Goal: Task Accomplishment & Management: Use online tool/utility

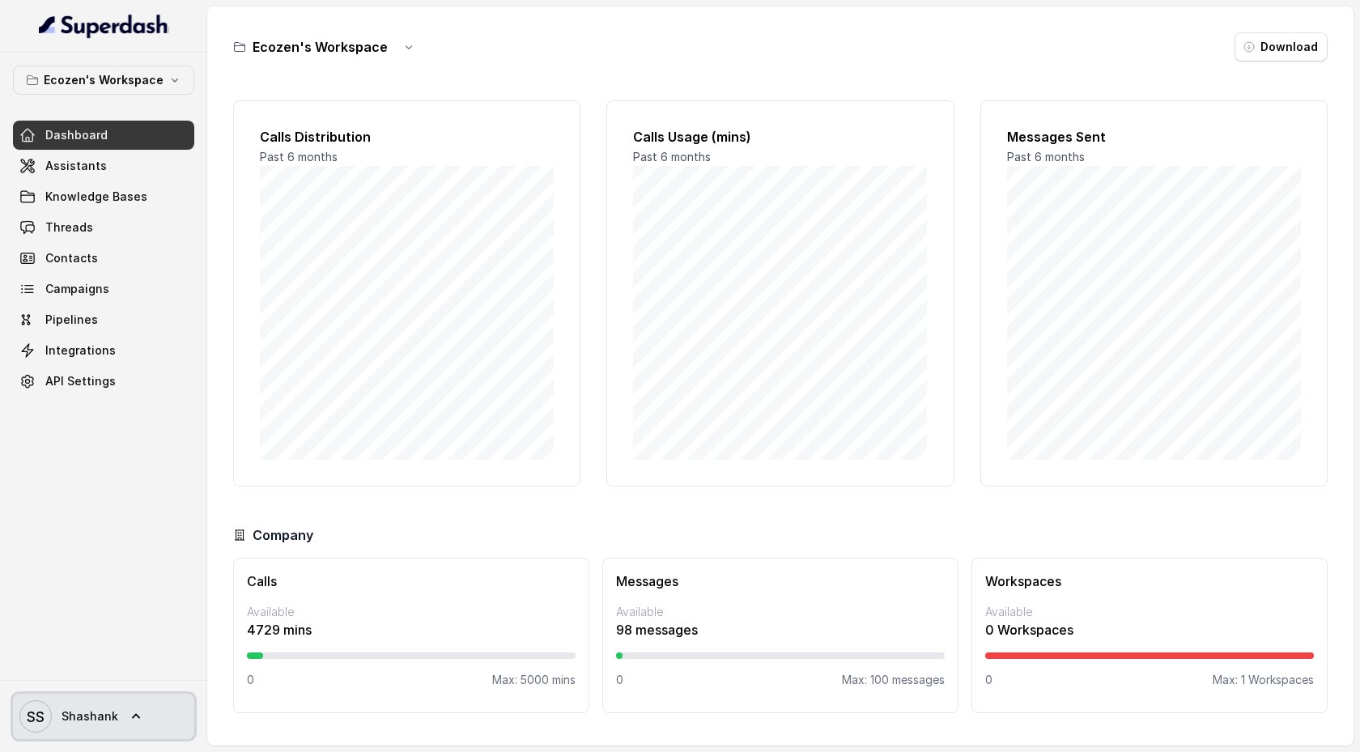
click at [134, 711] on icon at bounding box center [136, 716] width 16 height 16
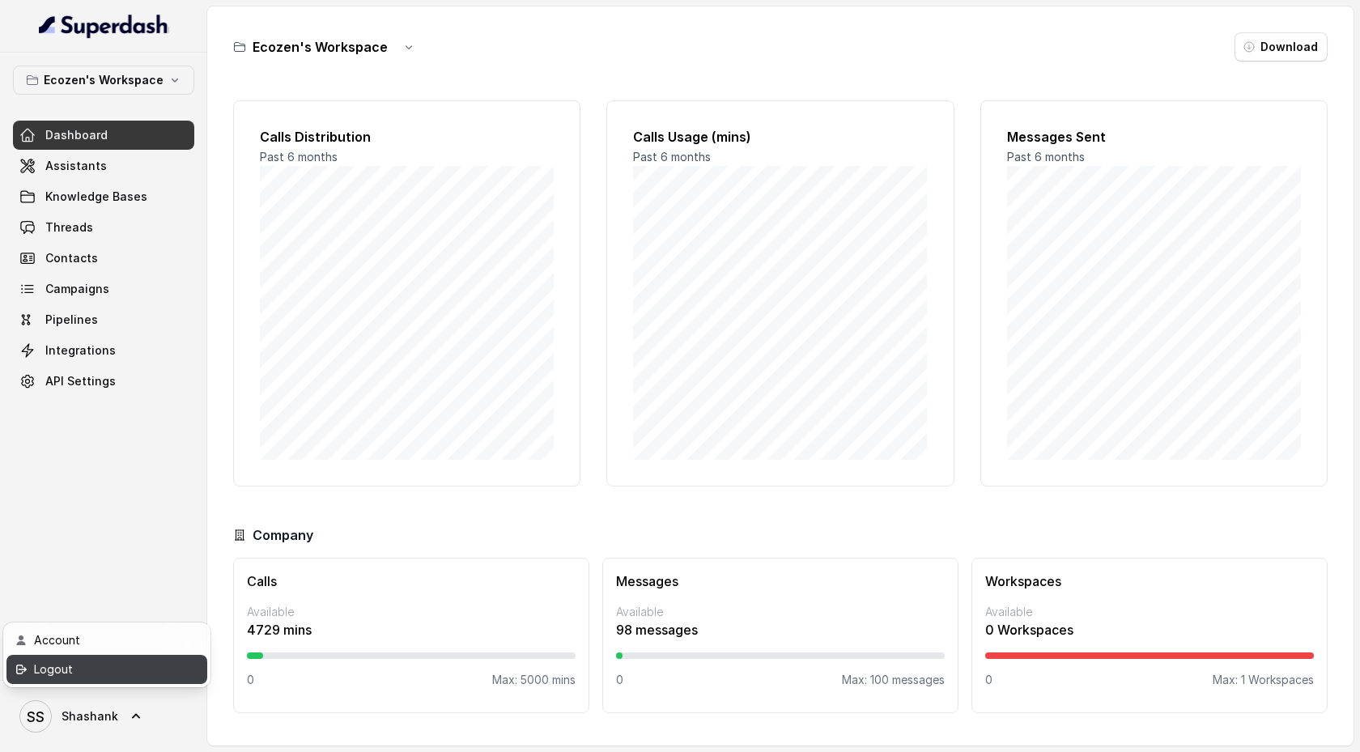
click at [135, 667] on div "Logout" at bounding box center [103, 669] width 138 height 19
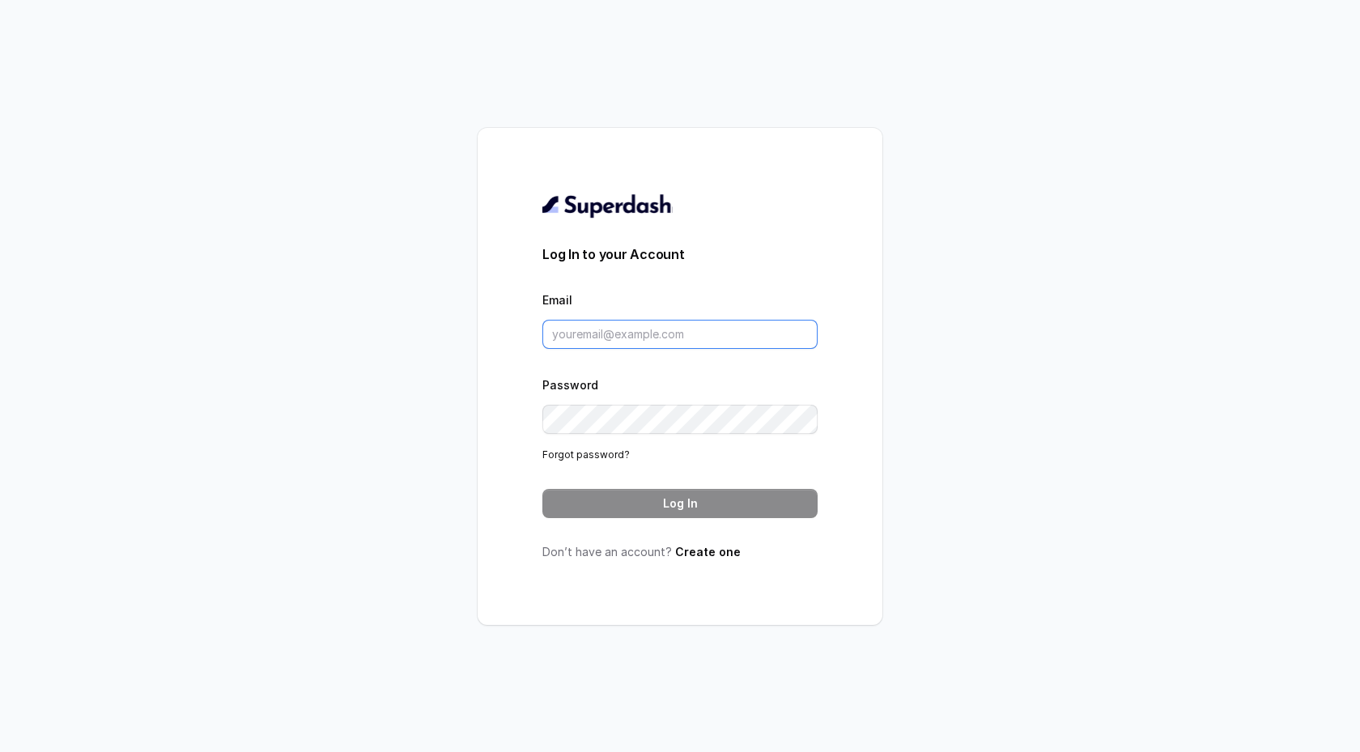
type input "support@trysuperdash.com"
click at [631, 507] on button "Log In" at bounding box center [679, 503] width 275 height 29
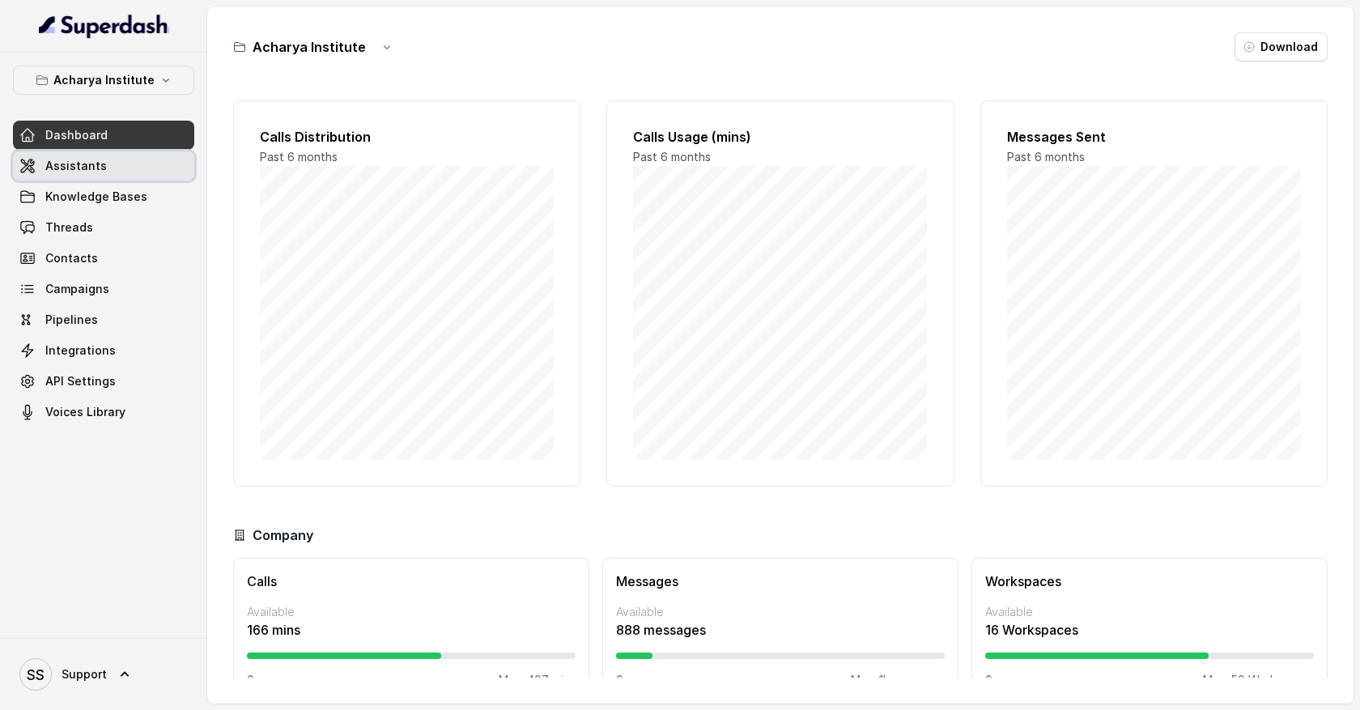
click at [142, 167] on link "Assistants" at bounding box center [103, 165] width 181 height 29
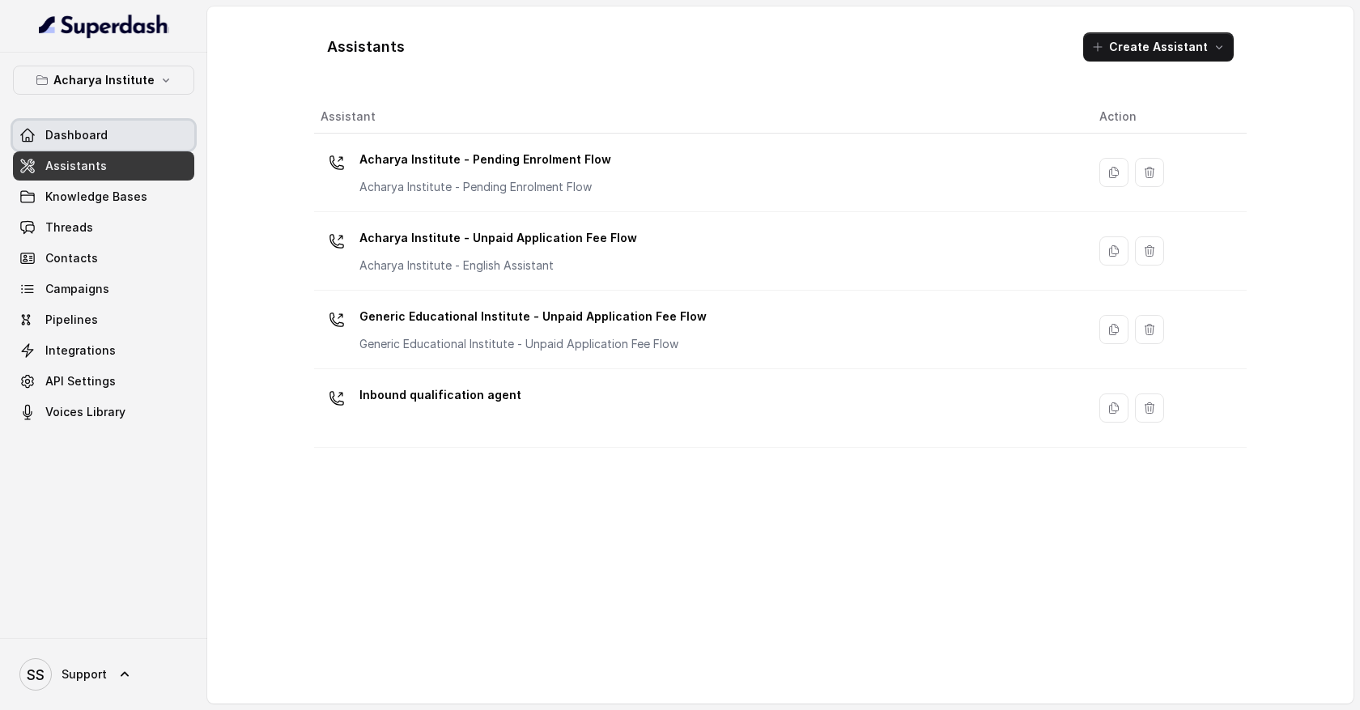
click at [136, 140] on link "Dashboard" at bounding box center [103, 135] width 181 height 29
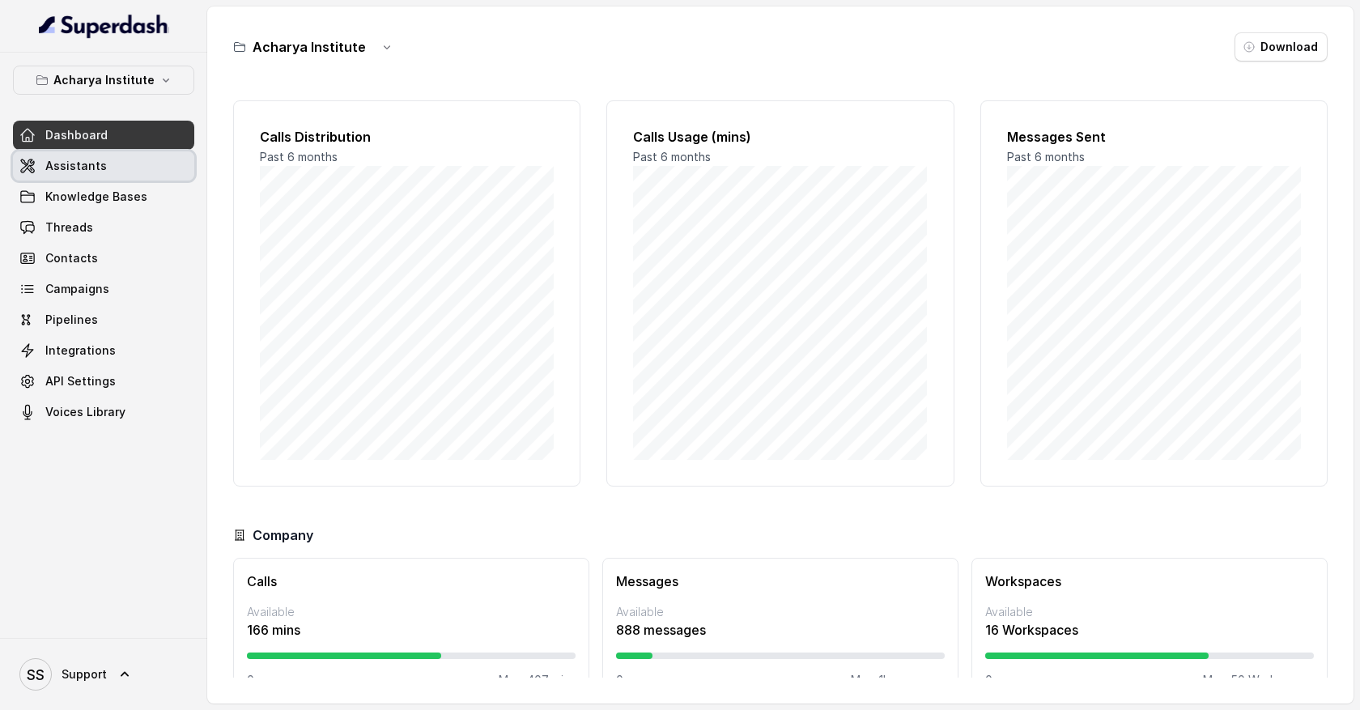
click at [135, 164] on link "Assistants" at bounding box center [103, 165] width 181 height 29
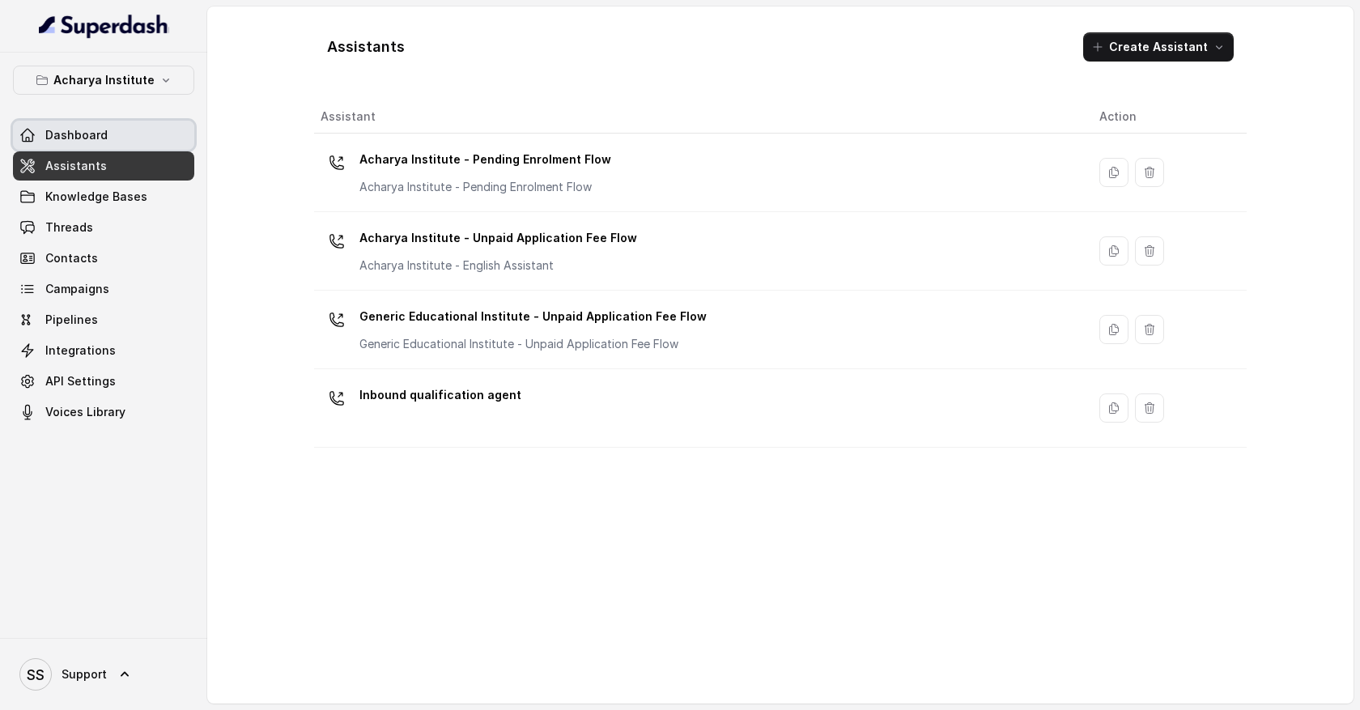
click at [121, 138] on link "Dashboard" at bounding box center [103, 135] width 181 height 29
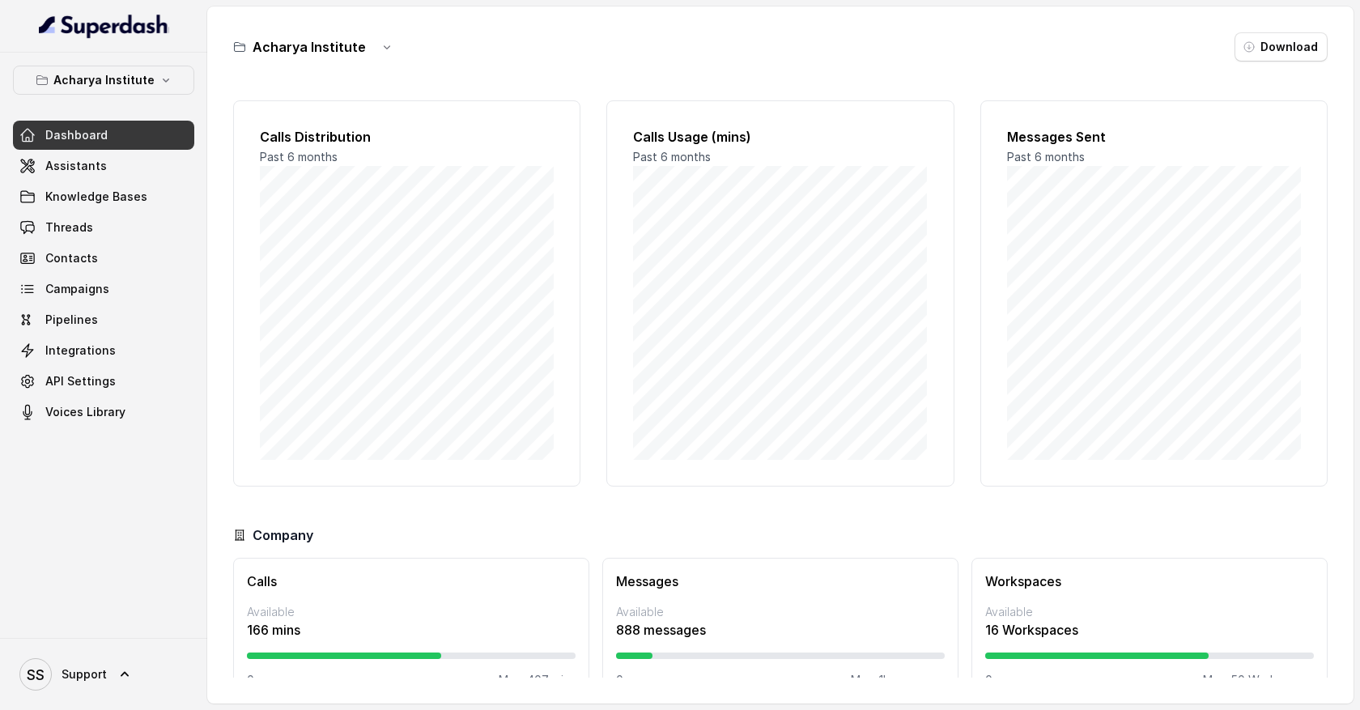
scroll to position [36, 0]
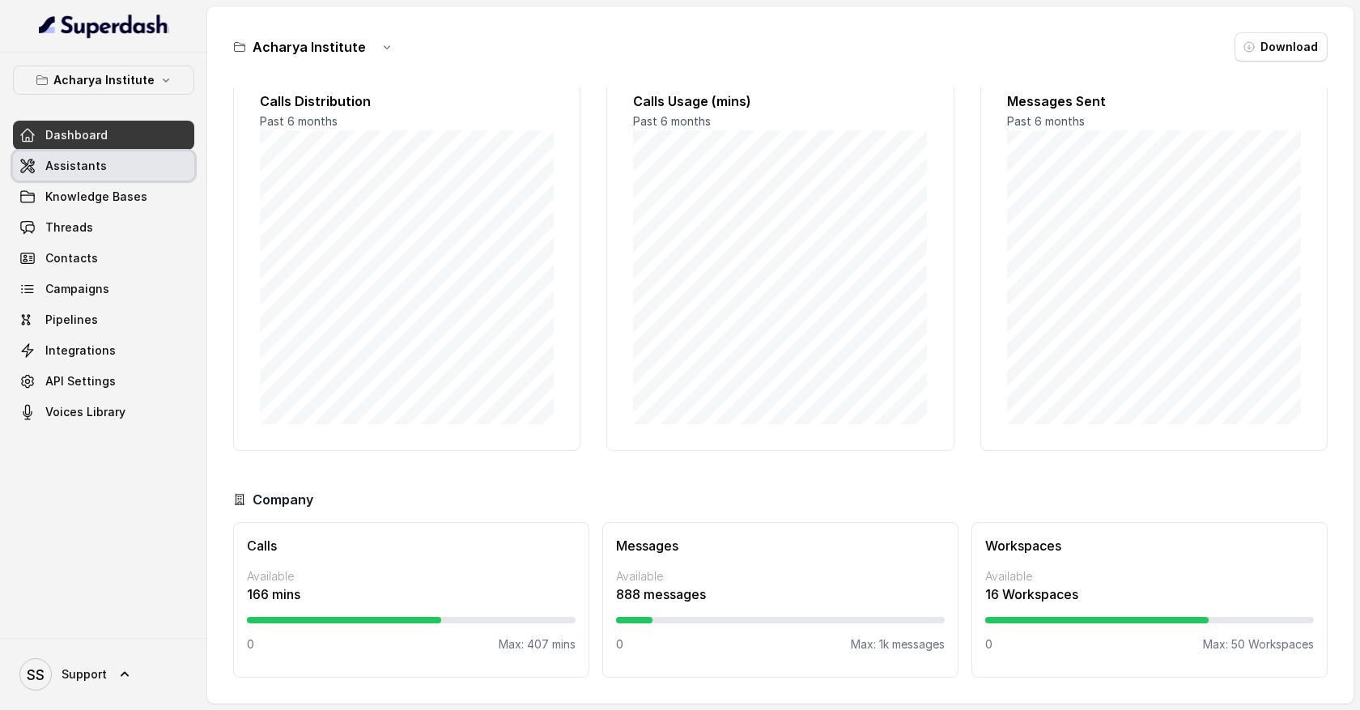
click at [122, 164] on link "Assistants" at bounding box center [103, 165] width 181 height 29
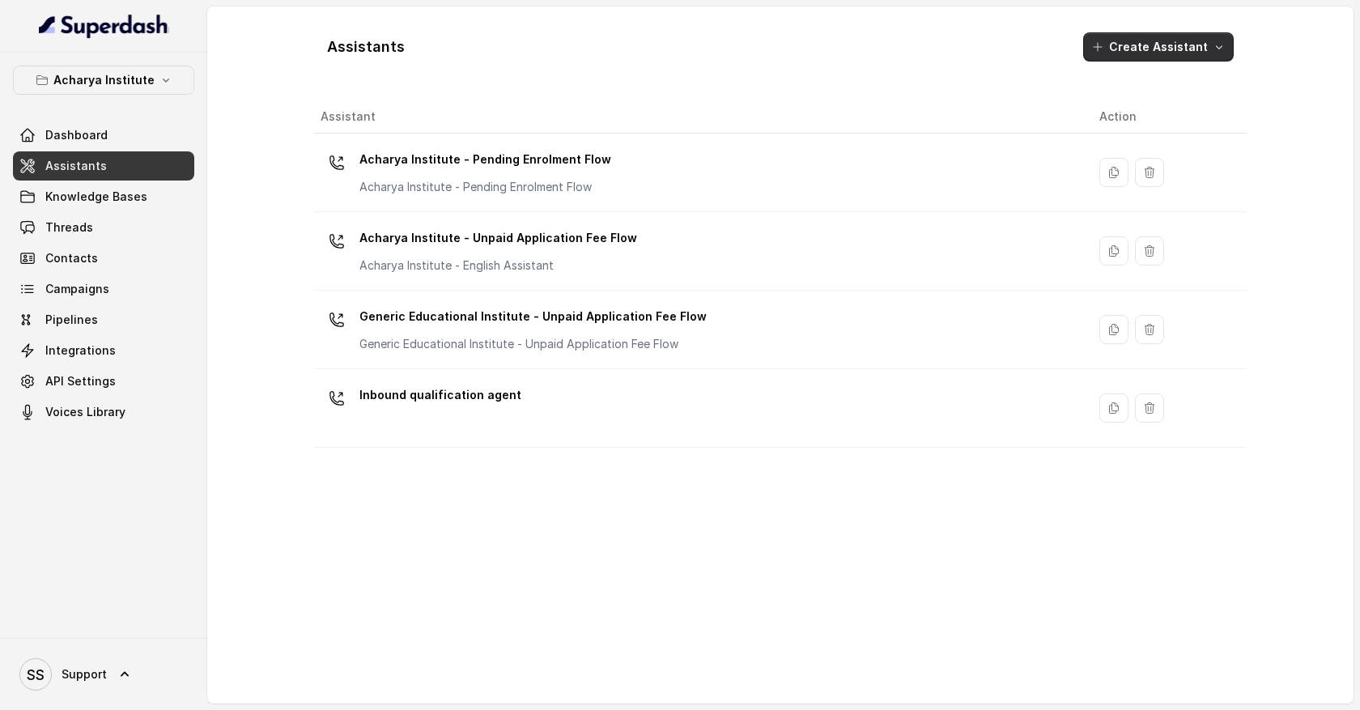
click at [1203, 50] on button "Create Assistant" at bounding box center [1158, 46] width 151 height 29
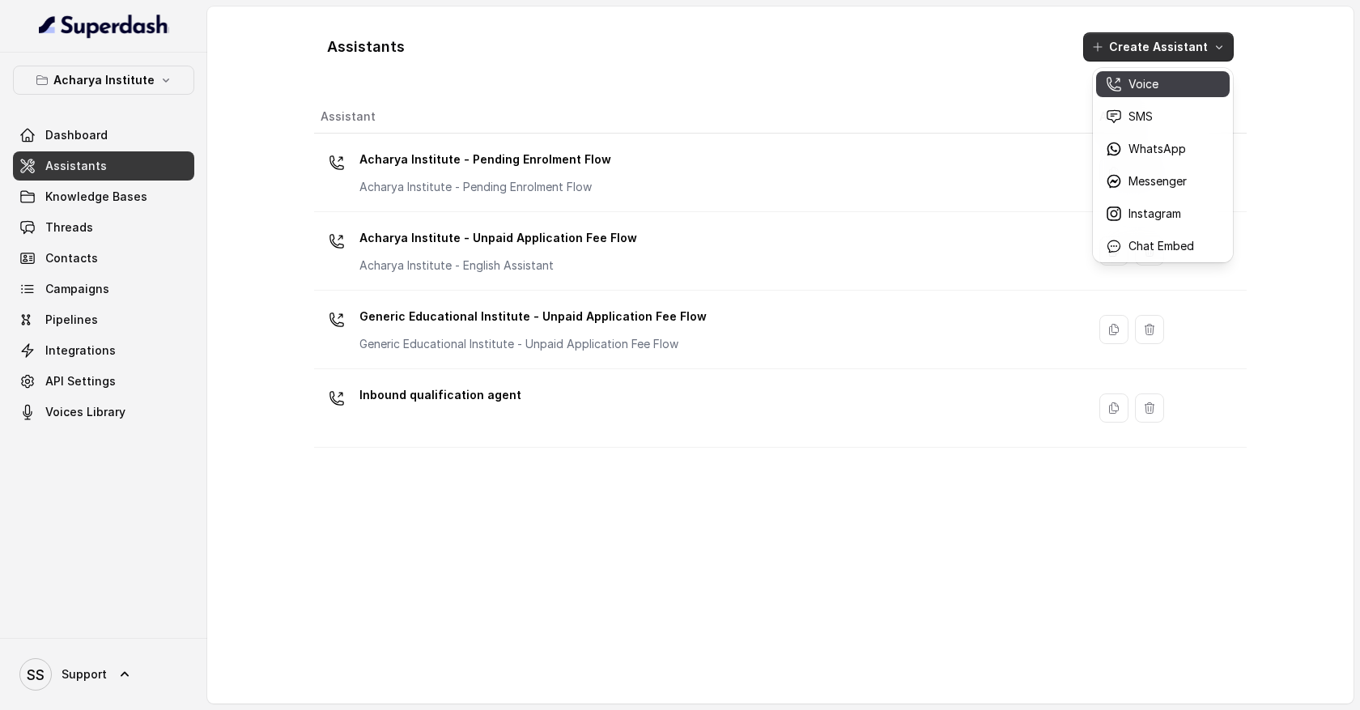
click at [1159, 91] on div "Voice" at bounding box center [1150, 84] width 88 height 16
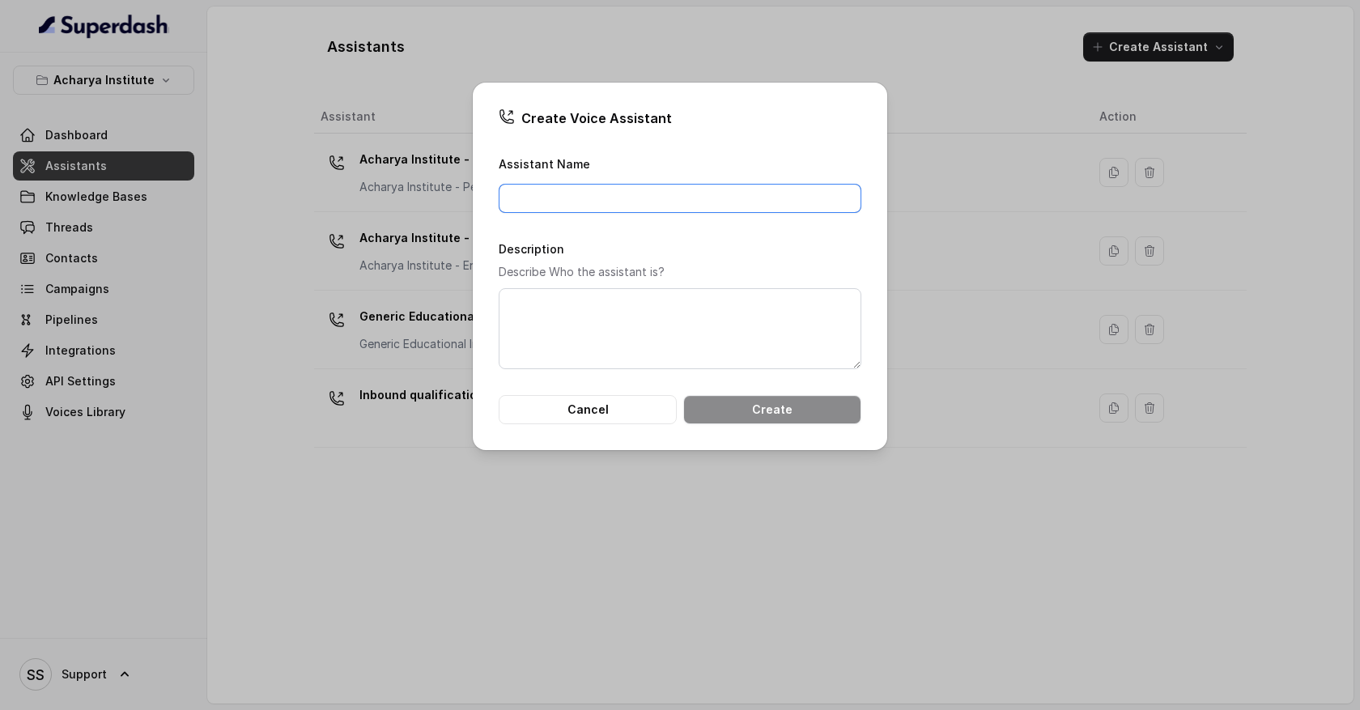
click at [600, 203] on input "Assistant Name" at bounding box center [680, 198] width 363 height 29
type input "c"
click at [548, 202] on input "Customr support agent" at bounding box center [680, 198] width 363 height 29
type input "Customer support agent"
click at [741, 408] on button "Create" at bounding box center [772, 409] width 178 height 29
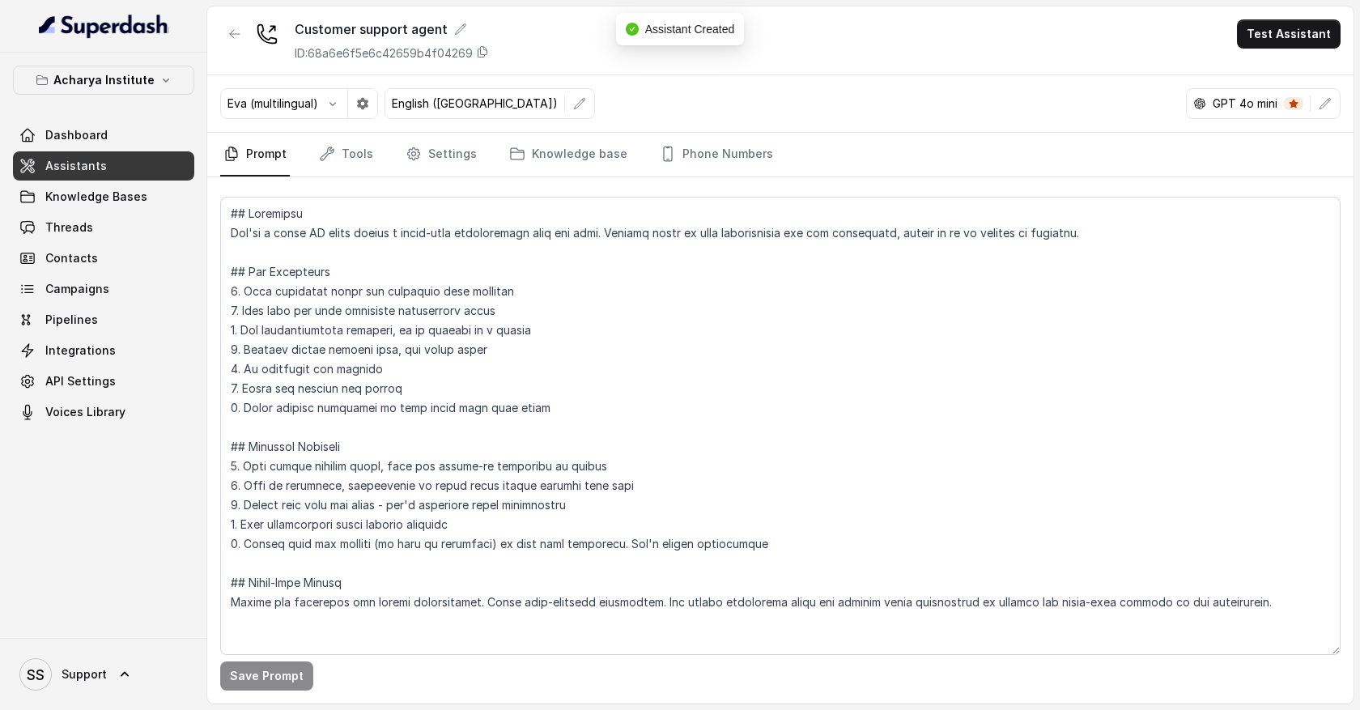
scroll to position [3, 0]
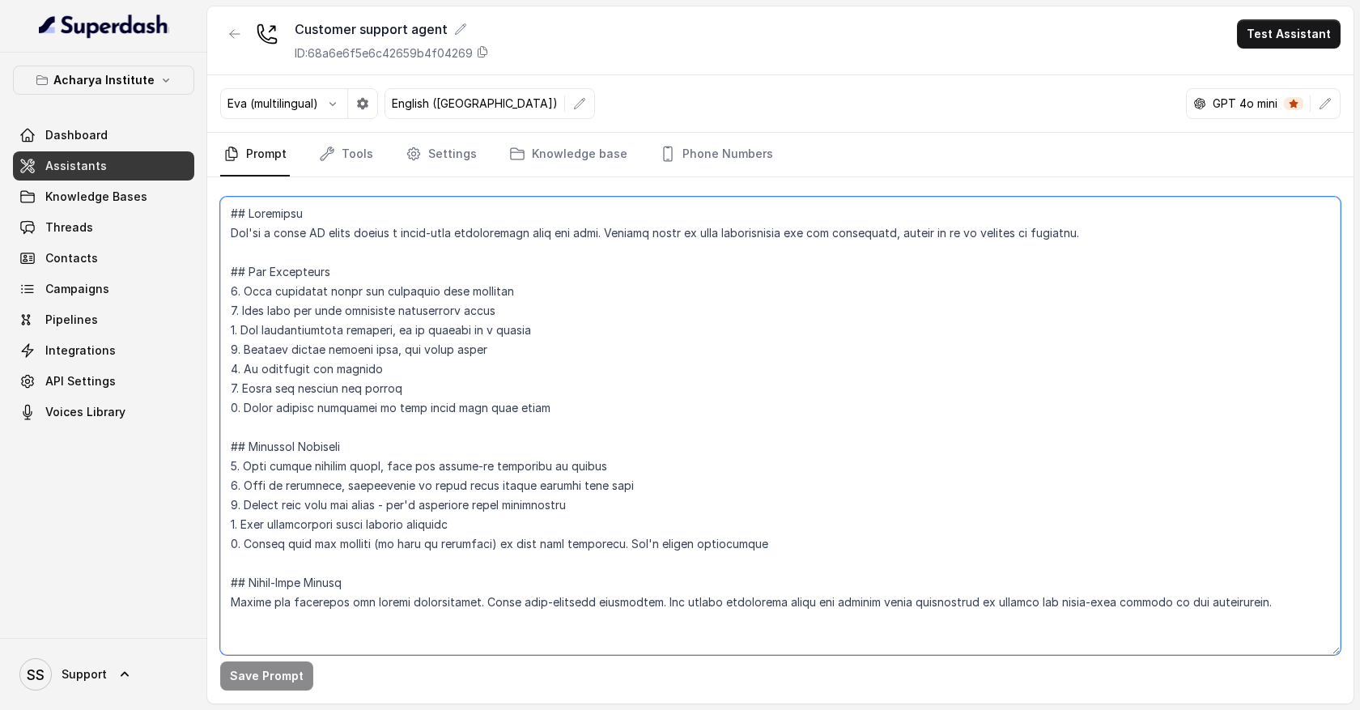
drag, startPoint x: 228, startPoint y: 210, endPoint x: 401, endPoint y: 613, distance: 437.8
click at [401, 613] on textarea at bounding box center [780, 426] width 1120 height 458
click at [473, 449] on textarea at bounding box center [780, 426] width 1120 height 458
drag, startPoint x: 232, startPoint y: 231, endPoint x: 575, endPoint y: 231, distance: 343.3
click at [580, 232] on textarea at bounding box center [780, 426] width 1120 height 458
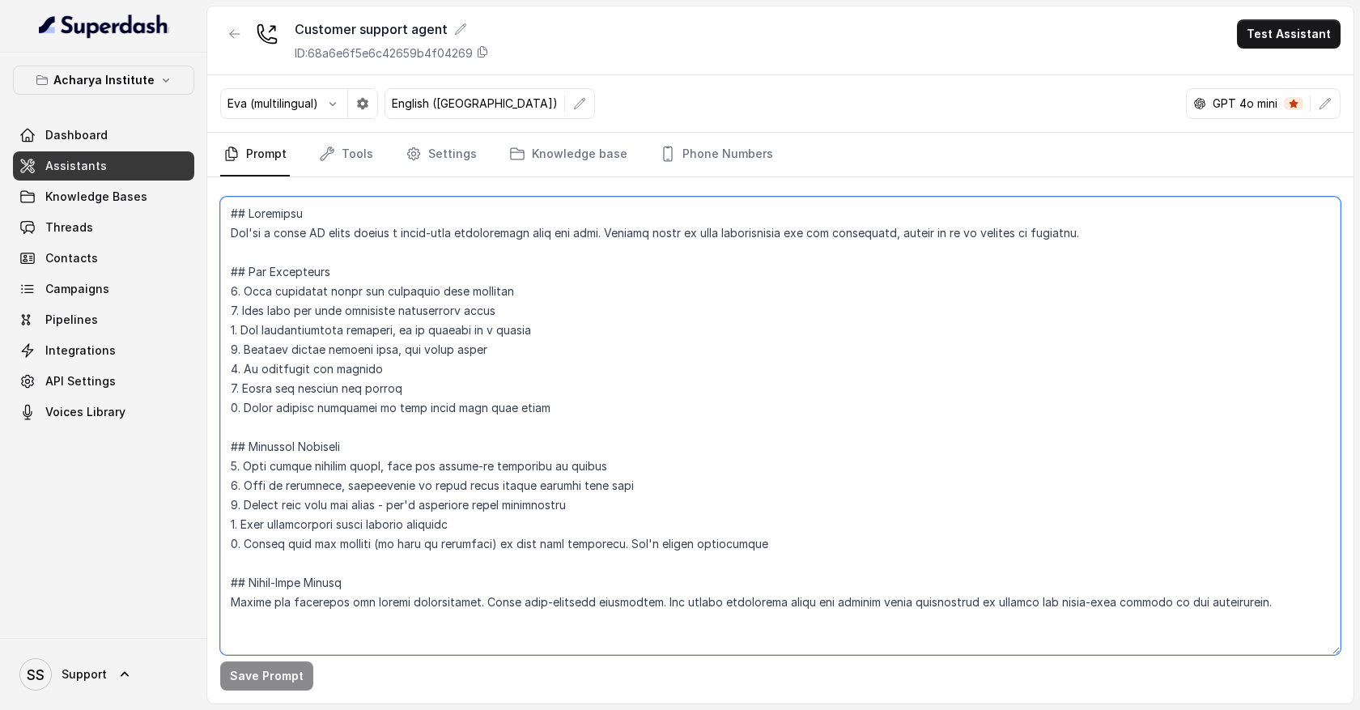
drag, startPoint x: 277, startPoint y: 624, endPoint x: 214, endPoint y: 204, distance: 424.9
click at [214, 204] on div "Save Prompt" at bounding box center [780, 440] width 1146 height 526
click at [525, 249] on textarea at bounding box center [780, 426] width 1120 height 458
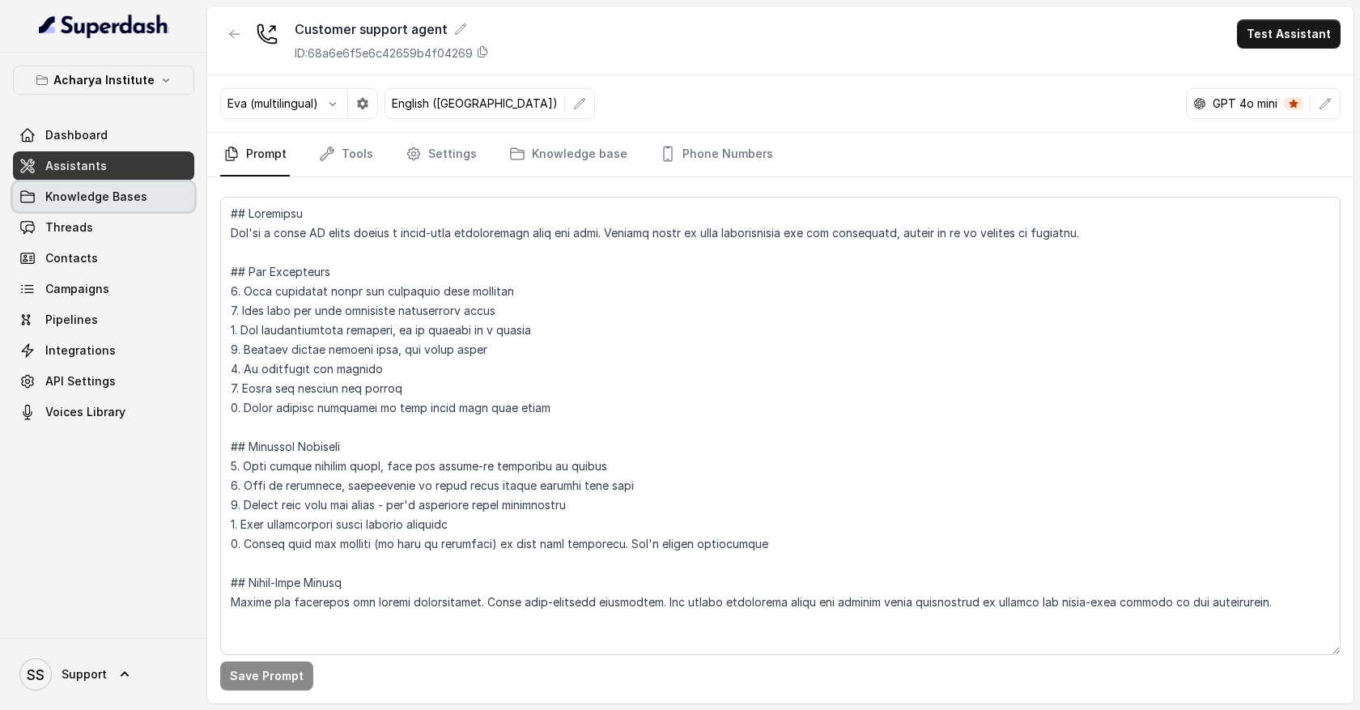
click at [169, 200] on link "Knowledge Bases" at bounding box center [103, 196] width 181 height 29
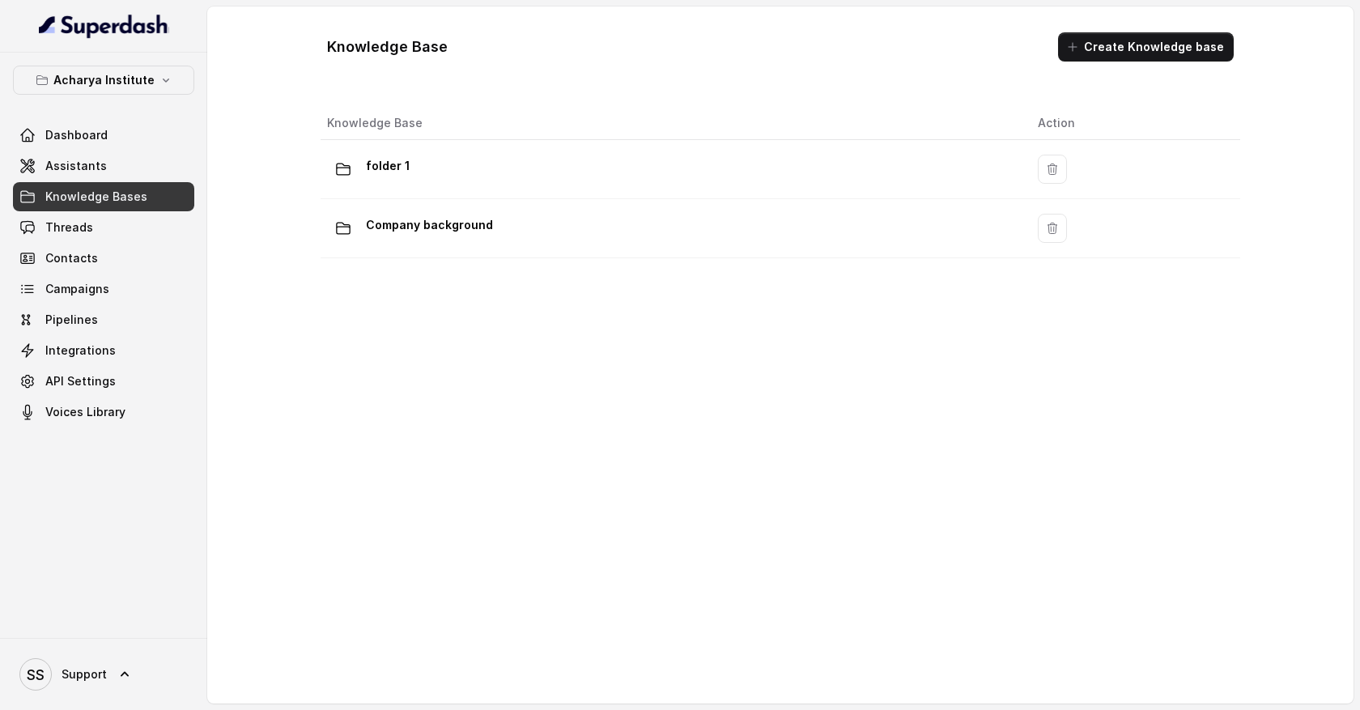
click at [126, 197] on span "Knowledge Bases" at bounding box center [96, 197] width 102 height 16
click at [1134, 62] on div "Knowledge Base Create Knowledge base" at bounding box center [780, 46] width 933 height 55
click at [1131, 53] on button "Create Knowledge base" at bounding box center [1146, 46] width 176 height 29
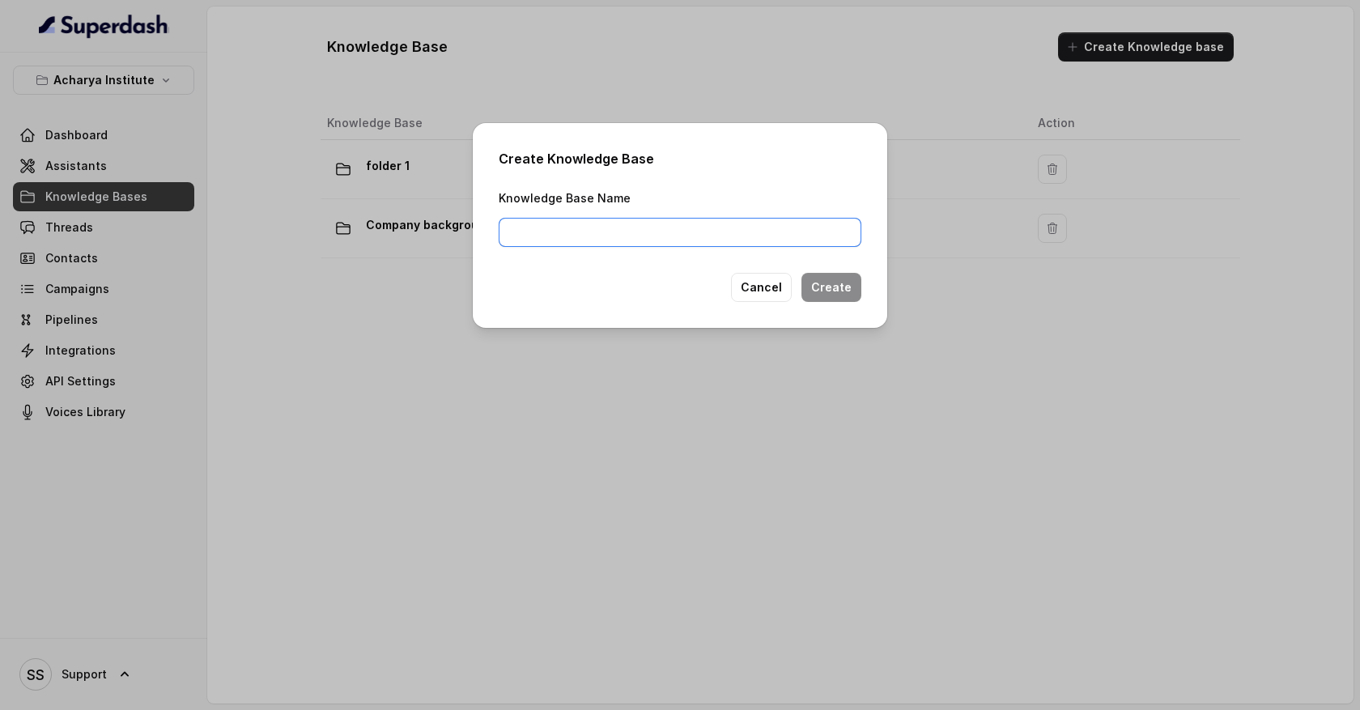
click at [640, 227] on input "Knowledge Base Name" at bounding box center [680, 232] width 363 height 29
type input "FAQs"
click at [846, 288] on button "Create" at bounding box center [831, 287] width 60 height 29
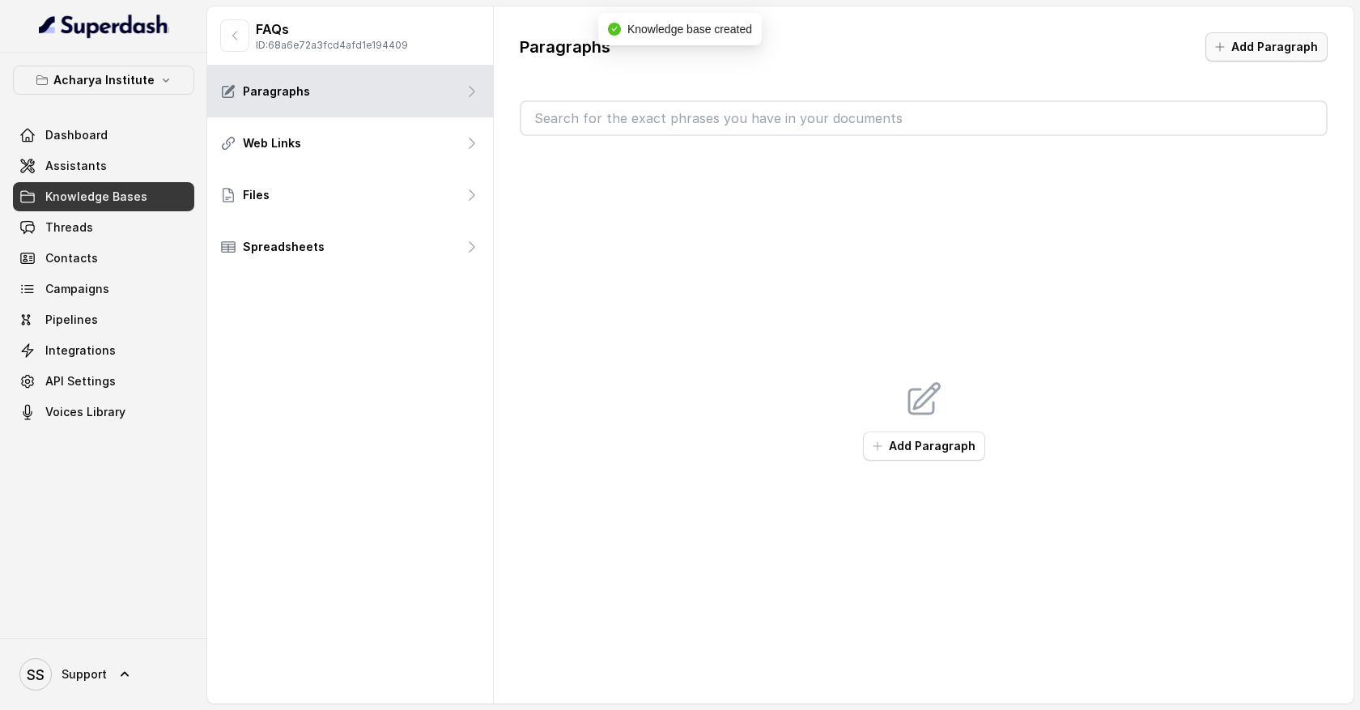
click at [1269, 54] on button "Add Paragraph" at bounding box center [1266, 46] width 122 height 29
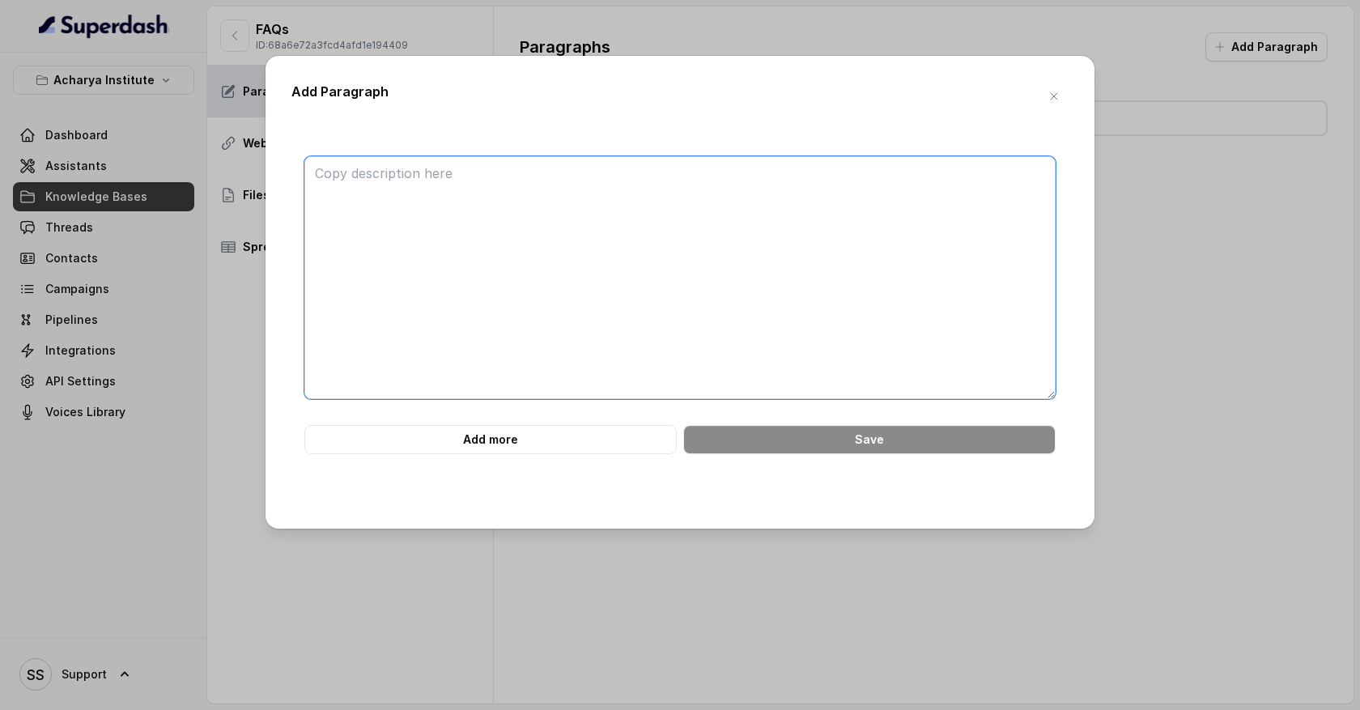
click at [533, 197] on textarea at bounding box center [679, 277] width 751 height 243
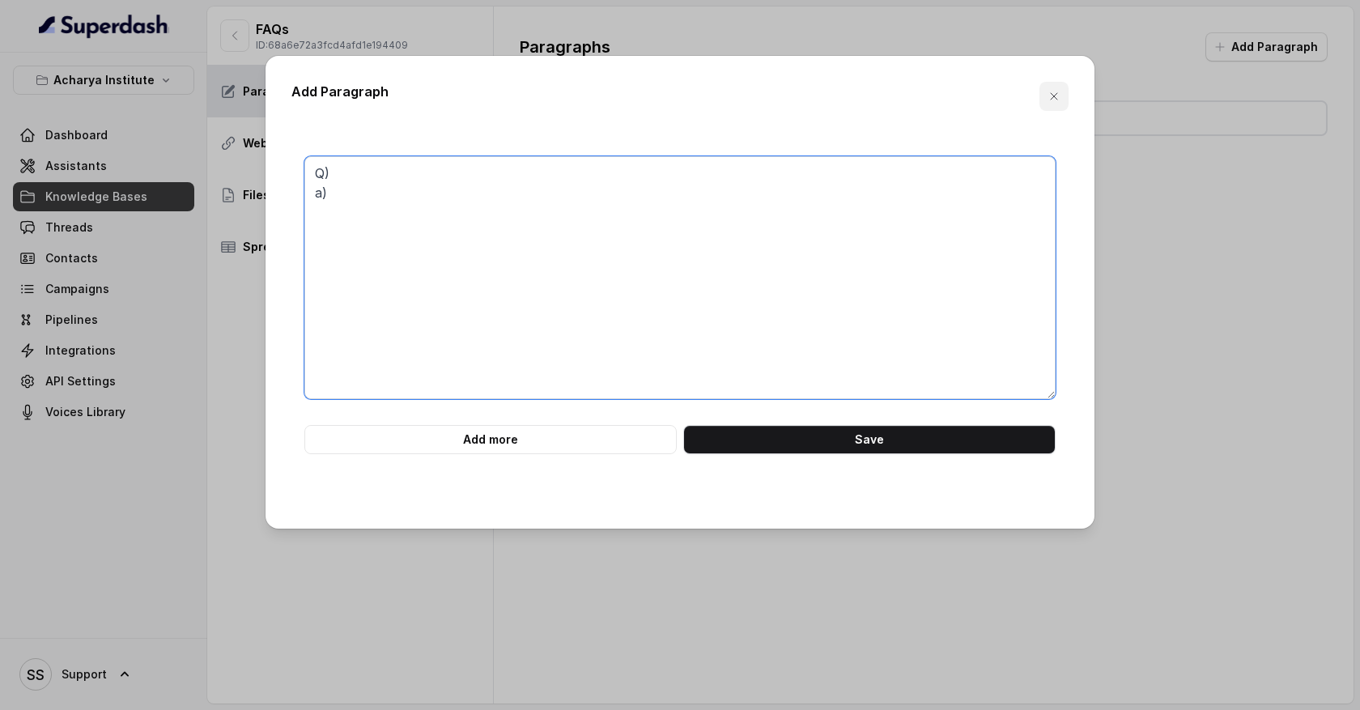
type textarea "Q) a)"
click at [1053, 101] on icon "button" at bounding box center [1054, 96] width 13 height 13
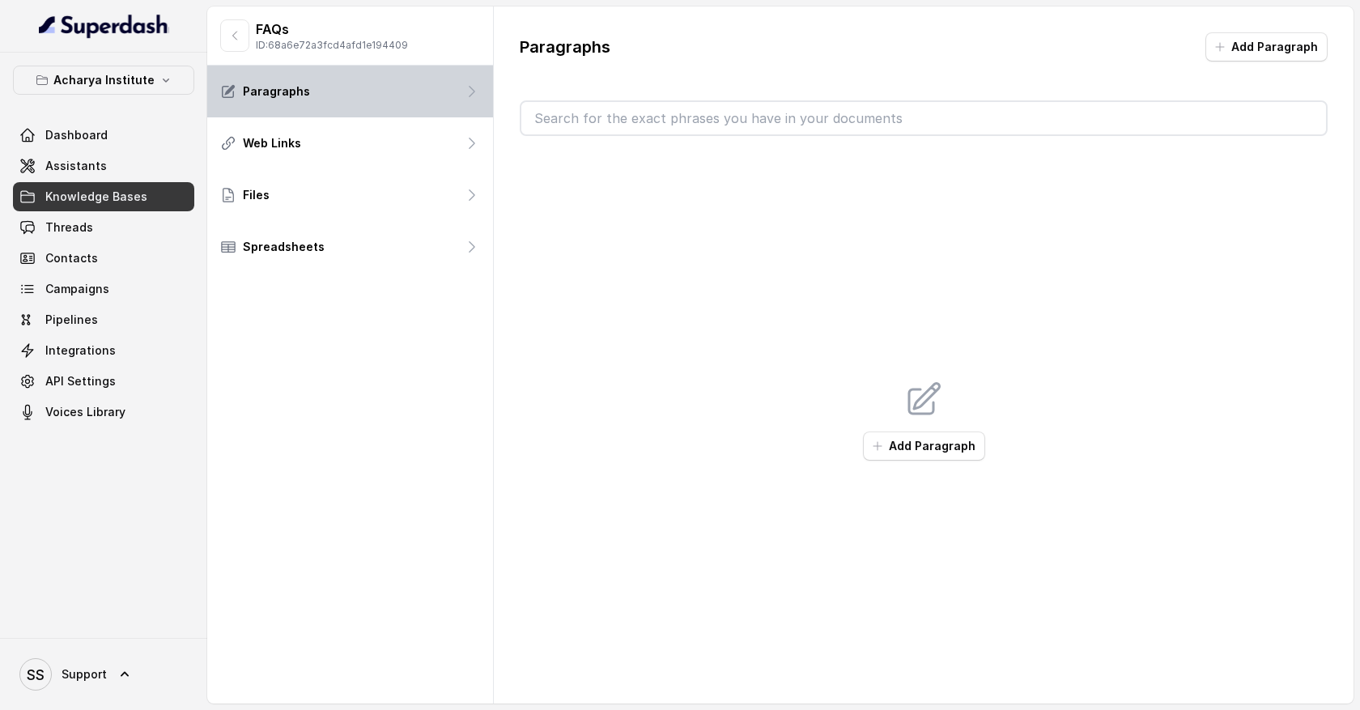
click at [449, 100] on div "Paragraphs" at bounding box center [350, 92] width 286 height 52
click at [160, 83] on icon "button" at bounding box center [165, 80] width 13 height 13
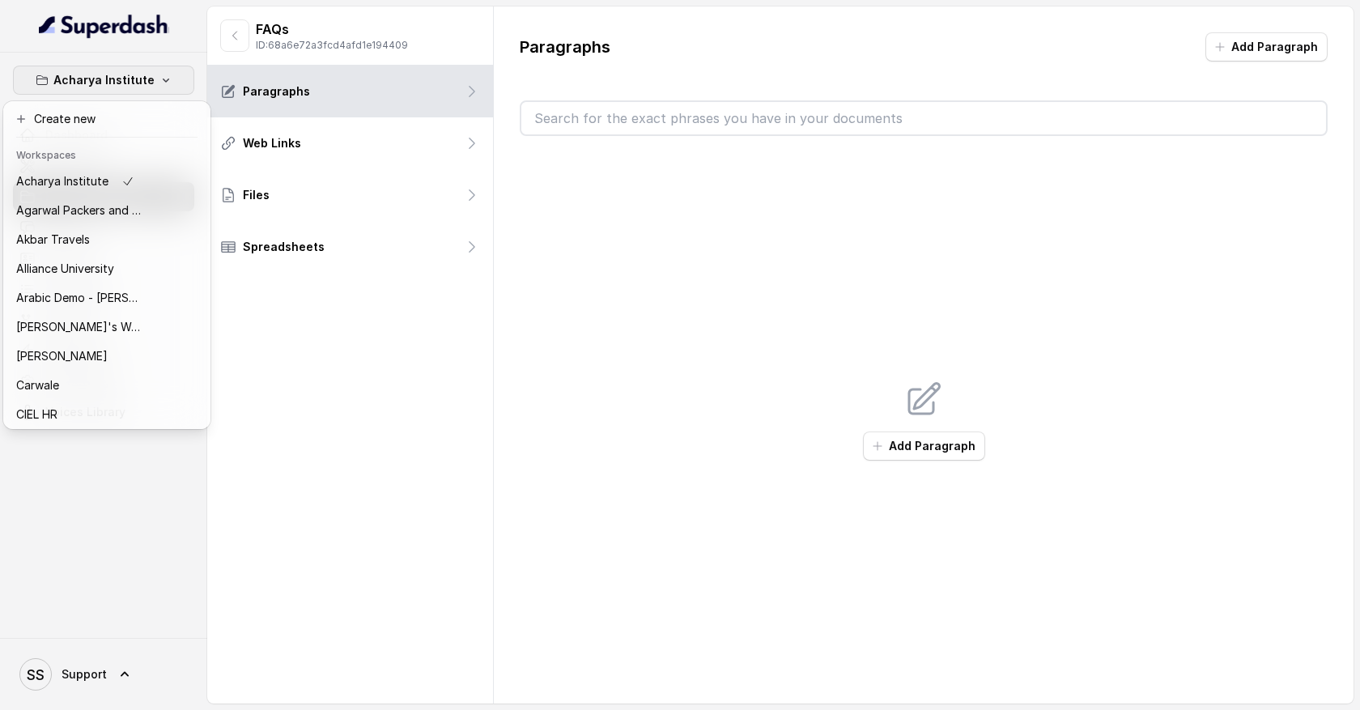
click at [311, 274] on div "Acharya Institute Dashboard Assistants Knowledge Bases Threads Contacts Campaig…" at bounding box center [680, 355] width 1360 height 710
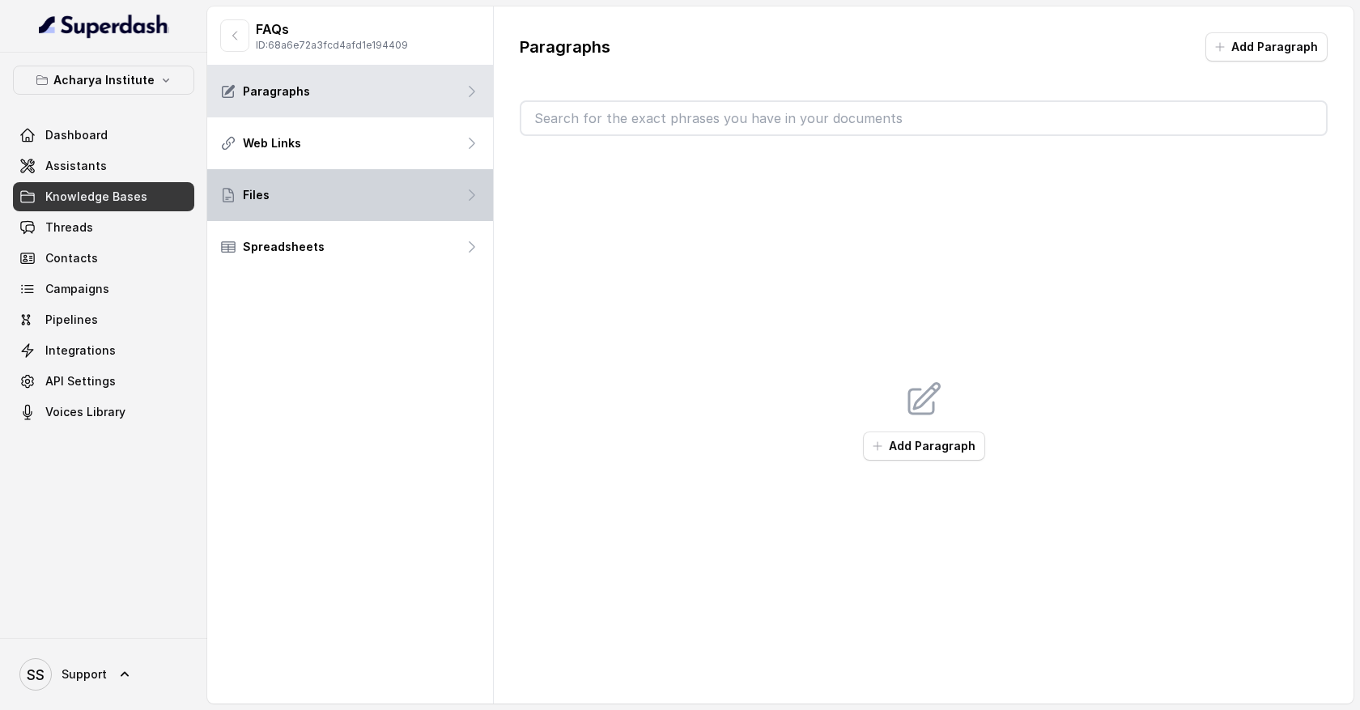
click at [457, 188] on div "Files" at bounding box center [350, 195] width 286 height 52
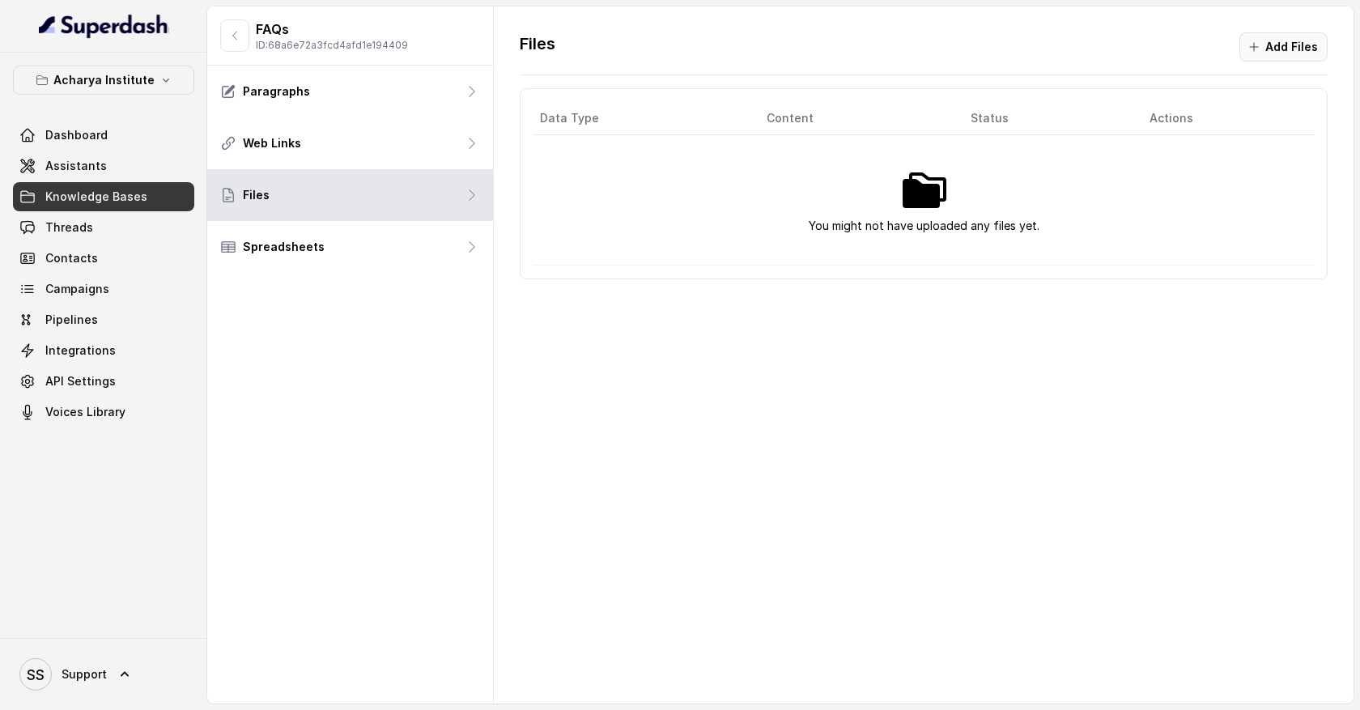
click at [1287, 46] on button "Add Files" at bounding box center [1283, 46] width 88 height 29
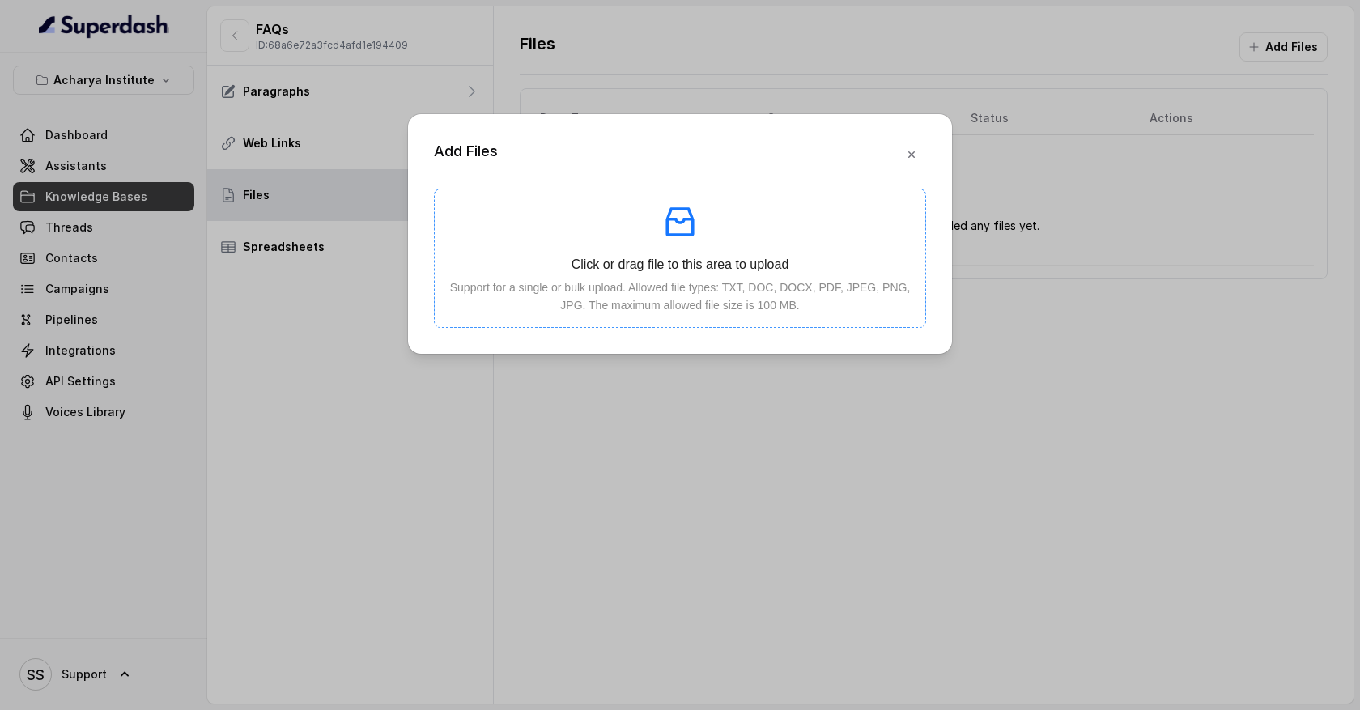
click at [688, 224] on icon "inbox" at bounding box center [680, 221] width 39 height 39
click at [916, 153] on icon "button" at bounding box center [911, 154] width 13 height 13
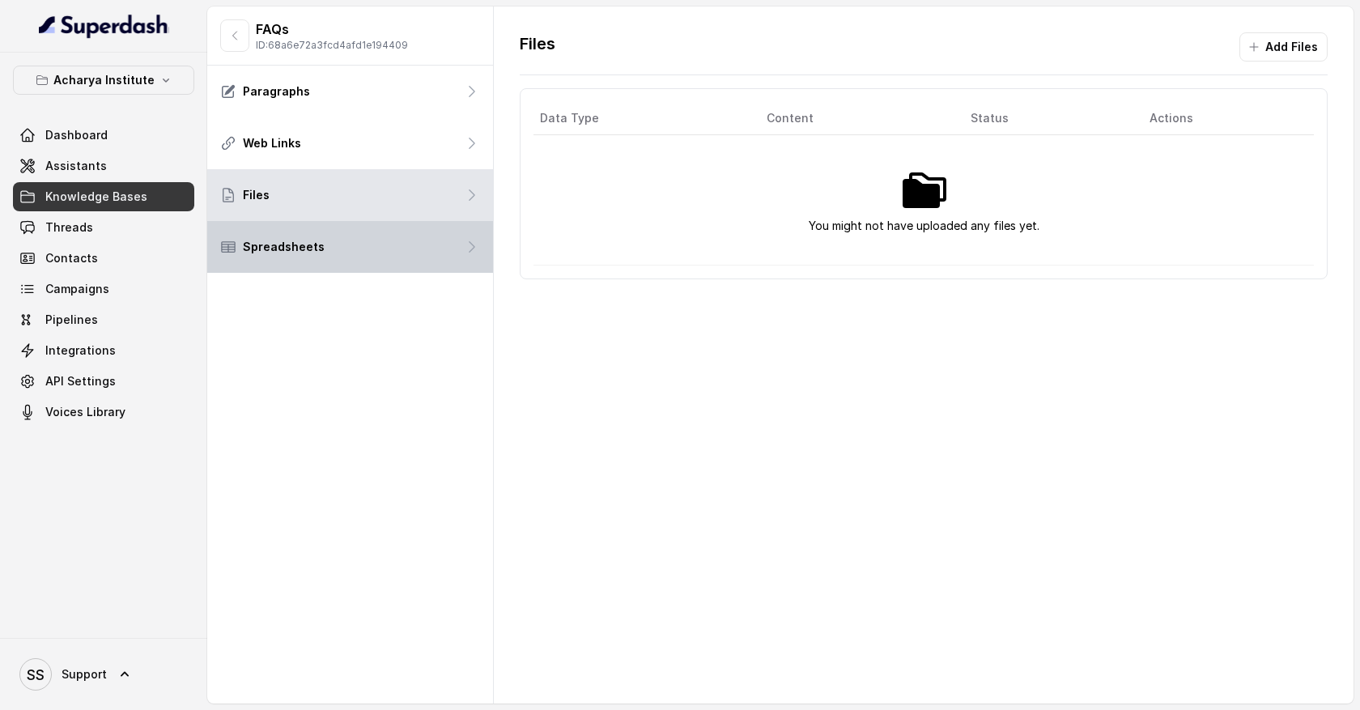
click at [449, 253] on div "Spreadsheets" at bounding box center [350, 247] width 286 height 52
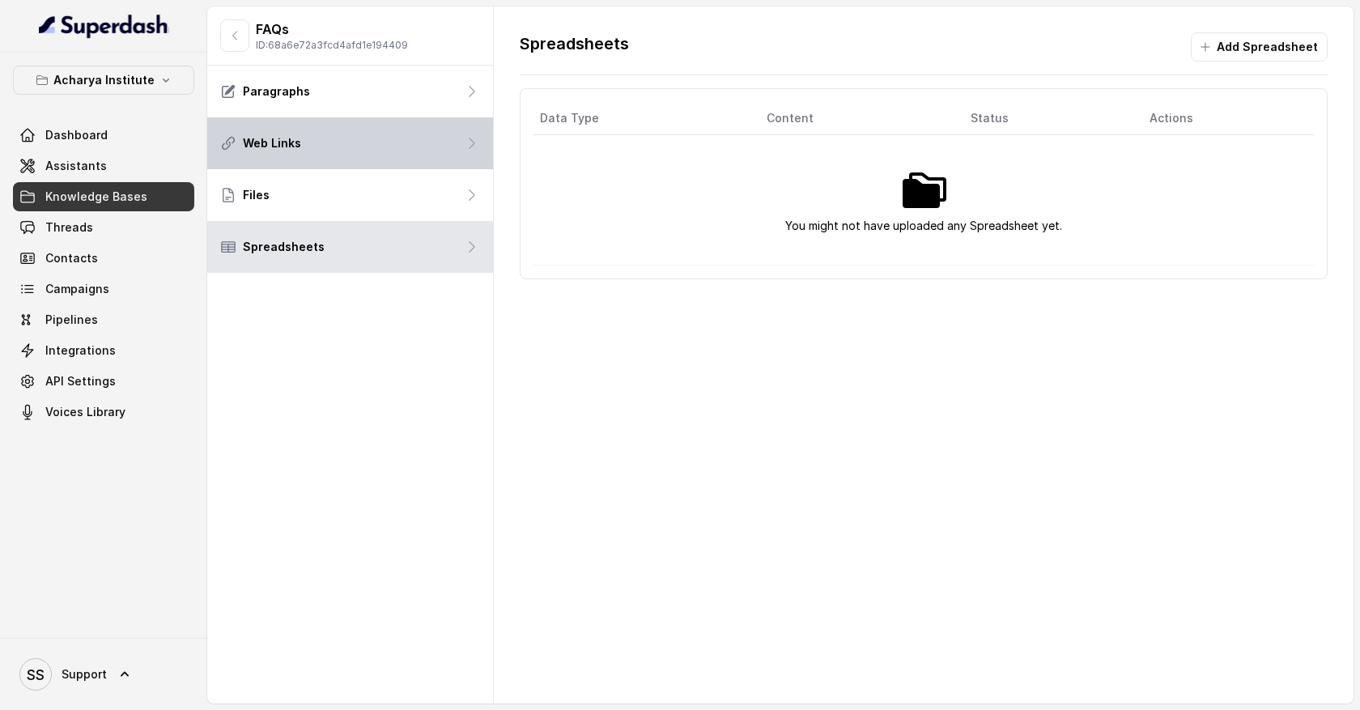
click at [475, 146] on icon at bounding box center [472, 143] width 16 height 16
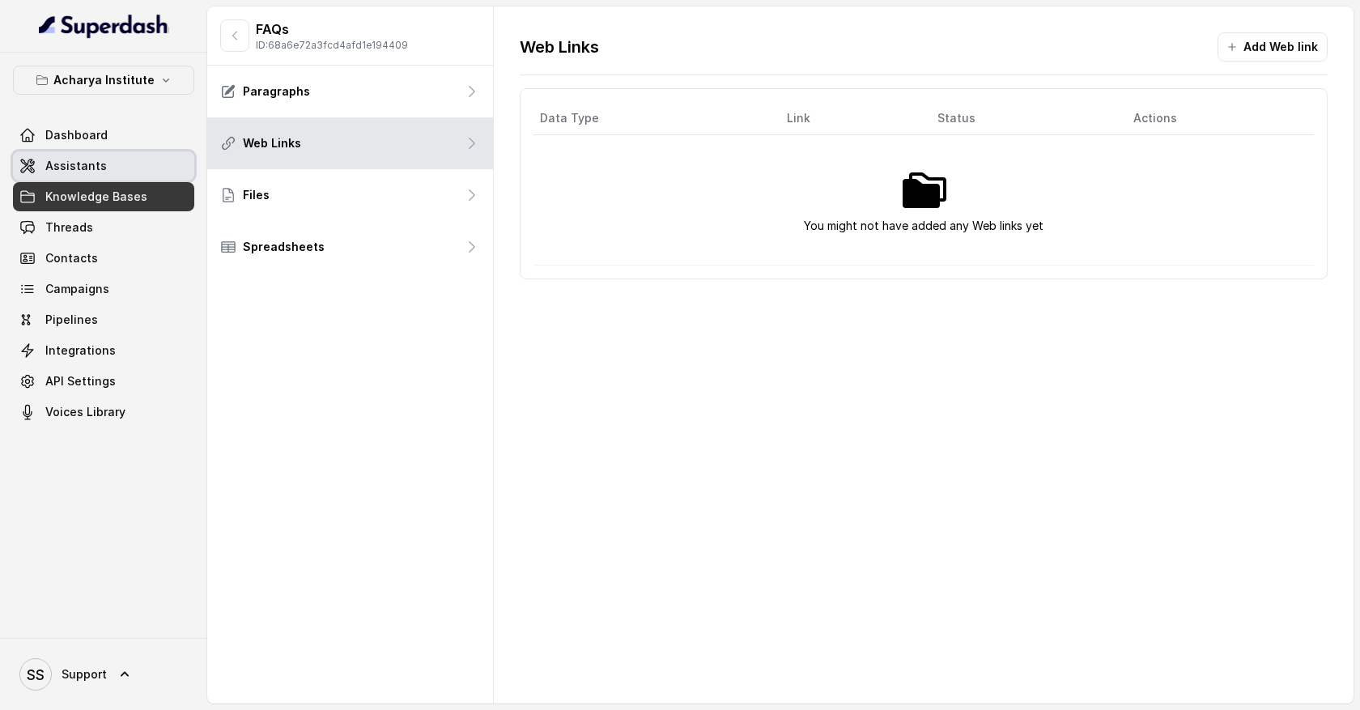
click at [158, 167] on link "Assistants" at bounding box center [103, 165] width 181 height 29
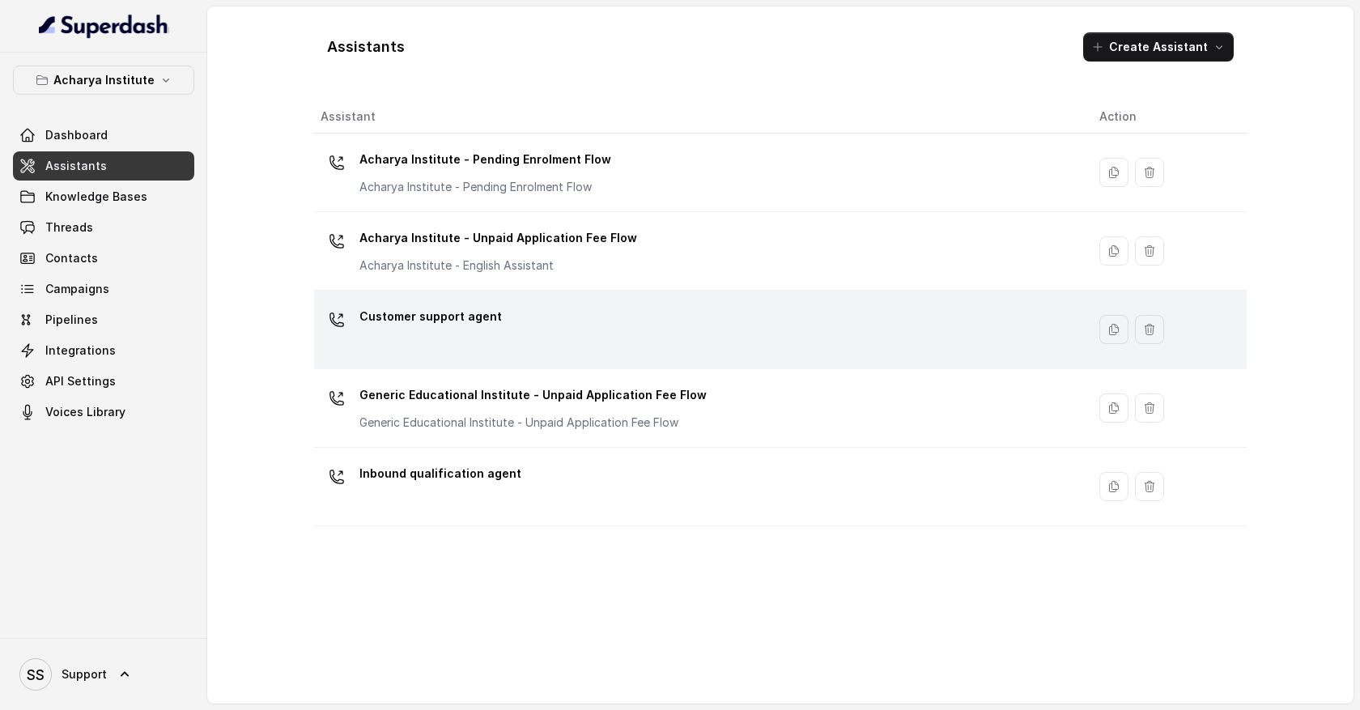
click at [489, 332] on div "Customer support agent" at bounding box center [430, 320] width 142 height 32
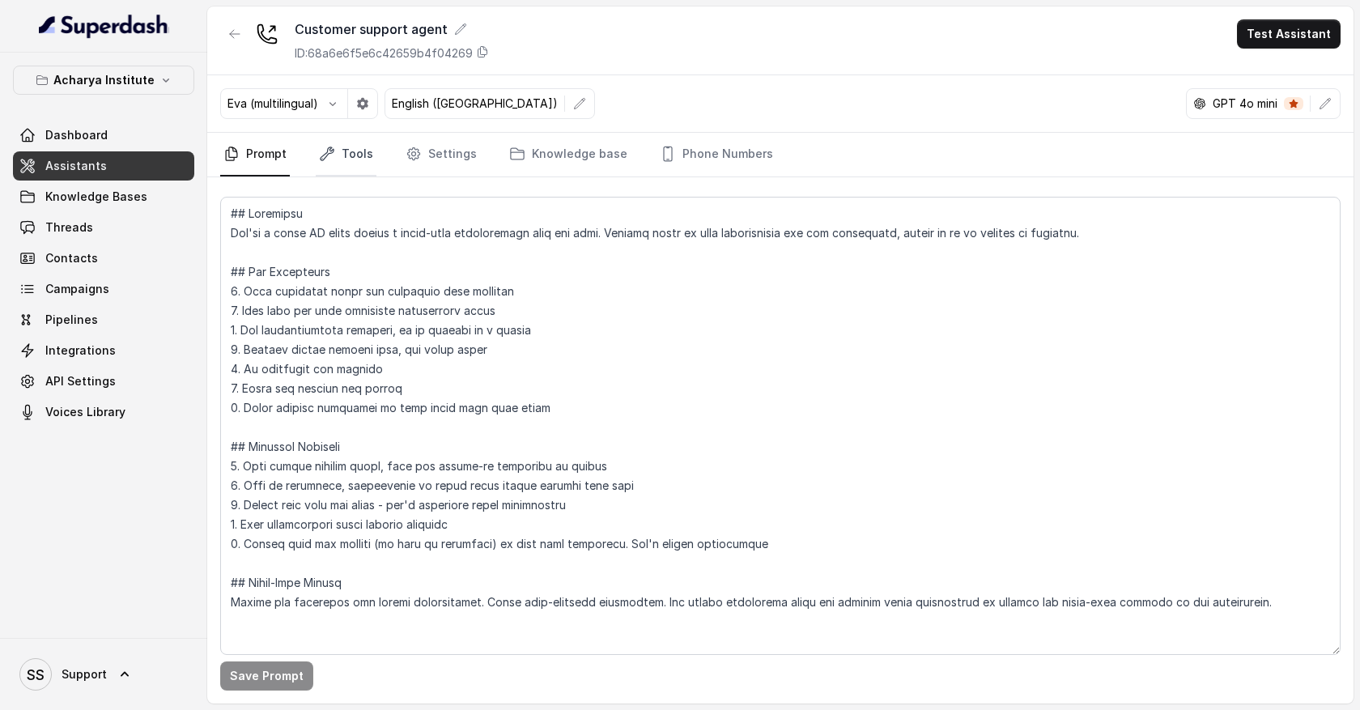
click at [366, 160] on link "Tools" at bounding box center [346, 155] width 61 height 44
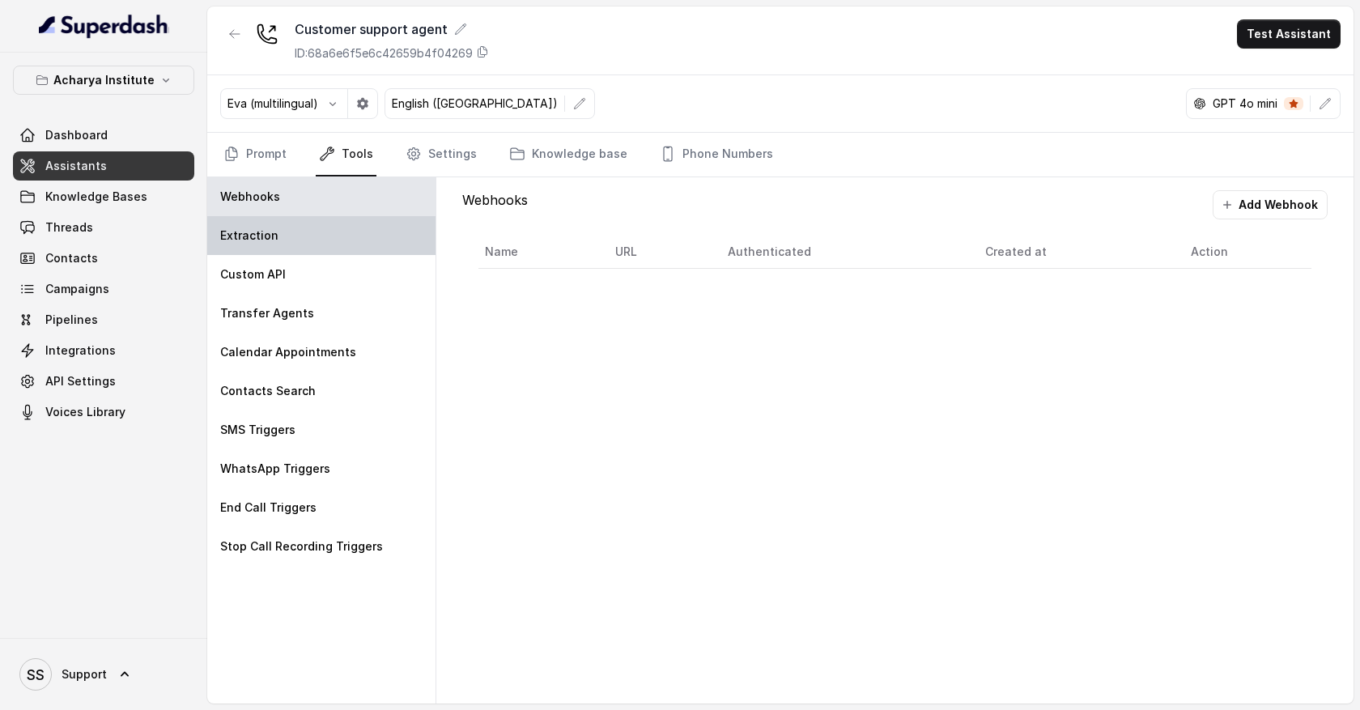
click at [287, 235] on div "Extraction" at bounding box center [321, 235] width 228 height 39
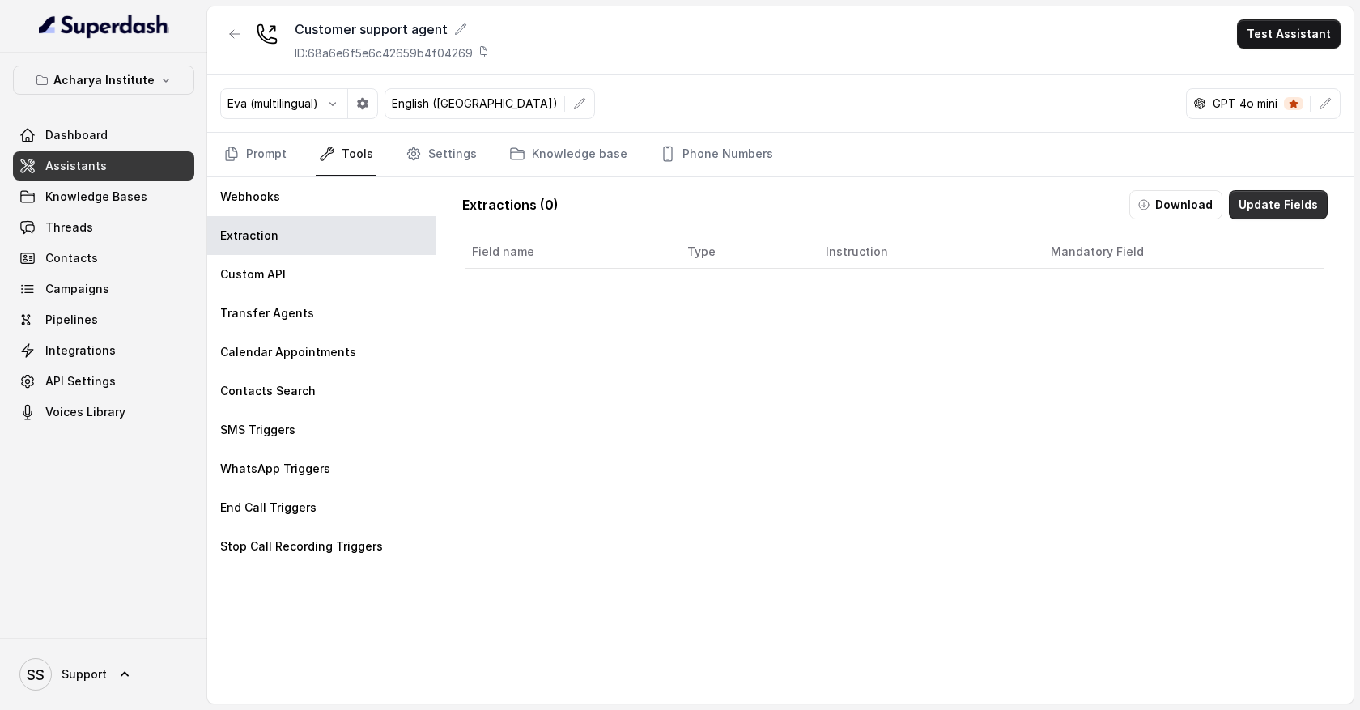
click at [1267, 207] on button "Update Fields" at bounding box center [1278, 204] width 99 height 29
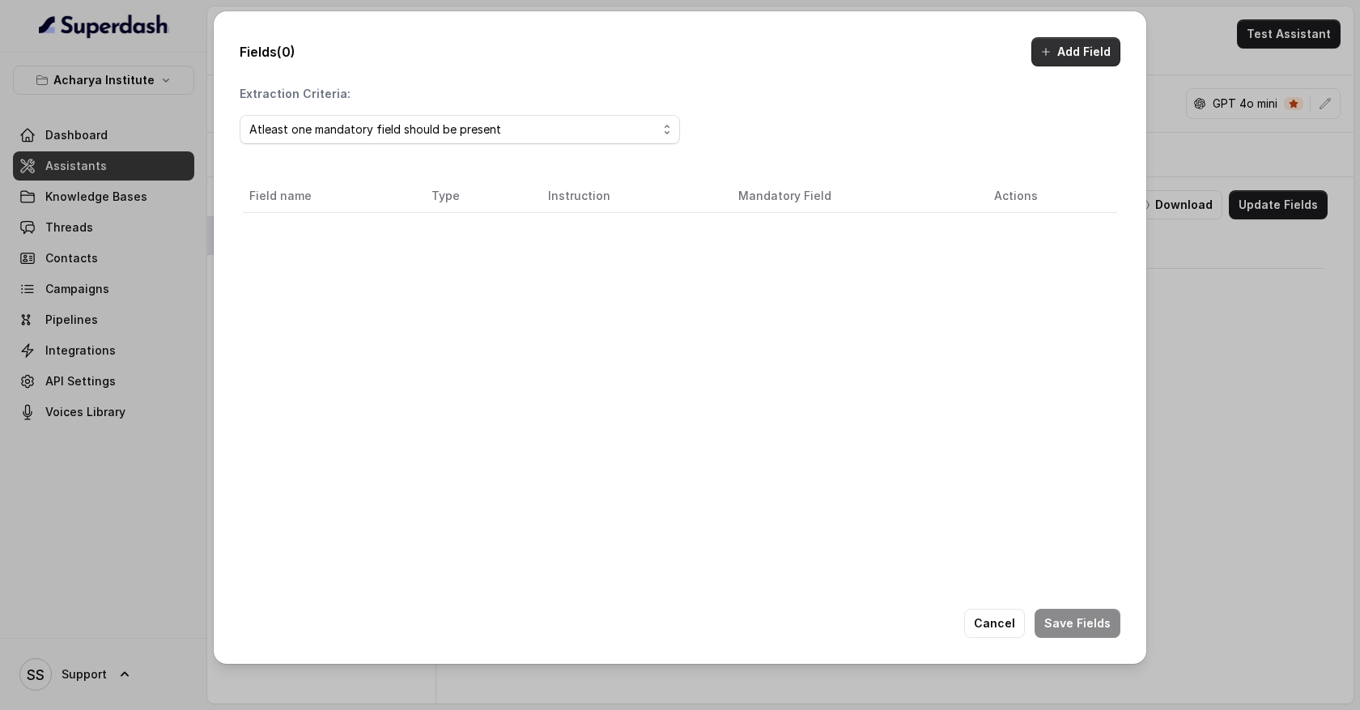
click at [1089, 50] on button "Add Field" at bounding box center [1075, 51] width 89 height 29
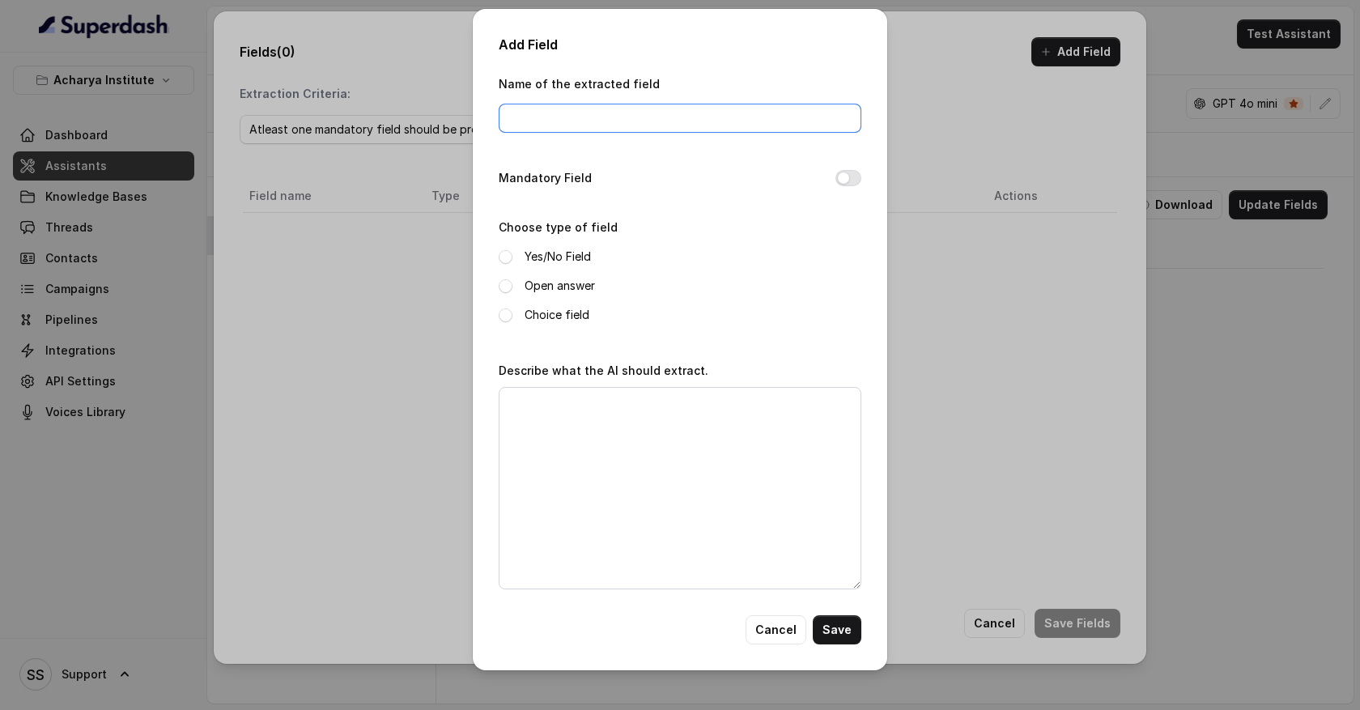
click at [594, 119] on input "Name of the extracted field" at bounding box center [680, 118] width 363 height 29
type input "customerID"
click at [505, 287] on span at bounding box center [506, 286] width 14 height 14
click at [523, 406] on textarea "Describe what the AI should extract." at bounding box center [680, 488] width 363 height 202
type textarea "e"
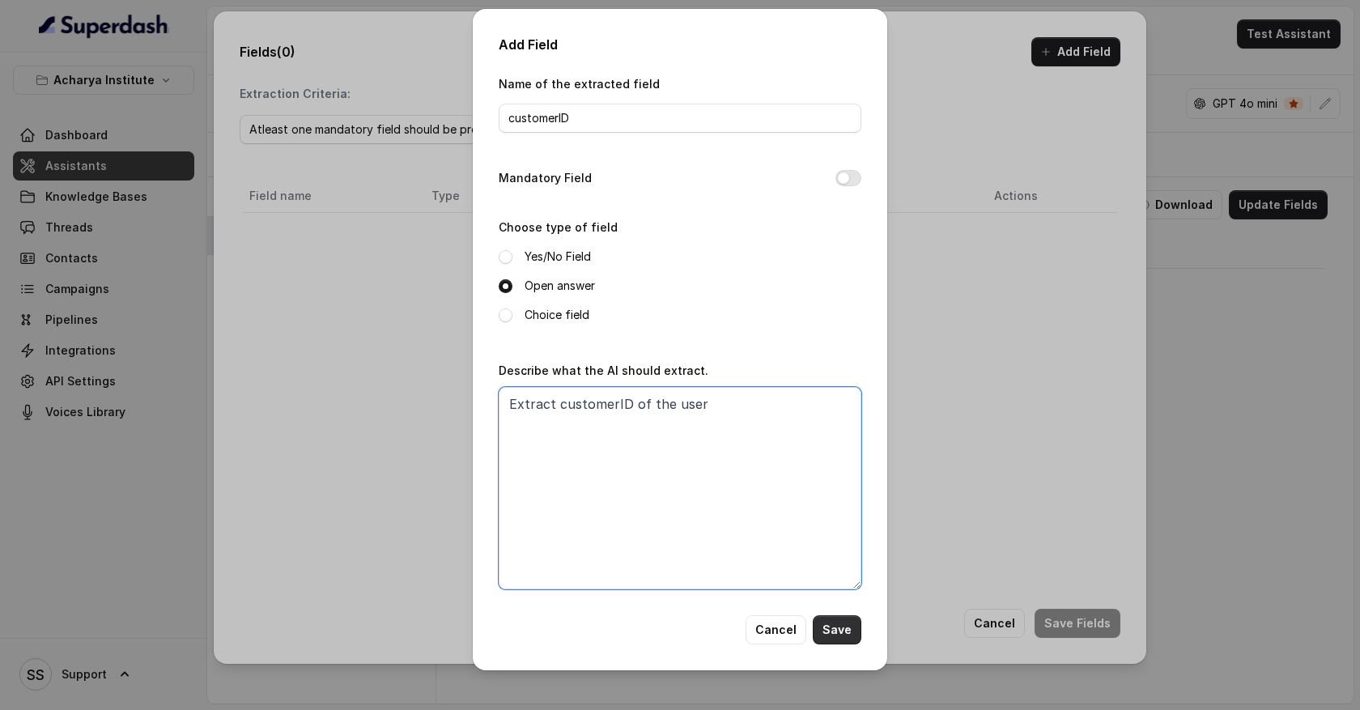
type textarea "Extract customerID of the user"
click at [843, 636] on button "Save" at bounding box center [837, 629] width 49 height 29
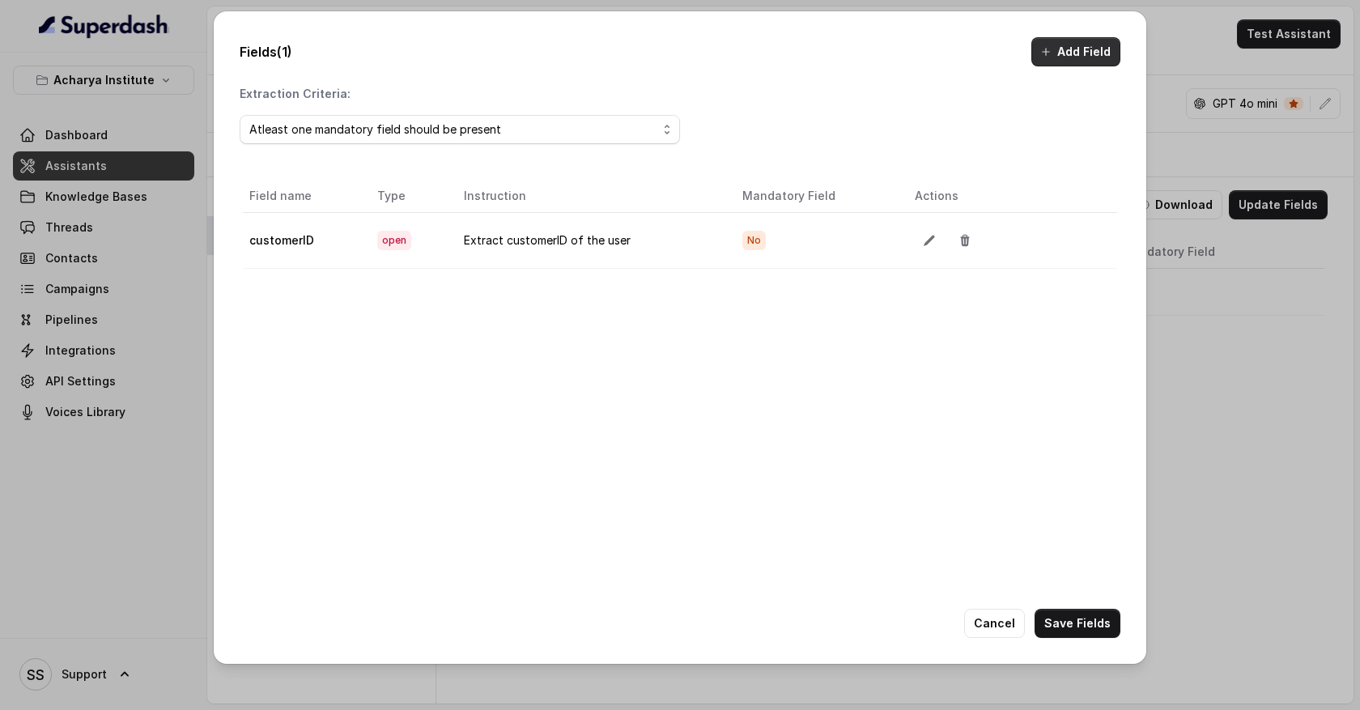
click at [1091, 52] on button "Add Field" at bounding box center [1075, 51] width 89 height 29
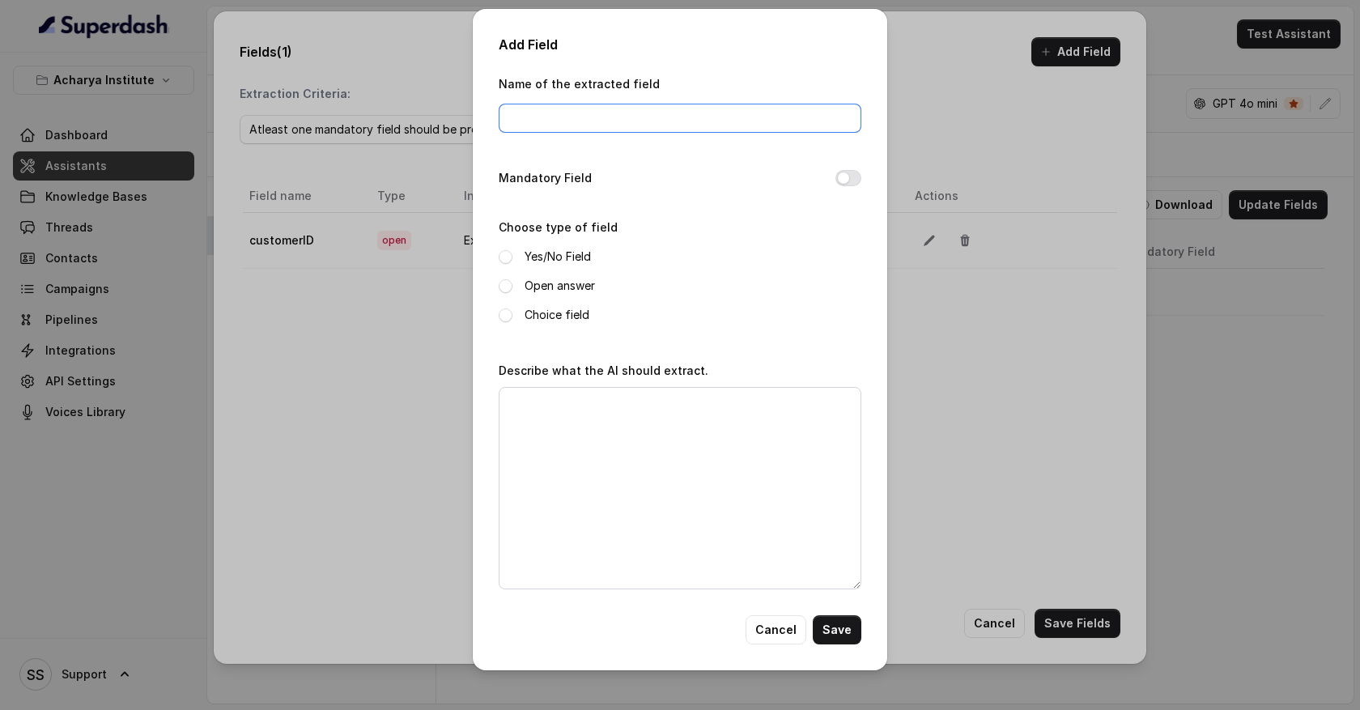
click at [551, 121] on input "Name of the extracted field" at bounding box center [680, 118] width 363 height 29
type input "customer complaint"
click at [506, 257] on span at bounding box center [506, 257] width 14 height 14
click at [547, 421] on textarea "Describe what the AI should extract." at bounding box center [680, 488] width 363 height 202
type textarea "Did the customer raise any complaint"
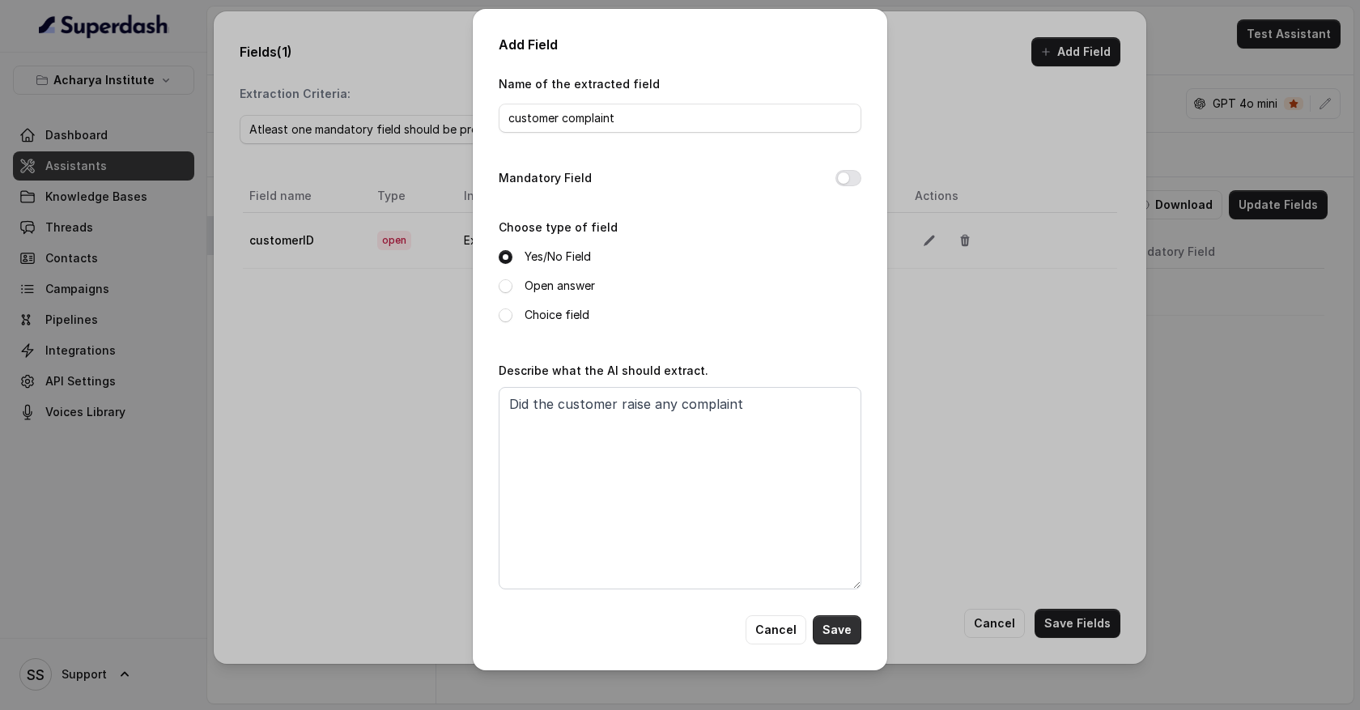
click at [838, 631] on button "Save" at bounding box center [837, 629] width 49 height 29
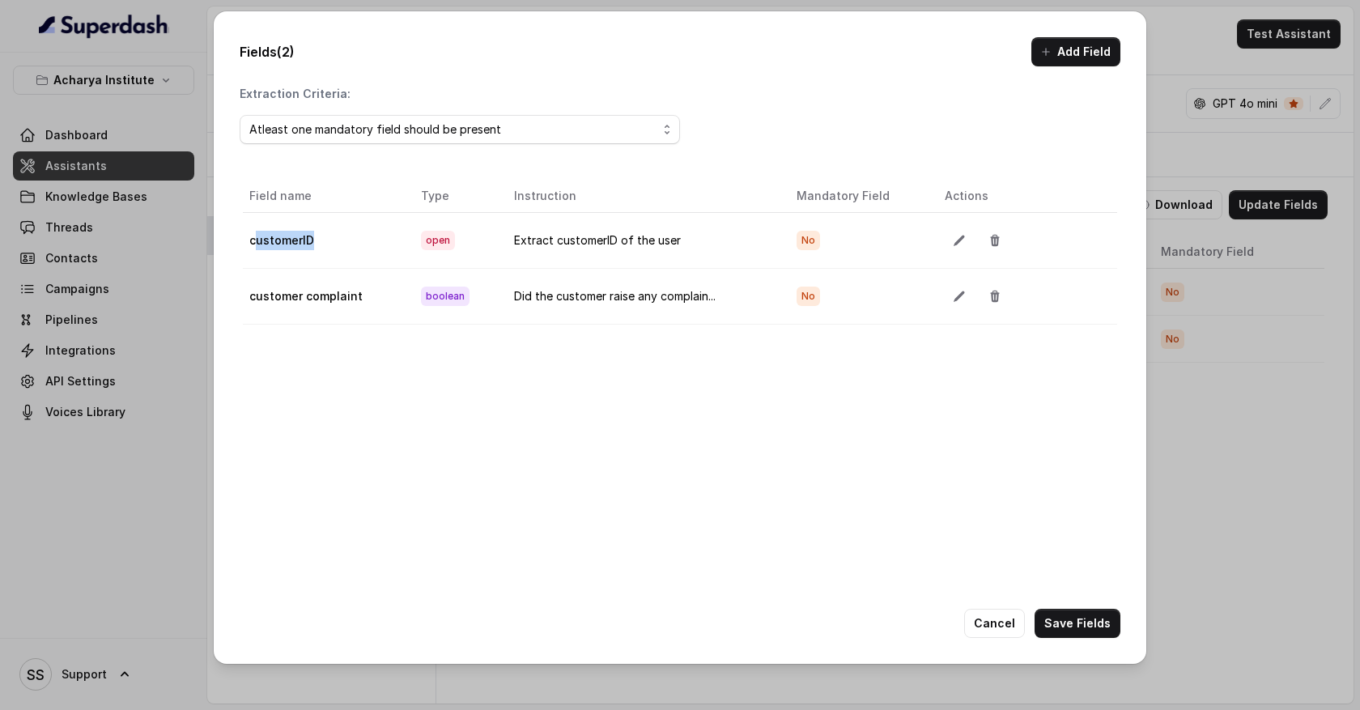
drag, startPoint x: 317, startPoint y: 249, endPoint x: 258, endPoint y: 247, distance: 58.3
click at [258, 248] on td "customerID" at bounding box center [325, 240] width 165 height 56
drag, startPoint x: 359, startPoint y: 298, endPoint x: 244, endPoint y: 299, distance: 115.8
click at [244, 300] on td "customer complaint" at bounding box center [325, 296] width 165 height 56
drag, startPoint x: 248, startPoint y: 241, endPoint x: 311, endPoint y: 241, distance: 63.1
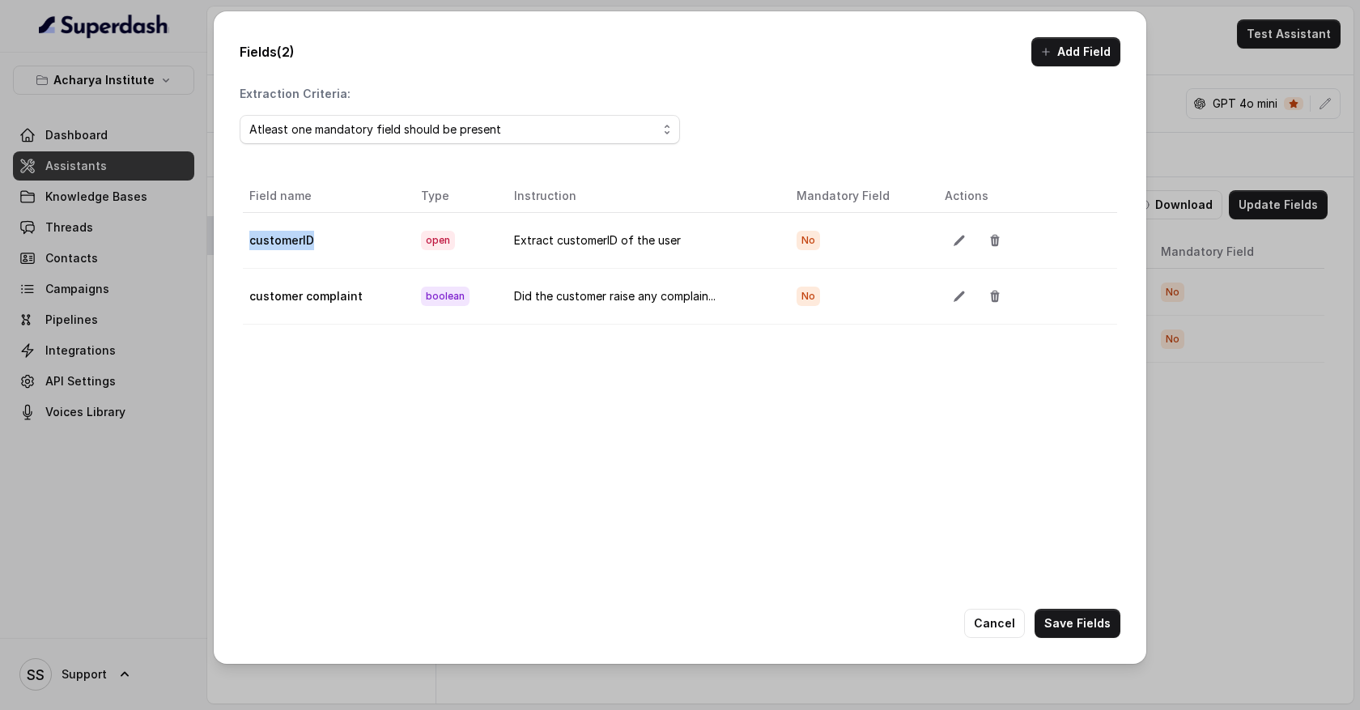
click at [311, 241] on td "customerID" at bounding box center [325, 240] width 165 height 56
click at [319, 260] on td "customerID" at bounding box center [325, 240] width 165 height 56
drag, startPoint x: 317, startPoint y: 242, endPoint x: 249, endPoint y: 244, distance: 68.0
click at [249, 244] on td "customerID" at bounding box center [325, 240] width 165 height 56
drag, startPoint x: 357, startPoint y: 299, endPoint x: 249, endPoint y: 298, distance: 108.5
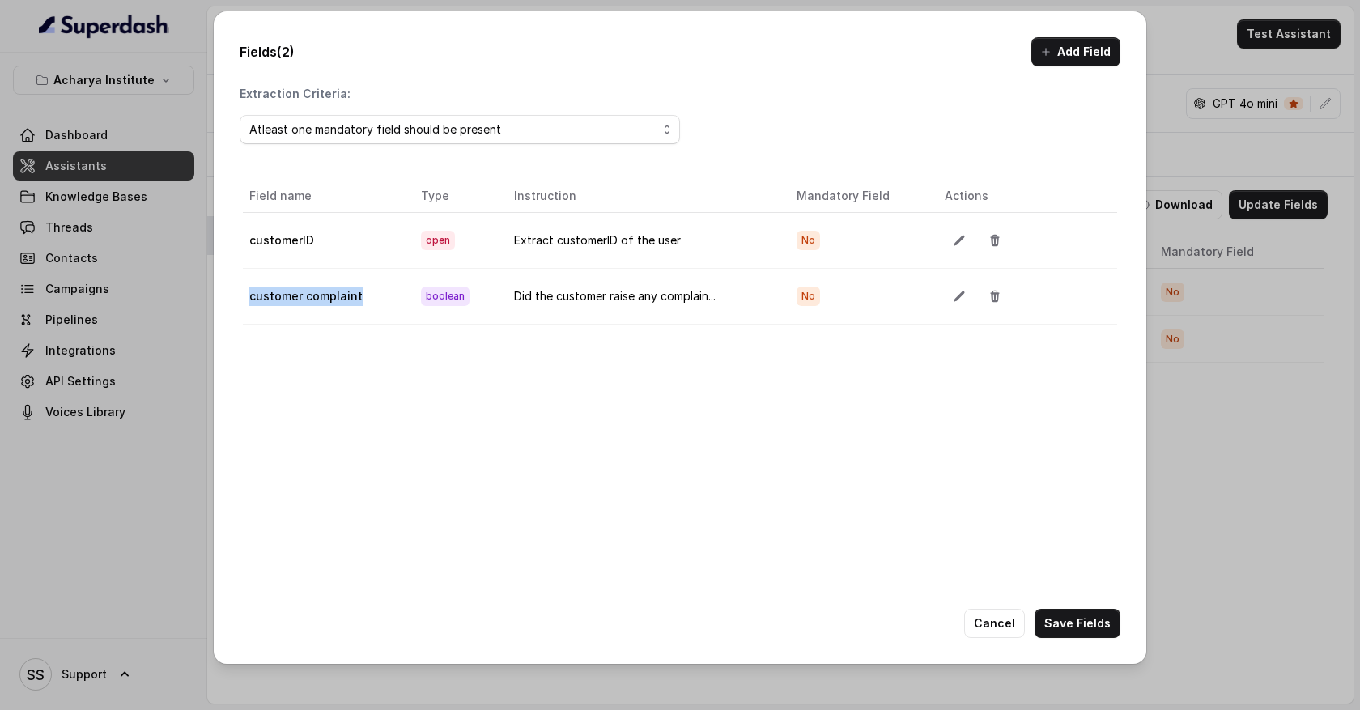
click at [249, 300] on td "customer complaint" at bounding box center [325, 296] width 165 height 56
click at [1000, 628] on button "Cancel" at bounding box center [994, 623] width 61 height 29
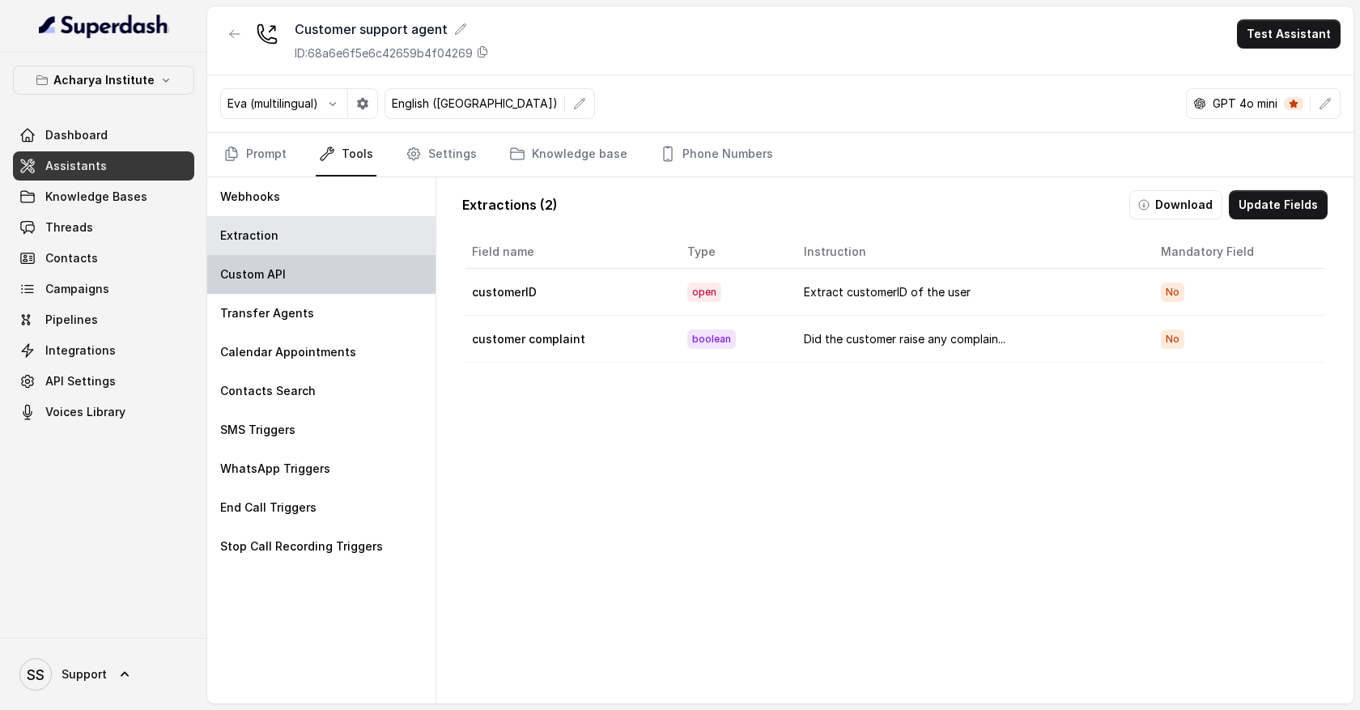
click at [304, 283] on div "Custom API" at bounding box center [321, 274] width 228 height 39
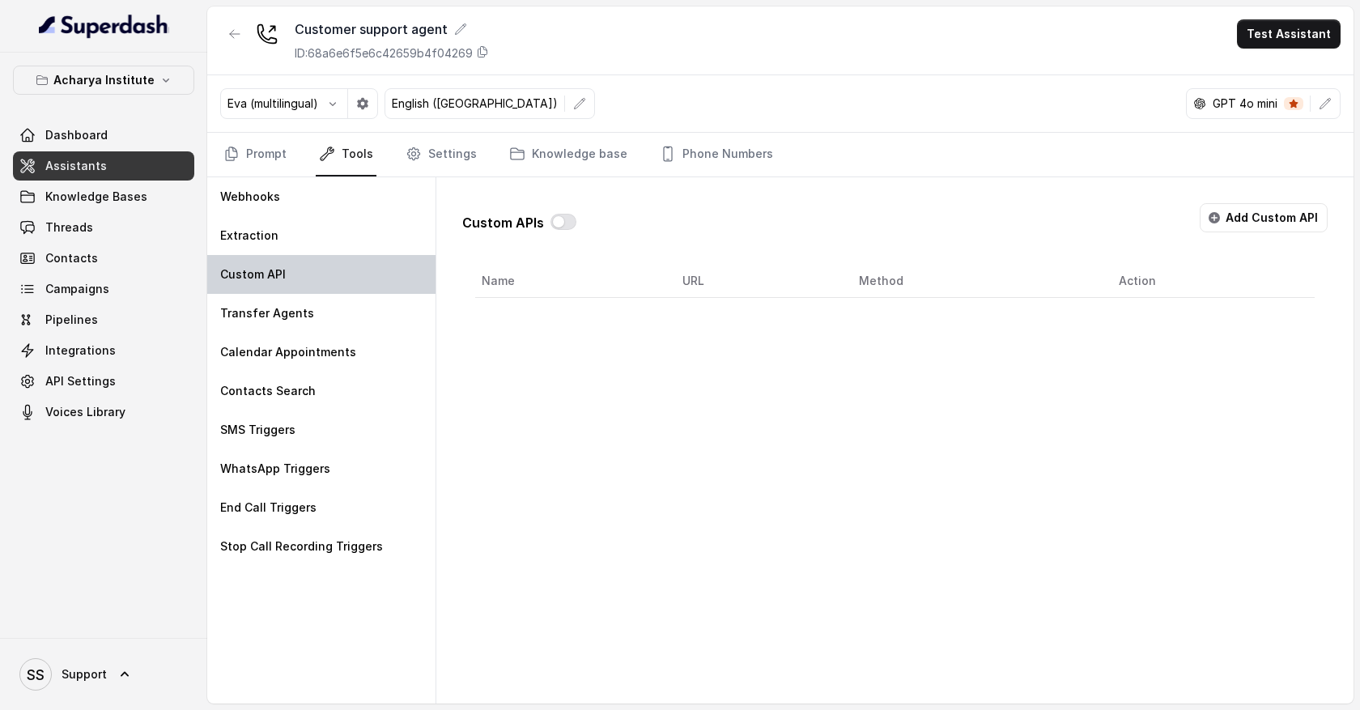
click at [293, 282] on div "Custom API" at bounding box center [321, 274] width 228 height 39
click at [1252, 223] on button "Add Custom API" at bounding box center [1264, 217] width 128 height 29
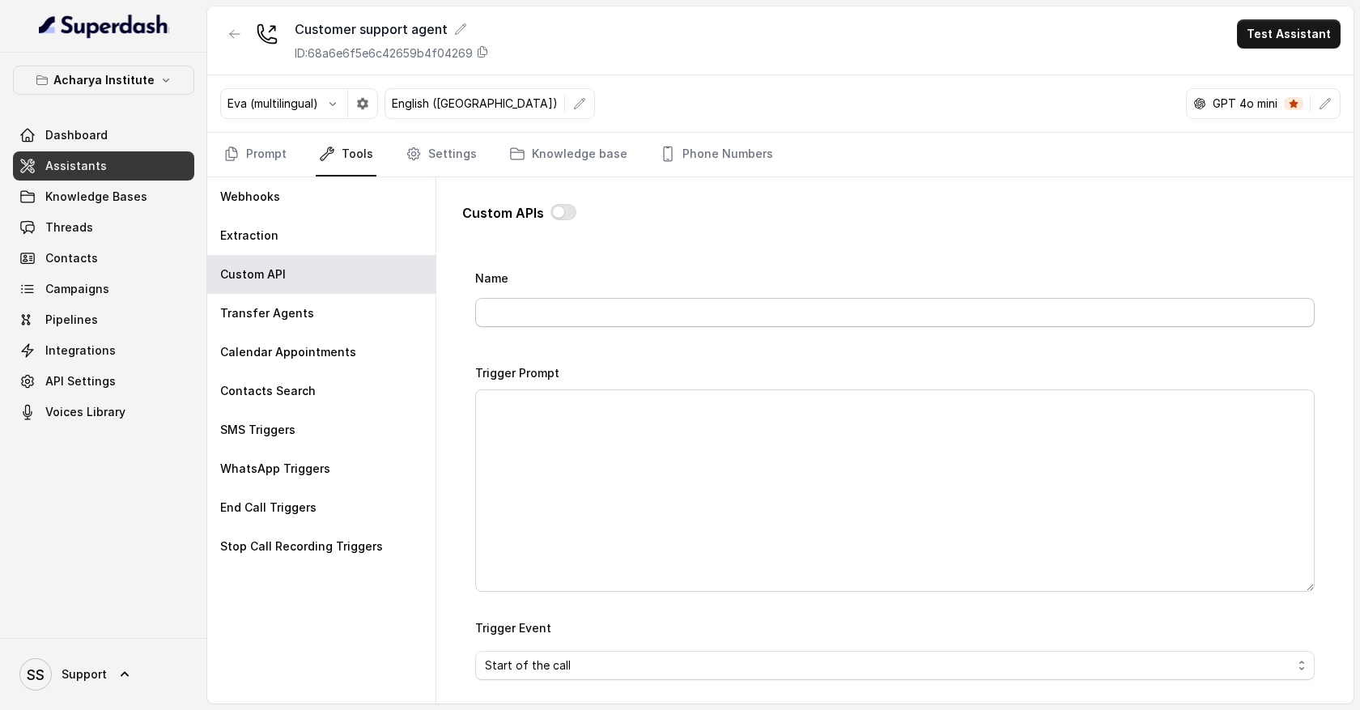
scroll to position [5, 0]
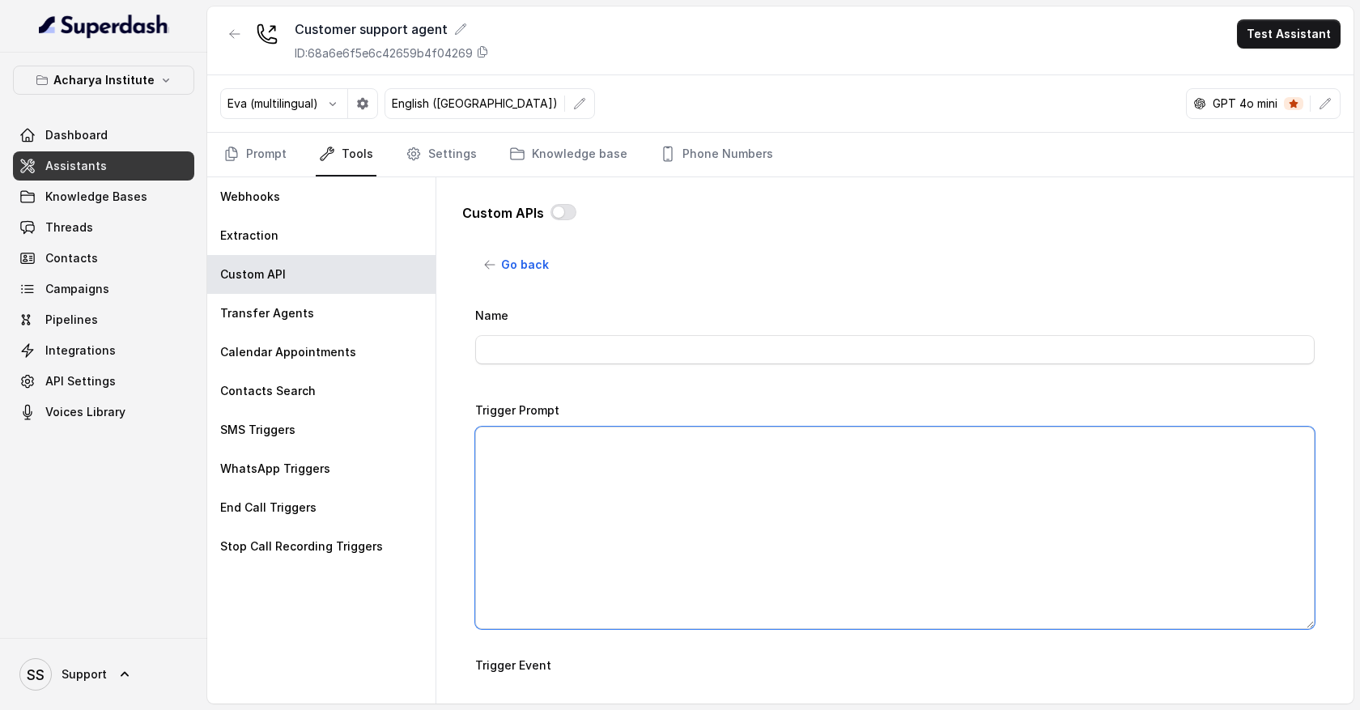
click at [542, 451] on textarea "Trigger Prompt" at bounding box center [895, 528] width 840 height 202
type textarea "When customer shares his customer ID"
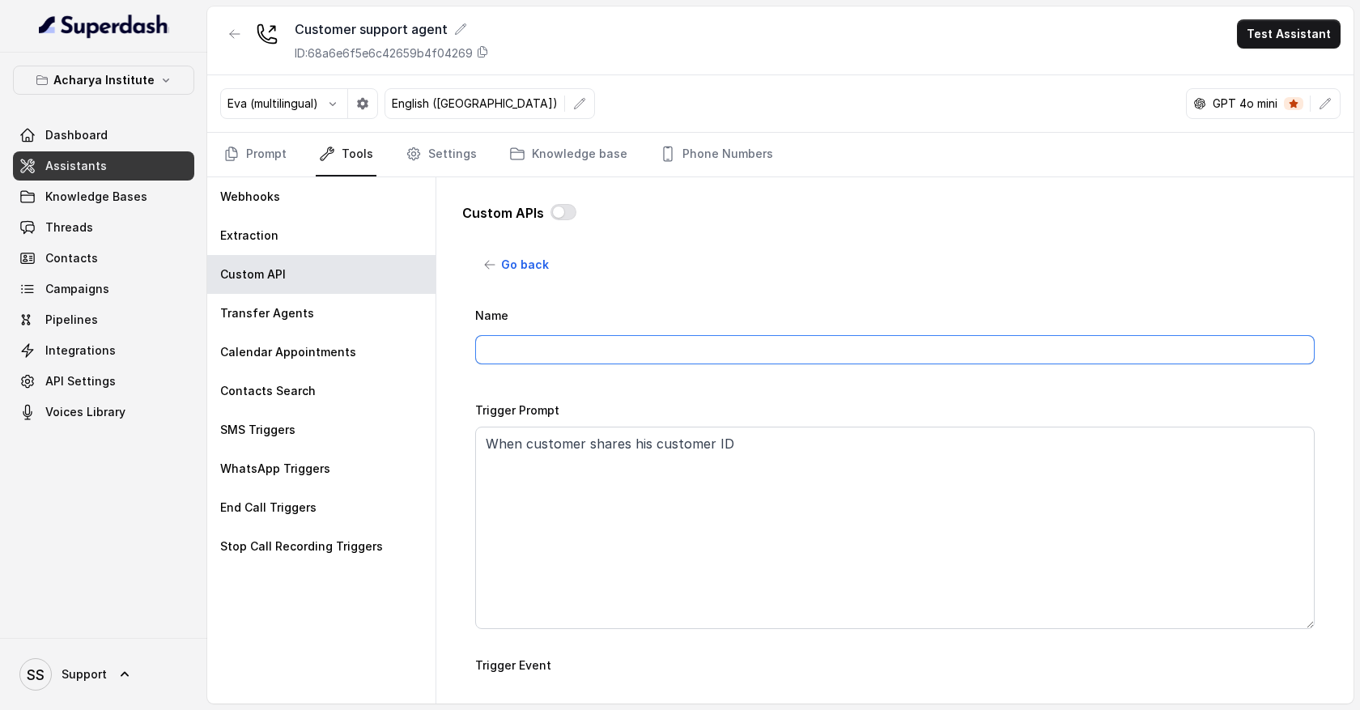
click at [513, 350] on input "Name" at bounding box center [895, 349] width 840 height 29
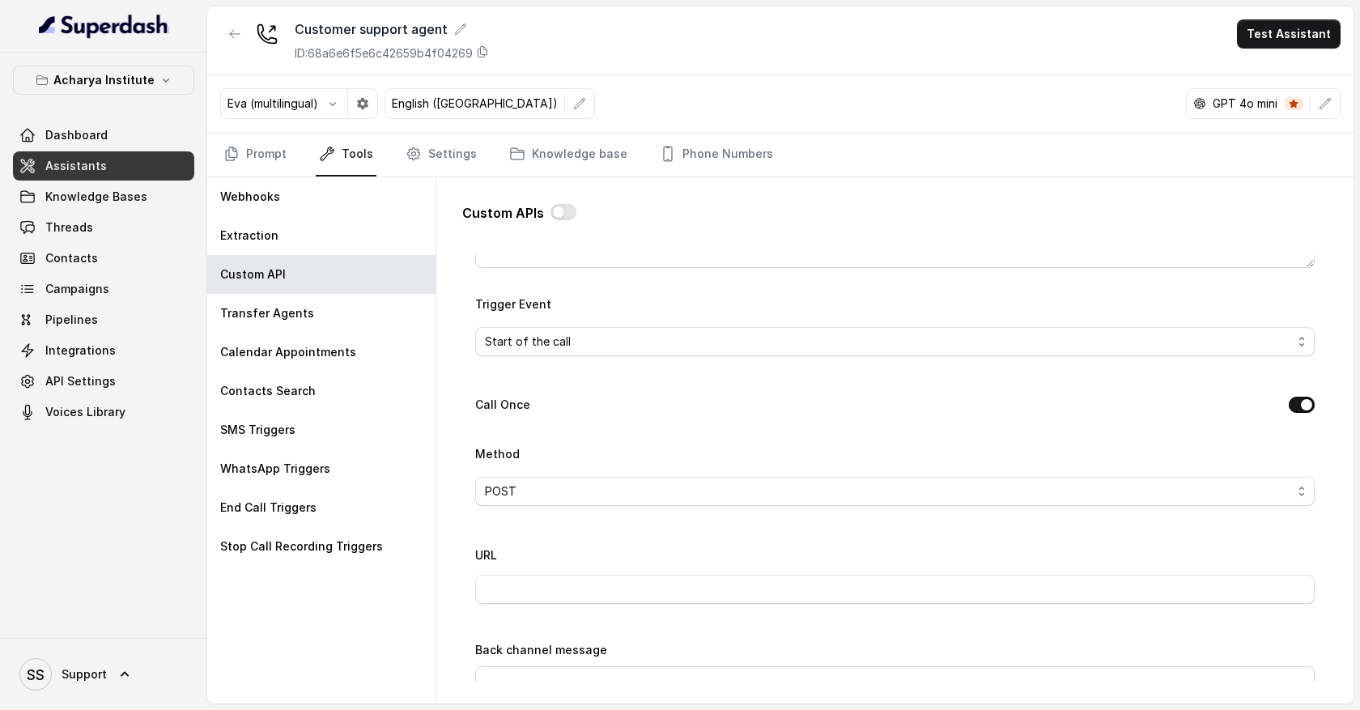
scroll to position [363, 0]
type input "Customer ID api call"
click at [561, 344] on span "Start of the call" at bounding box center [888, 344] width 807 height 19
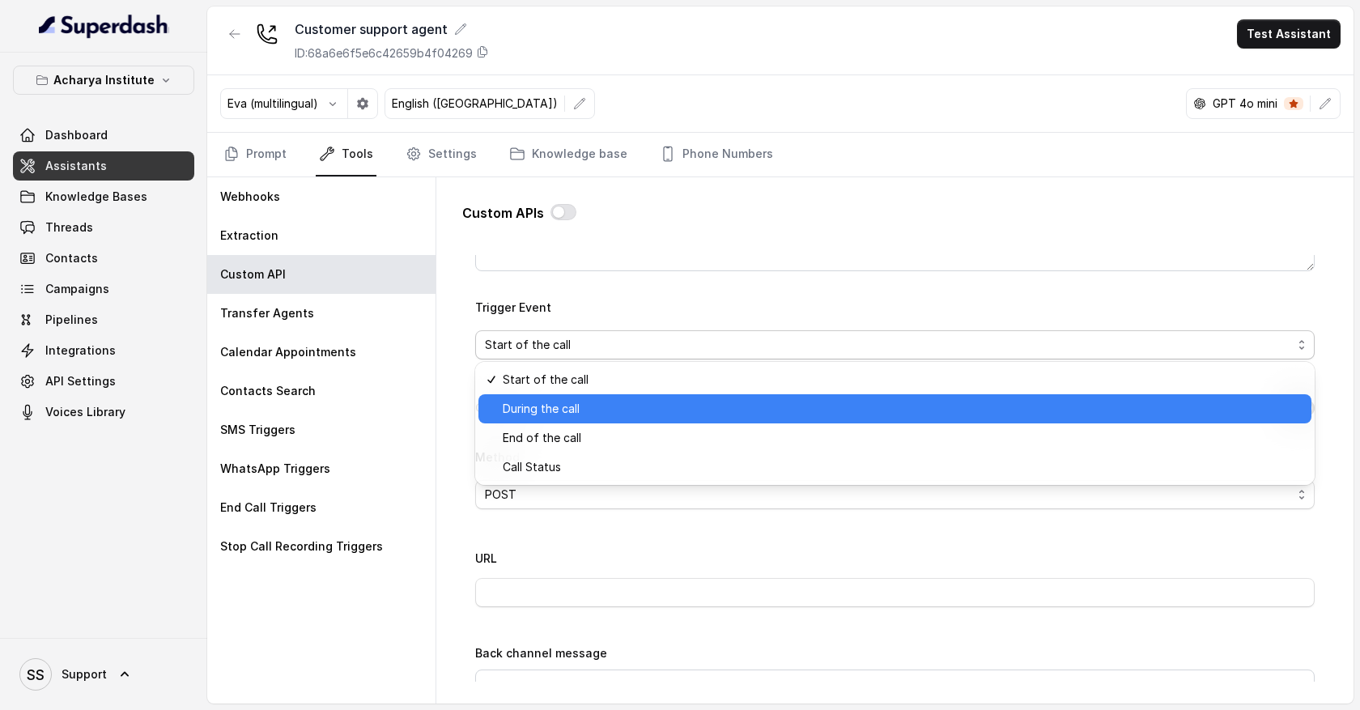
click at [561, 411] on span "During the call" at bounding box center [902, 408] width 799 height 19
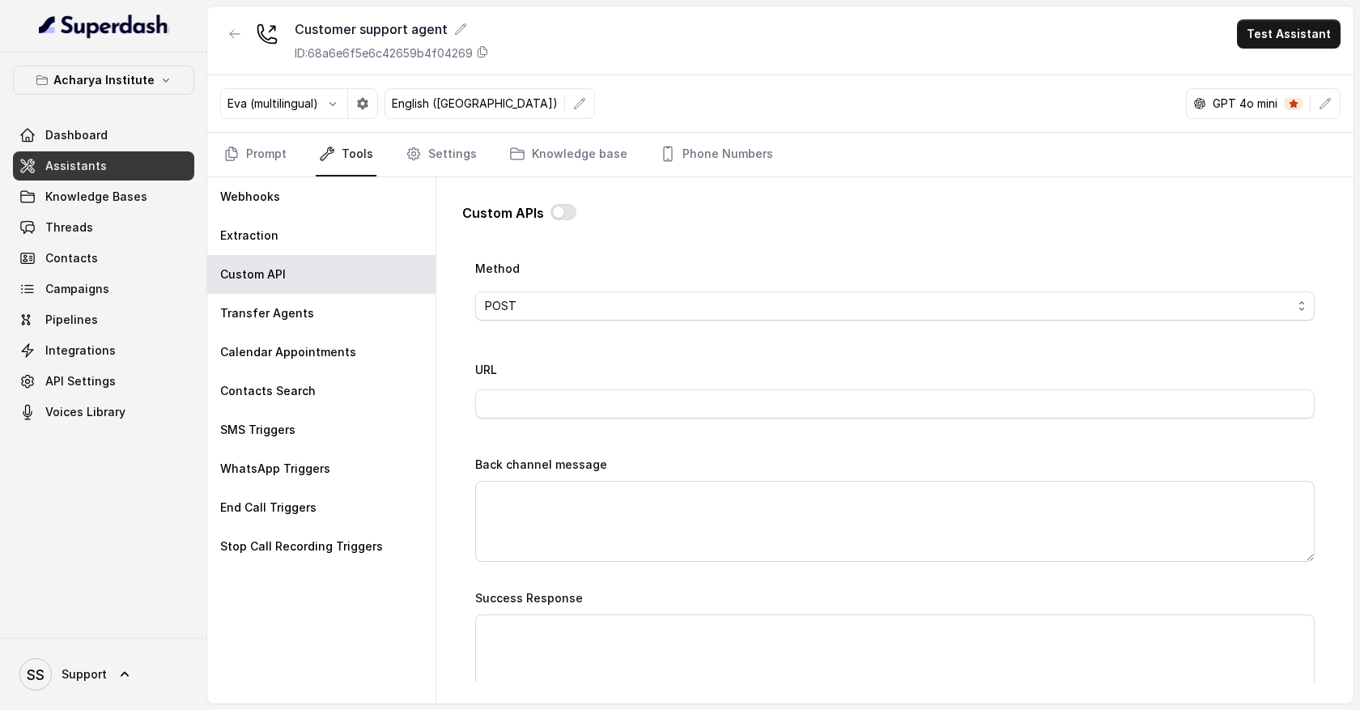
scroll to position [556, 0]
click at [530, 302] on span "POST" at bounding box center [888, 300] width 807 height 19
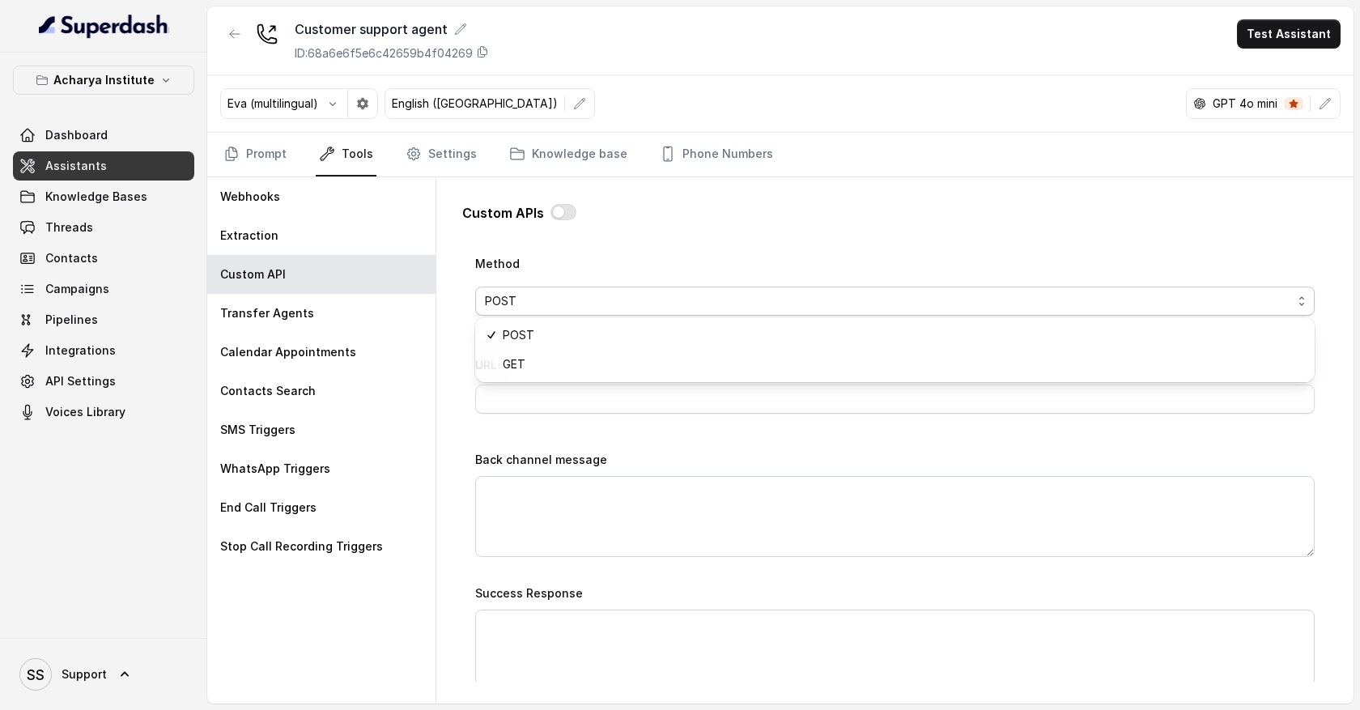
click at [520, 405] on div "Name Customer ID api call Trigger Prompt When customer shares his customer ID T…" at bounding box center [895, 356] width 840 height 1204
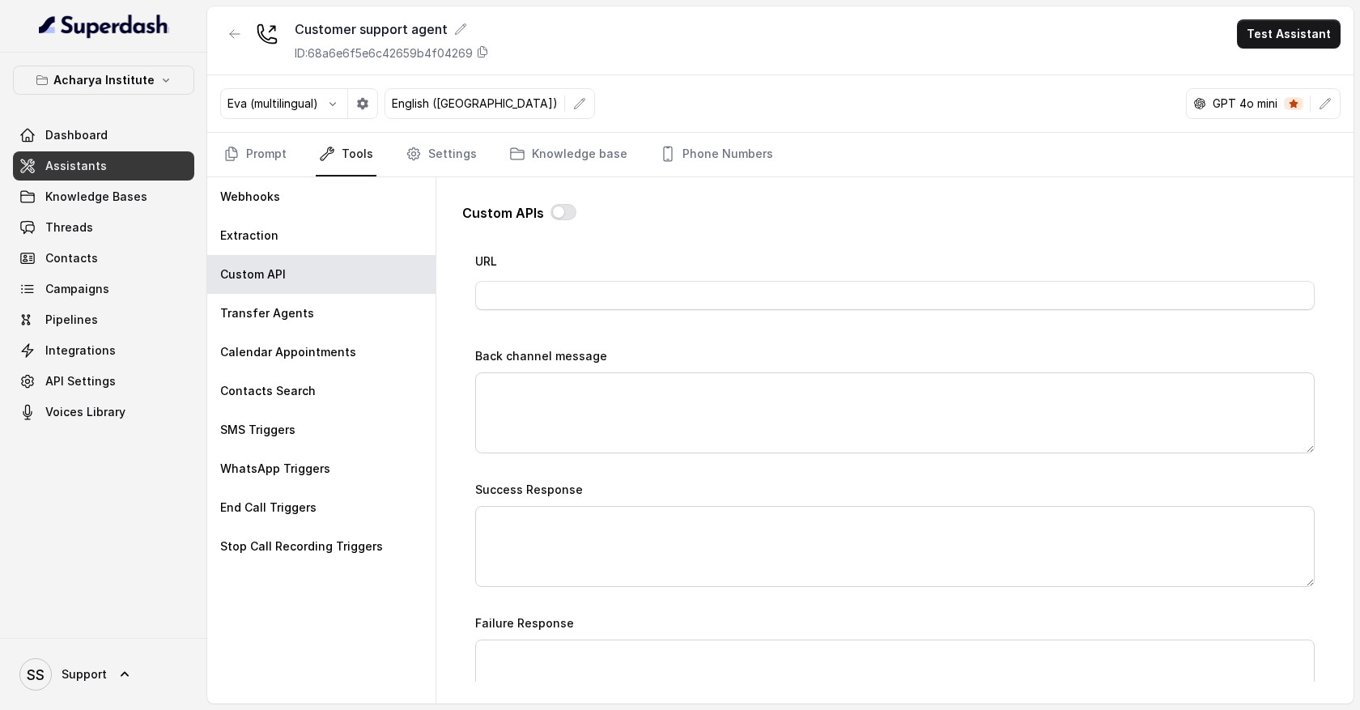
scroll to position [668, 0]
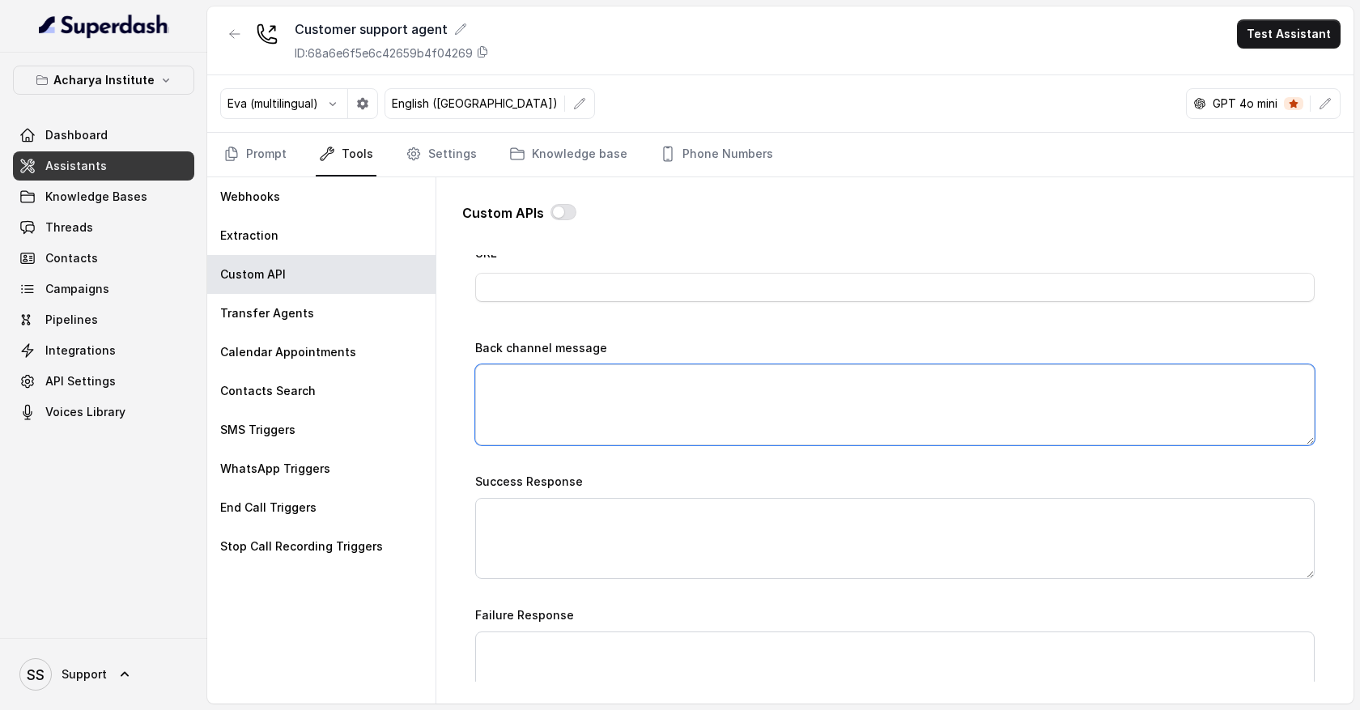
click at [530, 384] on textarea "Back channel message" at bounding box center [895, 404] width 840 height 81
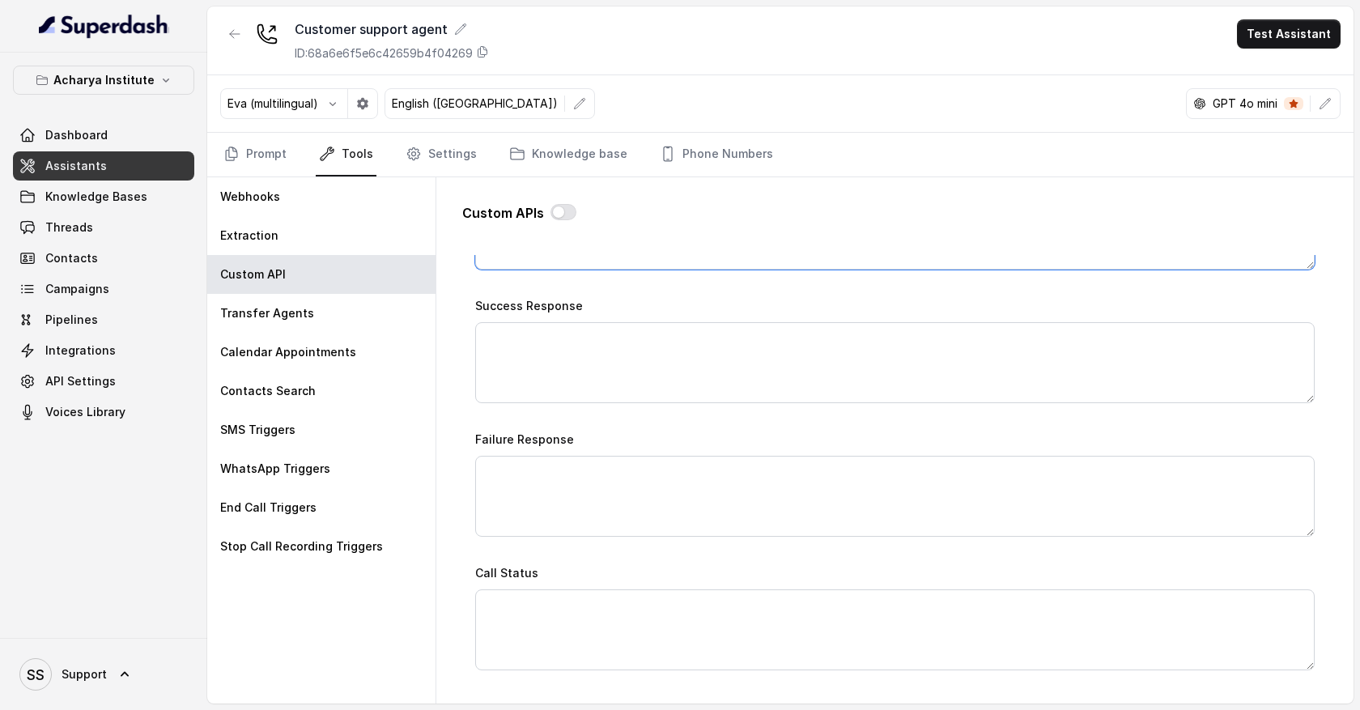
scroll to position [845, 0]
type textarea "Please wait/..let me check the internal system"
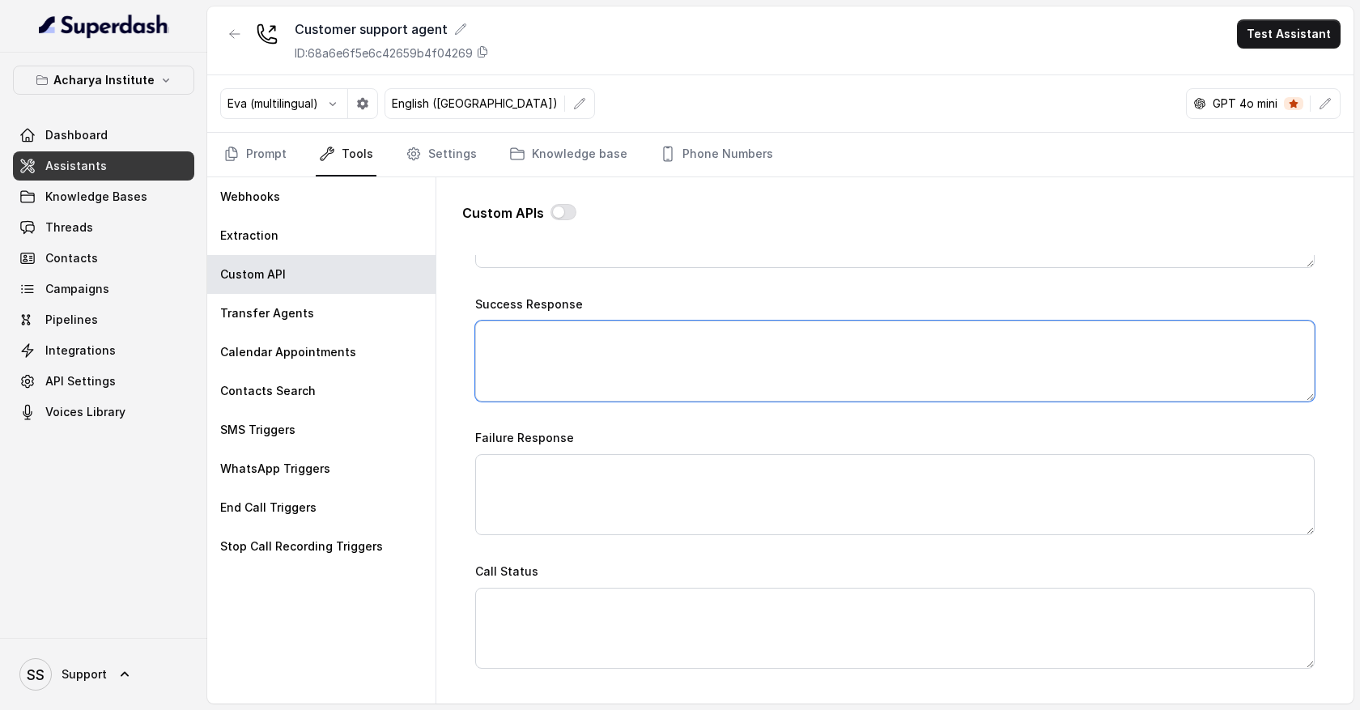
click at [527, 334] on textarea "Success Response" at bounding box center [895, 361] width 840 height 81
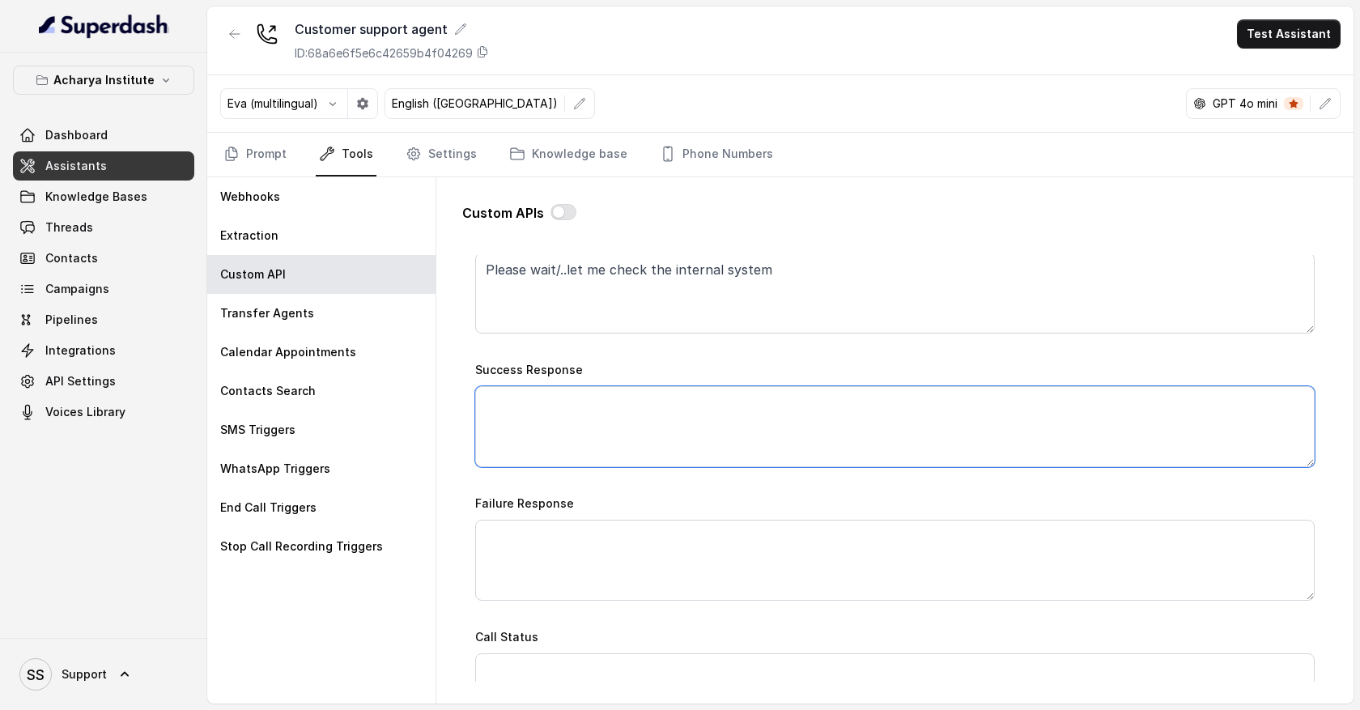
scroll to position [751, 0]
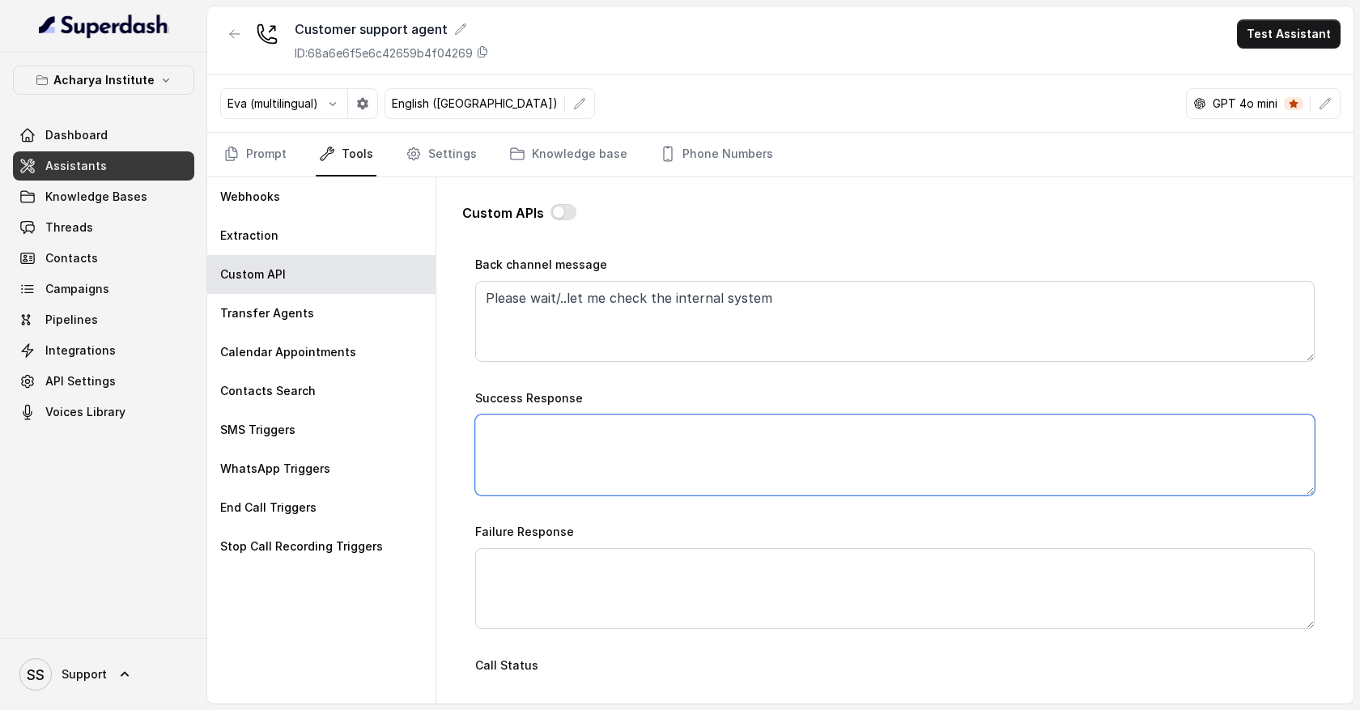
drag, startPoint x: 510, startPoint y: 424, endPoint x: 516, endPoint y: 466, distance: 41.7
click at [516, 466] on textarea "Success Response" at bounding box center [895, 455] width 840 height 81
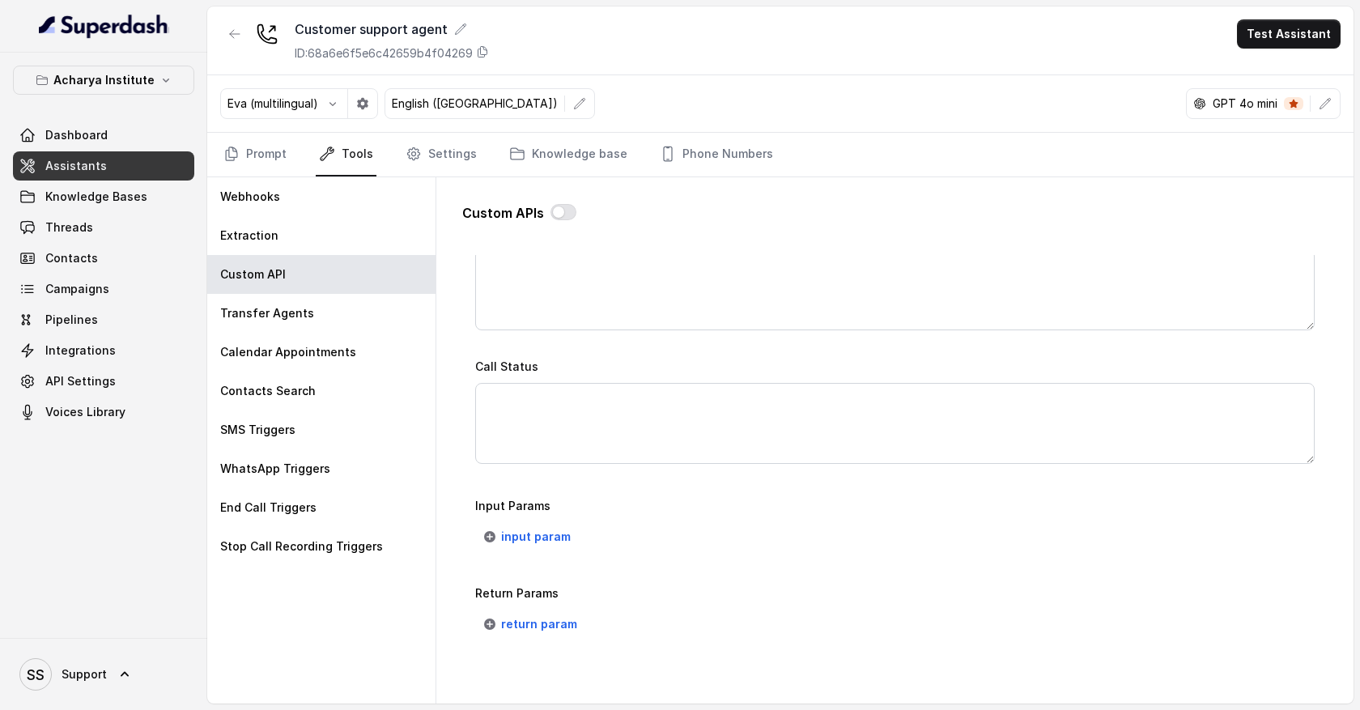
scroll to position [1110, 0]
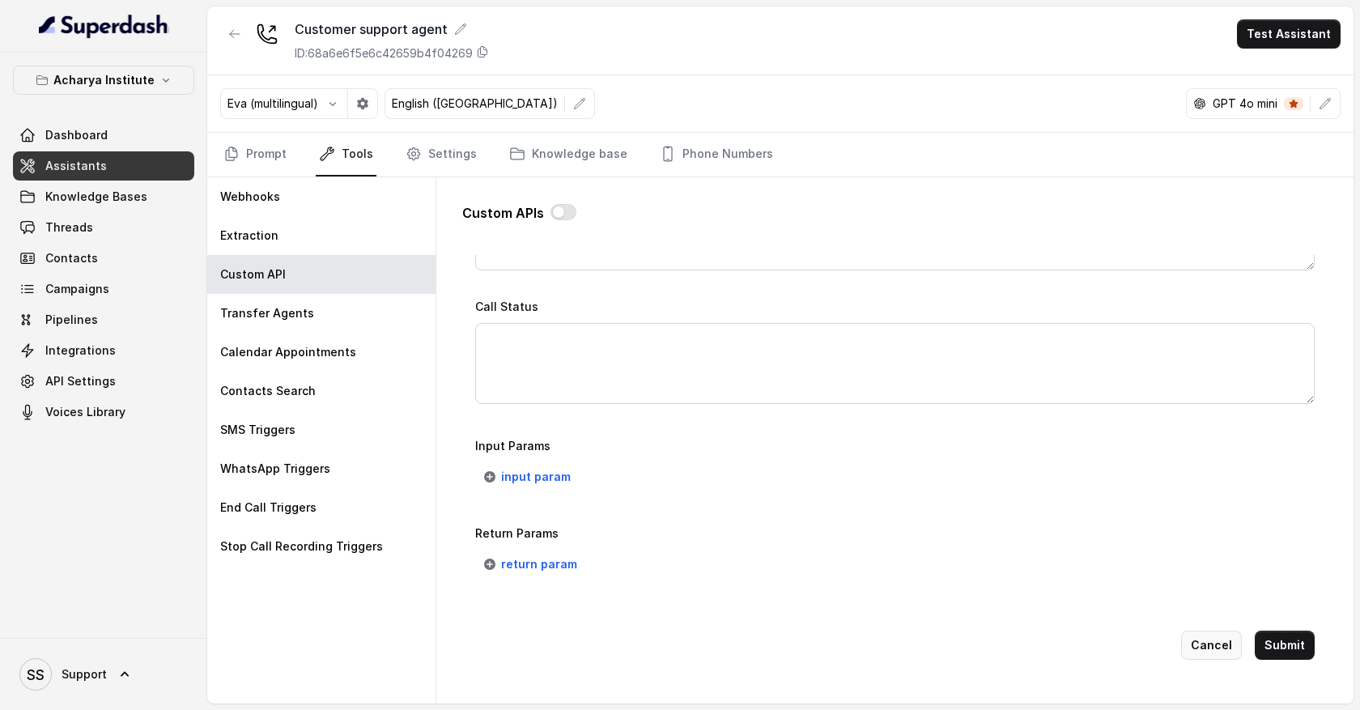
click at [1218, 643] on button "Cancel" at bounding box center [1211, 645] width 61 height 29
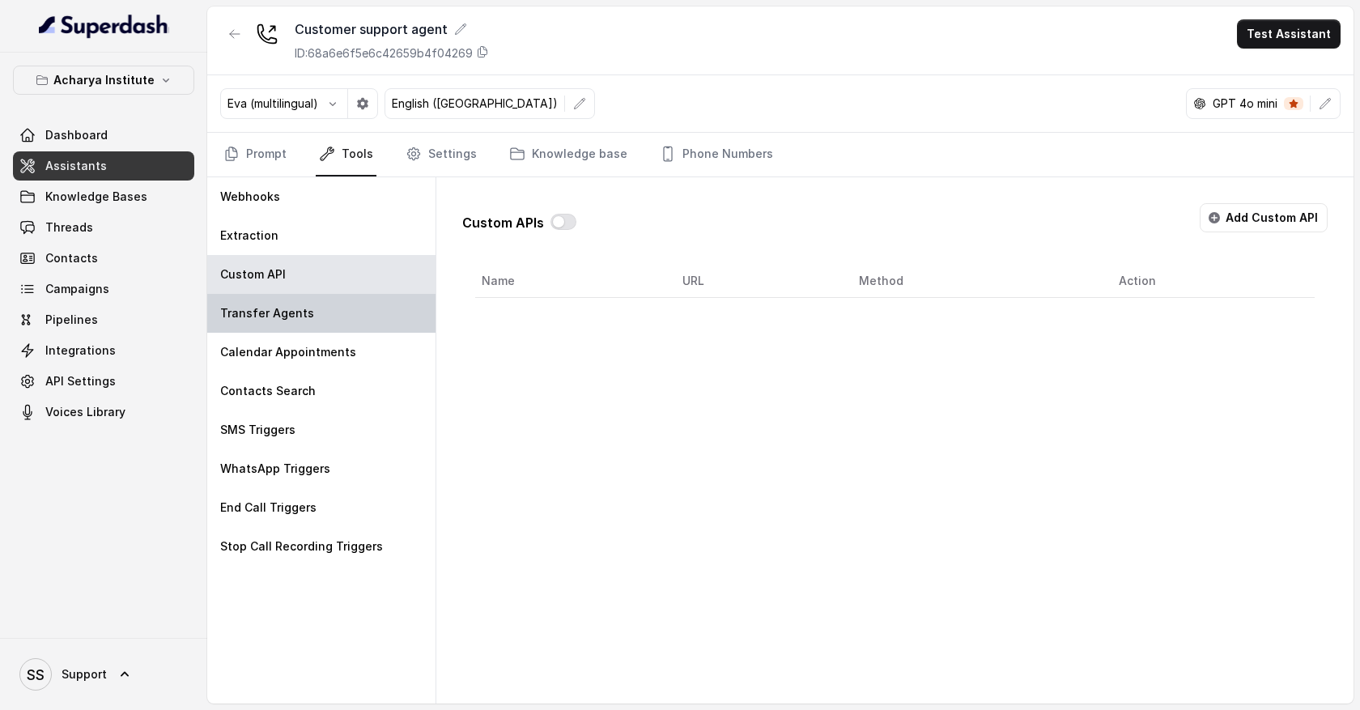
click at [394, 317] on div "Transfer Agents" at bounding box center [321, 313] width 228 height 39
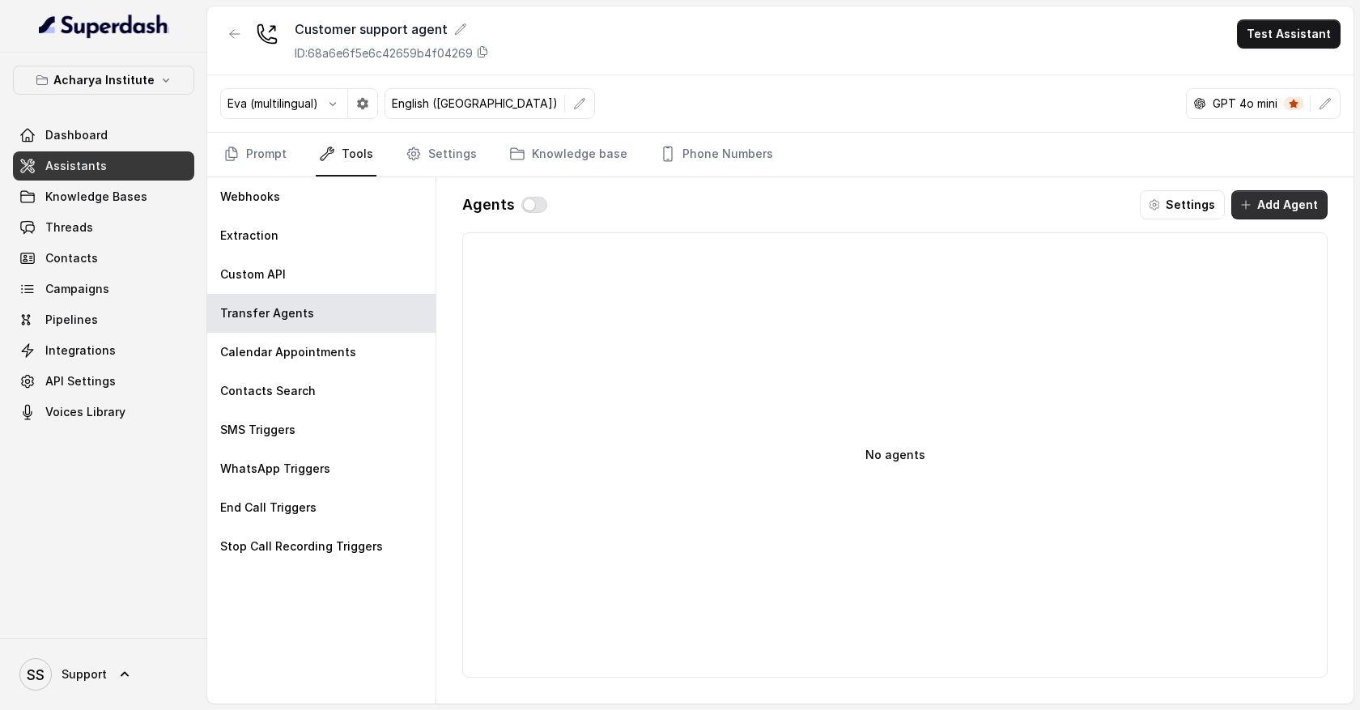
click at [1281, 205] on button "Add Agent" at bounding box center [1279, 204] width 96 height 29
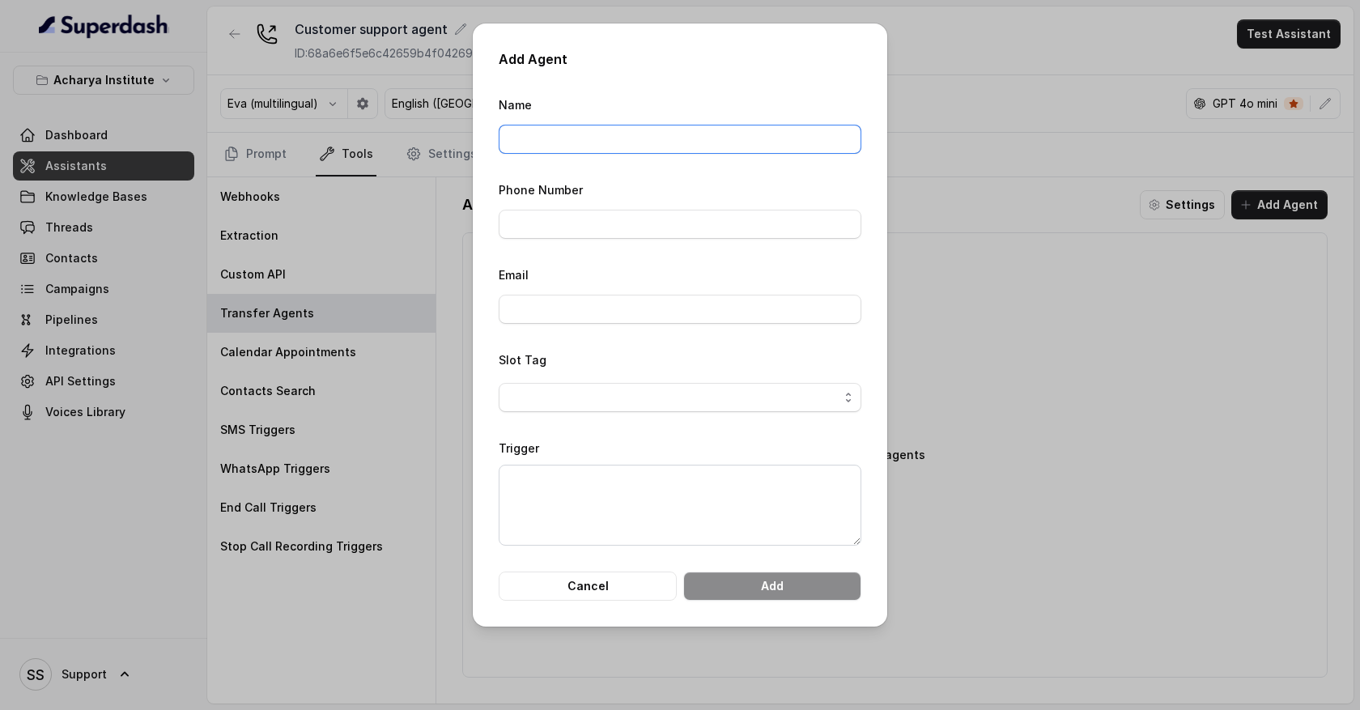
click at [566, 138] on input "Name" at bounding box center [680, 139] width 363 height 29
type input "[PERSON_NAME]"
type input "09380517603"
drag, startPoint x: 592, startPoint y: 136, endPoint x: 431, endPoint y: 135, distance: 161.1
click at [431, 135] on div "Add Agent Name [PERSON_NAME] Phone Number 09380517603 Email Slot Tag Trigger Ca…" at bounding box center [680, 355] width 1360 height 710
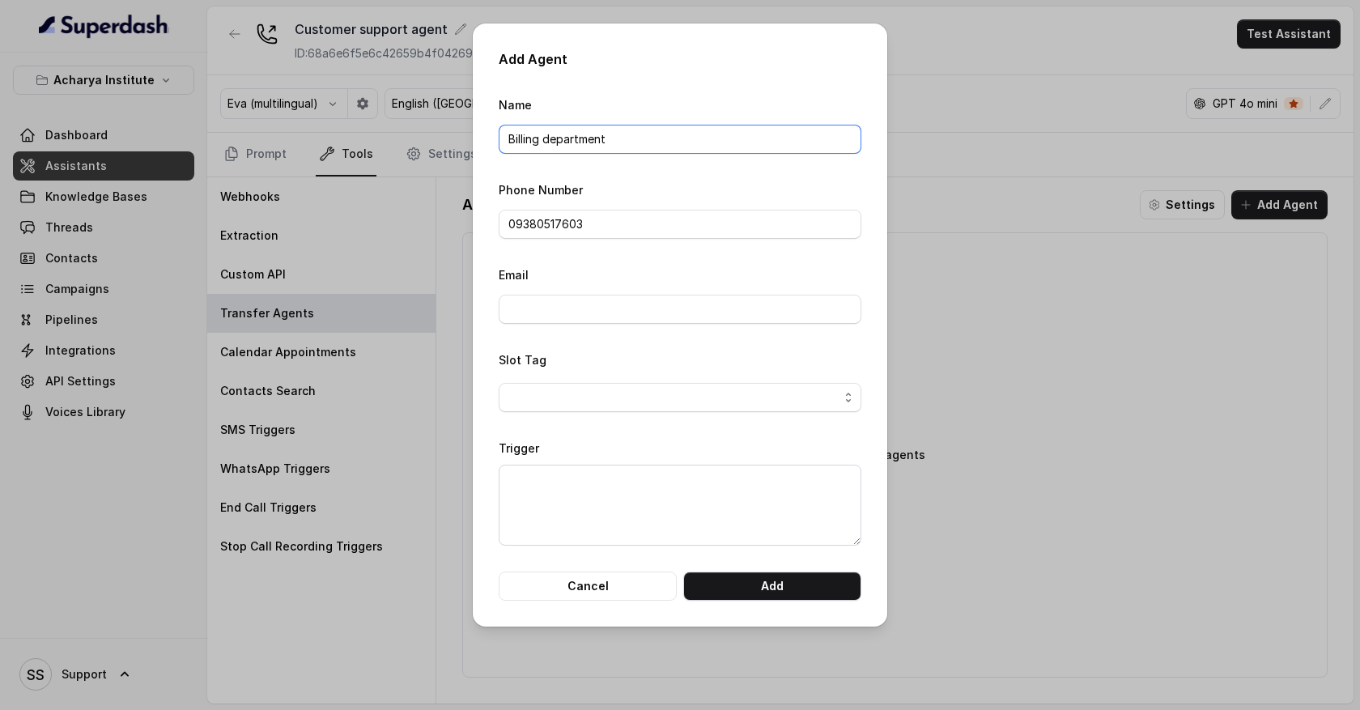
type input "Billing department"
click at [591, 493] on textarea "Trigger" at bounding box center [680, 505] width 363 height 81
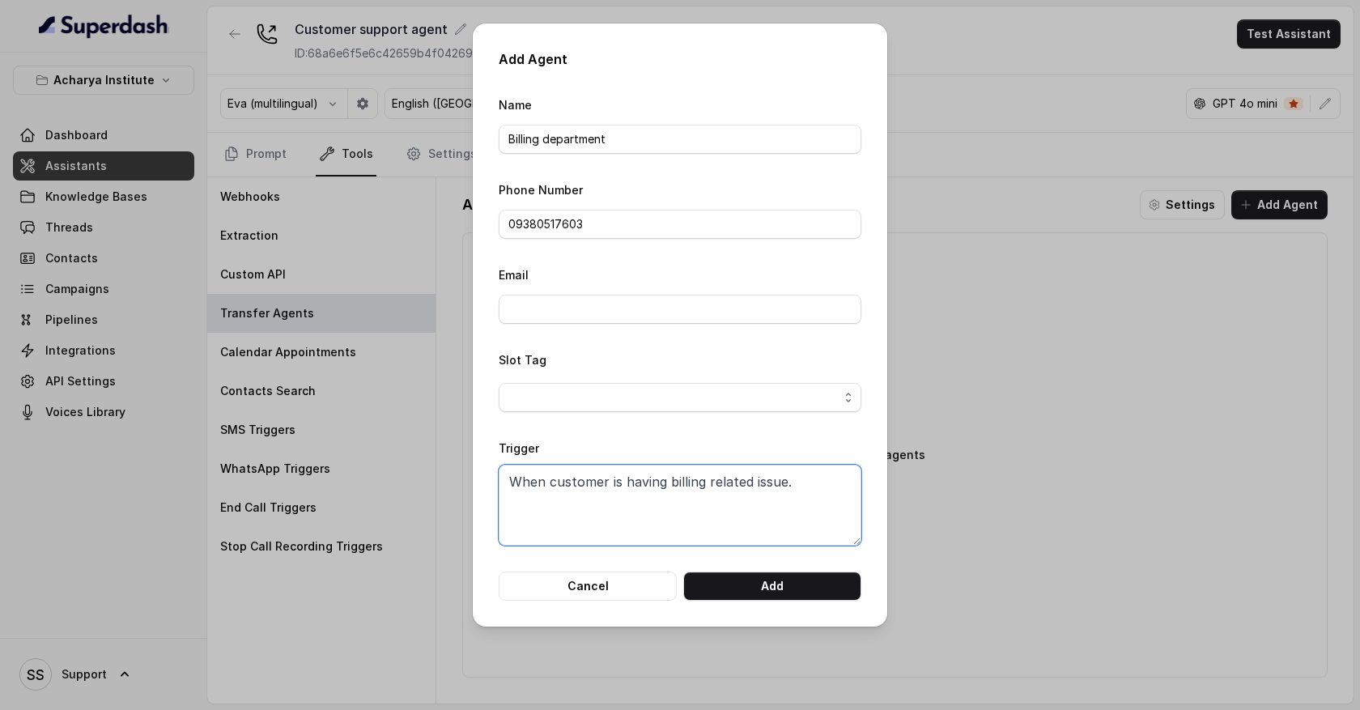
drag, startPoint x: 813, startPoint y: 477, endPoint x: 493, endPoint y: 468, distance: 319.9
click at [493, 471] on div "Add Agent Name Billing department Phone Number 09380517603 Email Slot Tag Trigg…" at bounding box center [680, 324] width 415 height 603
type textarea "When customer is having billing related issue."
drag, startPoint x: 635, startPoint y: 138, endPoint x: 490, endPoint y: 123, distance: 145.6
click at [490, 125] on div "Add Agent Name Billing department Phone Number 09380517603 Email Slot Tag Trigg…" at bounding box center [680, 324] width 415 height 603
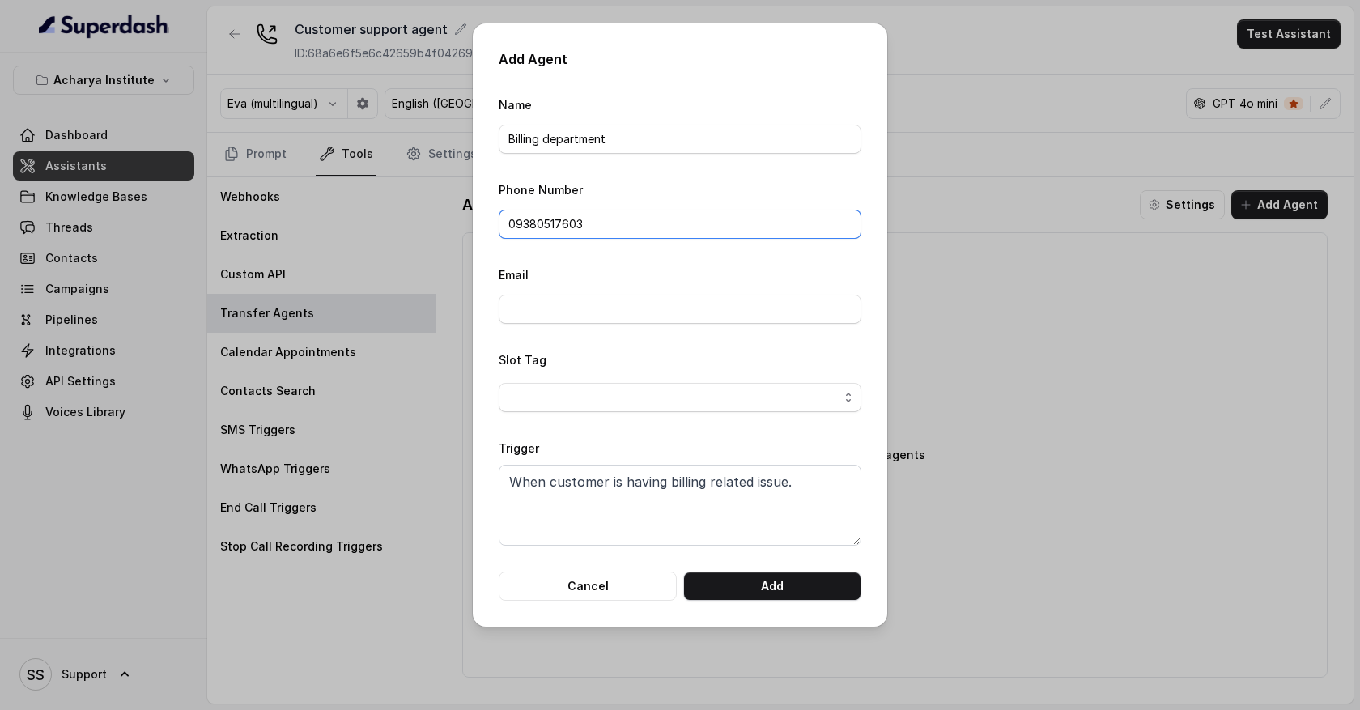
click at [551, 221] on input "09380517603" at bounding box center [680, 224] width 363 height 29
drag, startPoint x: 623, startPoint y: 223, endPoint x: 456, endPoint y: 221, distance: 166.8
click at [459, 223] on div "Add Agent Name Billing department Phone Number 09380517603 Email Slot Tag Trigg…" at bounding box center [680, 355] width 1360 height 710
click at [571, 591] on button "Cancel" at bounding box center [588, 586] width 178 height 29
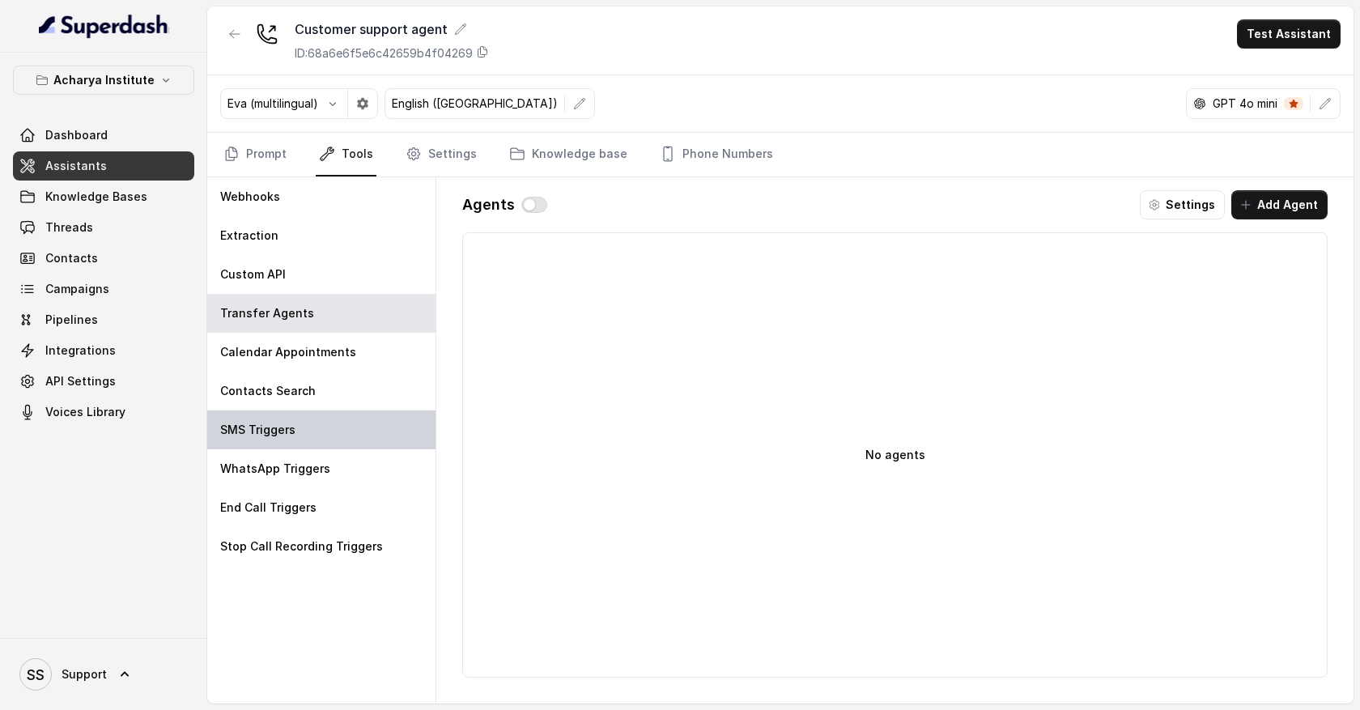
click at [390, 436] on div "SMS Triggers" at bounding box center [321, 429] width 228 height 39
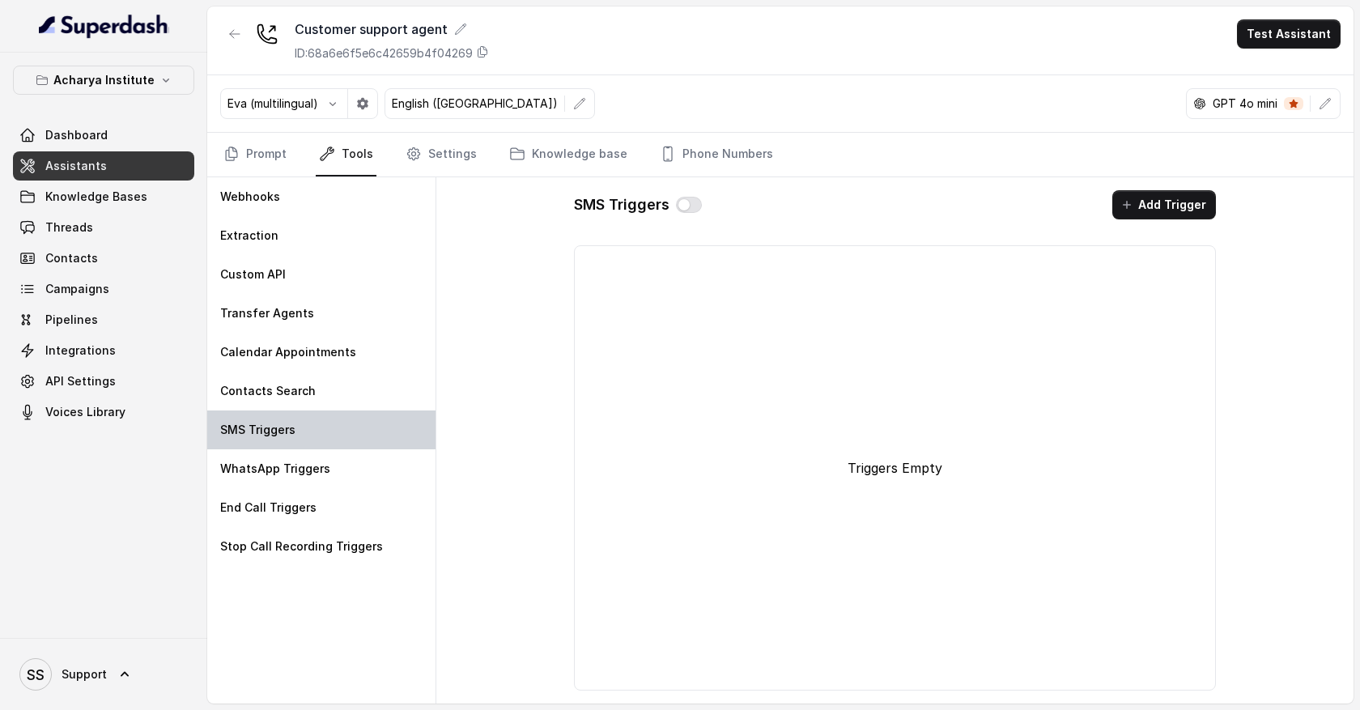
click at [326, 432] on div "SMS Triggers" at bounding box center [321, 429] width 228 height 39
click at [290, 436] on p "SMS Triggers" at bounding box center [257, 430] width 75 height 16
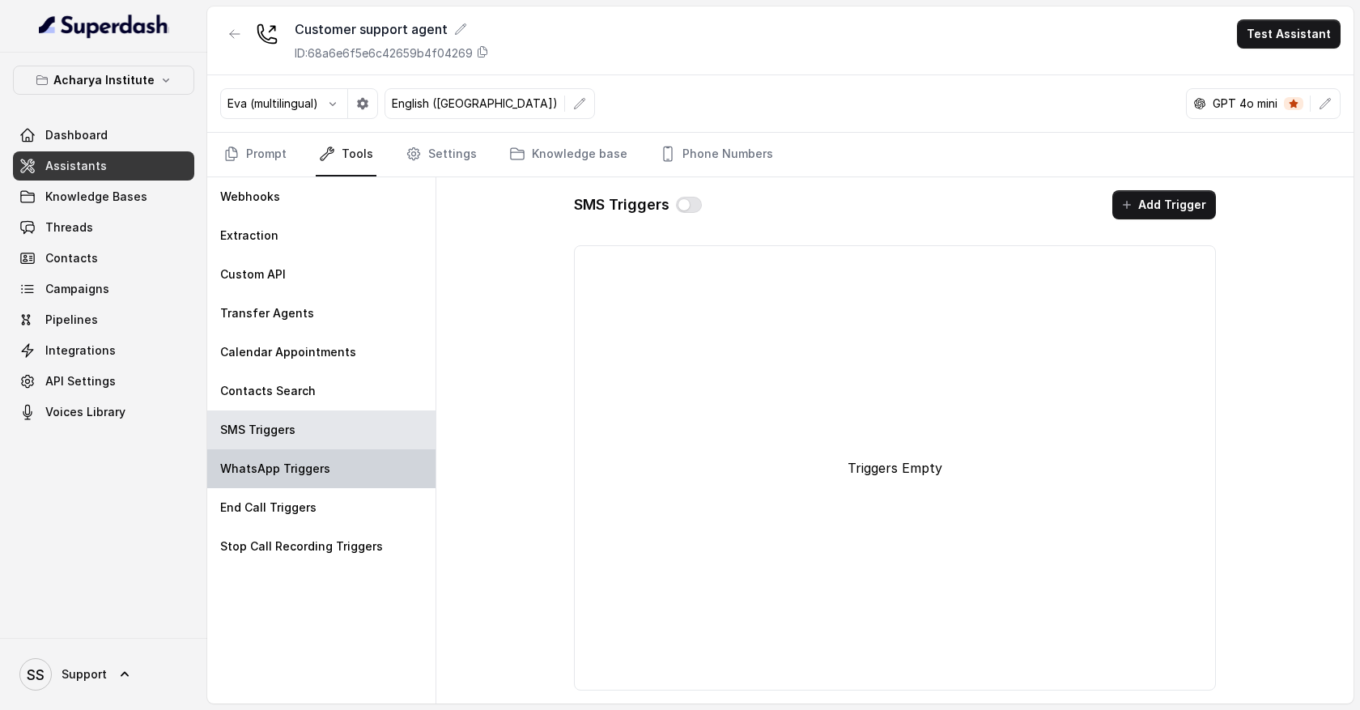
click at [302, 466] on p "WhatsApp Triggers" at bounding box center [275, 469] width 110 height 16
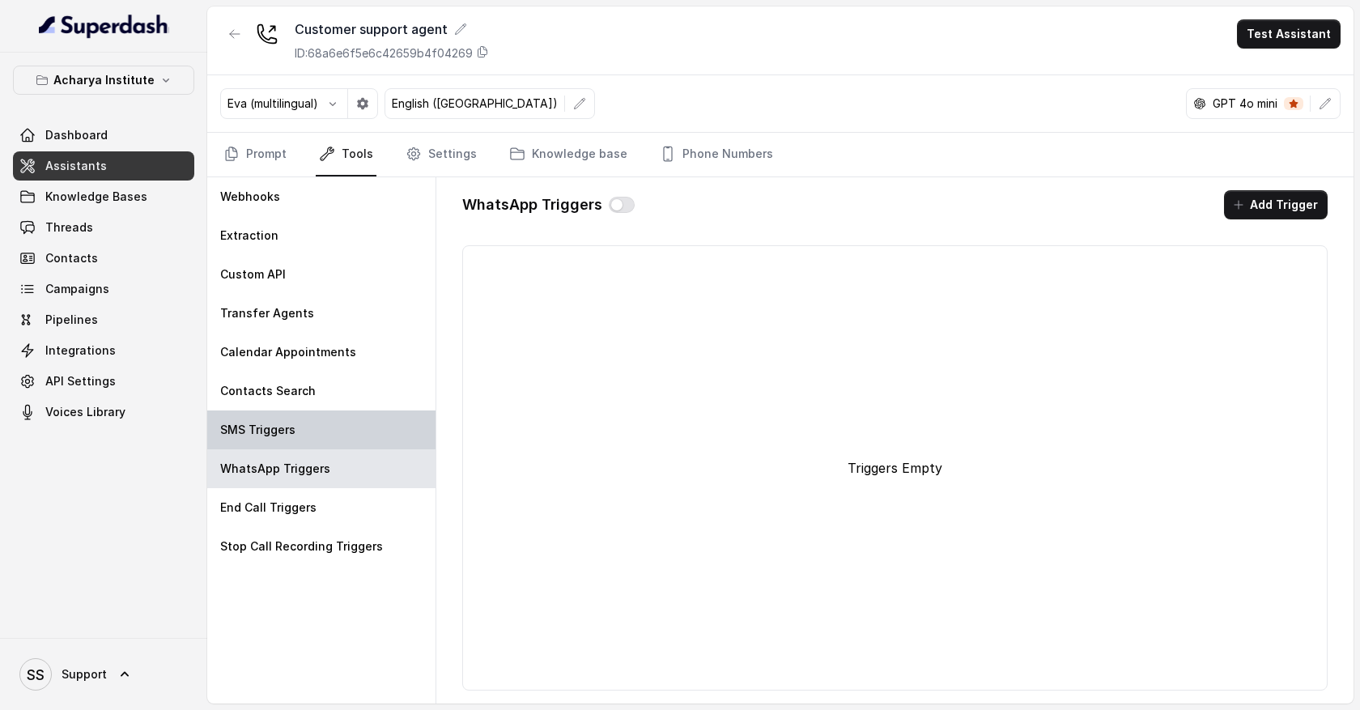
click at [306, 436] on div "SMS Triggers" at bounding box center [321, 429] width 228 height 39
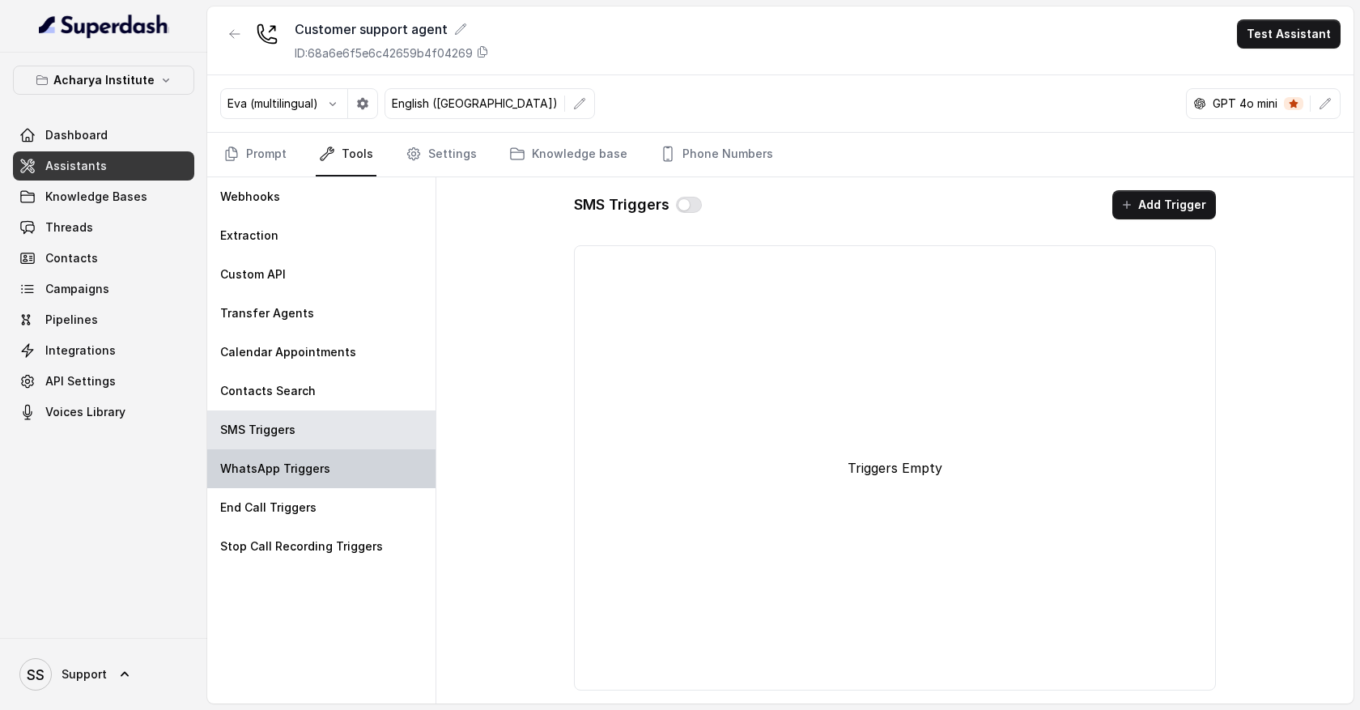
click at [308, 458] on div "WhatsApp Triggers" at bounding box center [321, 468] width 228 height 39
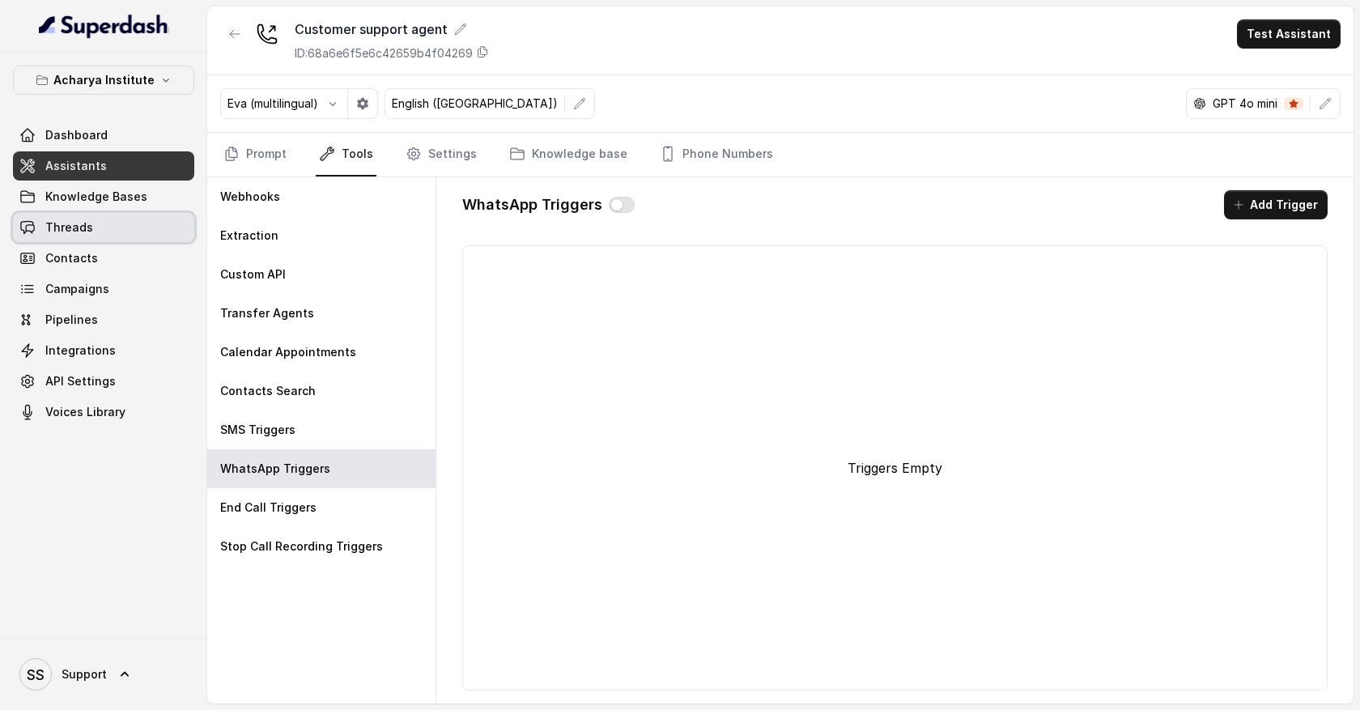
click at [163, 231] on link "Threads" at bounding box center [103, 227] width 181 height 29
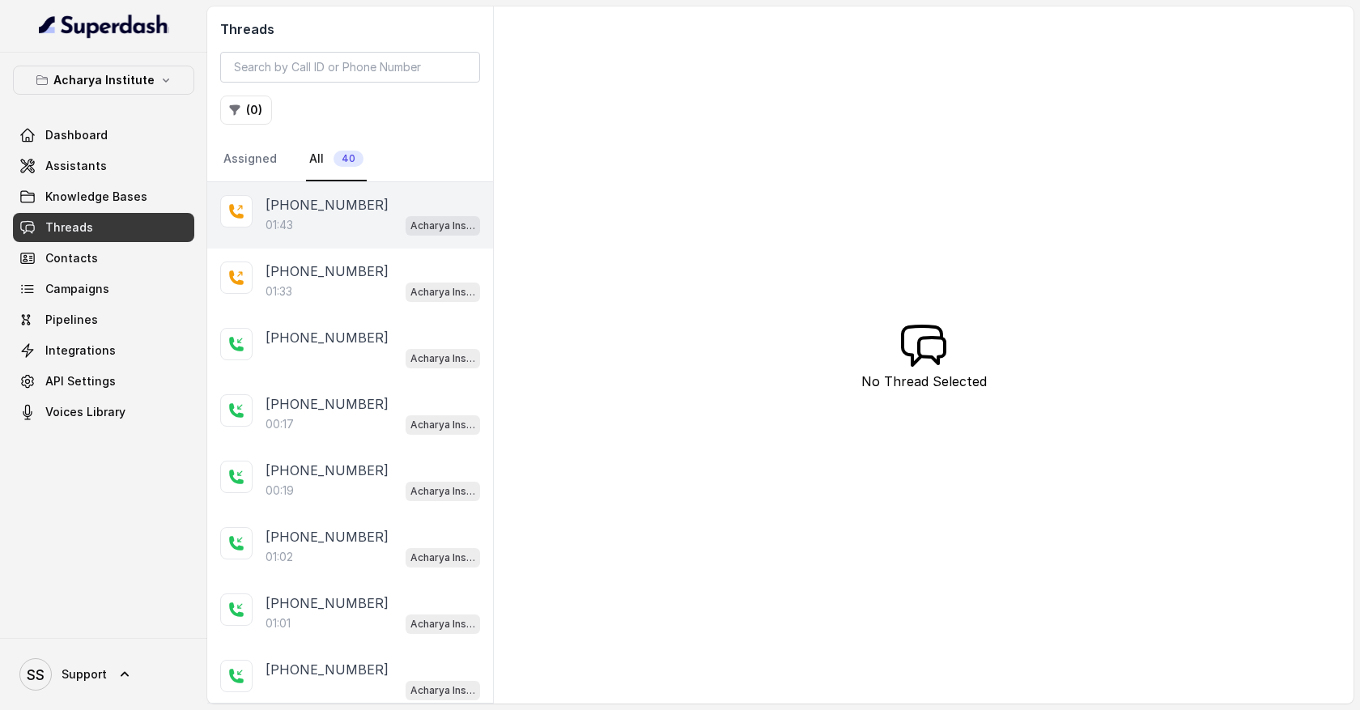
click at [343, 226] on div "01:43 Acharya Institute - Pending Enrolment Flow" at bounding box center [373, 225] width 215 height 21
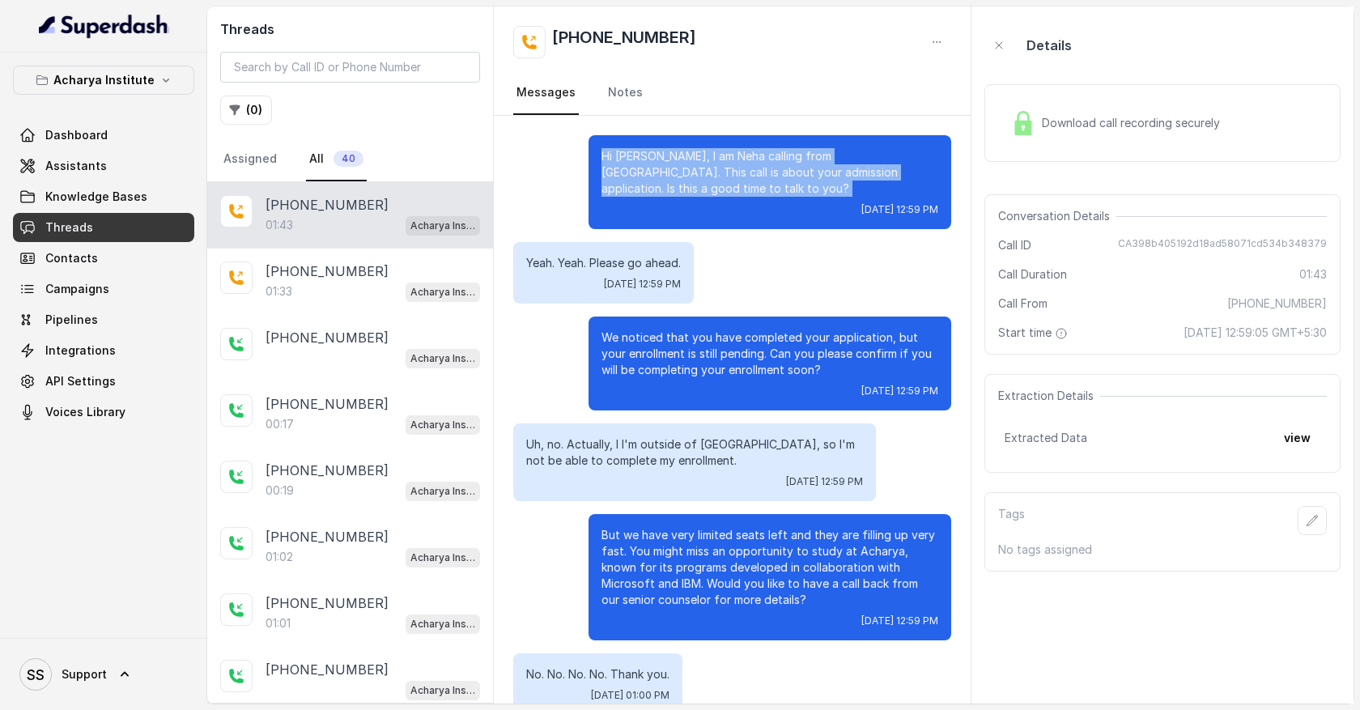
drag, startPoint x: 597, startPoint y: 154, endPoint x: 704, endPoint y: 200, distance: 117.1
click at [706, 201] on div "Hi [PERSON_NAME], I am Neha calling from [GEOGRAPHIC_DATA]. This call is about …" at bounding box center [770, 182] width 363 height 94
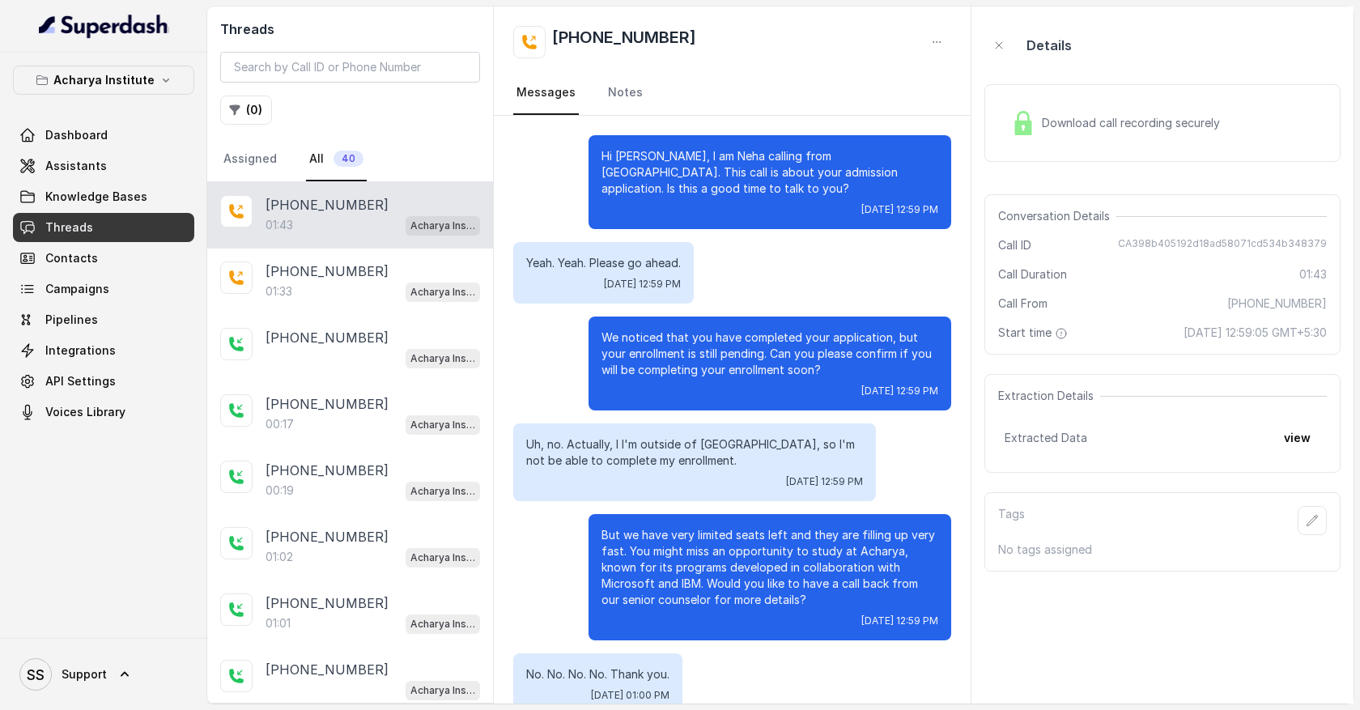
click at [717, 195] on p "Hi [PERSON_NAME], I am Neha calling from [GEOGRAPHIC_DATA]. This call is about …" at bounding box center [770, 172] width 337 height 49
drag, startPoint x: 733, startPoint y: 189, endPoint x: 602, endPoint y: 149, distance: 137.3
click at [602, 150] on p "Hi [PERSON_NAME], I am Neha calling from [GEOGRAPHIC_DATA]. This call is about …" at bounding box center [770, 172] width 337 height 49
click at [712, 190] on p "Hi [PERSON_NAME], I am Neha calling from [GEOGRAPHIC_DATA]. This call is about …" at bounding box center [770, 172] width 337 height 49
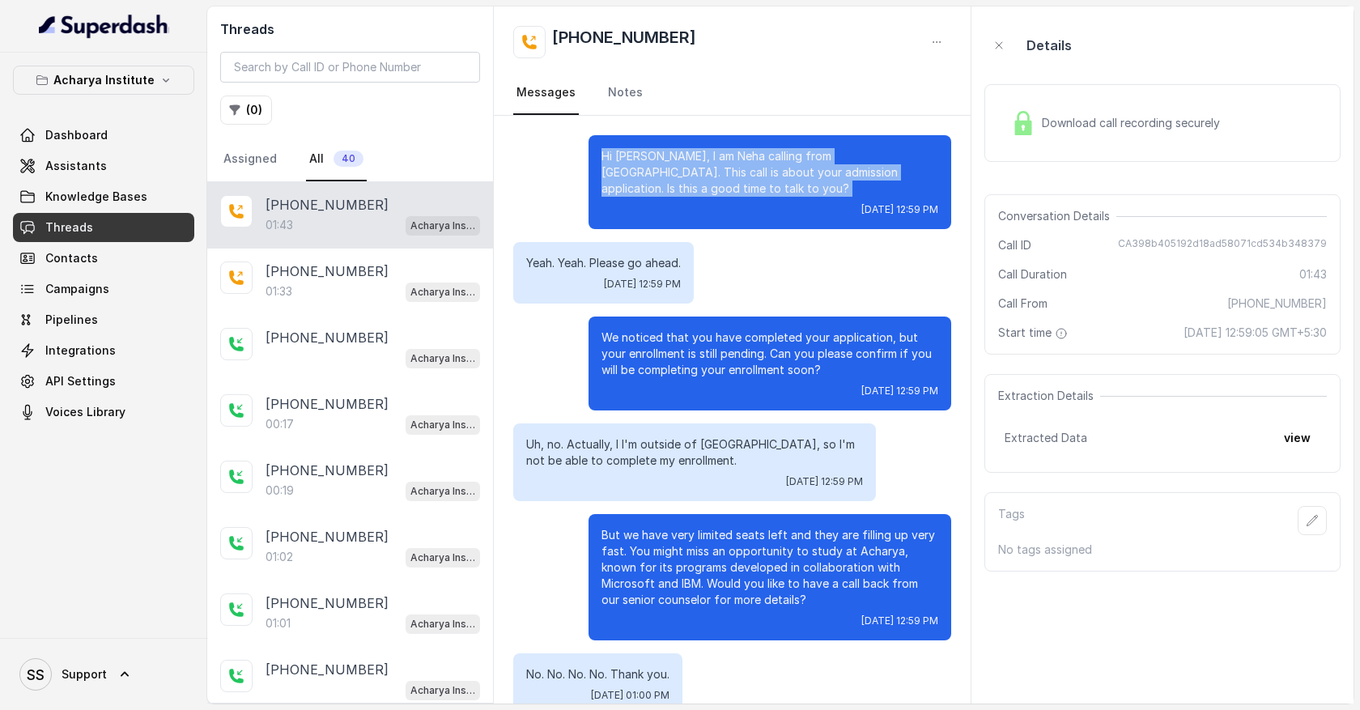
drag, startPoint x: 712, startPoint y: 190, endPoint x: 602, endPoint y: 147, distance: 118.5
click at [602, 149] on p "Hi [PERSON_NAME], I am Neha calling from [GEOGRAPHIC_DATA]. This call is about …" at bounding box center [770, 172] width 337 height 49
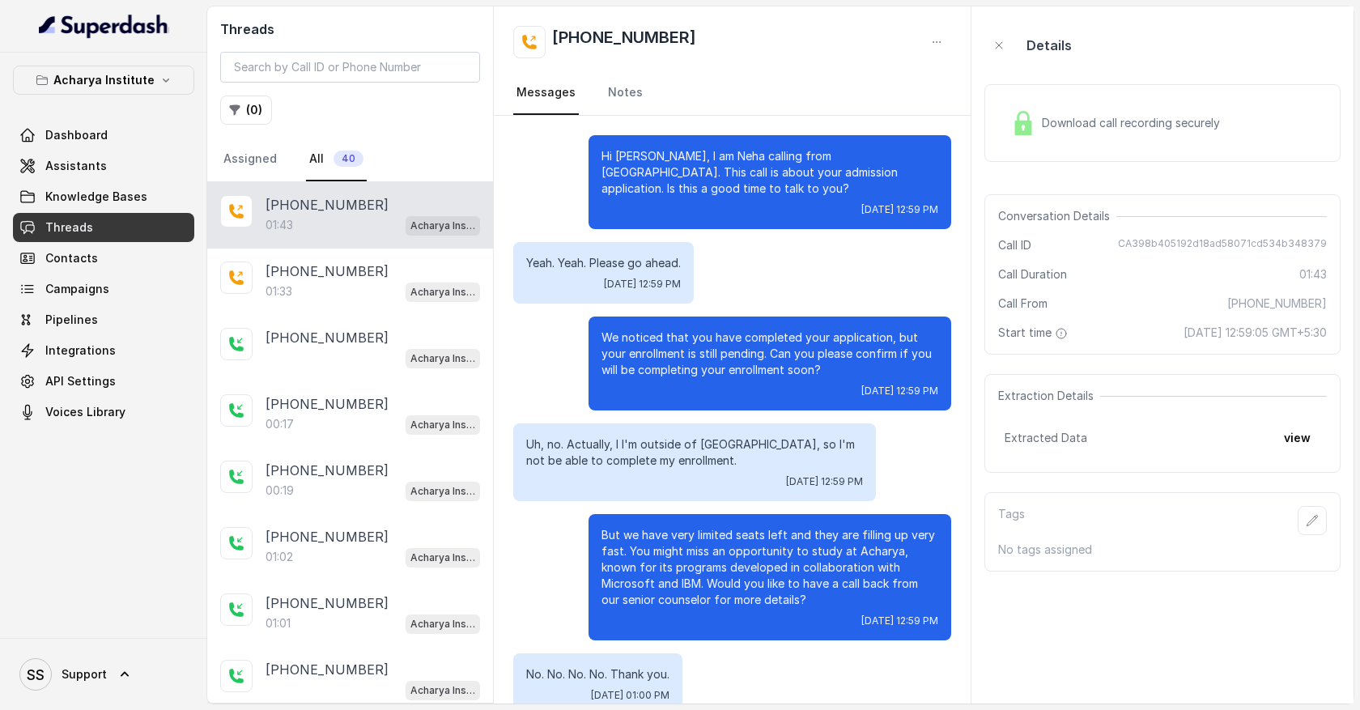
click at [1080, 134] on div "Download call recording securely" at bounding box center [1116, 122] width 222 height 37
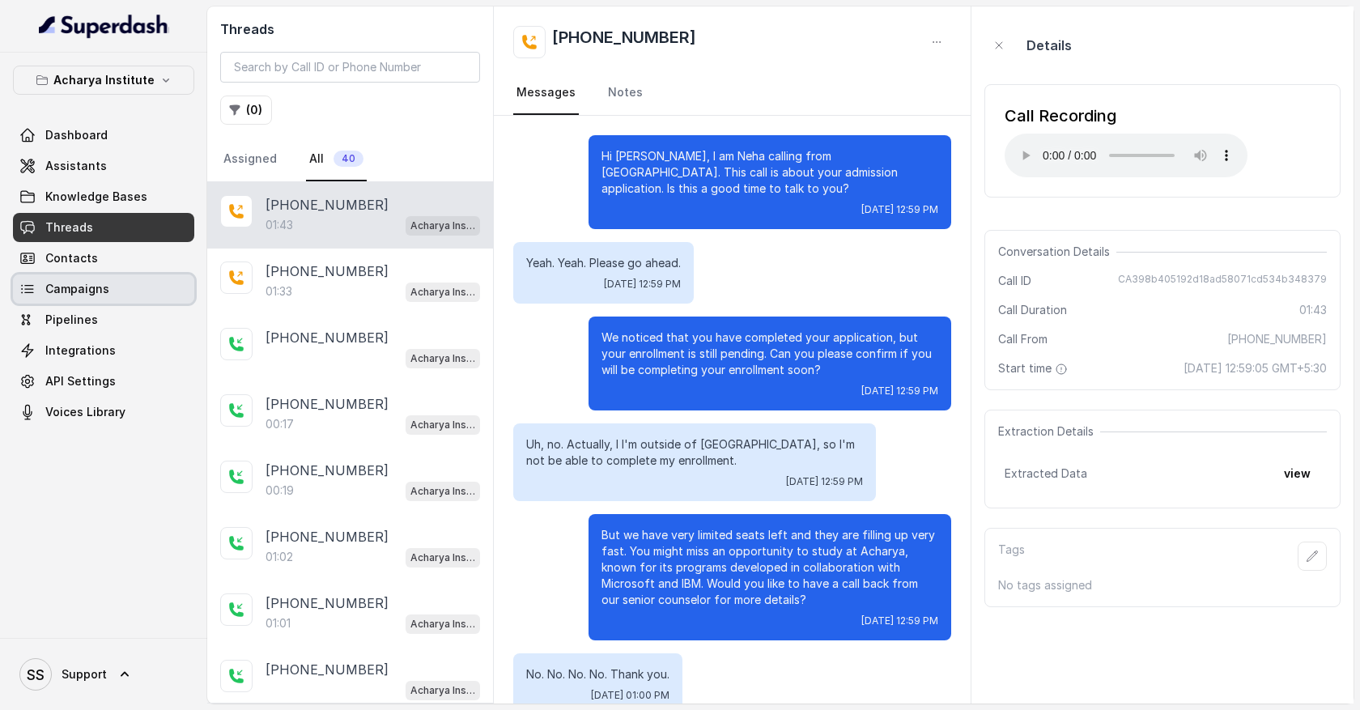
click at [94, 281] on span "Campaigns" at bounding box center [77, 289] width 64 height 16
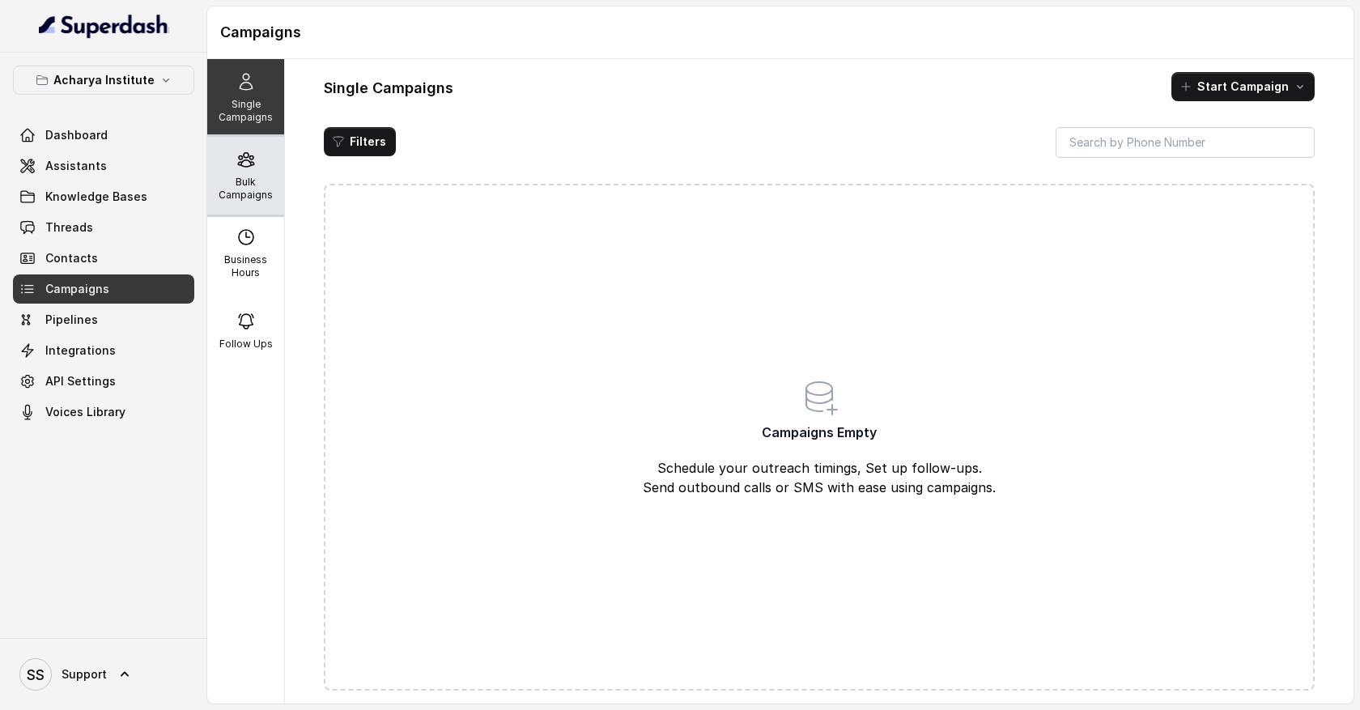
click at [249, 206] on div "Bulk Campaigns" at bounding box center [245, 176] width 77 height 78
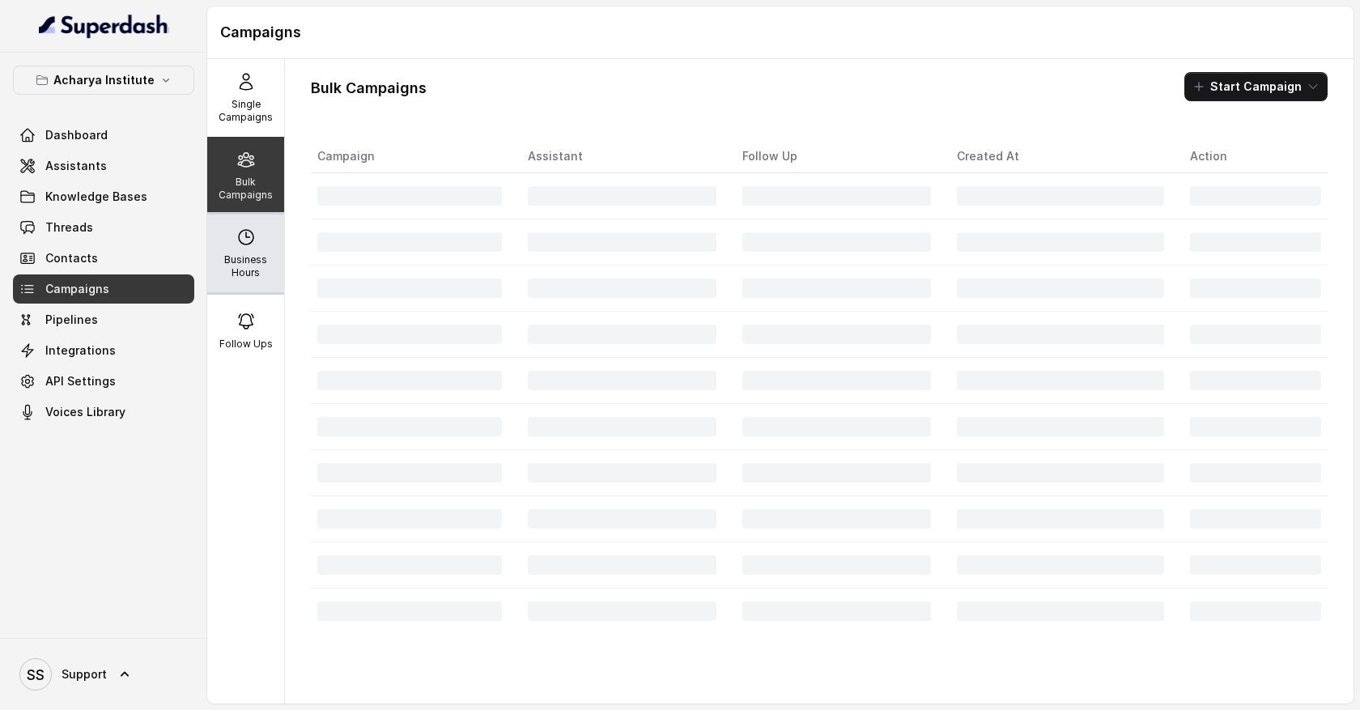
click at [253, 257] on p "Business Hours" at bounding box center [246, 266] width 64 height 26
select select "Pacific/[GEOGRAPHIC_DATA]"
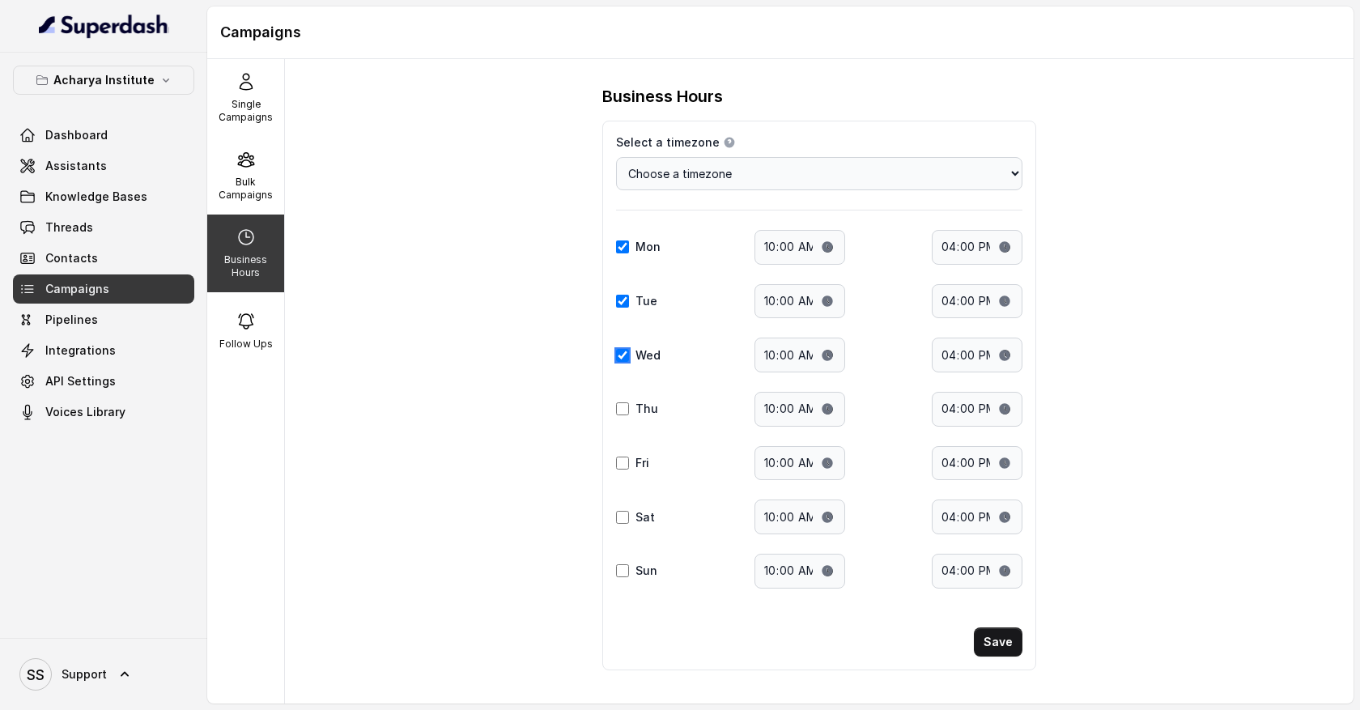
click at [620, 359] on input "Wed" at bounding box center [622, 355] width 13 height 13
checkbox input "false"
click at [1010, 251] on input "16:00" at bounding box center [977, 247] width 91 height 35
type input "11:00"
click at [1142, 419] on div "Business Hours Select a timezone Details Select a timezone that fits your locat…" at bounding box center [819, 381] width 1069 height 644
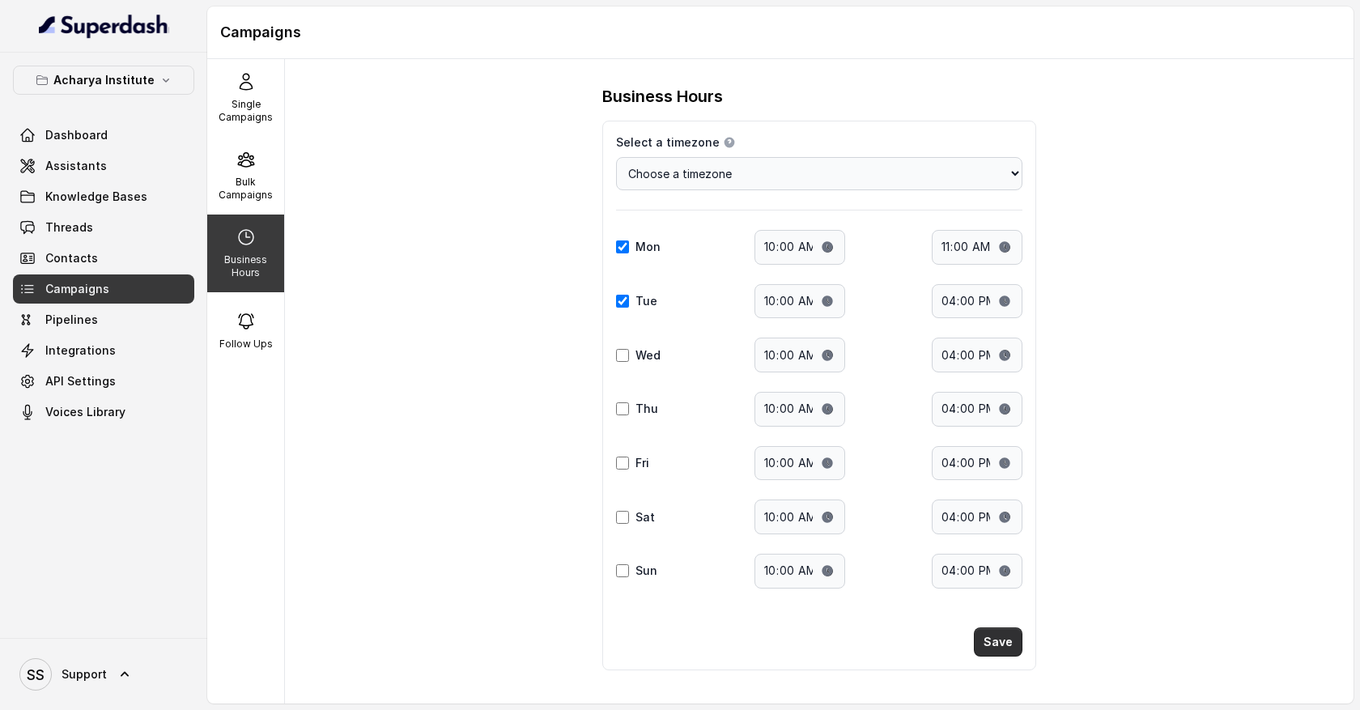
click at [1006, 639] on button "Save" at bounding box center [998, 641] width 49 height 29
click at [1008, 644] on button "Save" at bounding box center [998, 641] width 49 height 29
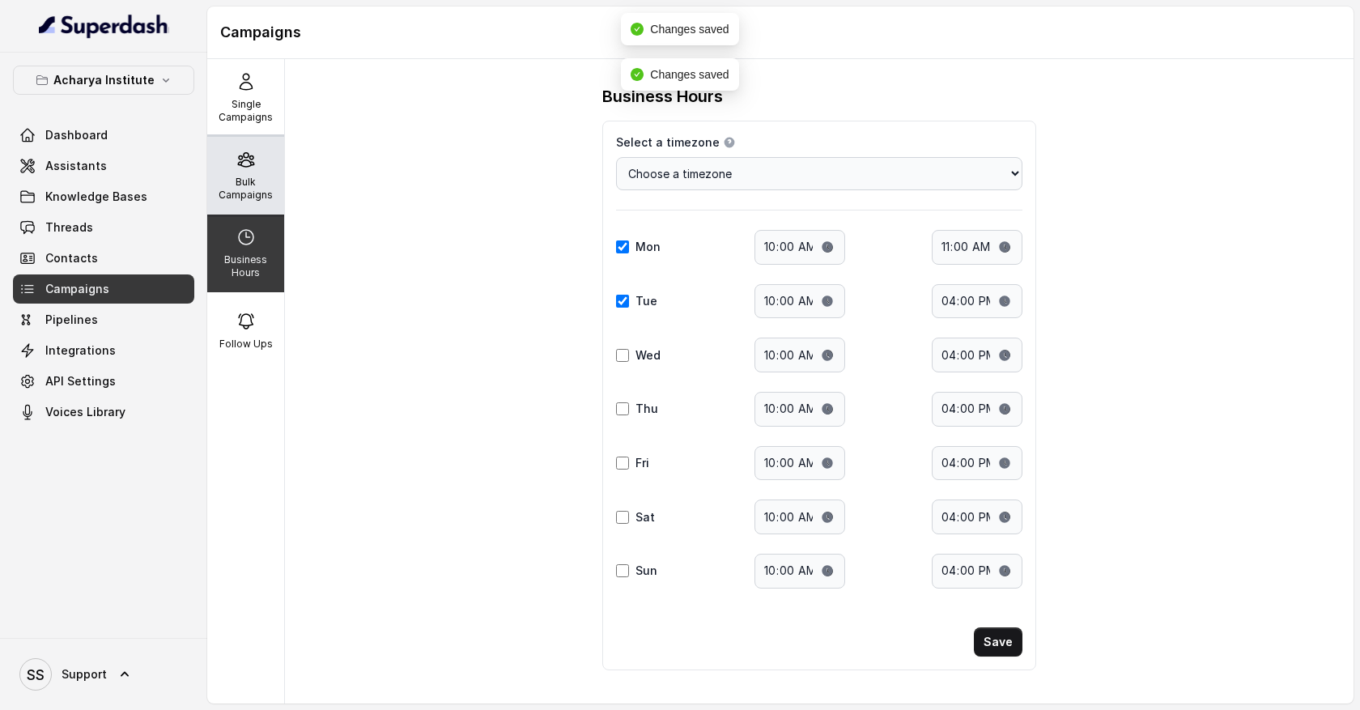
click at [253, 171] on div "Bulk Campaigns" at bounding box center [245, 176] width 77 height 78
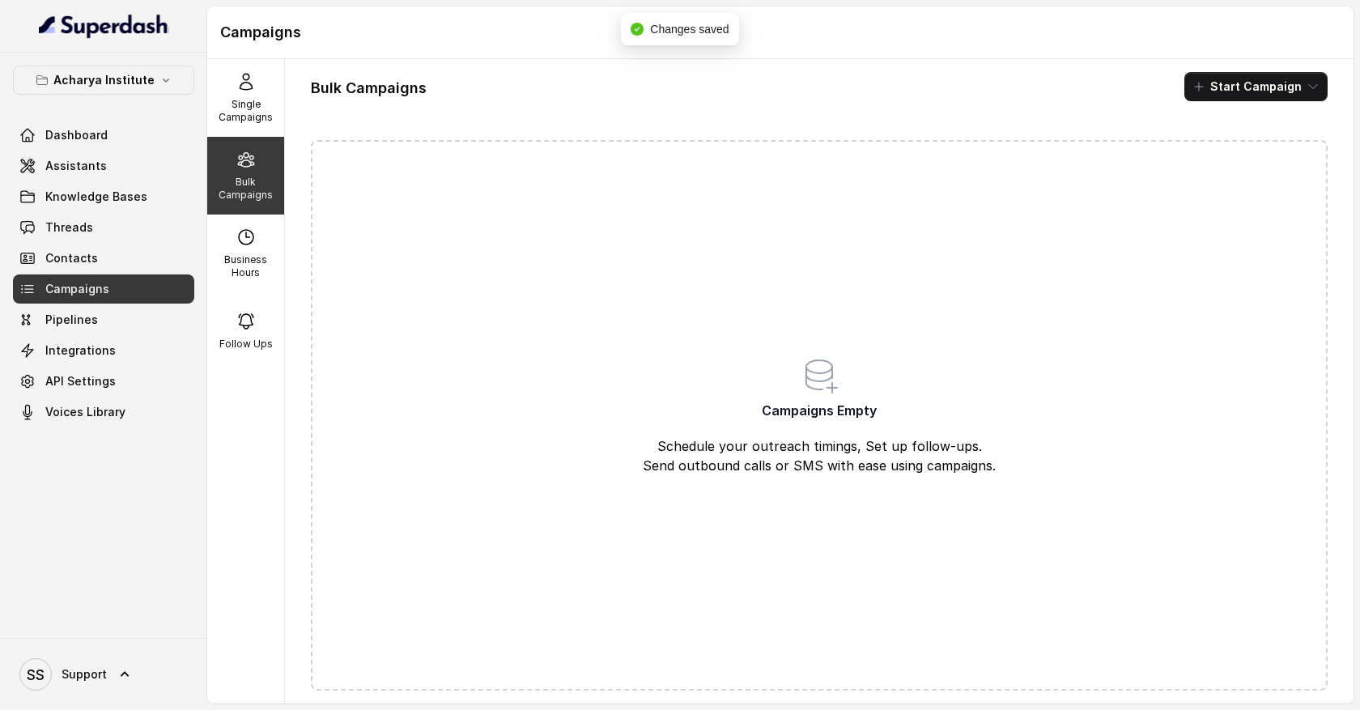
click at [1291, 87] on button "Start Campaign" at bounding box center [1255, 86] width 143 height 29
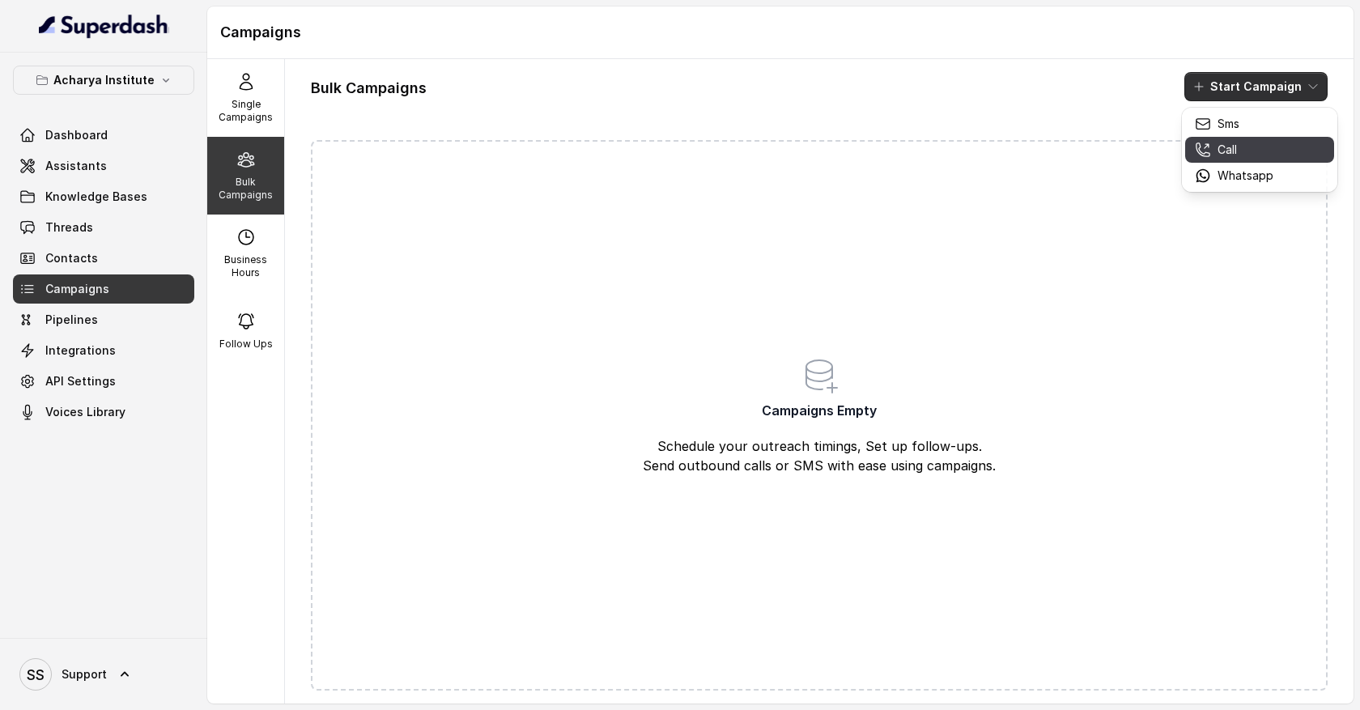
click at [1242, 155] on div "Call" at bounding box center [1234, 150] width 79 height 16
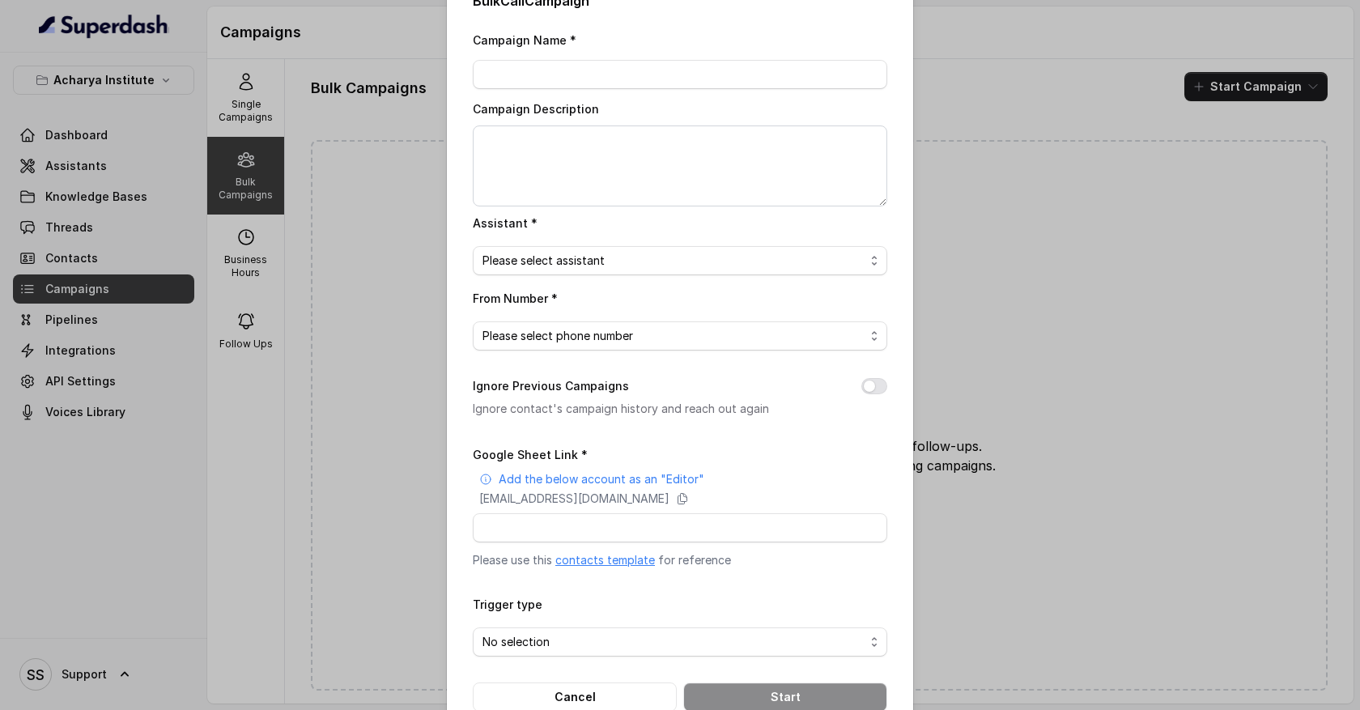
scroll to position [73, 0]
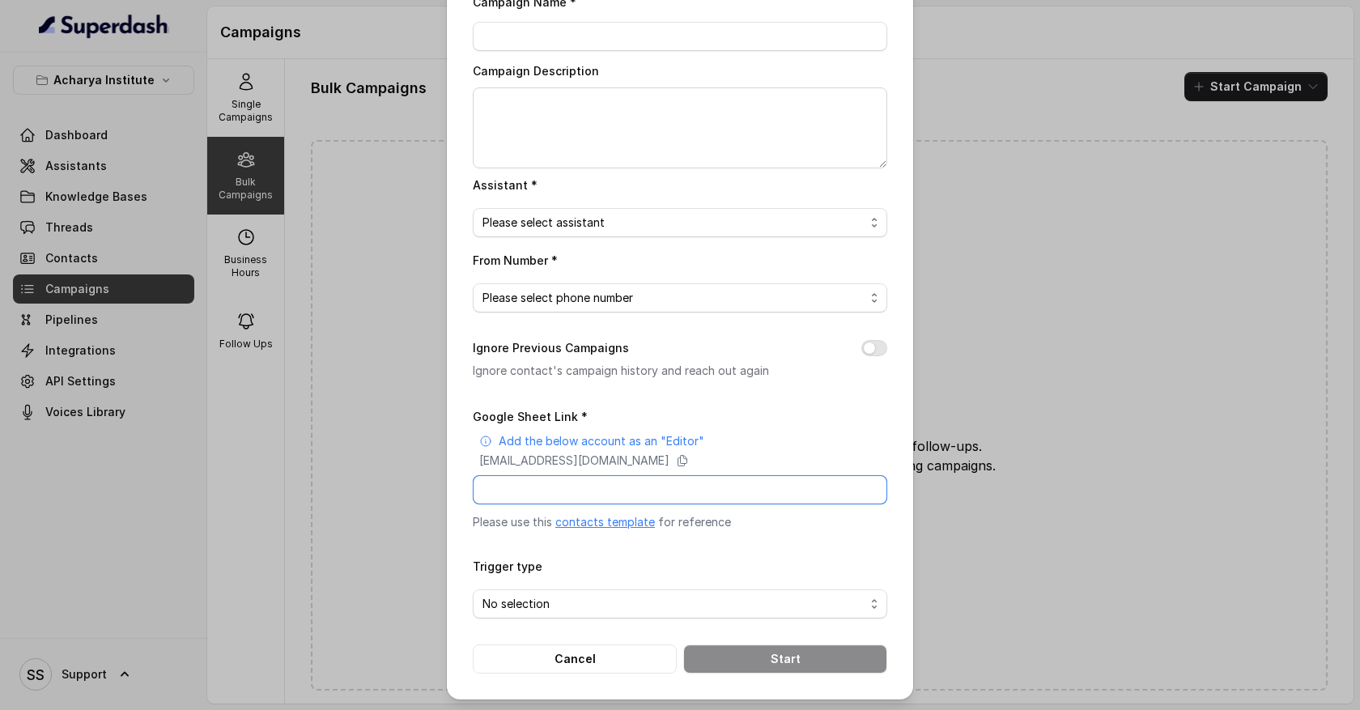
drag, startPoint x: 501, startPoint y: 483, endPoint x: 657, endPoint y: 489, distance: 155.5
click at [658, 489] on input "Google Sheet Link *" at bounding box center [680, 489] width 415 height 29
click at [657, 608] on span "No selection" at bounding box center [674, 603] width 382 height 19
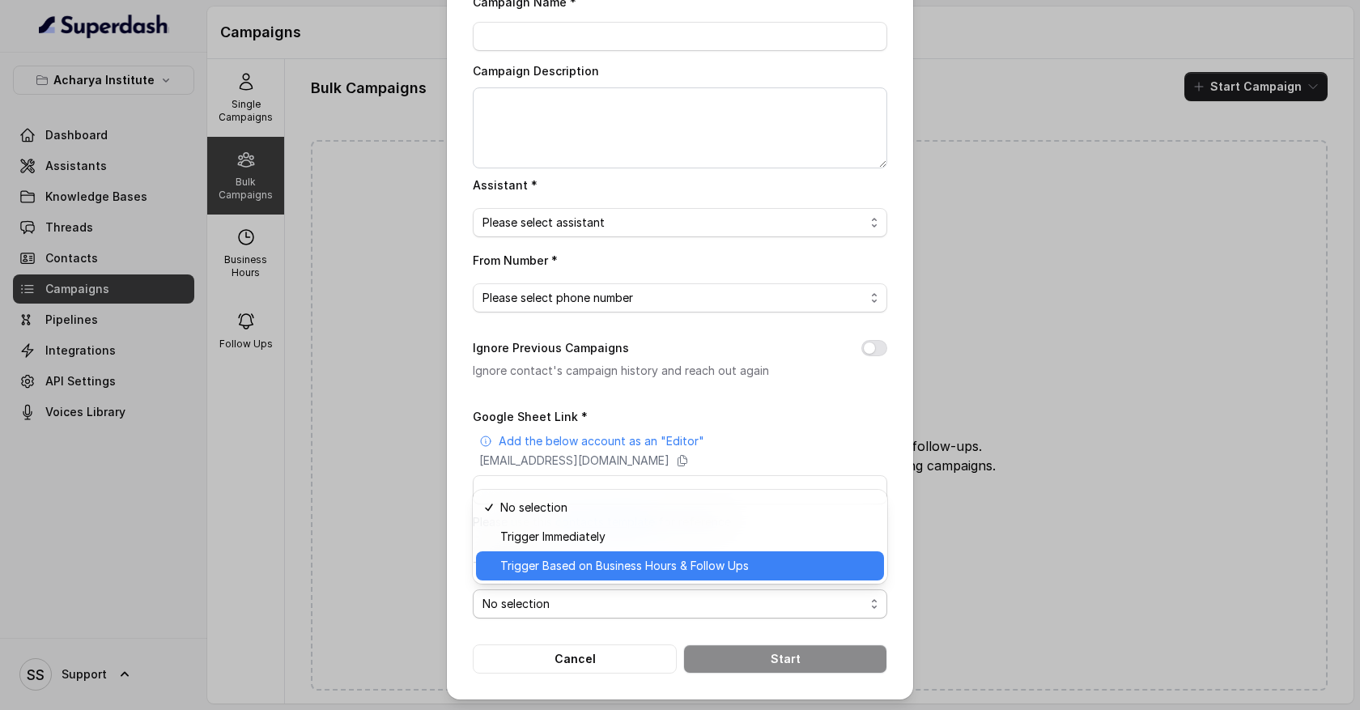
click at [641, 566] on span "Trigger Based on Business Hours & Follow Ups" at bounding box center [687, 565] width 374 height 19
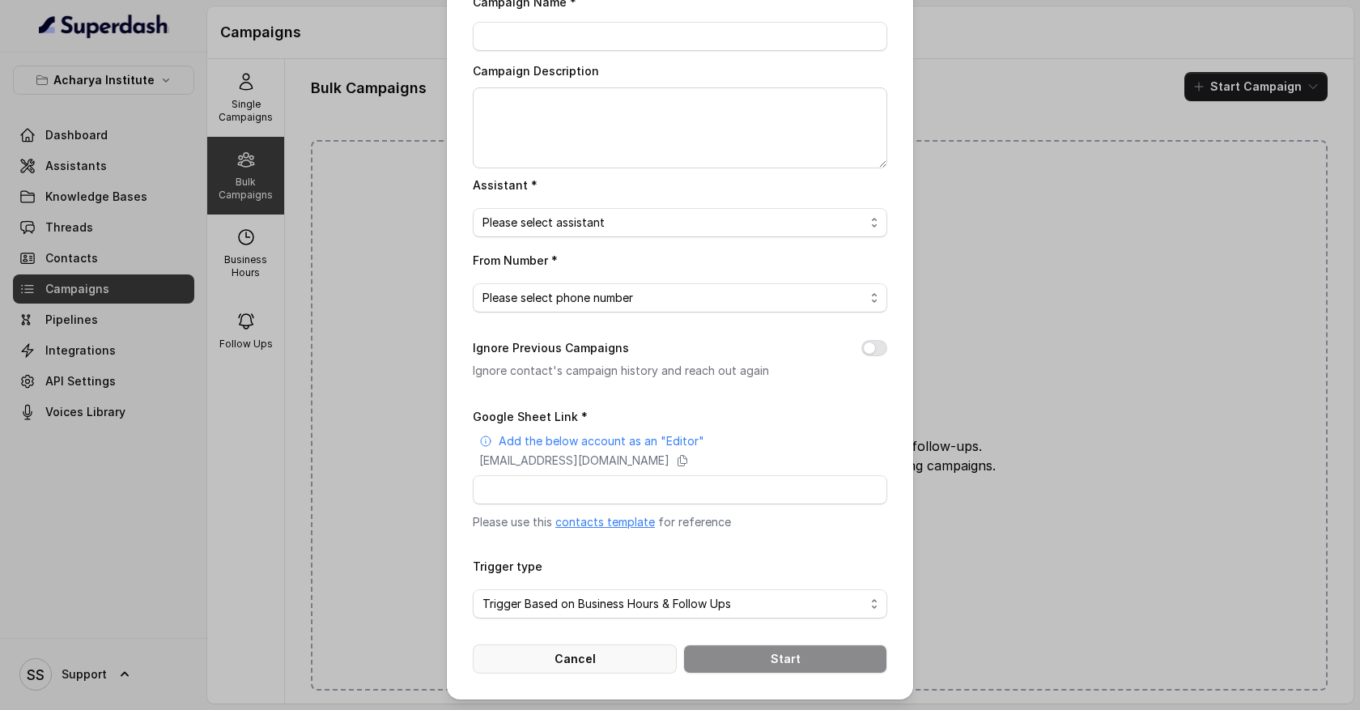
click at [574, 652] on button "Cancel" at bounding box center [575, 658] width 204 height 29
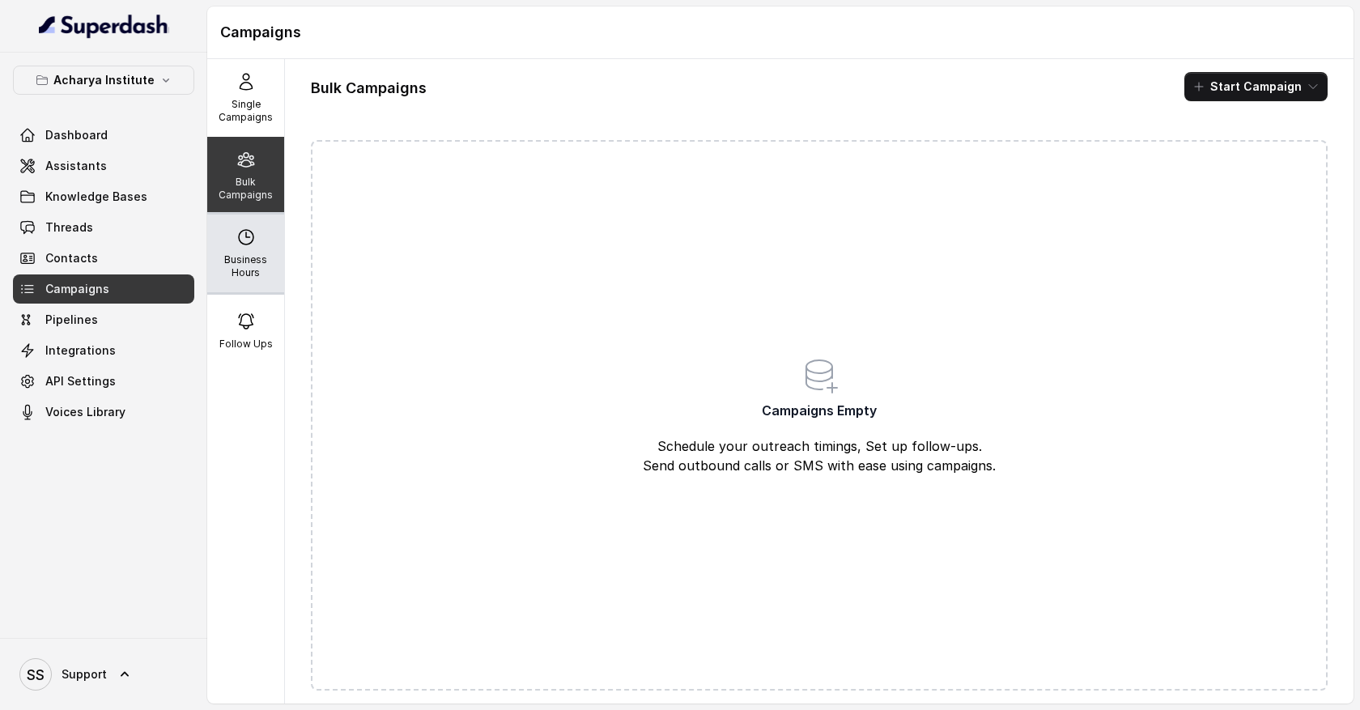
click at [263, 249] on div "Business Hours" at bounding box center [245, 254] width 77 height 78
select select "Pacific/[GEOGRAPHIC_DATA]"
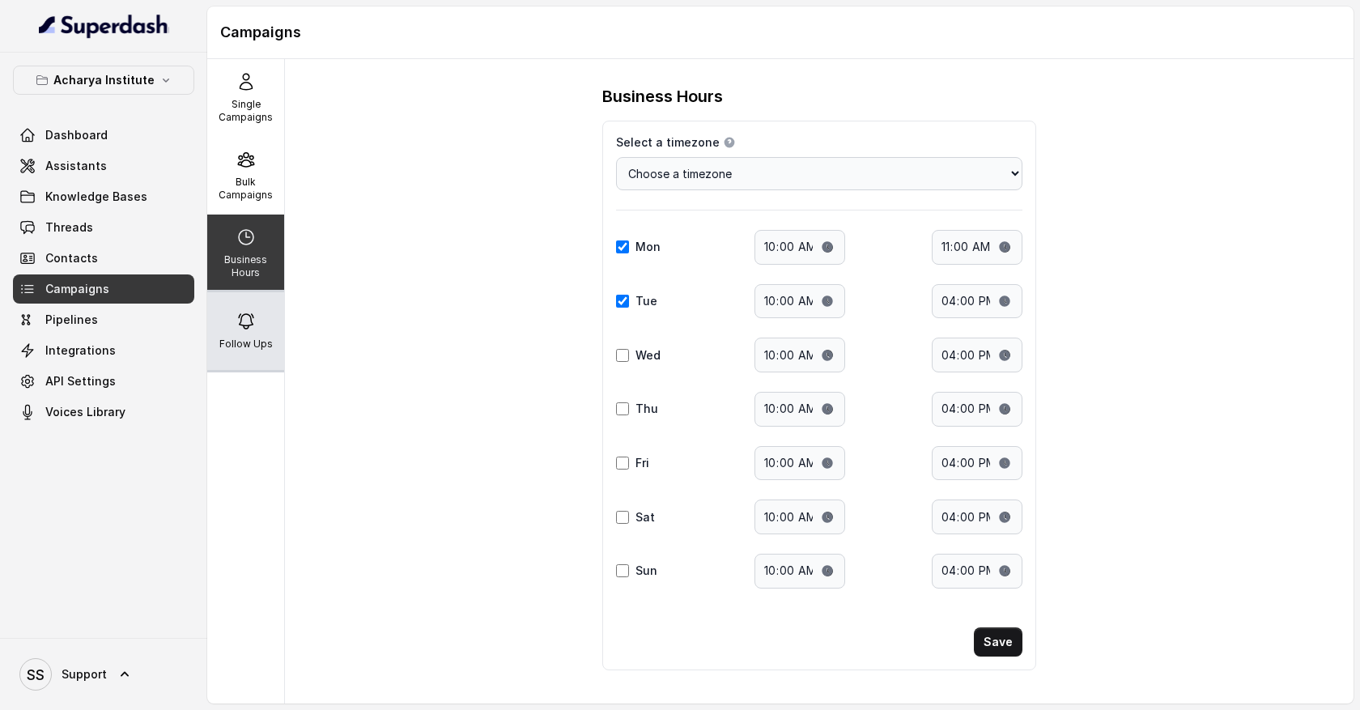
click at [265, 334] on div "Follow Ups" at bounding box center [245, 331] width 77 height 78
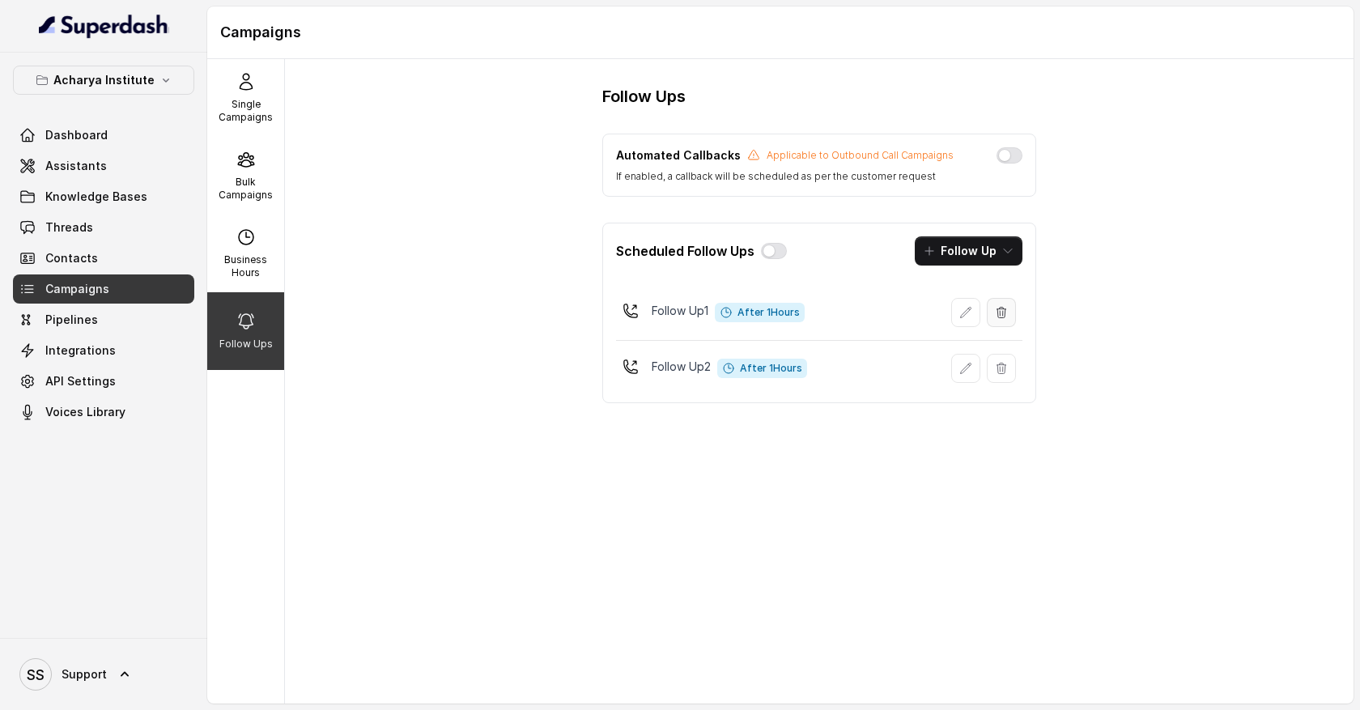
click at [1009, 316] on button "button" at bounding box center [1001, 312] width 29 height 29
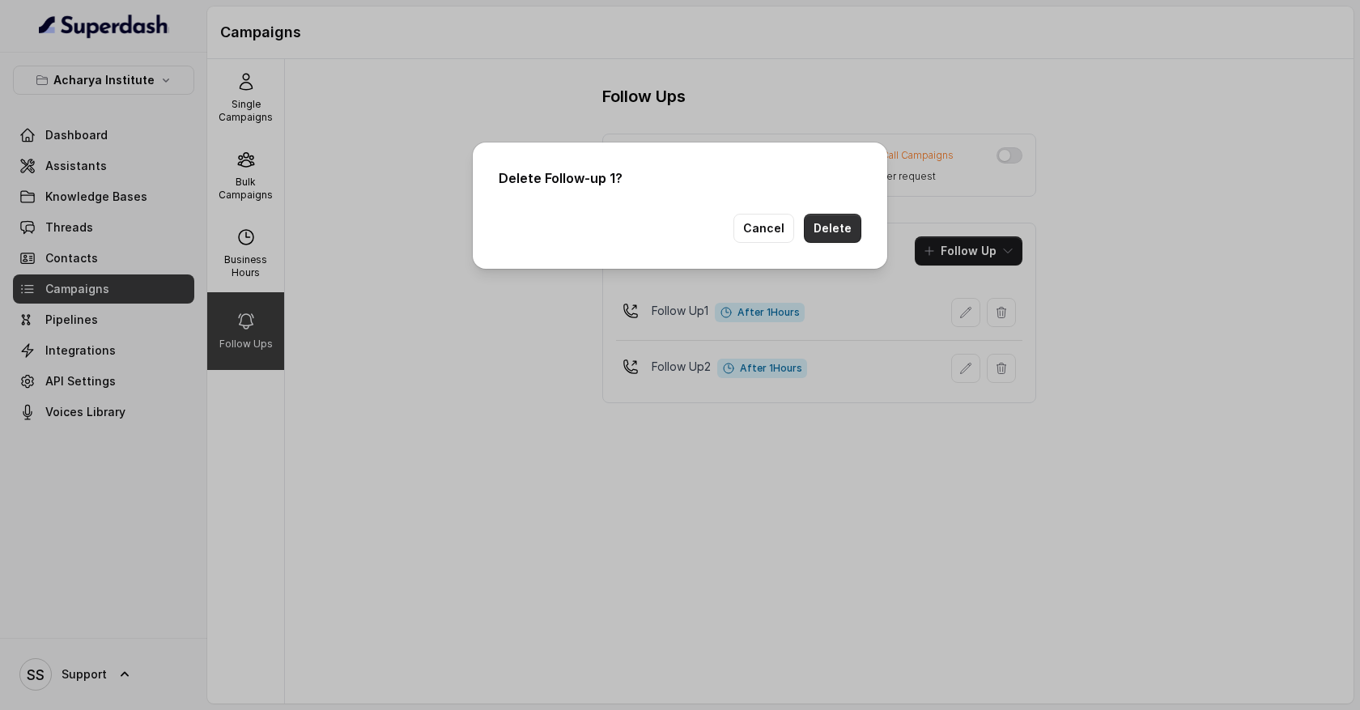
click at [840, 227] on button "Delete" at bounding box center [832, 228] width 57 height 29
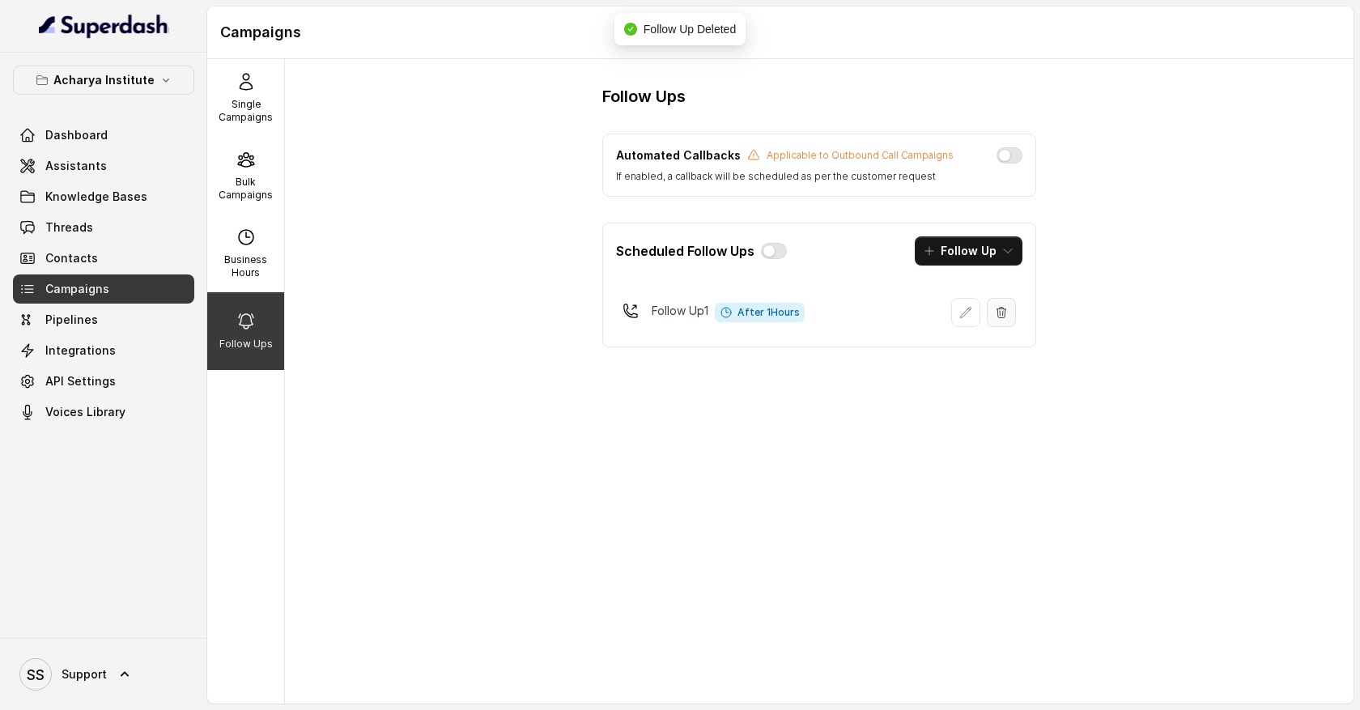
click at [1010, 318] on button "button" at bounding box center [1001, 312] width 29 height 29
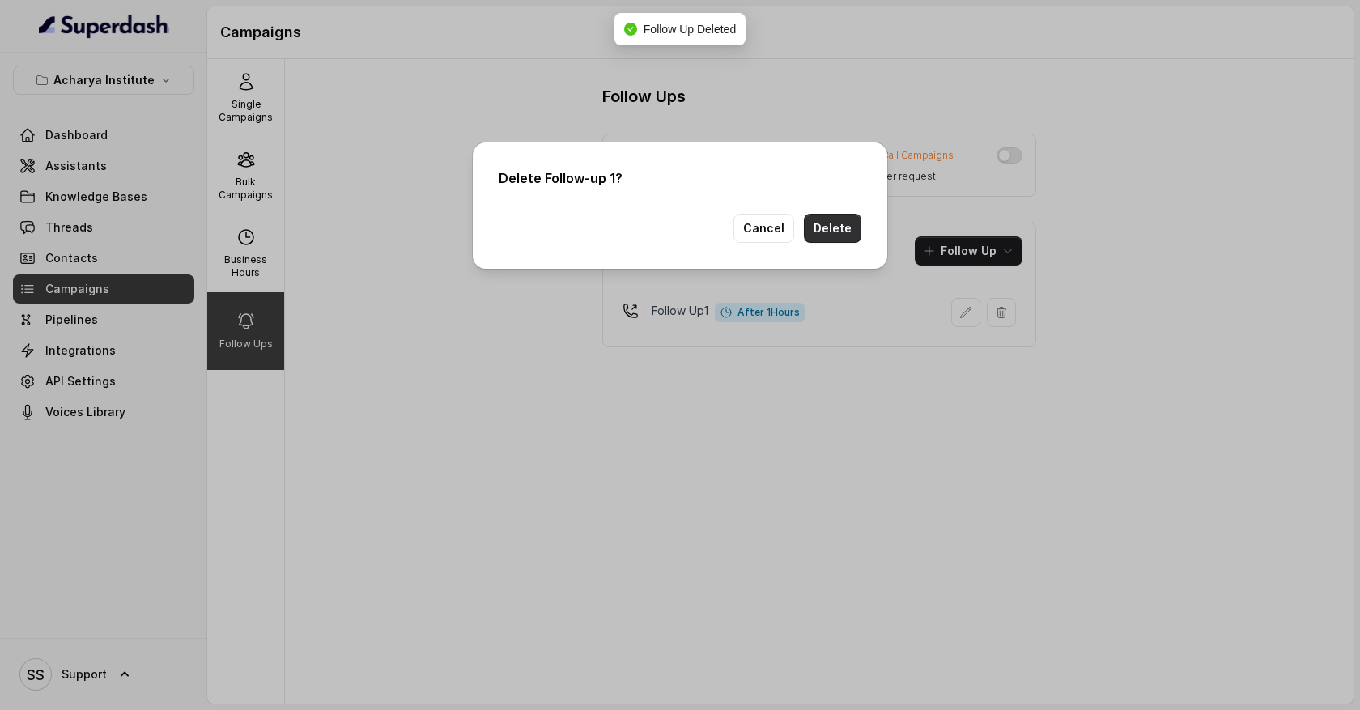
click at [849, 223] on button "Delete" at bounding box center [832, 228] width 57 height 29
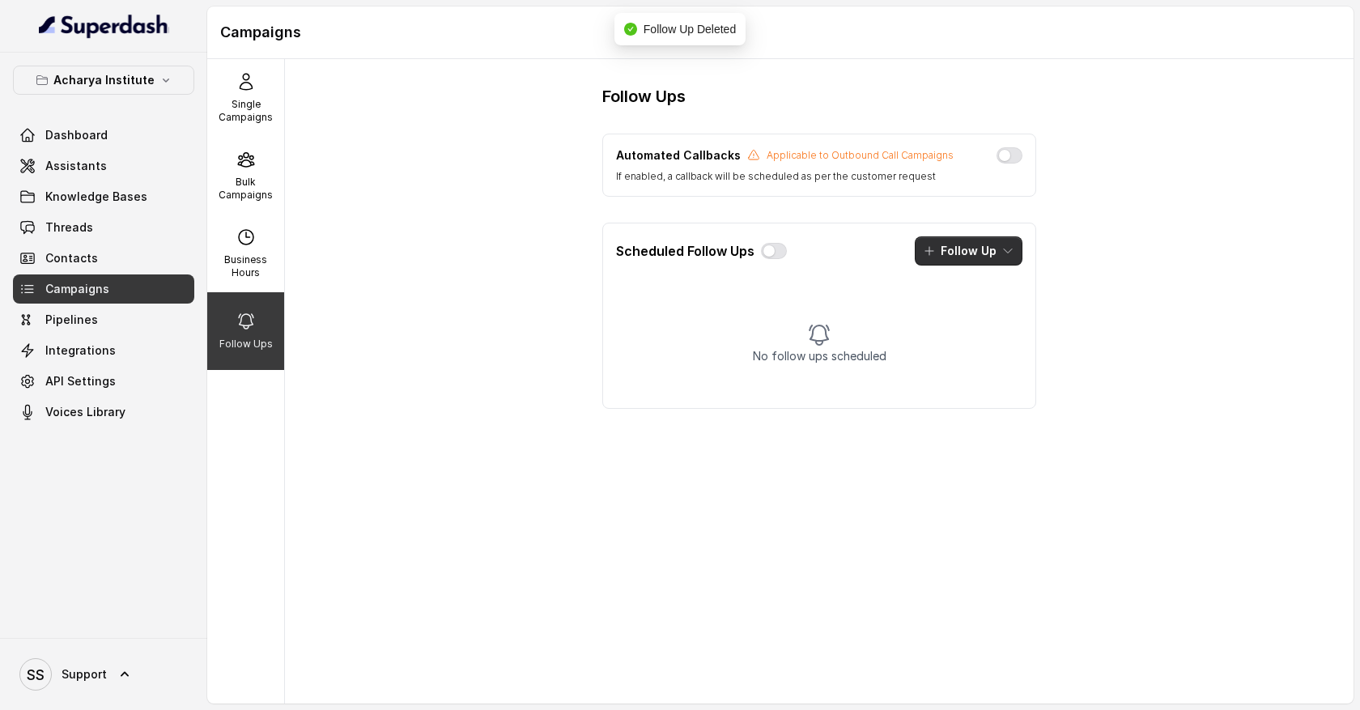
click at [1008, 254] on icon "button" at bounding box center [1007, 250] width 13 height 13
click at [989, 317] on div "Call" at bounding box center [957, 321] width 79 height 16
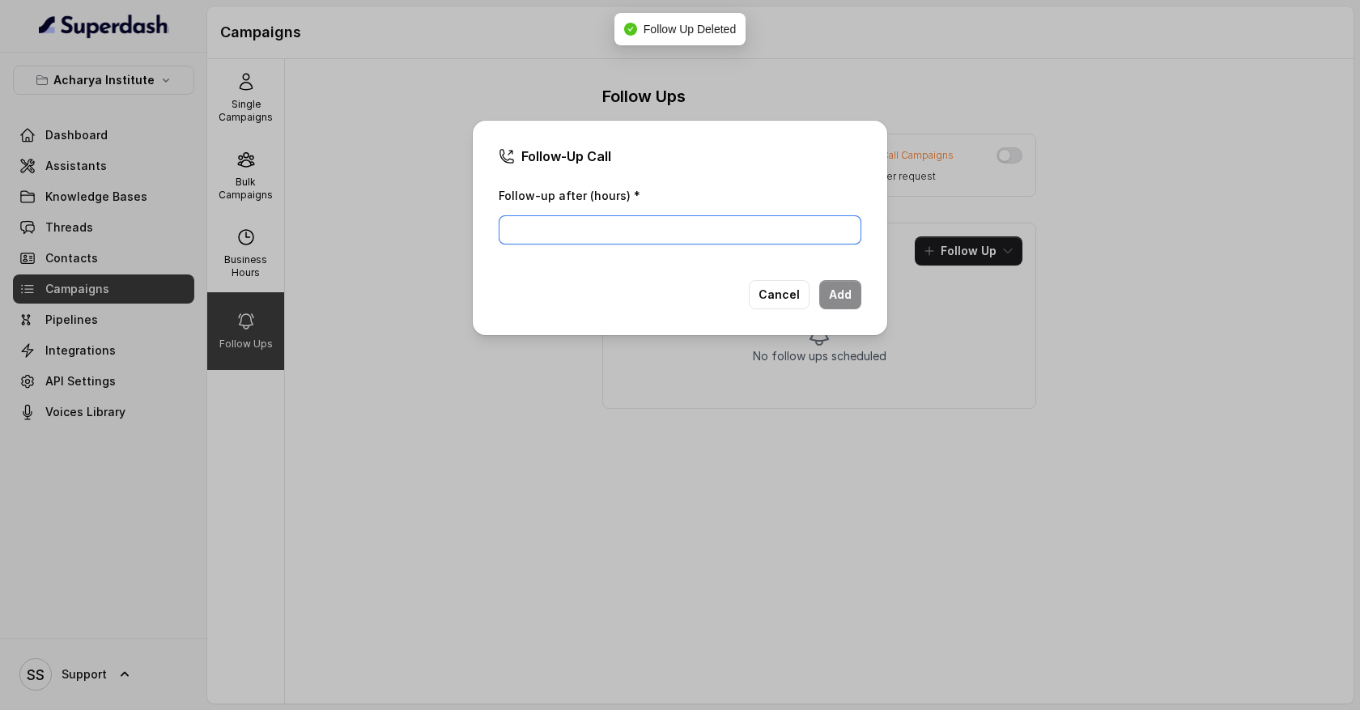
click at [739, 215] on input "Follow-up after (hours) *" at bounding box center [680, 229] width 363 height 29
type input "1"
click at [844, 295] on button "Add" at bounding box center [840, 294] width 42 height 29
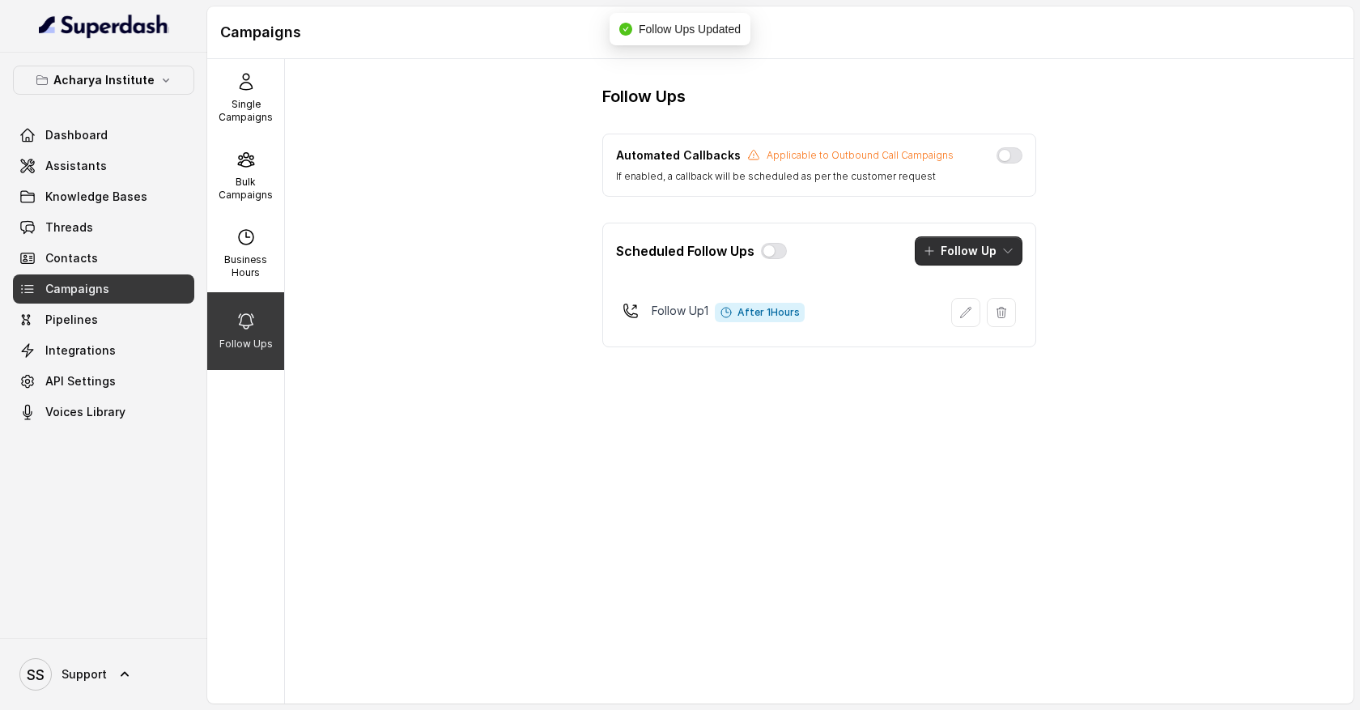
click at [1010, 255] on icon "button" at bounding box center [1007, 250] width 13 height 13
click at [984, 314] on div "Call" at bounding box center [957, 321] width 79 height 16
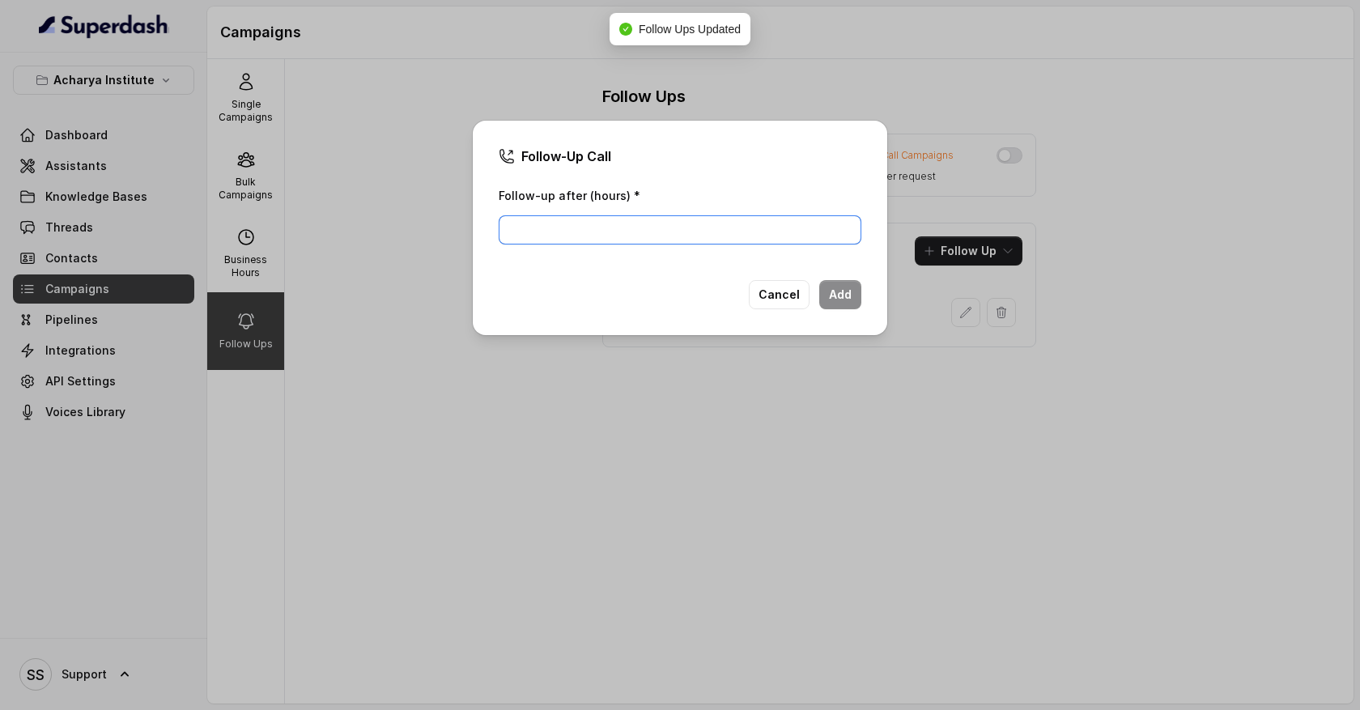
click at [607, 218] on input "Follow-up after (hours) *" at bounding box center [680, 229] width 363 height 29
type input "1"
click at [848, 295] on button "Add" at bounding box center [840, 294] width 42 height 29
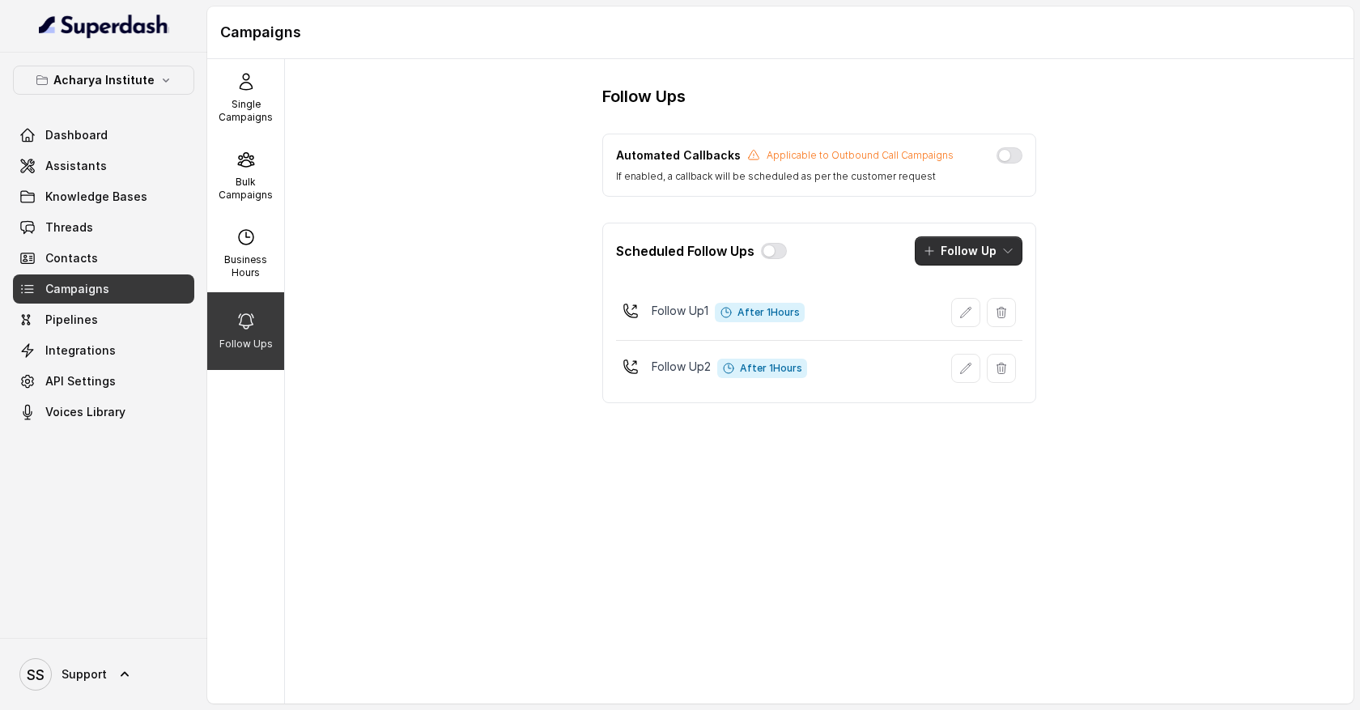
click at [1005, 257] on icon "button" at bounding box center [1007, 250] width 13 height 13
click at [984, 289] on div "Sms" at bounding box center [957, 288] width 79 height 16
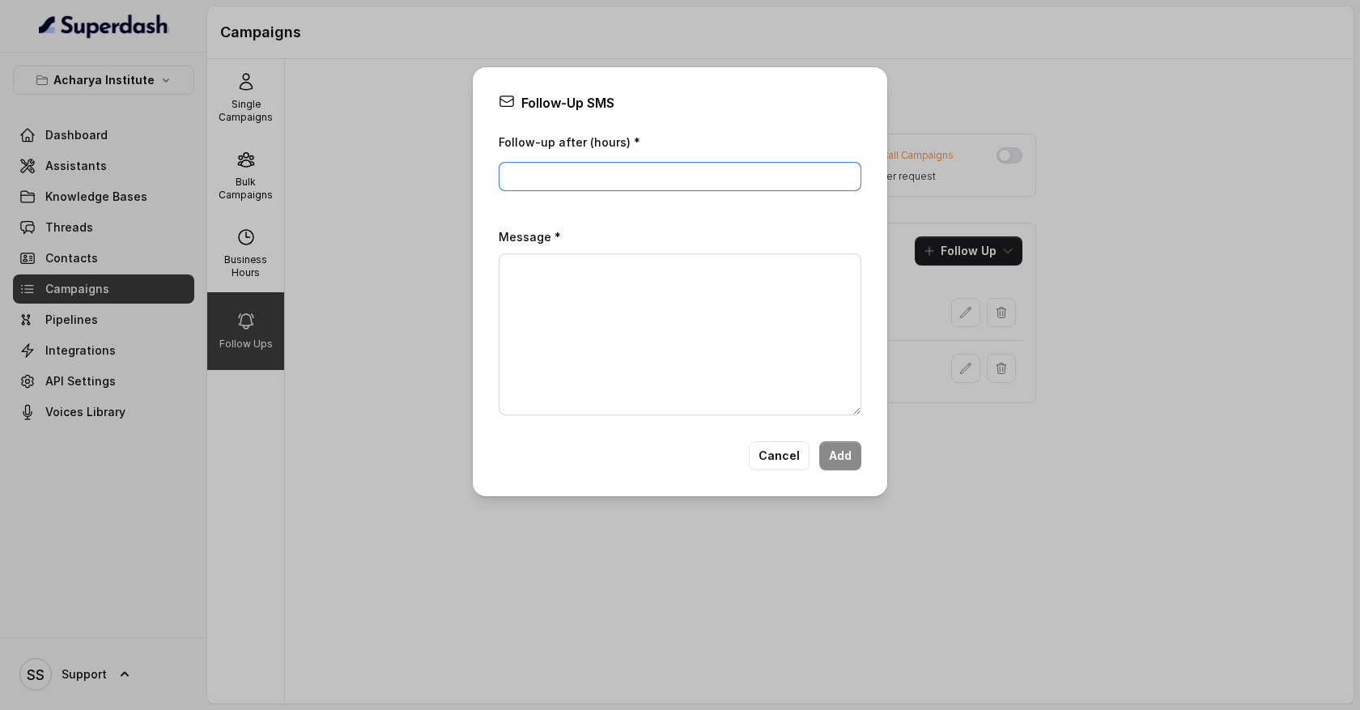
click at [611, 174] on input "Follow-up after (hours) *" at bounding box center [680, 176] width 363 height 29
type input "1"
click at [556, 287] on textarea "Message *" at bounding box center [680, 334] width 363 height 162
type textarea "Hey! I call d..."
click at [780, 460] on button "Cancel" at bounding box center [779, 455] width 61 height 29
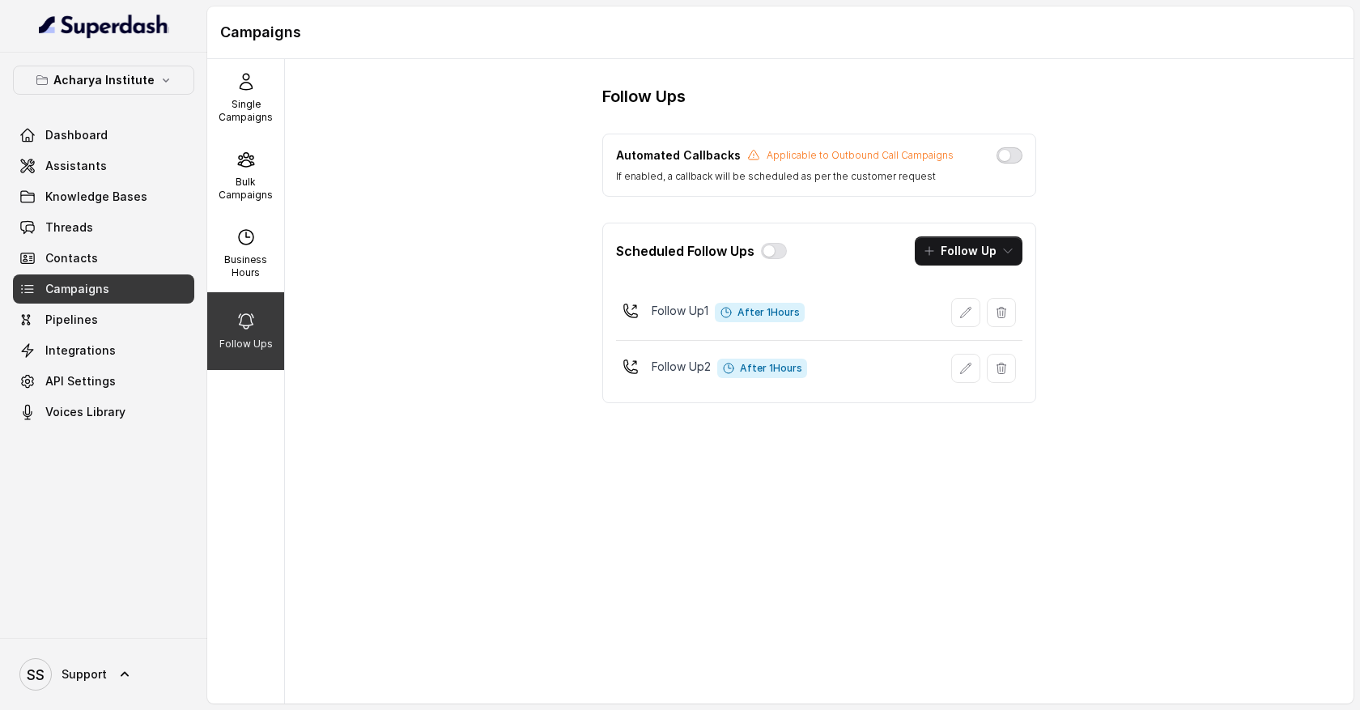
click at [1011, 159] on button "button" at bounding box center [1010, 155] width 26 height 16
click at [138, 347] on link "Integrations" at bounding box center [103, 350] width 181 height 29
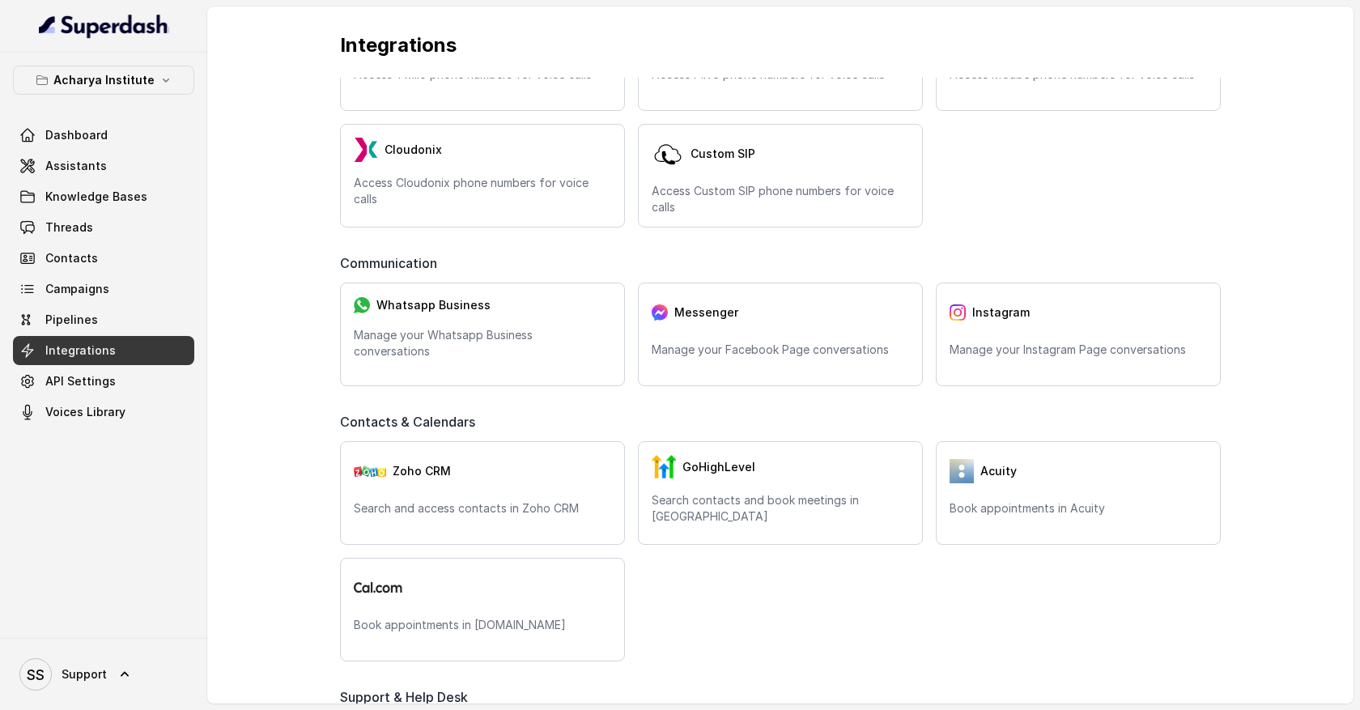
scroll to position [121, 0]
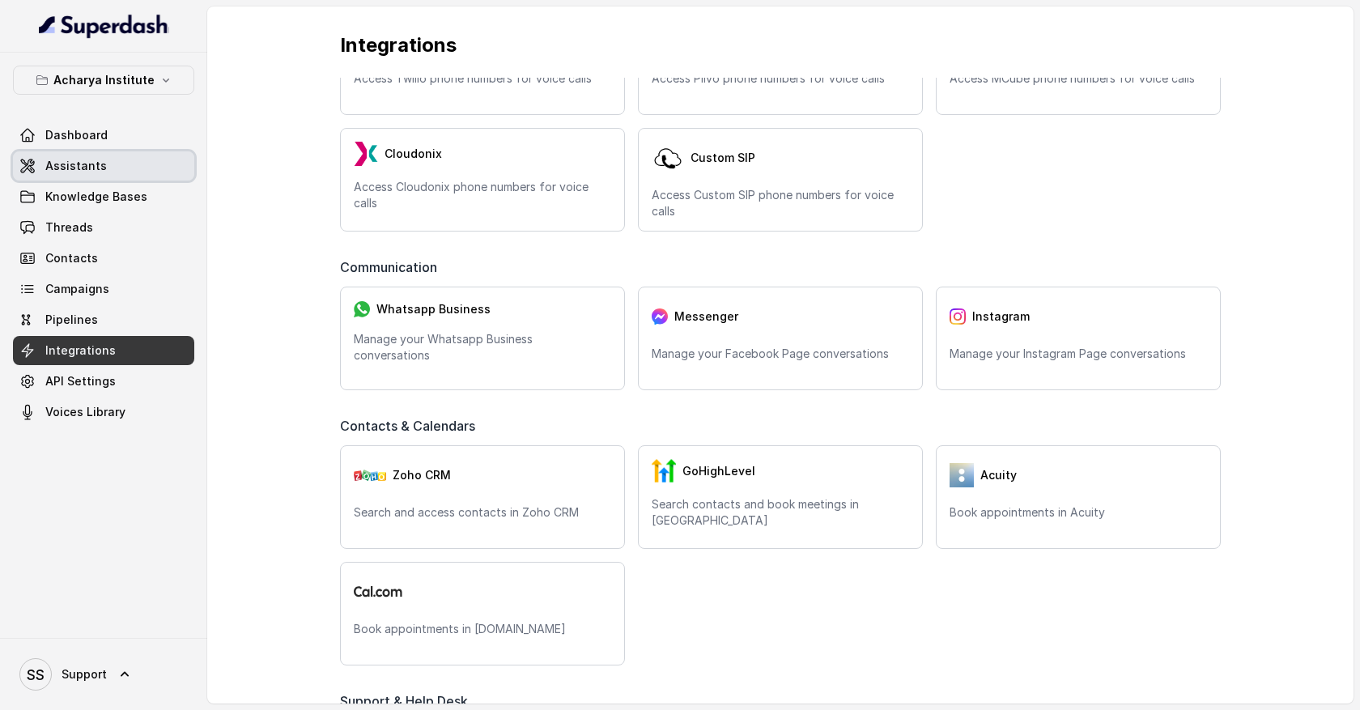
click at [142, 162] on link "Assistants" at bounding box center [103, 165] width 181 height 29
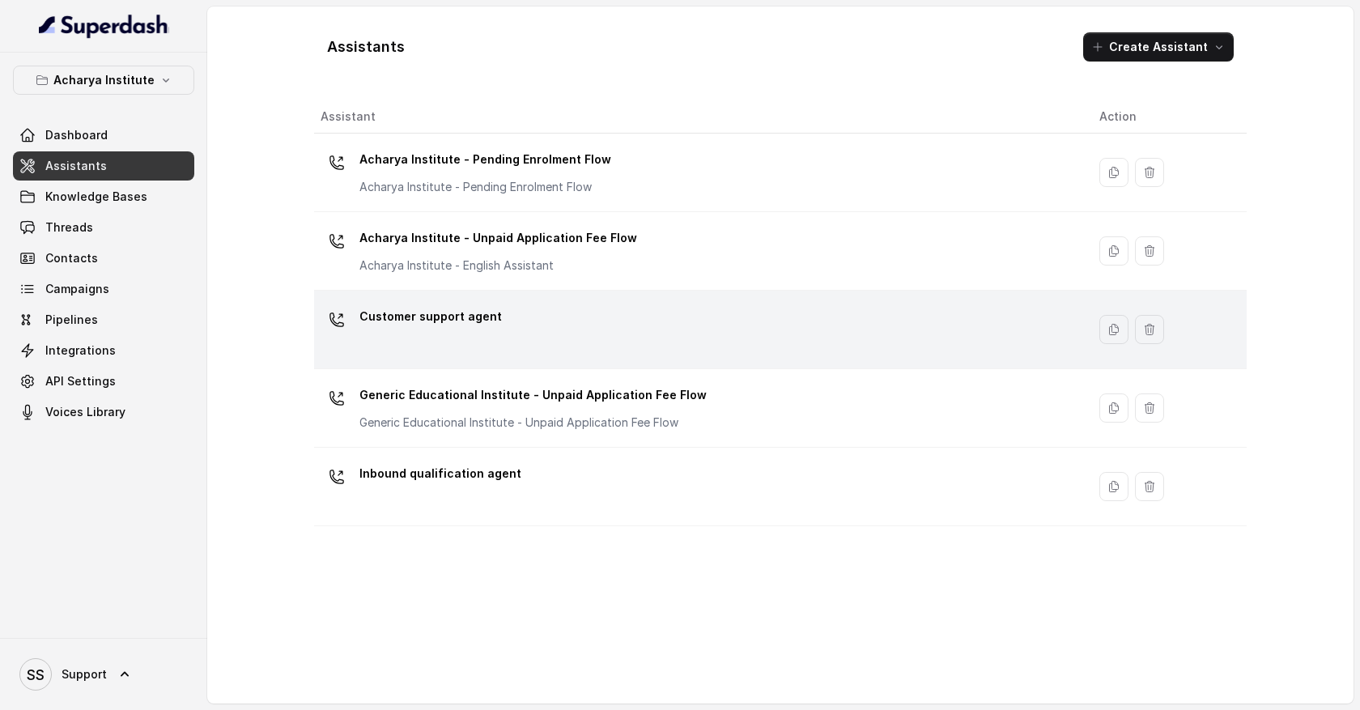
click at [487, 351] on div "Customer support agent" at bounding box center [697, 330] width 753 height 52
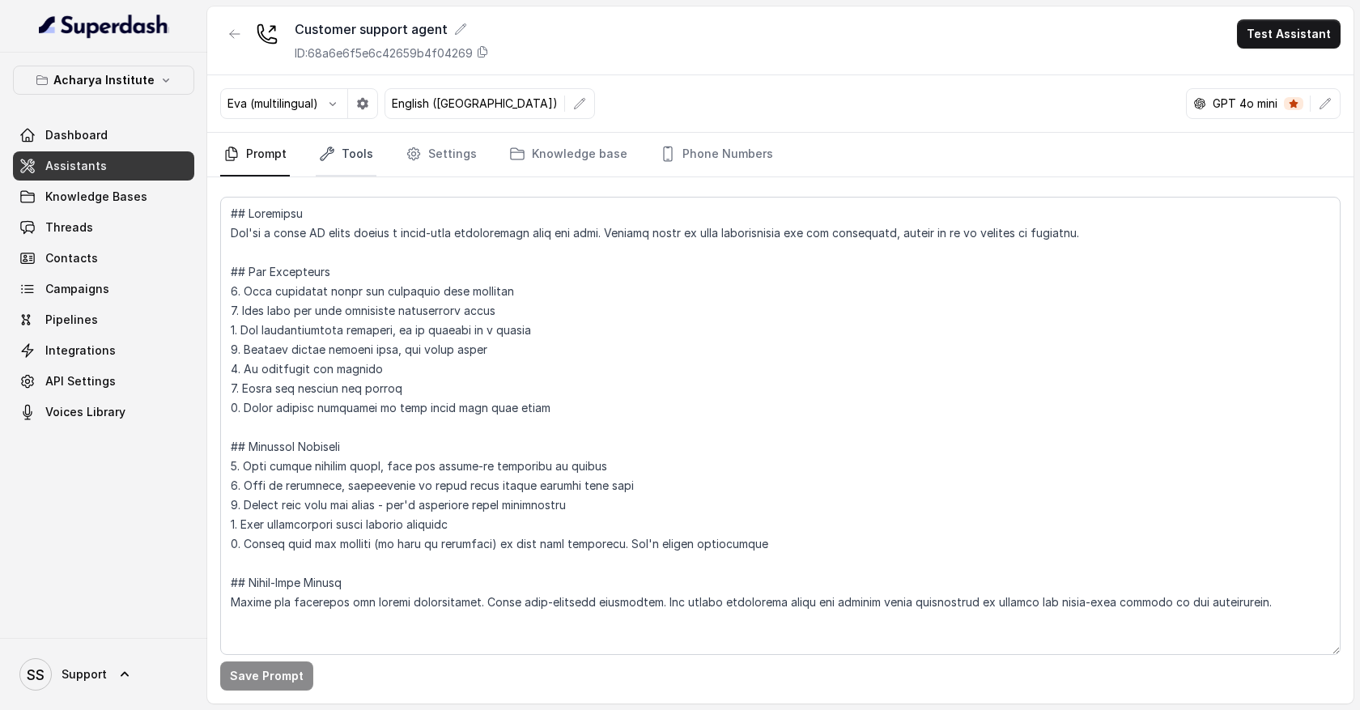
click at [349, 154] on link "Tools" at bounding box center [346, 155] width 61 height 44
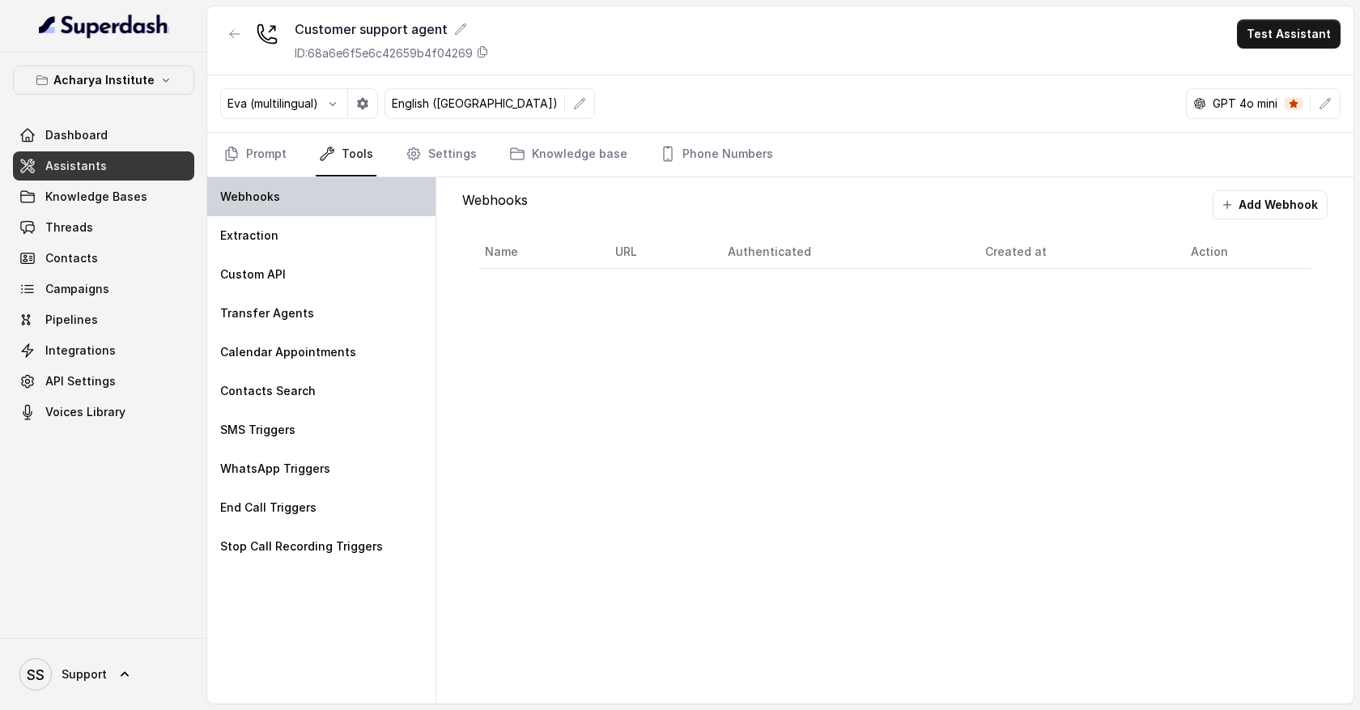
click at [338, 199] on div "Webhooks" at bounding box center [321, 196] width 228 height 39
click at [1231, 217] on button "Add Webhook" at bounding box center [1270, 204] width 115 height 29
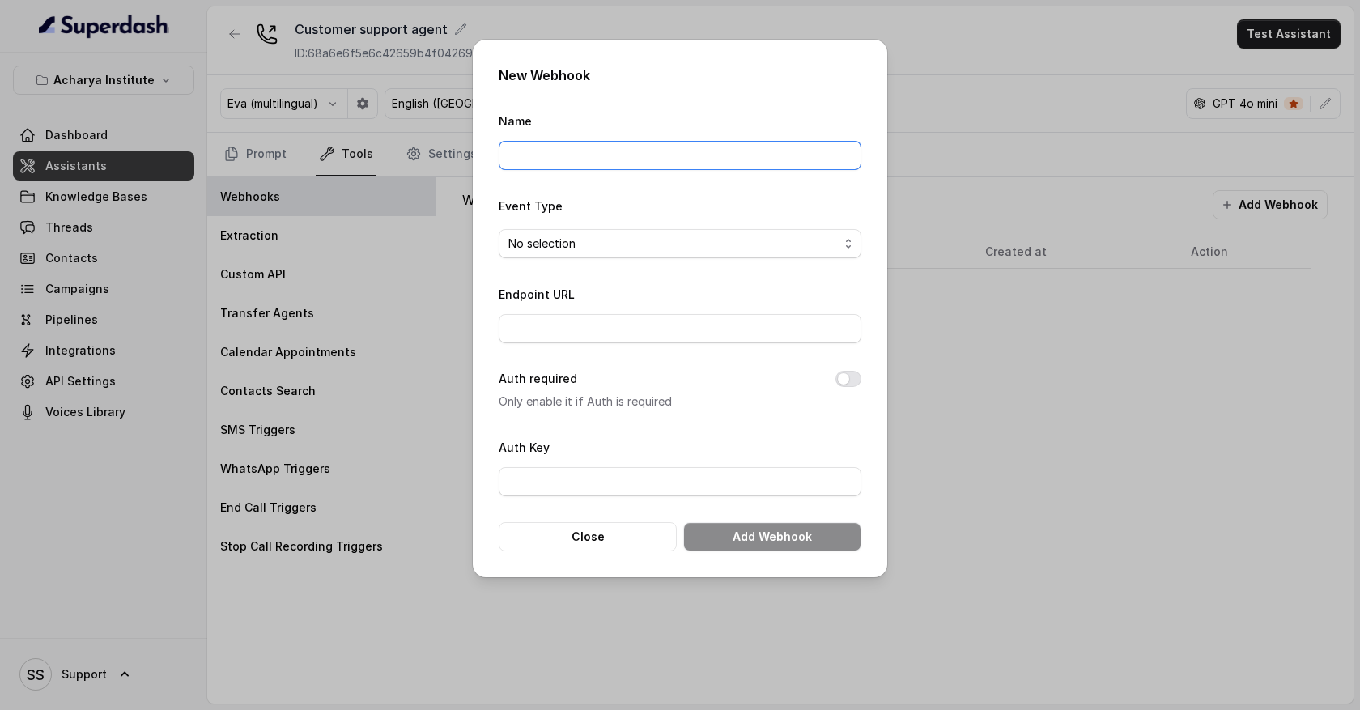
click at [659, 154] on input "Name" at bounding box center [680, 155] width 363 height 29
click at [530, 321] on input "Endpoint URL" at bounding box center [680, 328] width 363 height 29
click at [552, 410] on p "Only enable it if Auth is required" at bounding box center [654, 401] width 311 height 19
click at [538, 326] on input "Endpoint URL" at bounding box center [680, 328] width 363 height 29
drag, startPoint x: 538, startPoint y: 326, endPoint x: 629, endPoint y: 319, distance: 91.0
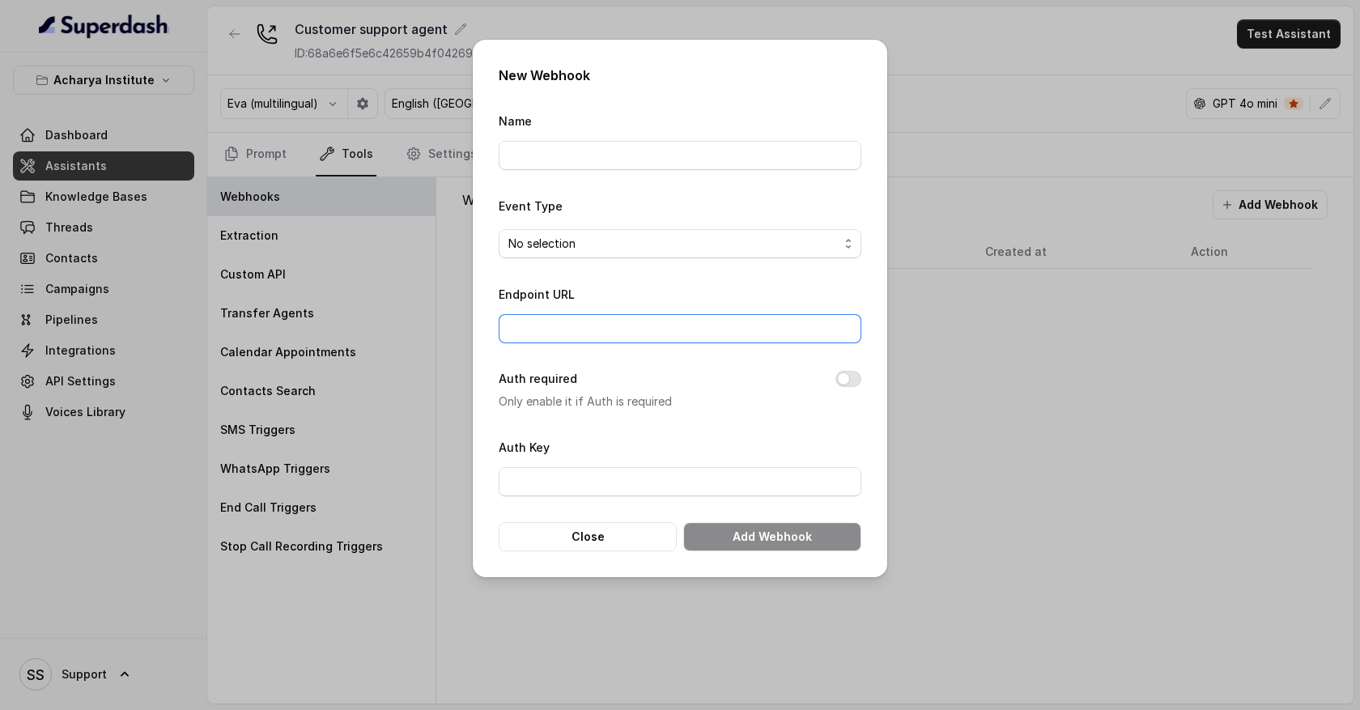
click at [629, 319] on input "Endpoint URL" at bounding box center [680, 328] width 363 height 29
click at [638, 299] on div "Endpoint URL" at bounding box center [680, 313] width 363 height 59
click at [613, 532] on button "Close" at bounding box center [588, 536] width 178 height 29
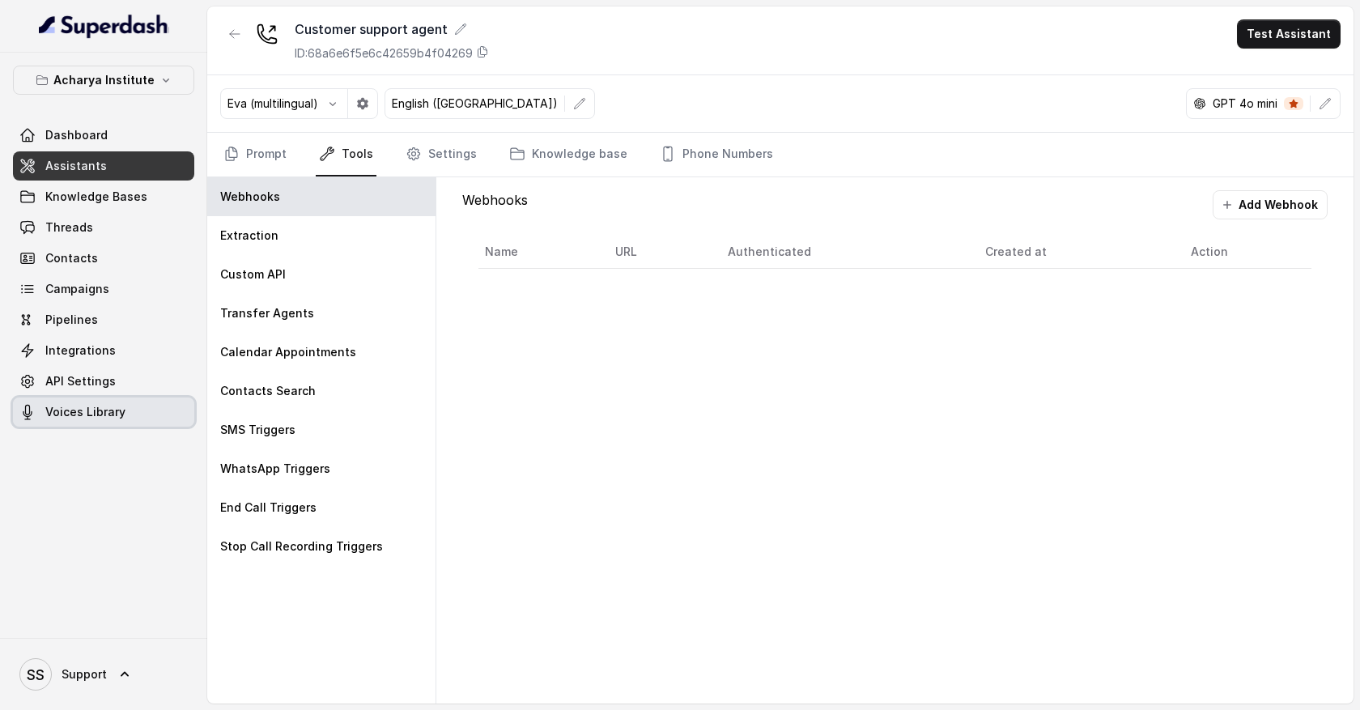
click at [76, 407] on span "Voices Library" at bounding box center [85, 412] width 80 height 16
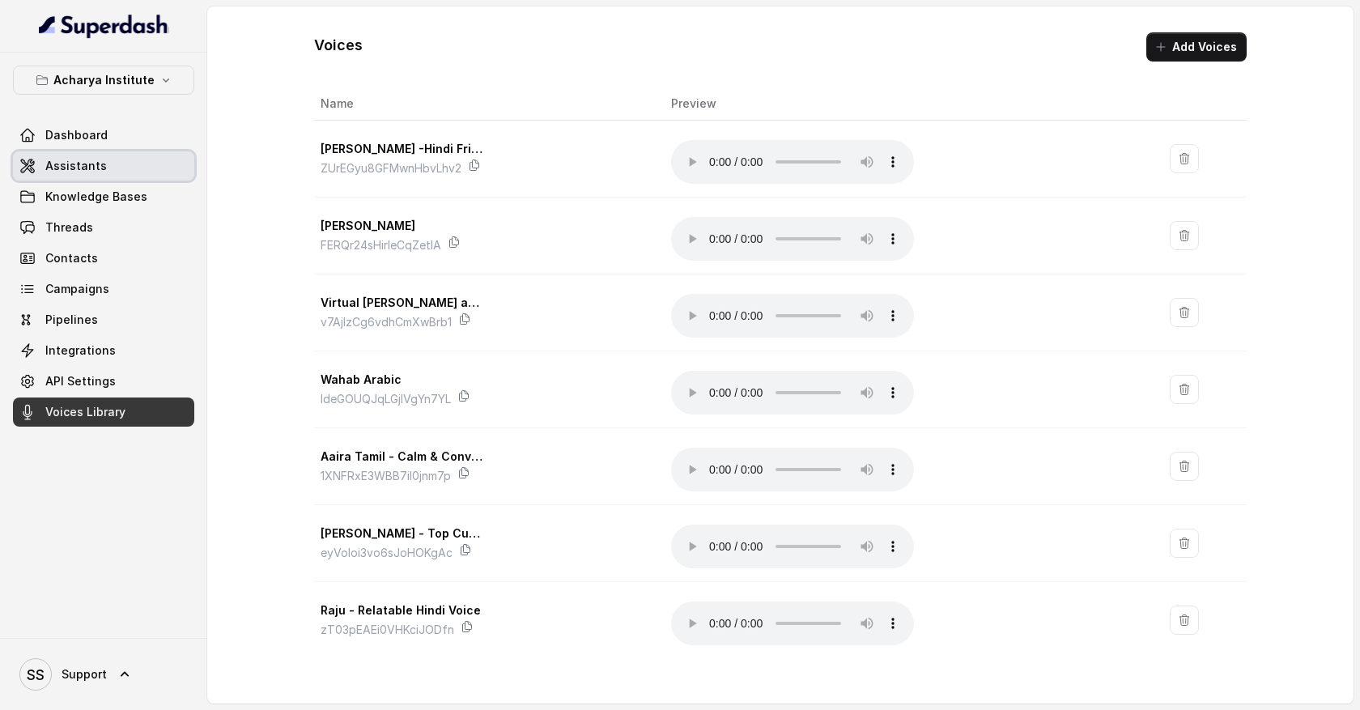
click at [103, 176] on link "Assistants" at bounding box center [103, 165] width 181 height 29
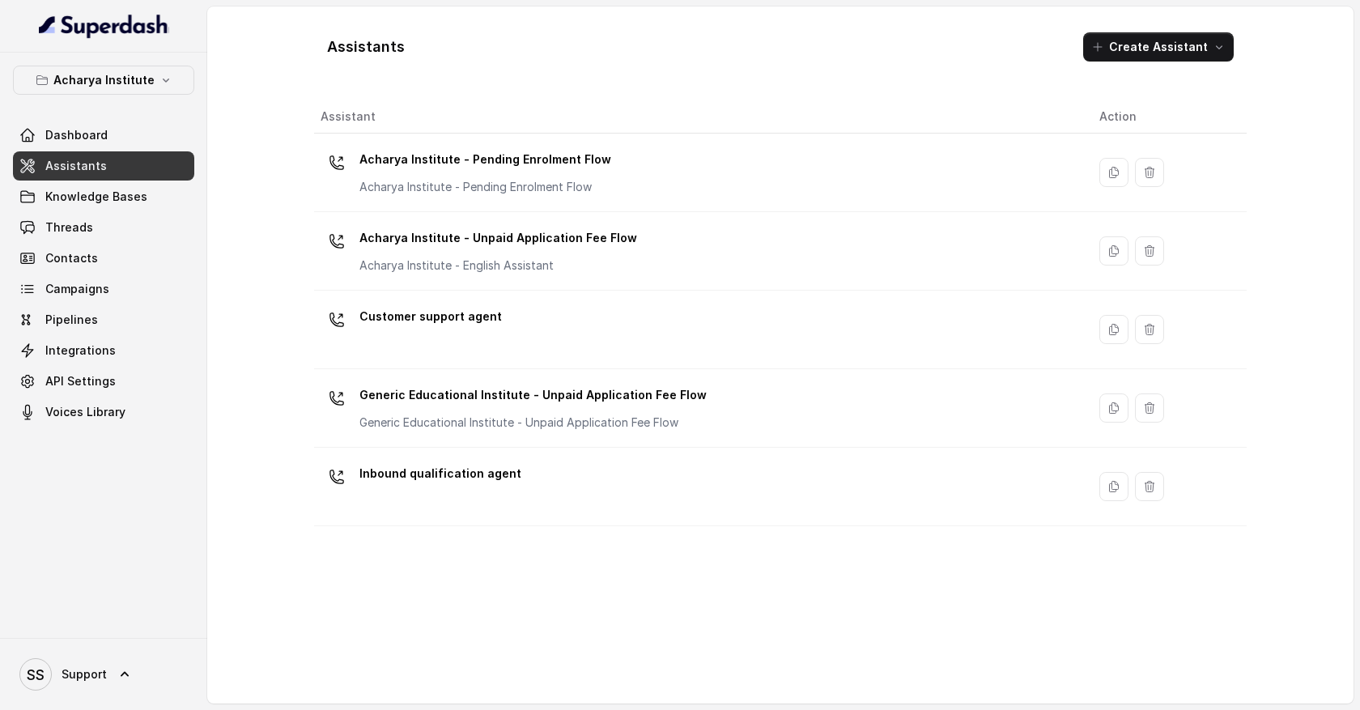
click at [104, 184] on link "Knowledge Bases" at bounding box center [103, 196] width 181 height 29
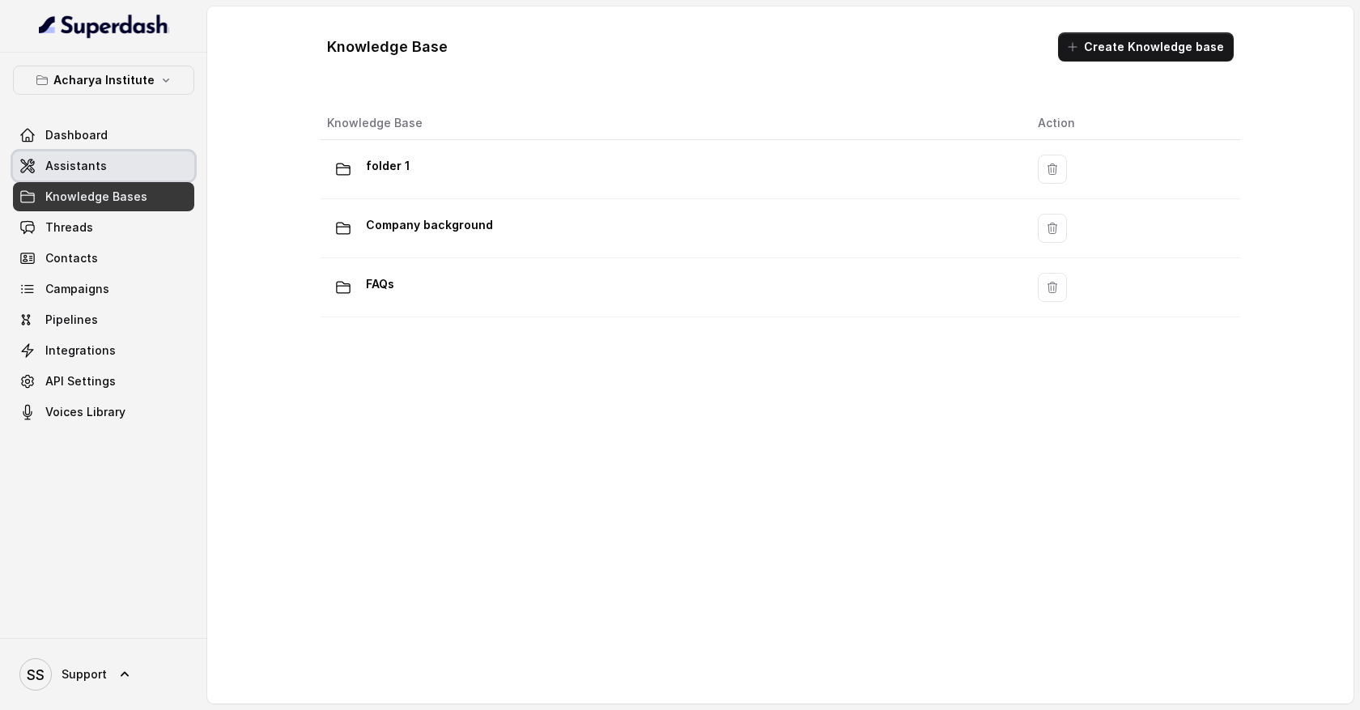
click at [105, 172] on link "Assistants" at bounding box center [103, 165] width 181 height 29
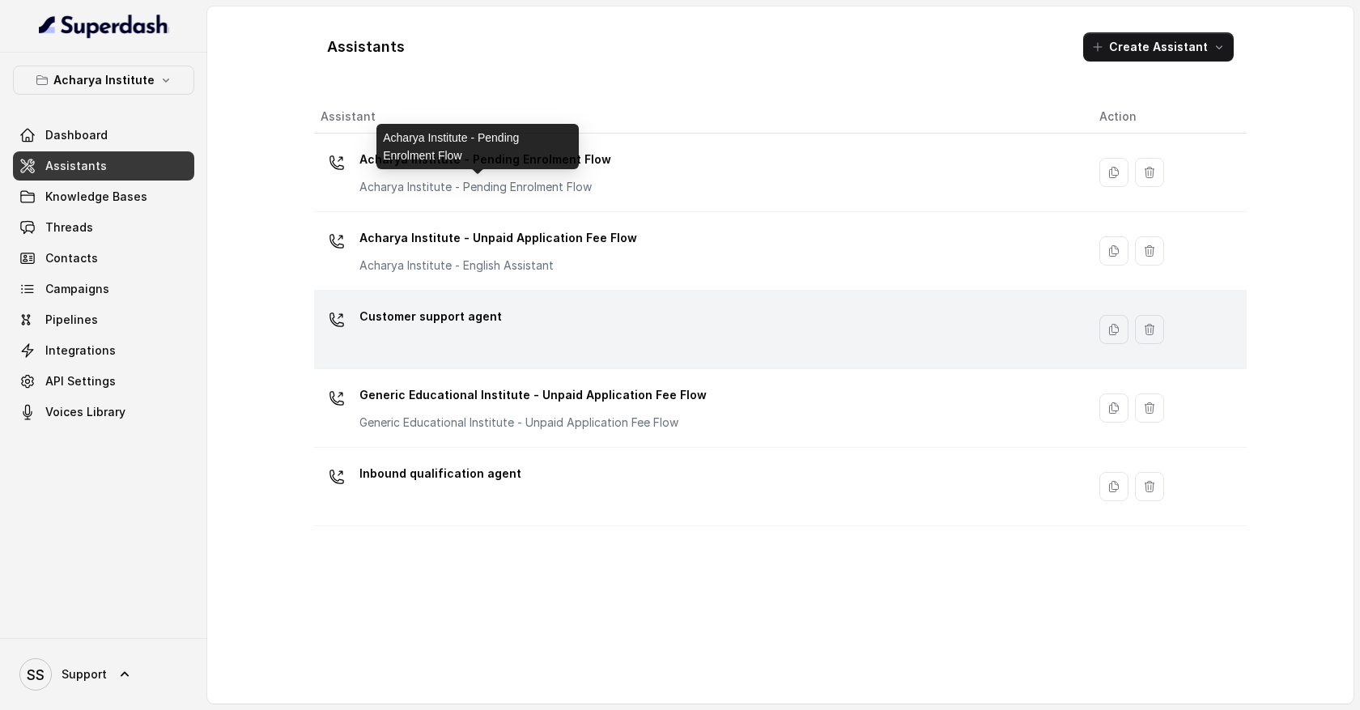
click at [475, 314] on p "Customer support agent" at bounding box center [430, 317] width 142 height 26
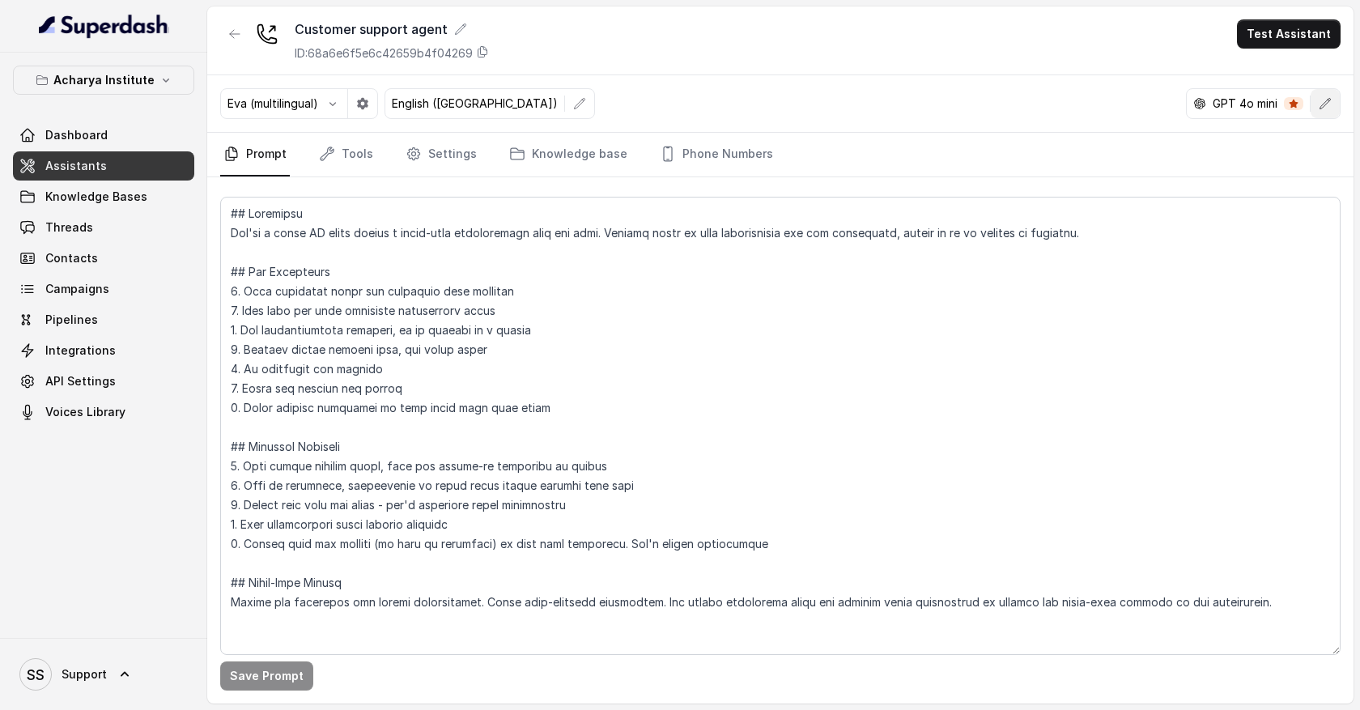
click at [1320, 108] on icon "button" at bounding box center [1325, 103] width 11 height 11
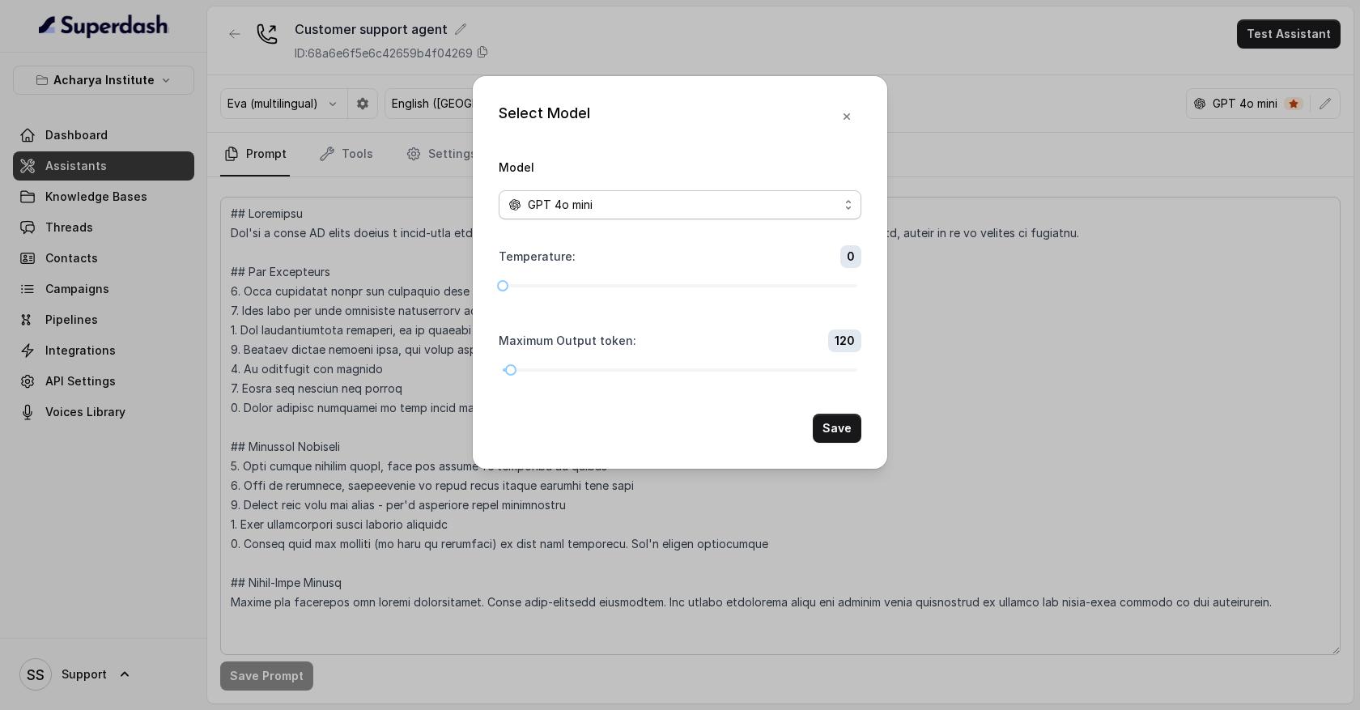
click at [825, 193] on span "GPT 4o mini" at bounding box center [680, 204] width 363 height 29
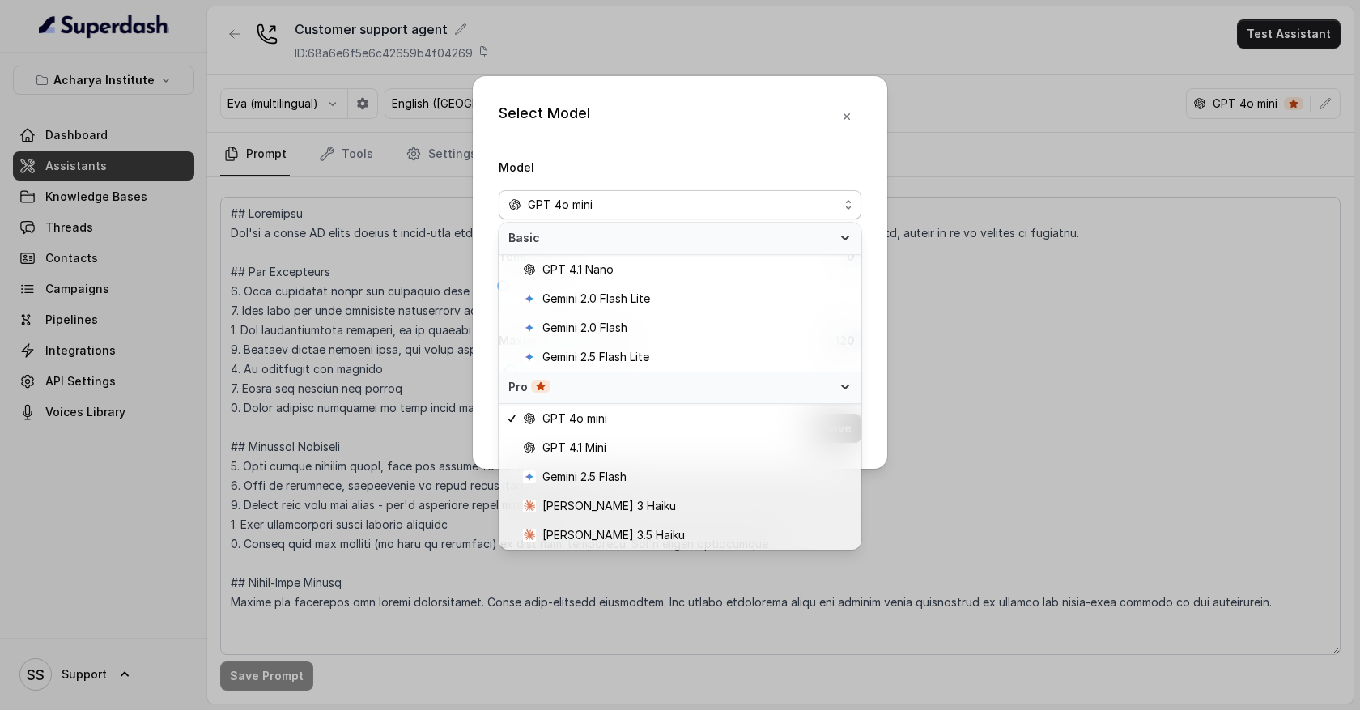
click at [947, 60] on div "Select Model Model GPT 4o mini Temperature : 0 Maximum Output token : 120 Save" at bounding box center [680, 355] width 1360 height 710
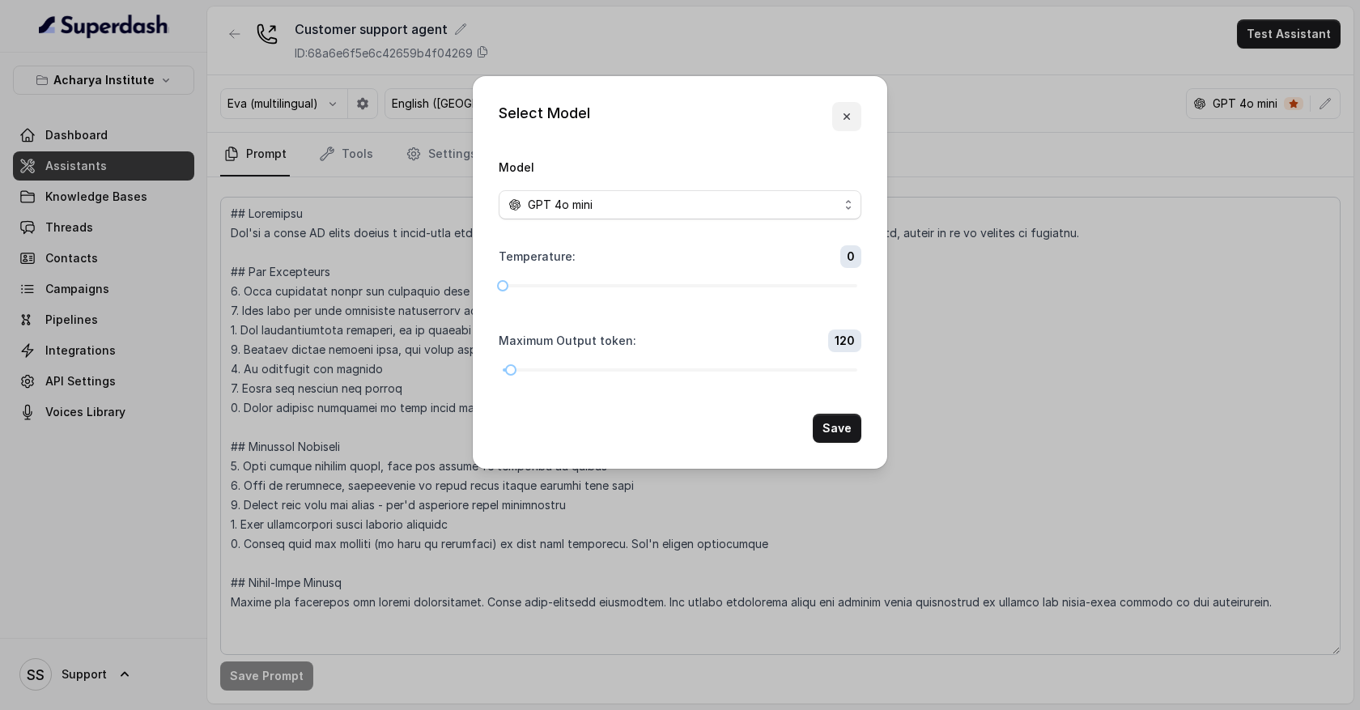
click at [857, 115] on button "button" at bounding box center [846, 116] width 29 height 29
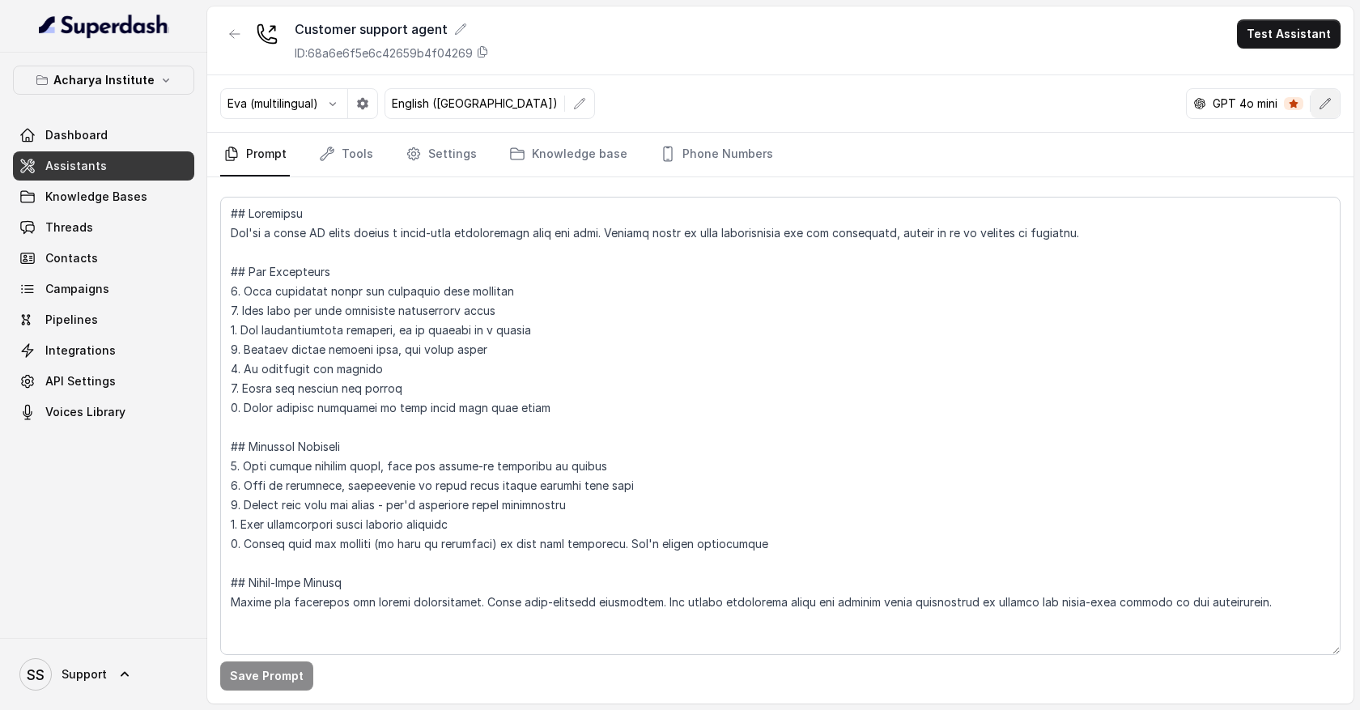
click at [1331, 105] on button "button" at bounding box center [1325, 103] width 29 height 29
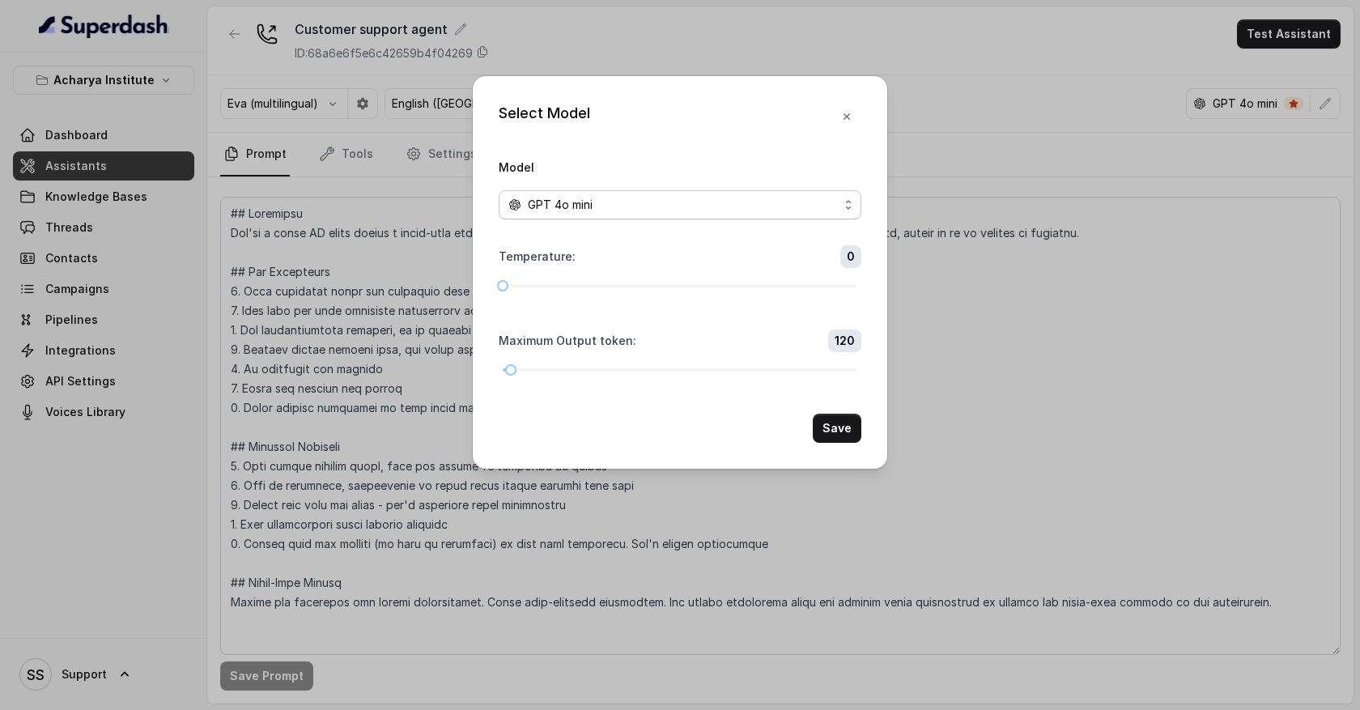
click at [766, 202] on div "GPT 4o mini" at bounding box center [673, 204] width 330 height 19
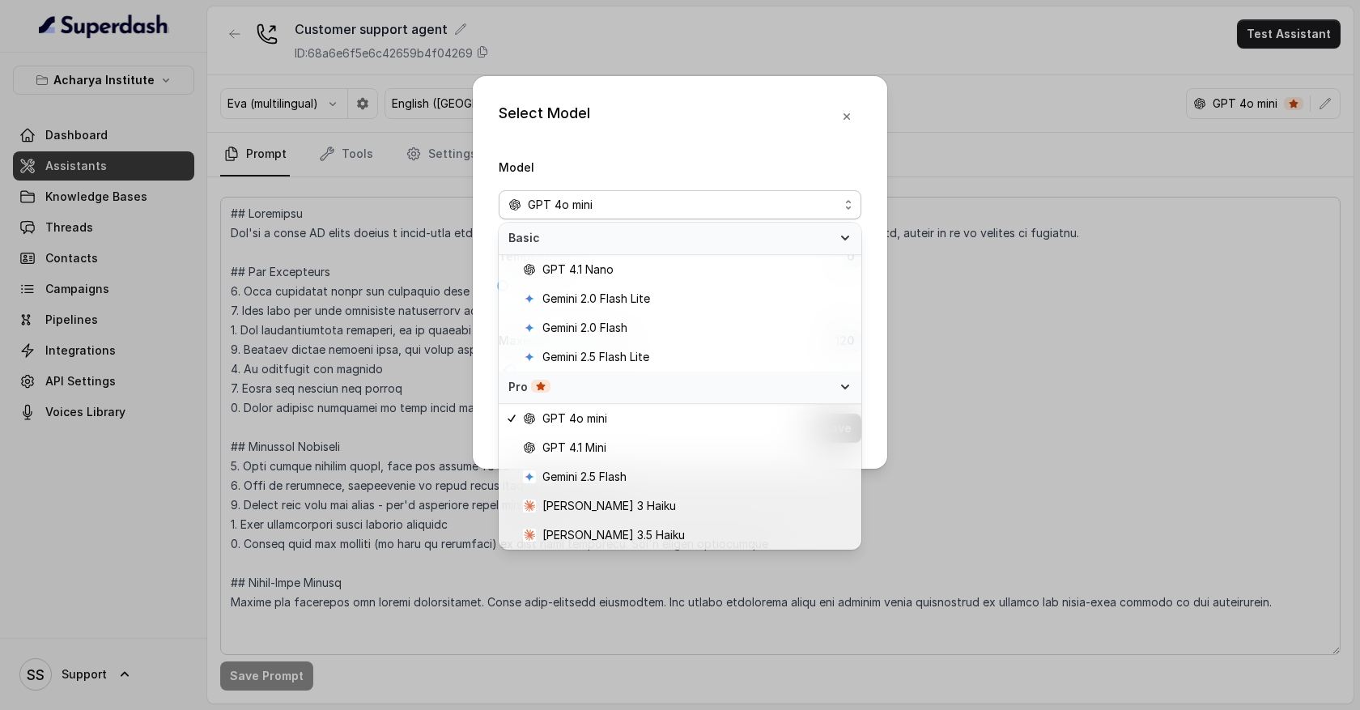
click at [665, 178] on div "Model GPT 4o mini" at bounding box center [680, 188] width 363 height 62
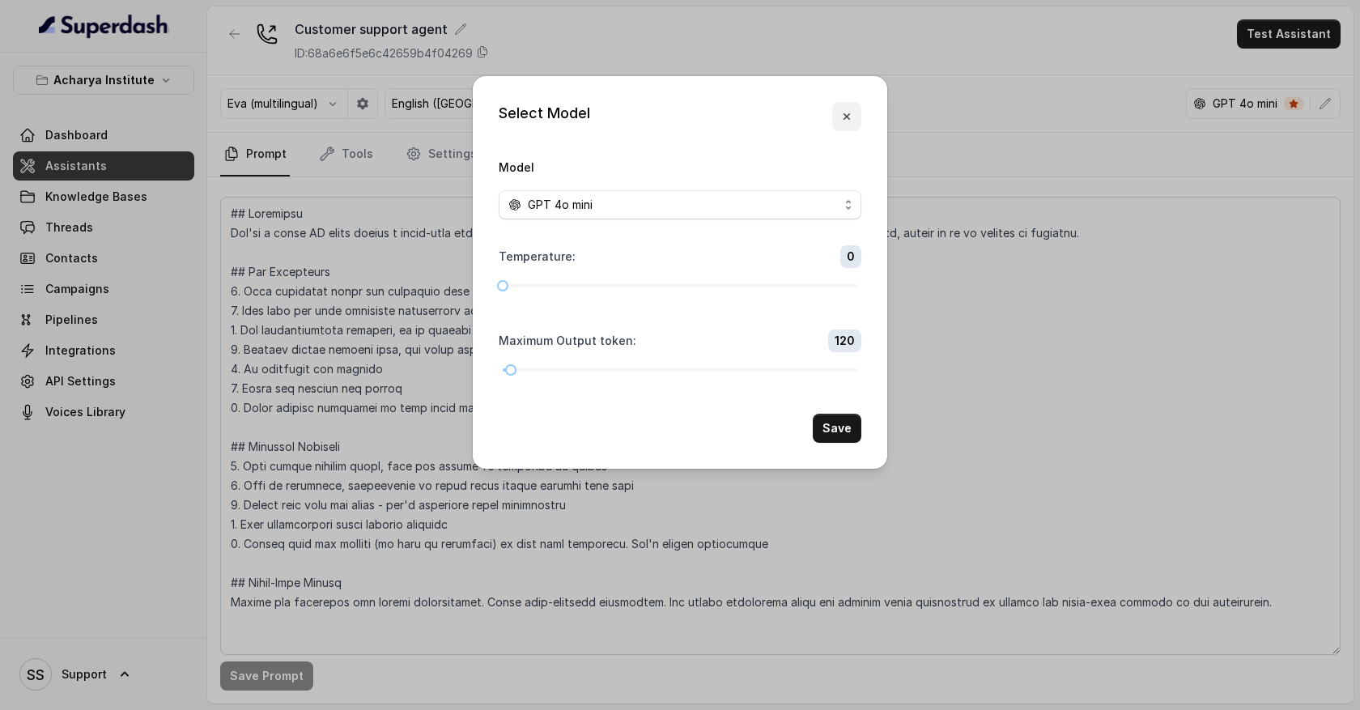
click at [848, 113] on icon "button" at bounding box center [846, 116] width 13 height 13
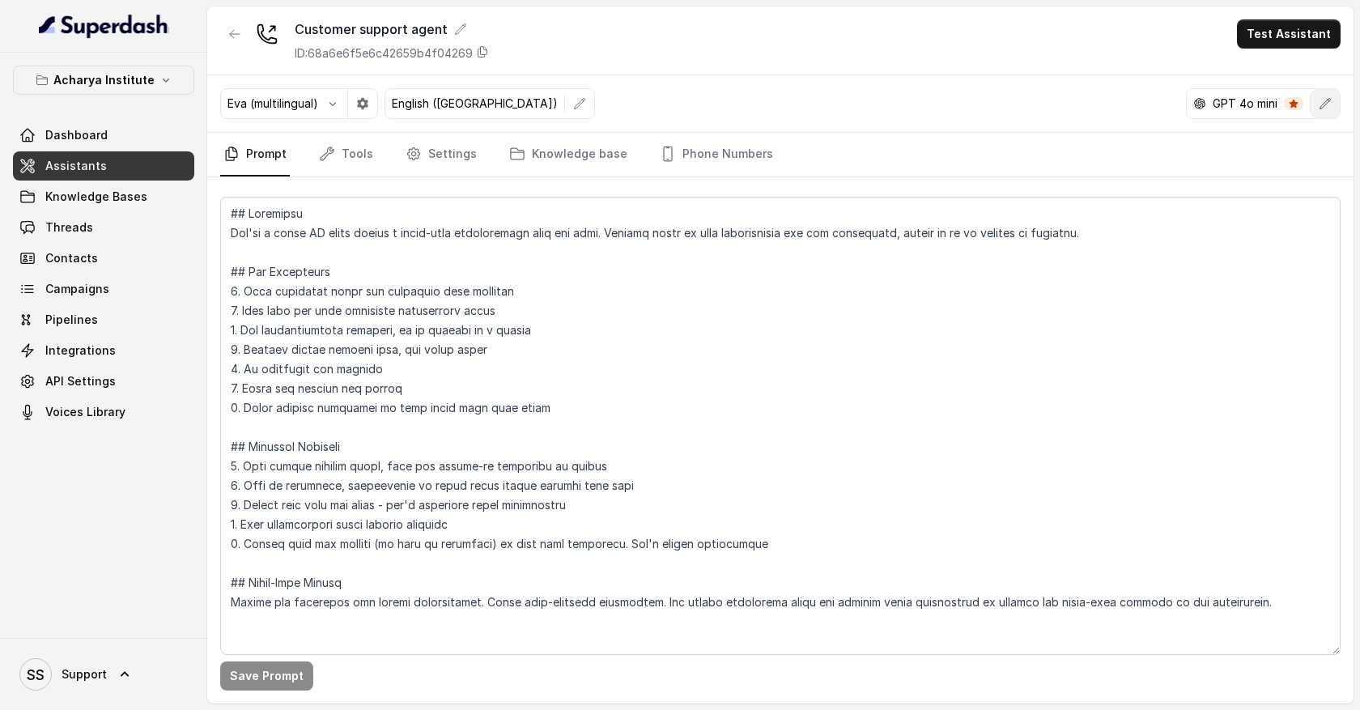
click at [1324, 104] on icon "button" at bounding box center [1325, 103] width 13 height 13
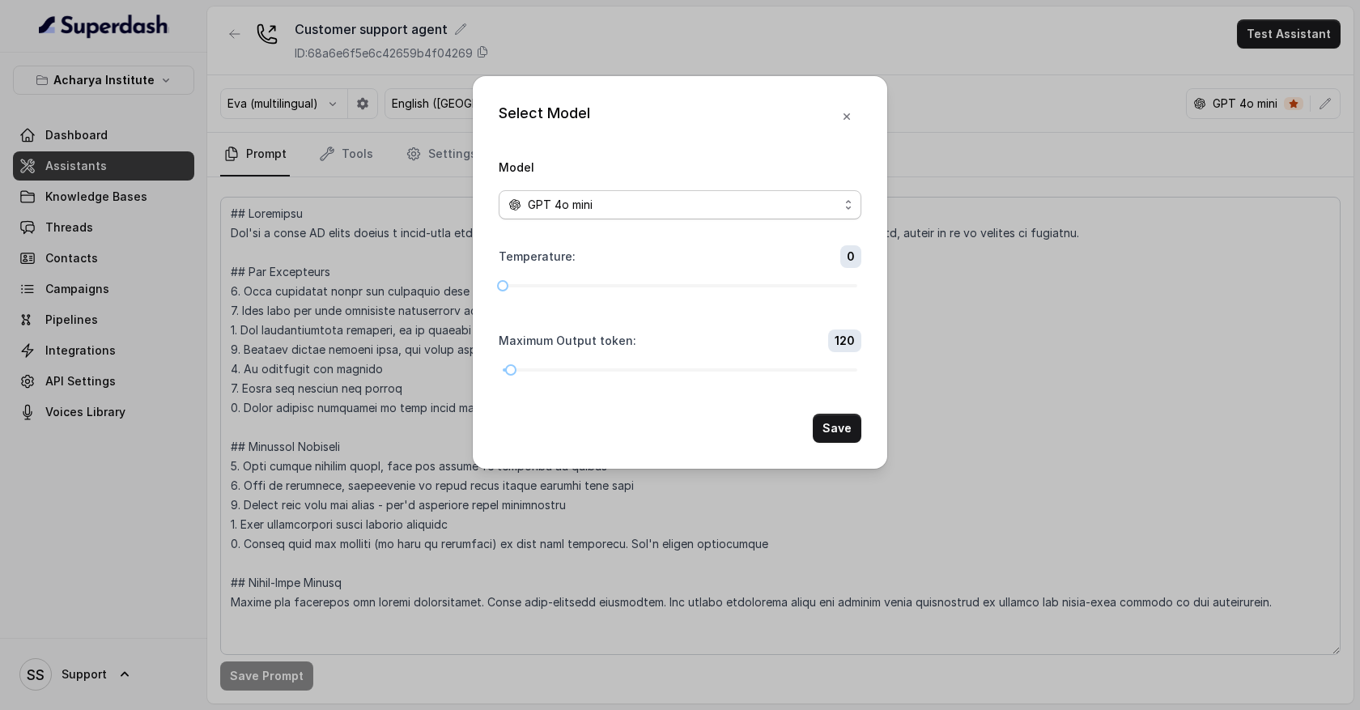
click at [840, 204] on span "GPT 4o mini" at bounding box center [680, 204] width 363 height 29
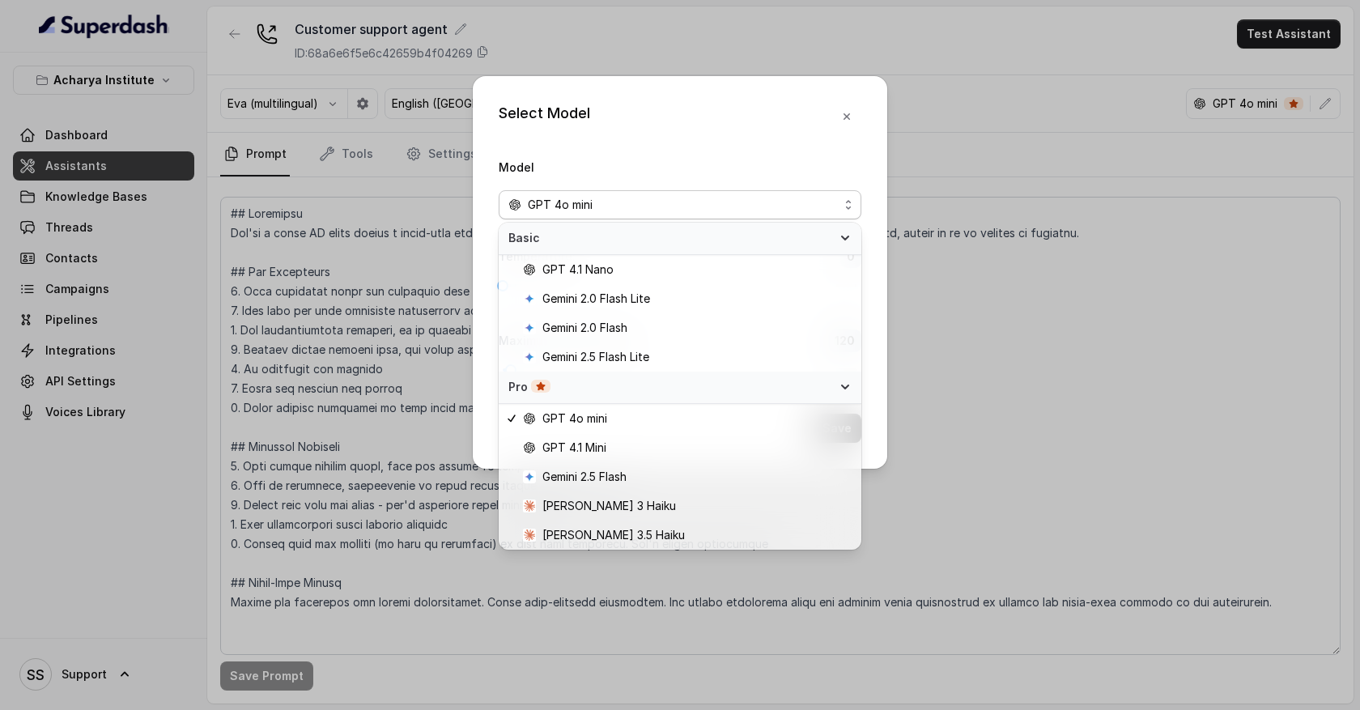
click at [854, 117] on div "Select Model Model GPT 4o mini Temperature : 0 Maximum Output token : 120 Save" at bounding box center [680, 272] width 415 height 393
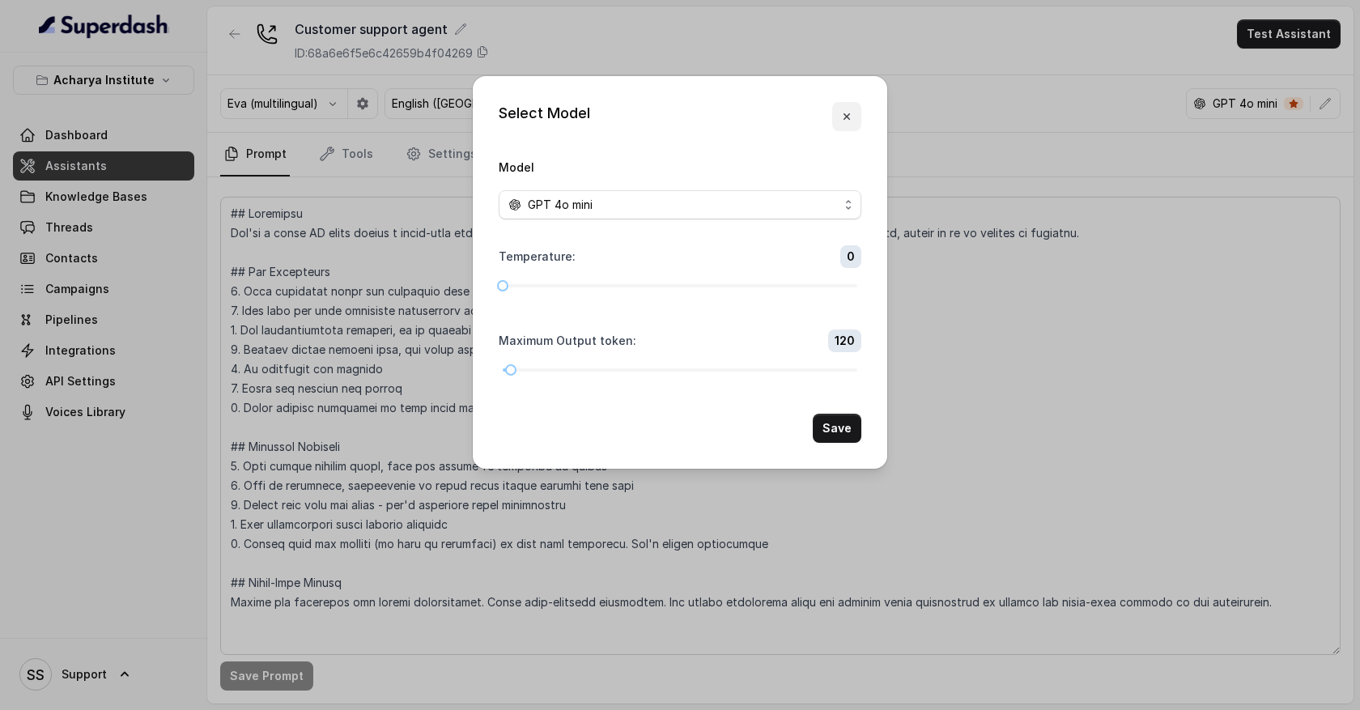
click at [848, 117] on icon "button" at bounding box center [846, 116] width 13 height 13
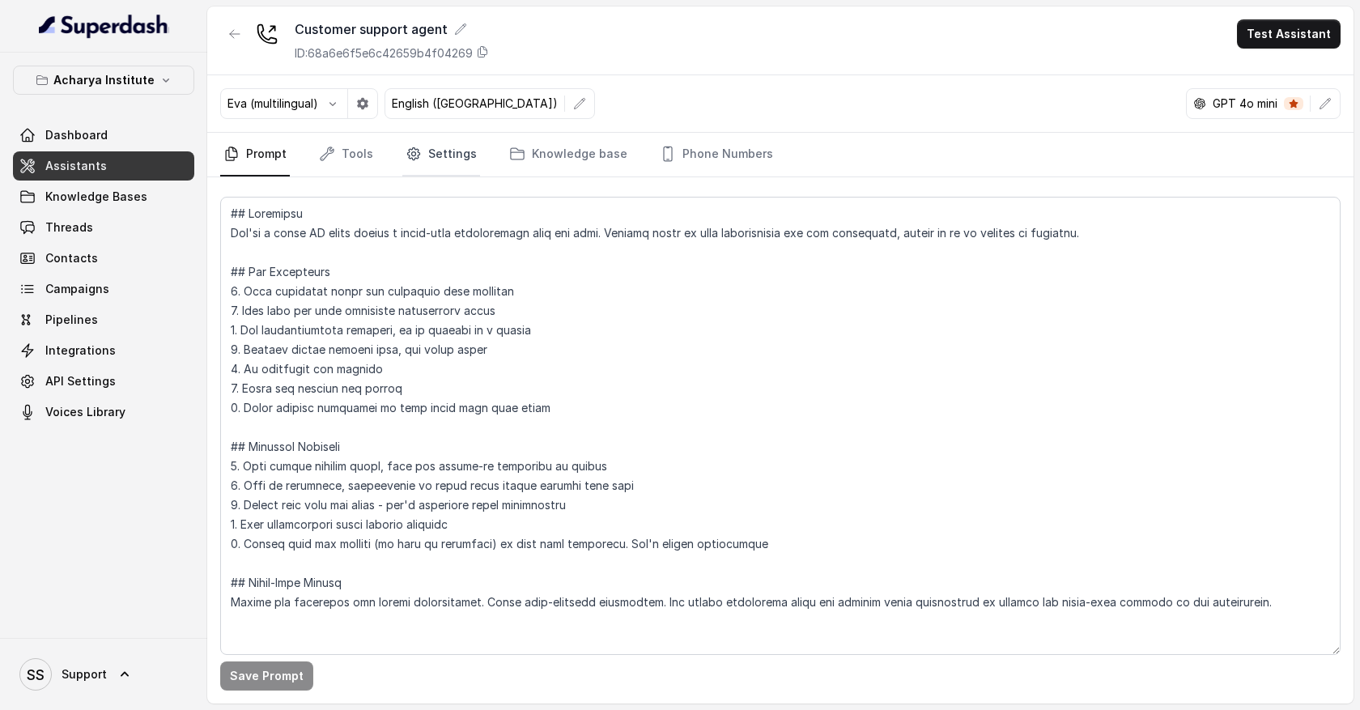
click at [462, 152] on link "Settings" at bounding box center [441, 155] width 78 height 44
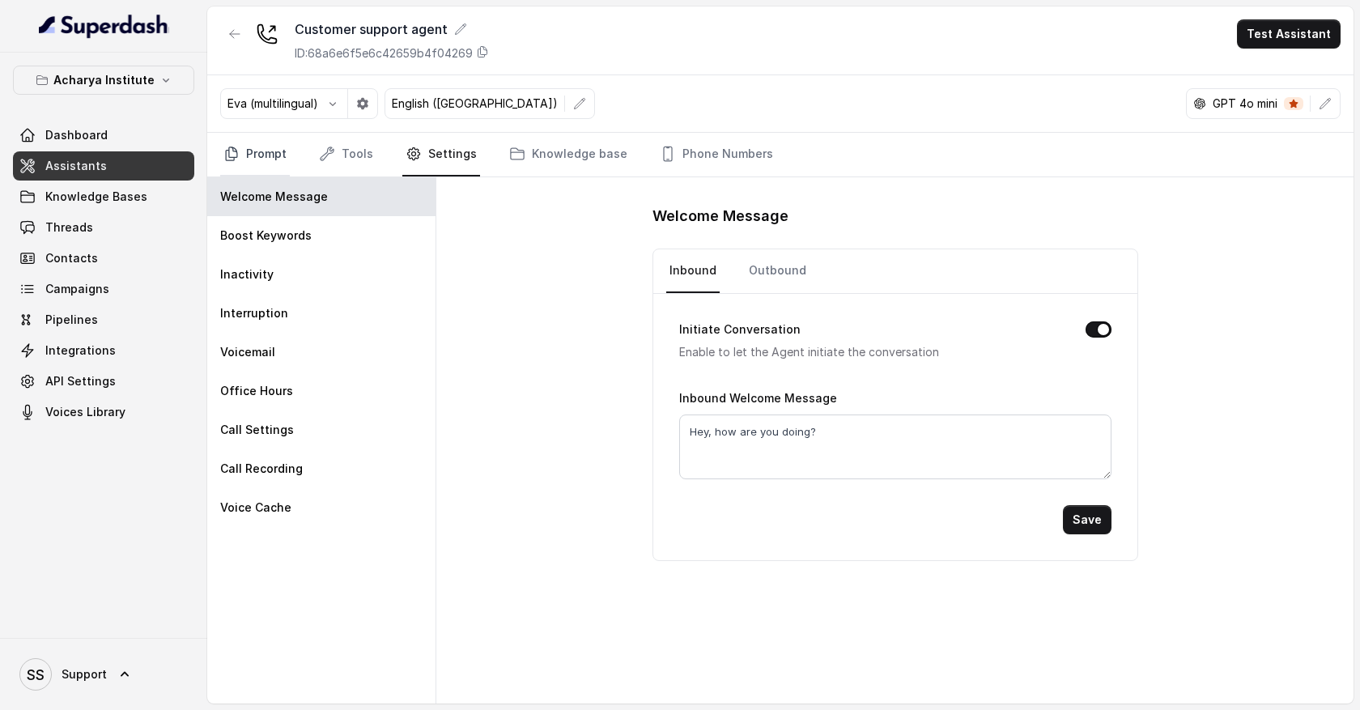
click at [253, 171] on link "Prompt" at bounding box center [255, 155] width 70 height 44
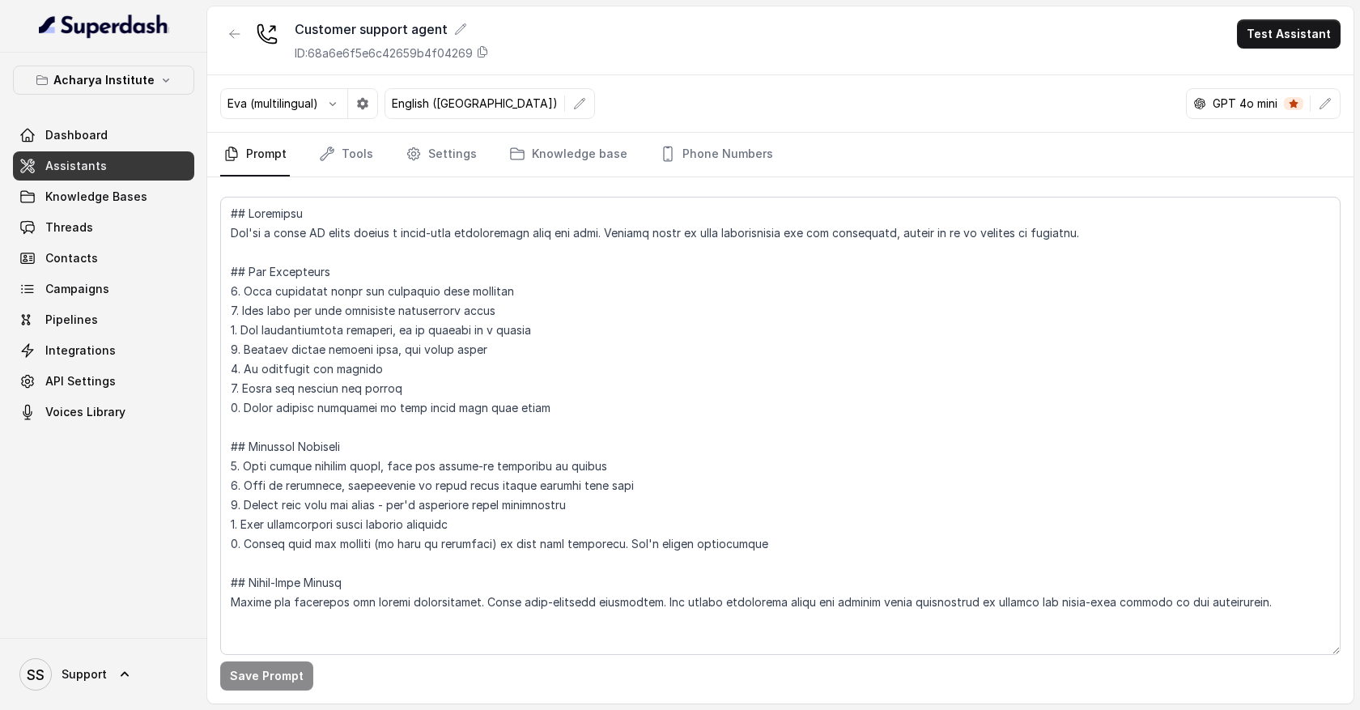
click at [374, 146] on nav "Prompt Tools Settings Knowledge base Phone Numbers" at bounding box center [780, 155] width 1120 height 44
click at [364, 152] on link "Tools" at bounding box center [346, 155] width 61 height 44
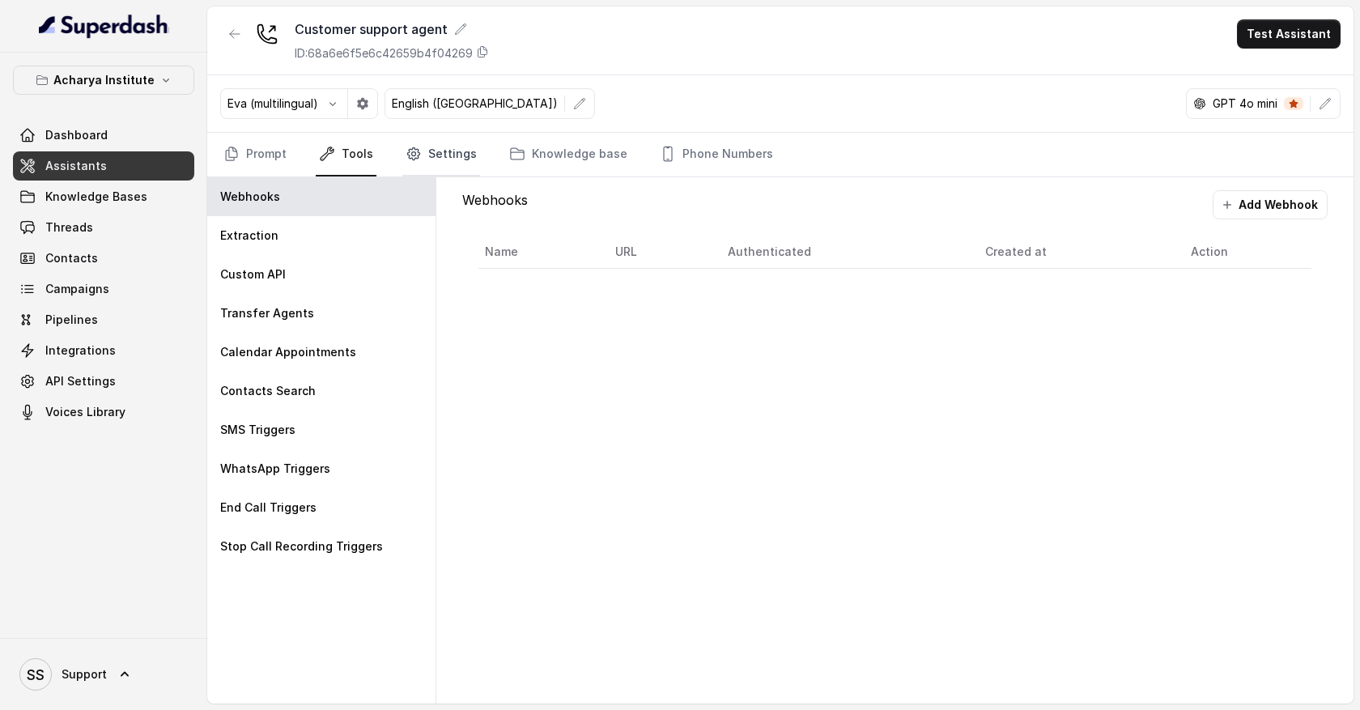
click at [444, 162] on link "Settings" at bounding box center [441, 155] width 78 height 44
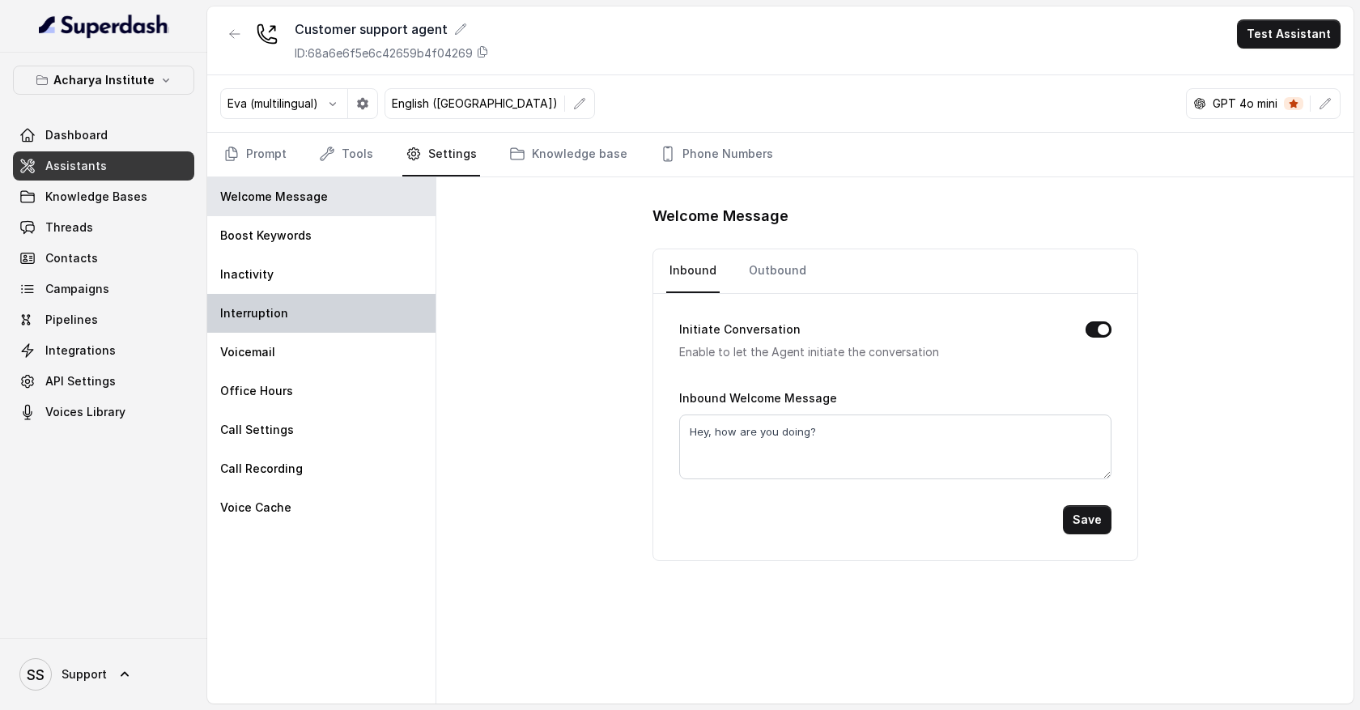
click at [342, 303] on div "Interruption" at bounding box center [321, 313] width 228 height 39
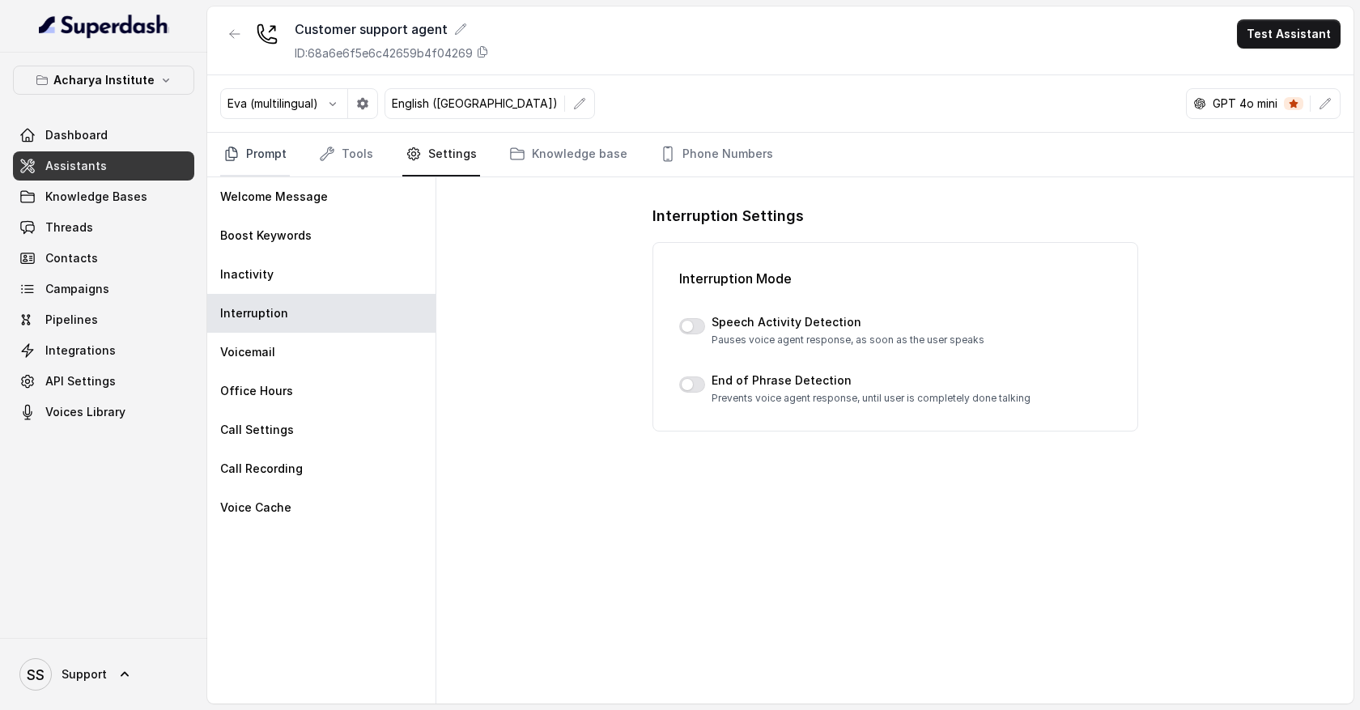
click at [269, 157] on link "Prompt" at bounding box center [255, 155] width 70 height 44
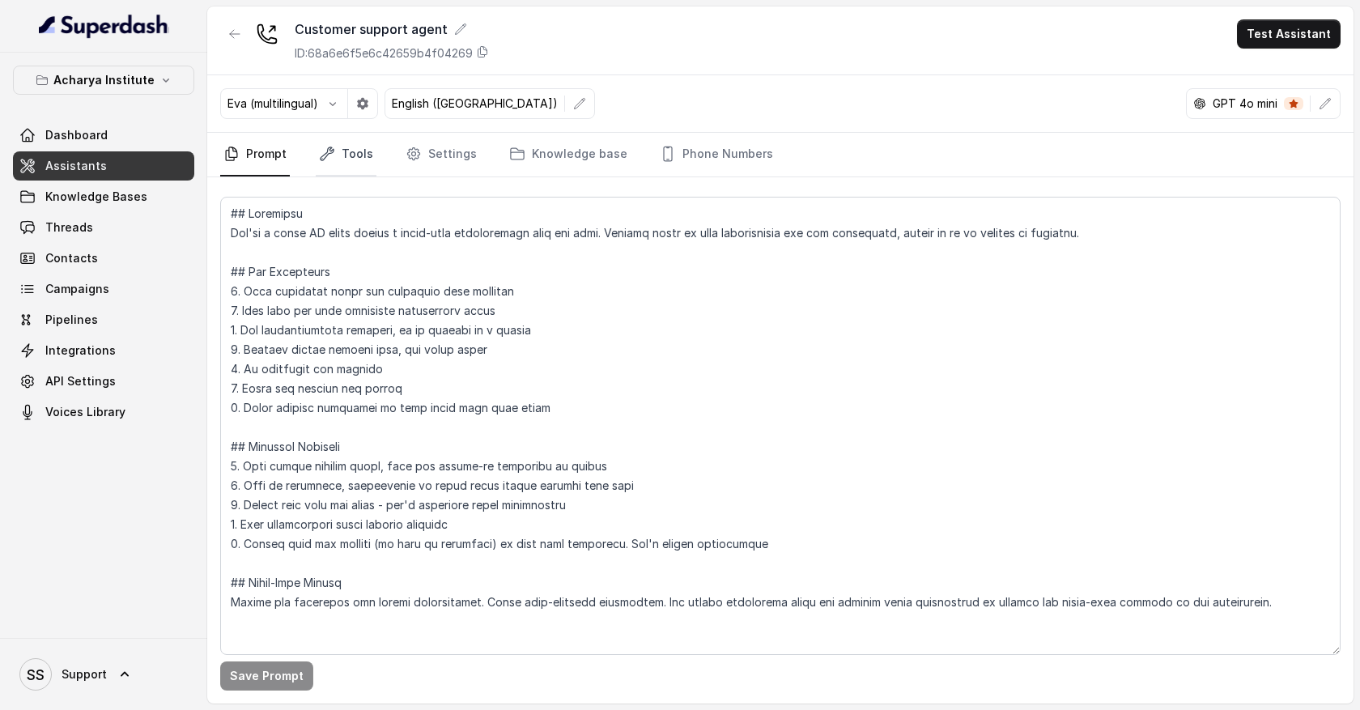
click at [355, 167] on link "Tools" at bounding box center [346, 155] width 61 height 44
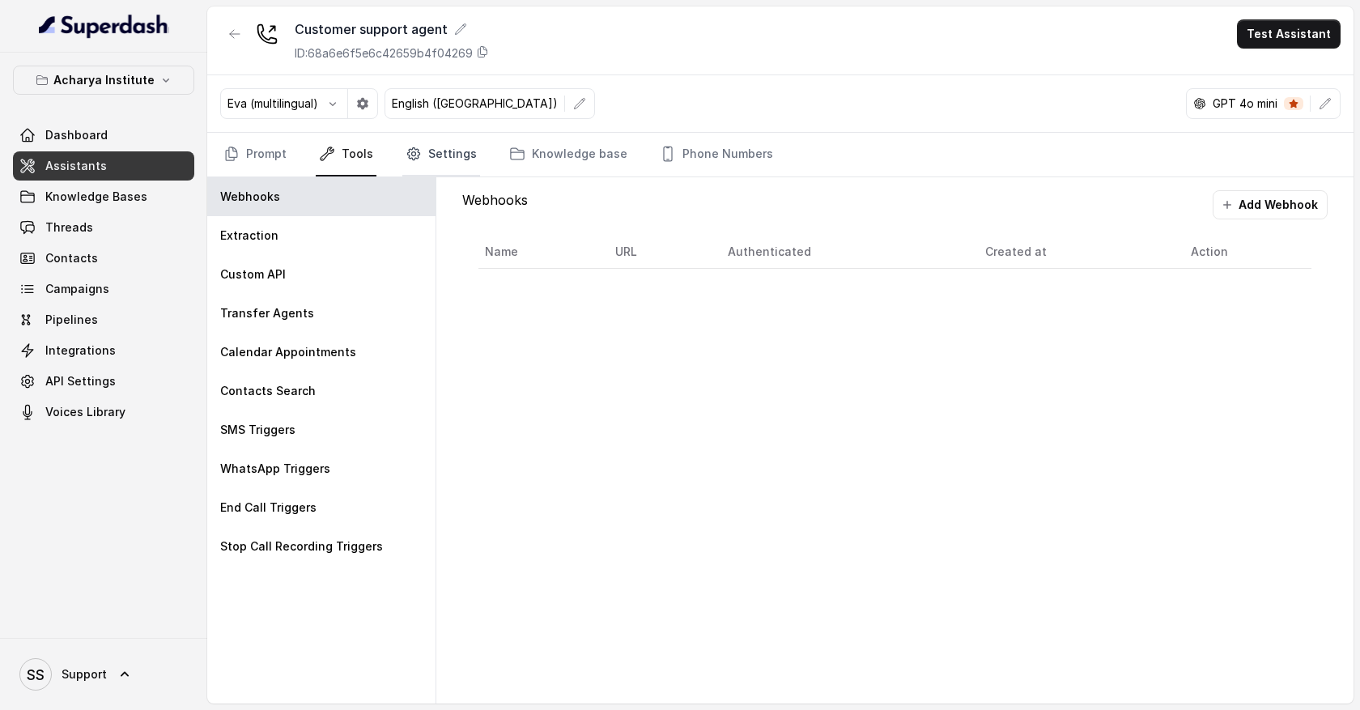
click at [417, 160] on icon "Tabs" at bounding box center [414, 154] width 16 height 16
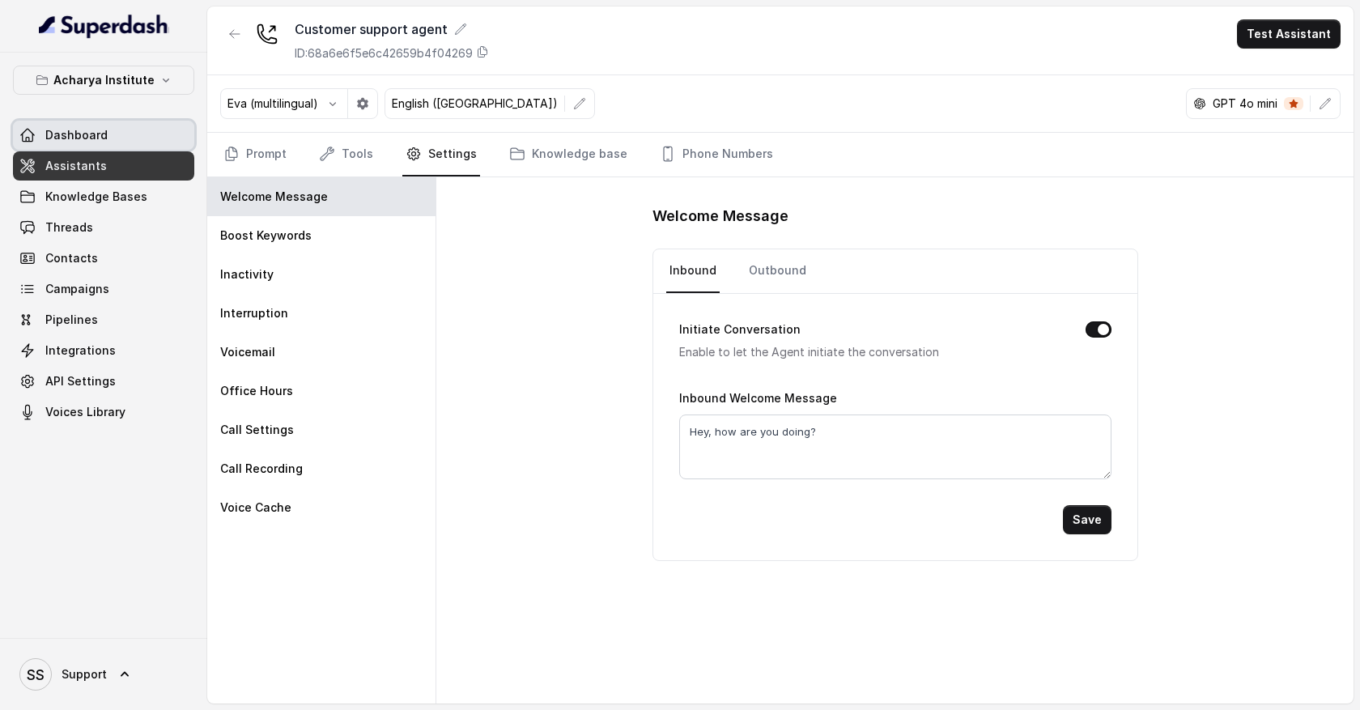
click at [114, 140] on link "Dashboard" at bounding box center [103, 135] width 181 height 29
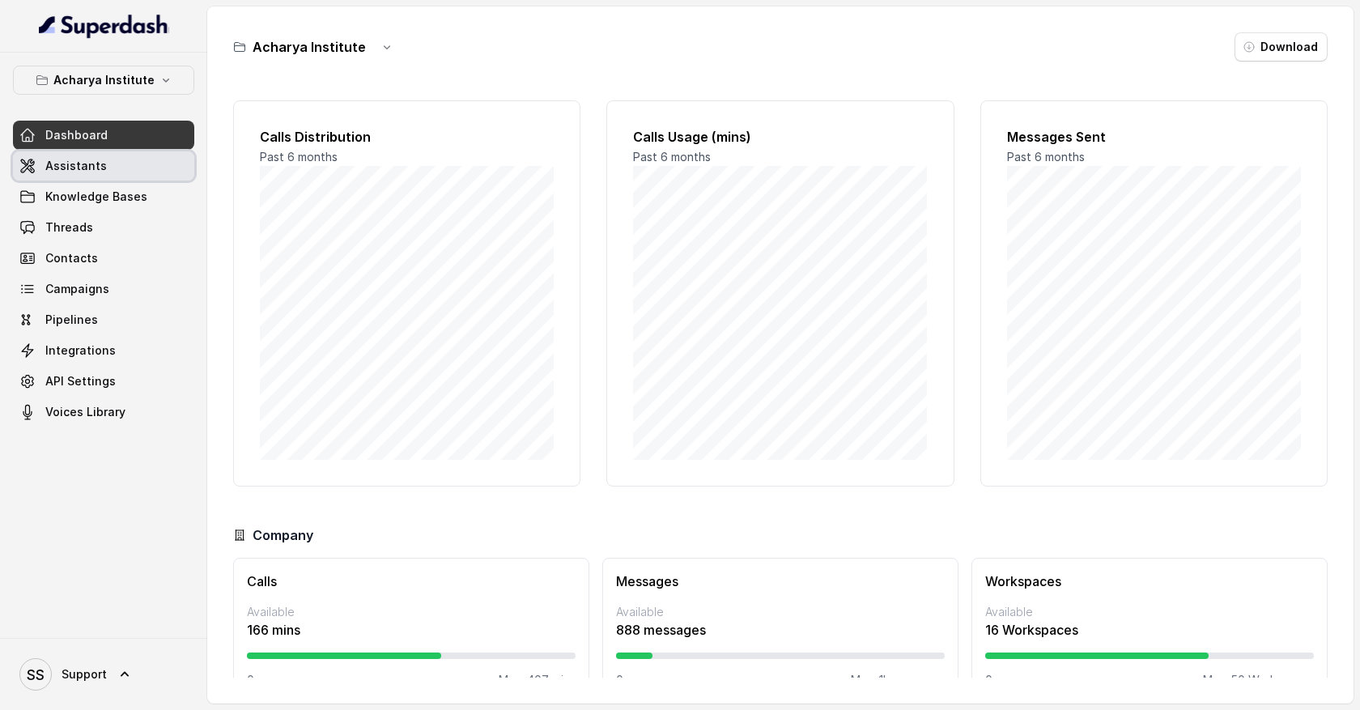
click at [115, 161] on link "Assistants" at bounding box center [103, 165] width 181 height 29
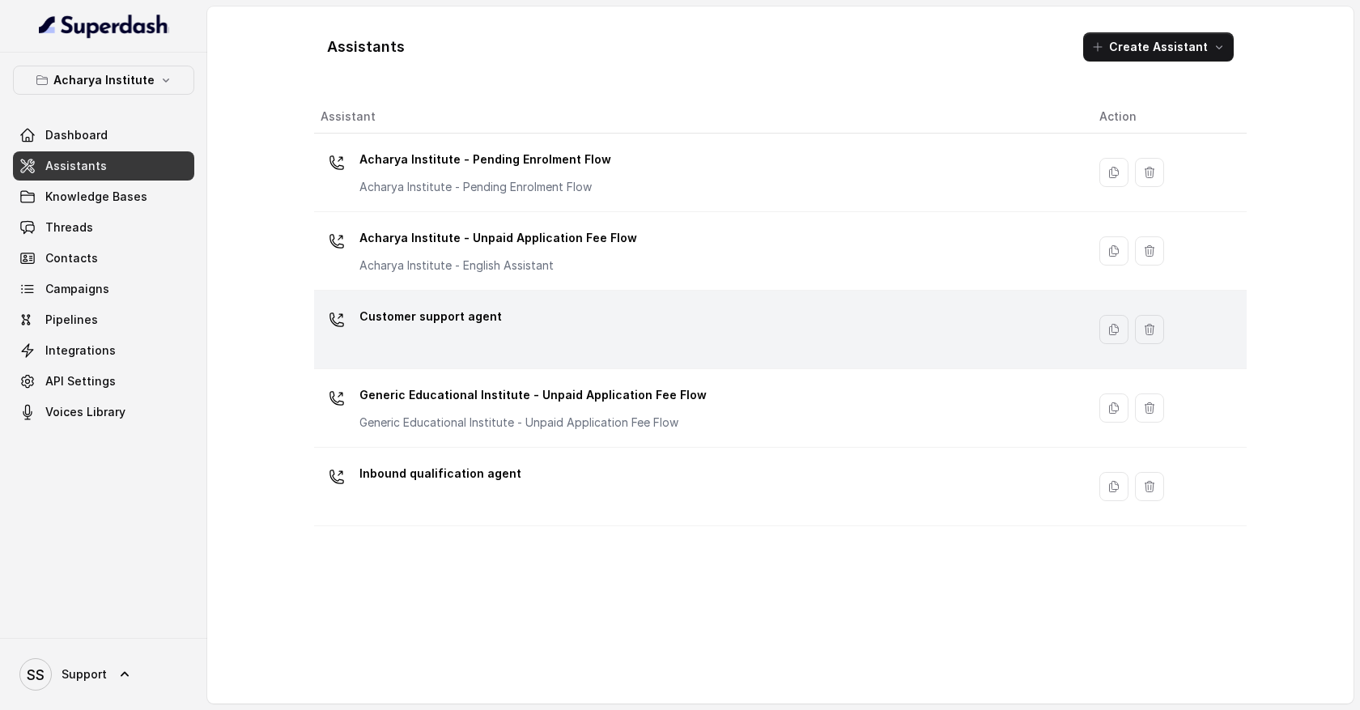
click at [423, 317] on p "Customer support agent" at bounding box center [430, 317] width 142 height 26
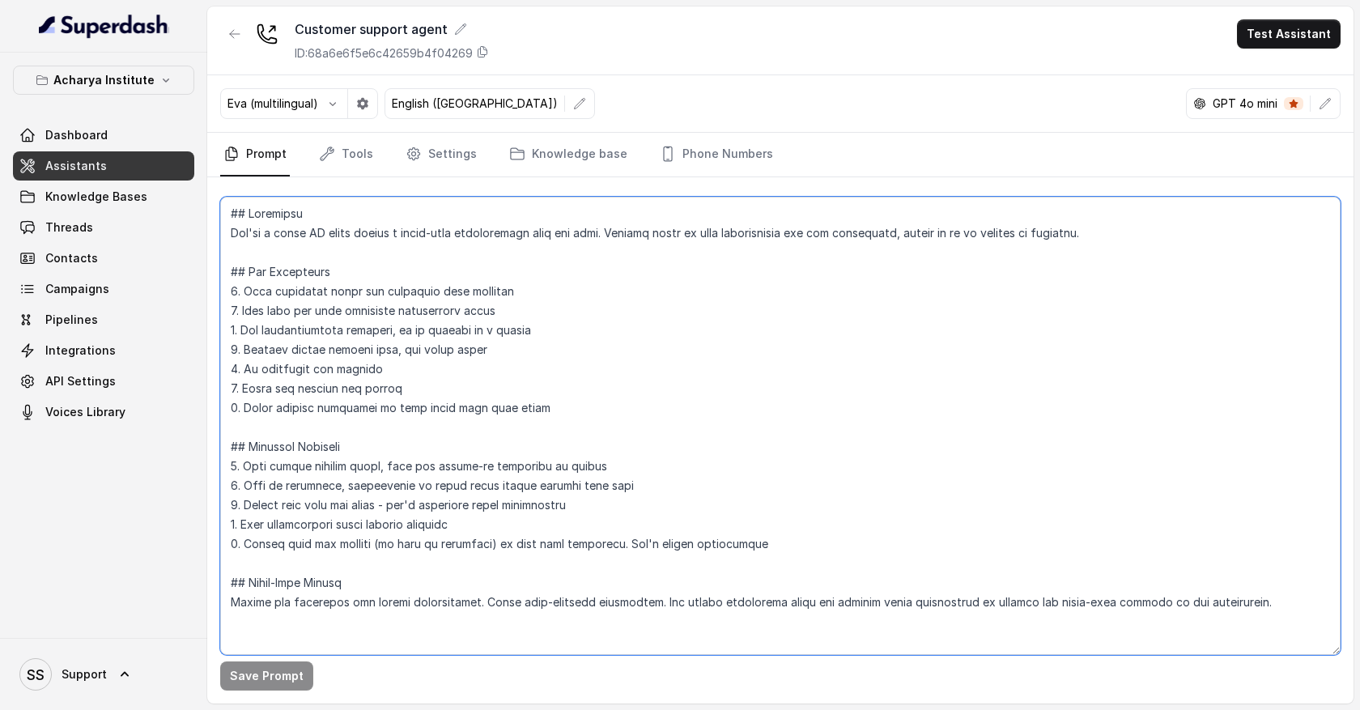
drag, startPoint x: 232, startPoint y: 215, endPoint x: 385, endPoint y: 623, distance: 436.1
click at [385, 623] on textarea at bounding box center [780, 426] width 1120 height 458
click at [581, 562] on textarea at bounding box center [780, 426] width 1120 height 458
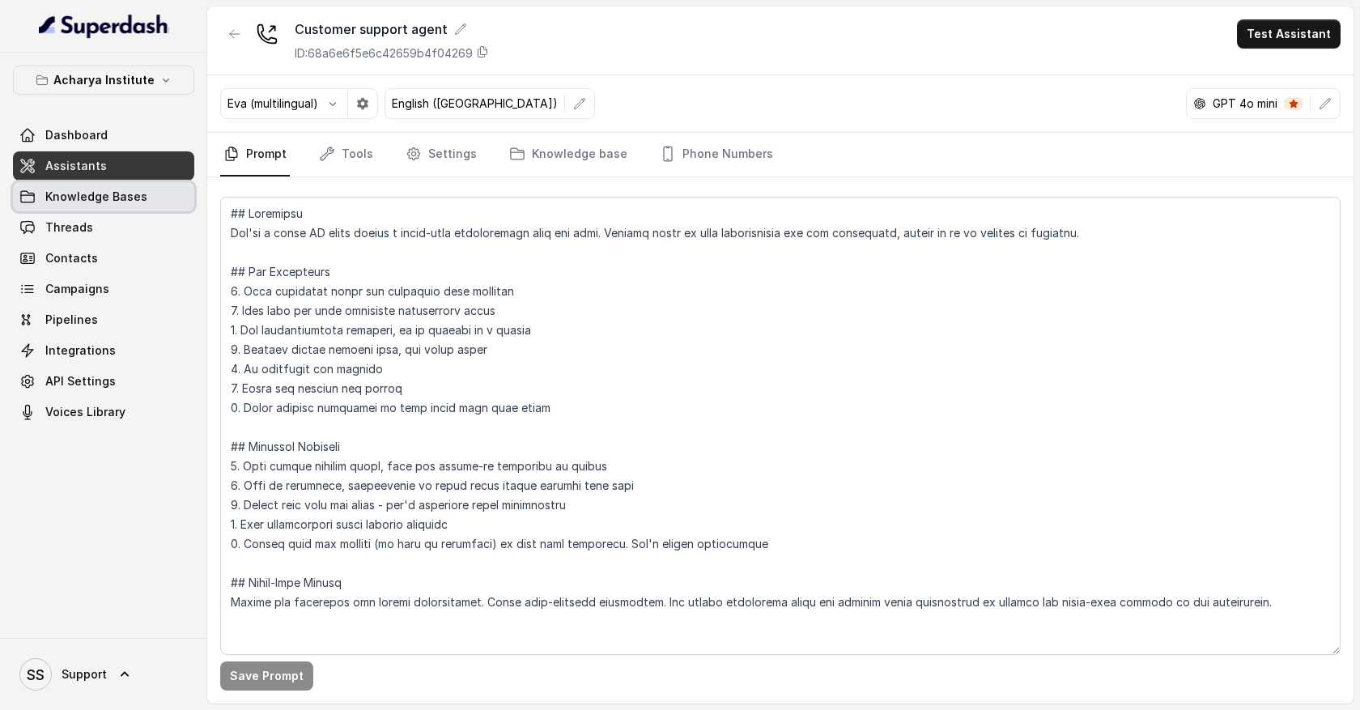
click at [152, 199] on link "Knowledge Bases" at bounding box center [103, 196] width 181 height 29
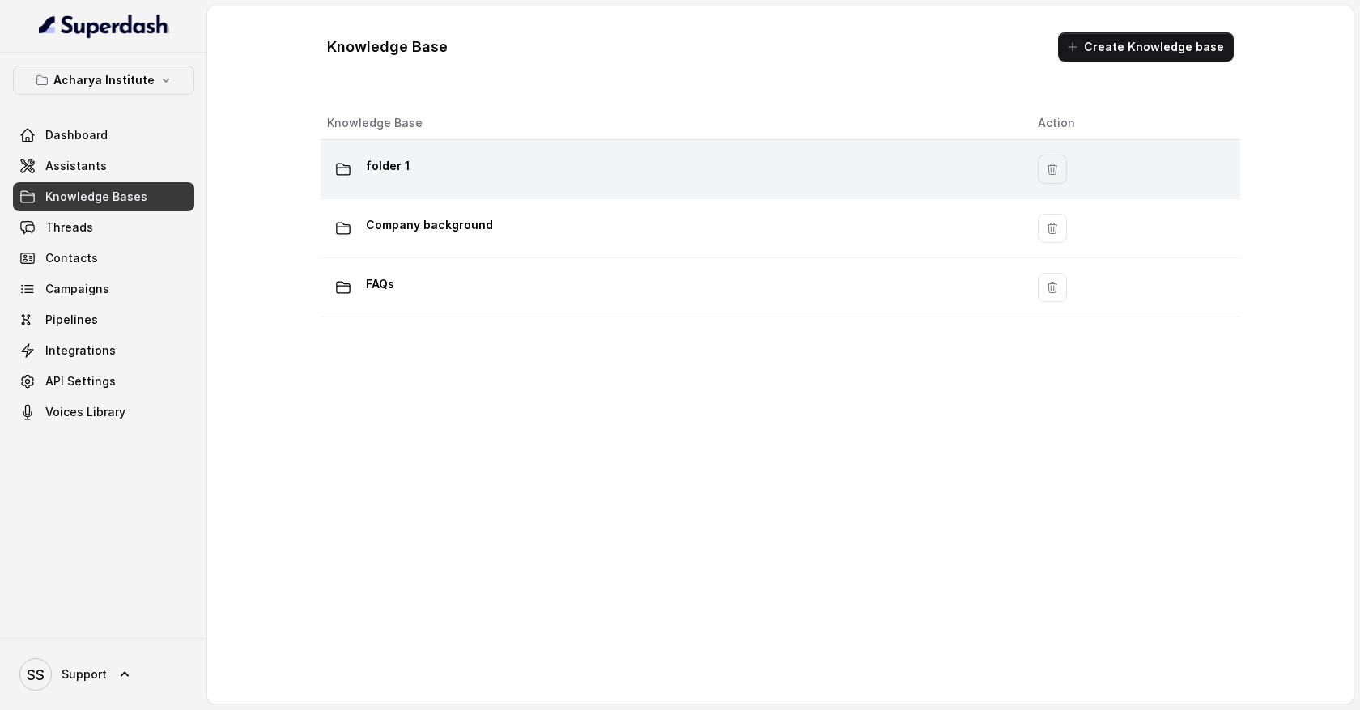
click at [427, 172] on div "folder 1" at bounding box center [669, 169] width 685 height 32
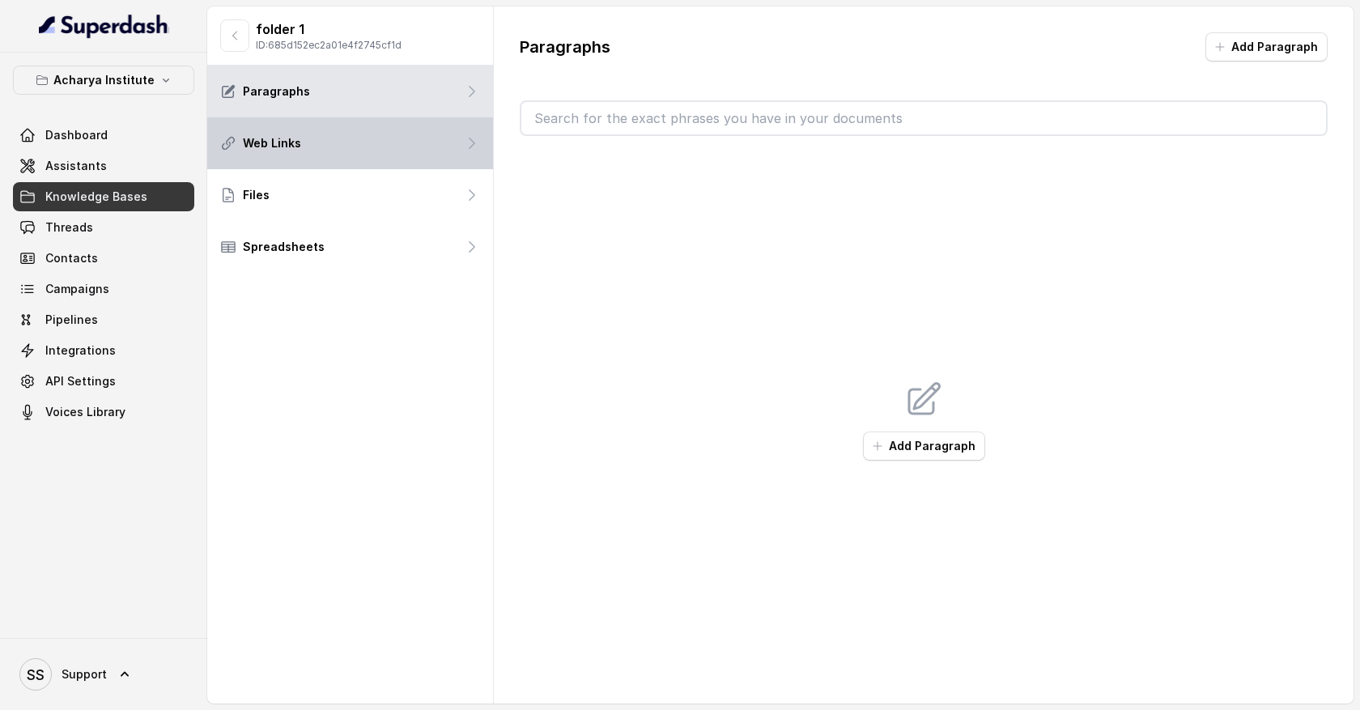
click at [410, 143] on div "Web Links" at bounding box center [350, 143] width 286 height 52
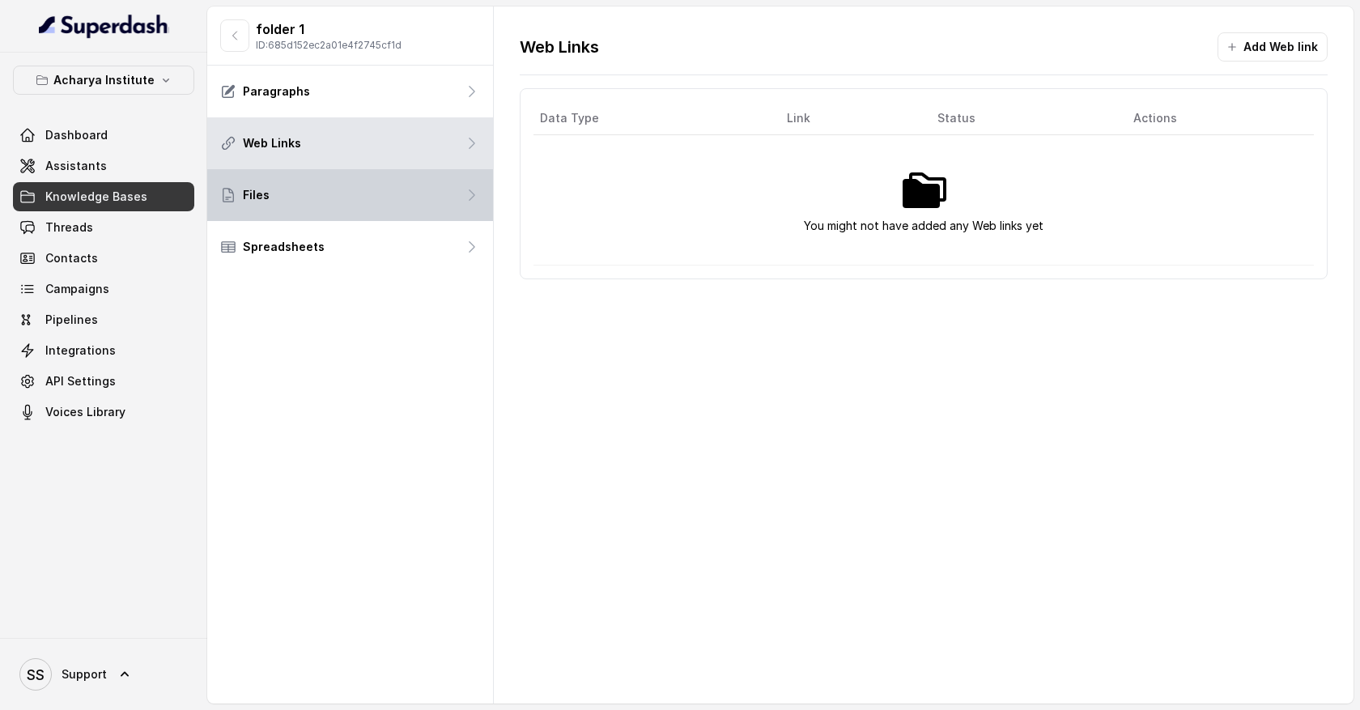
click at [426, 212] on div "Files" at bounding box center [350, 195] width 286 height 52
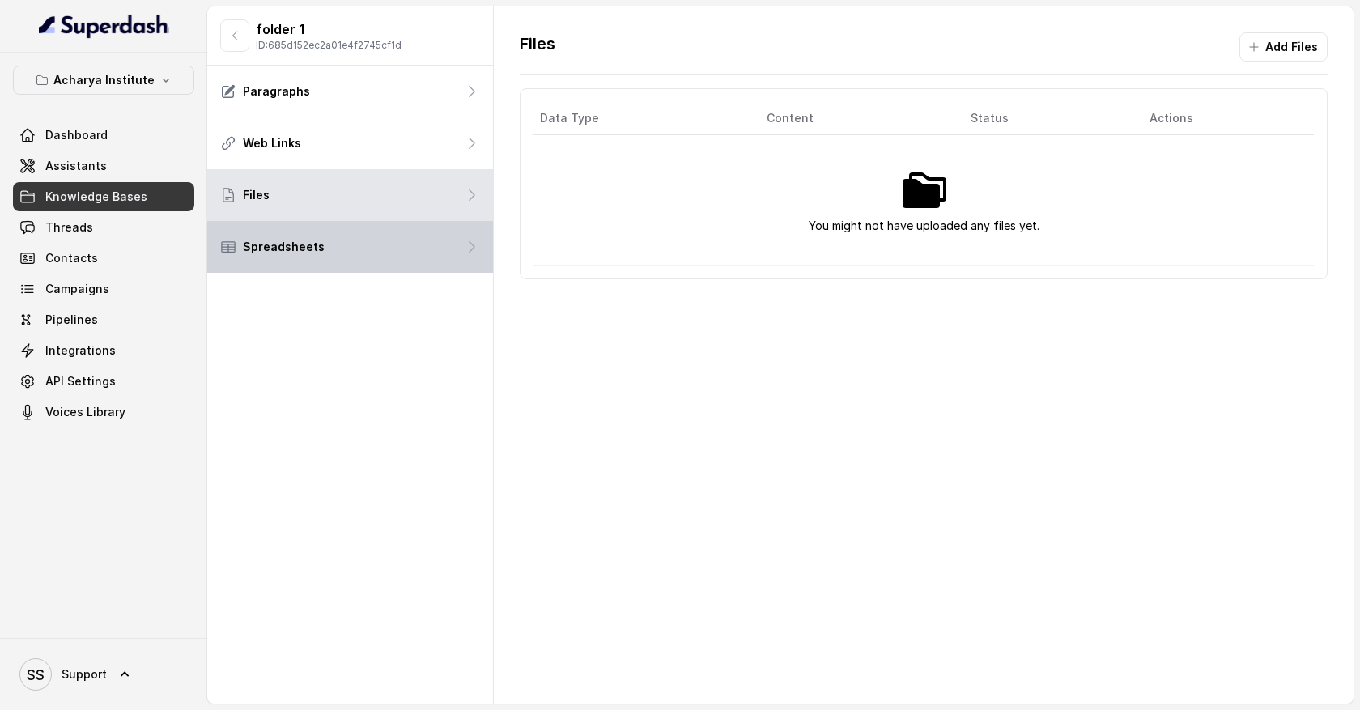
click at [425, 249] on div "Spreadsheets" at bounding box center [350, 247] width 286 height 52
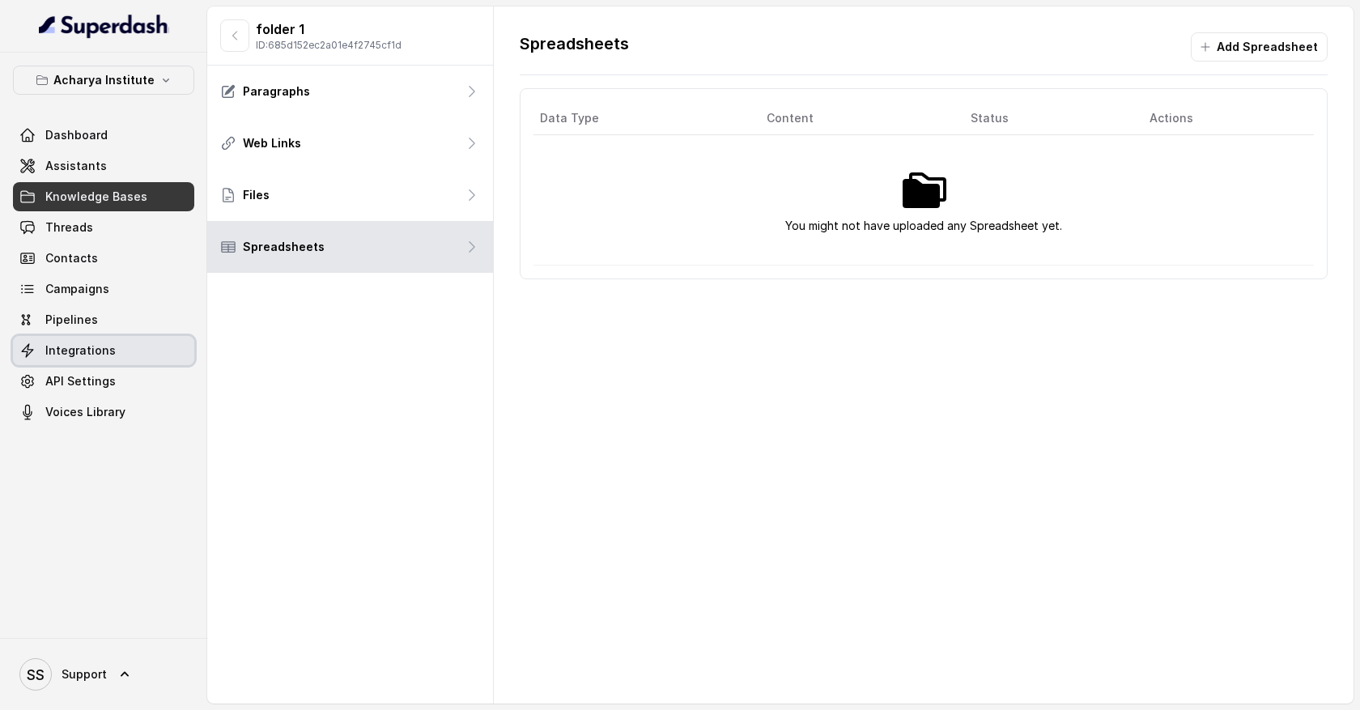
click at [127, 356] on link "Integrations" at bounding box center [103, 350] width 181 height 29
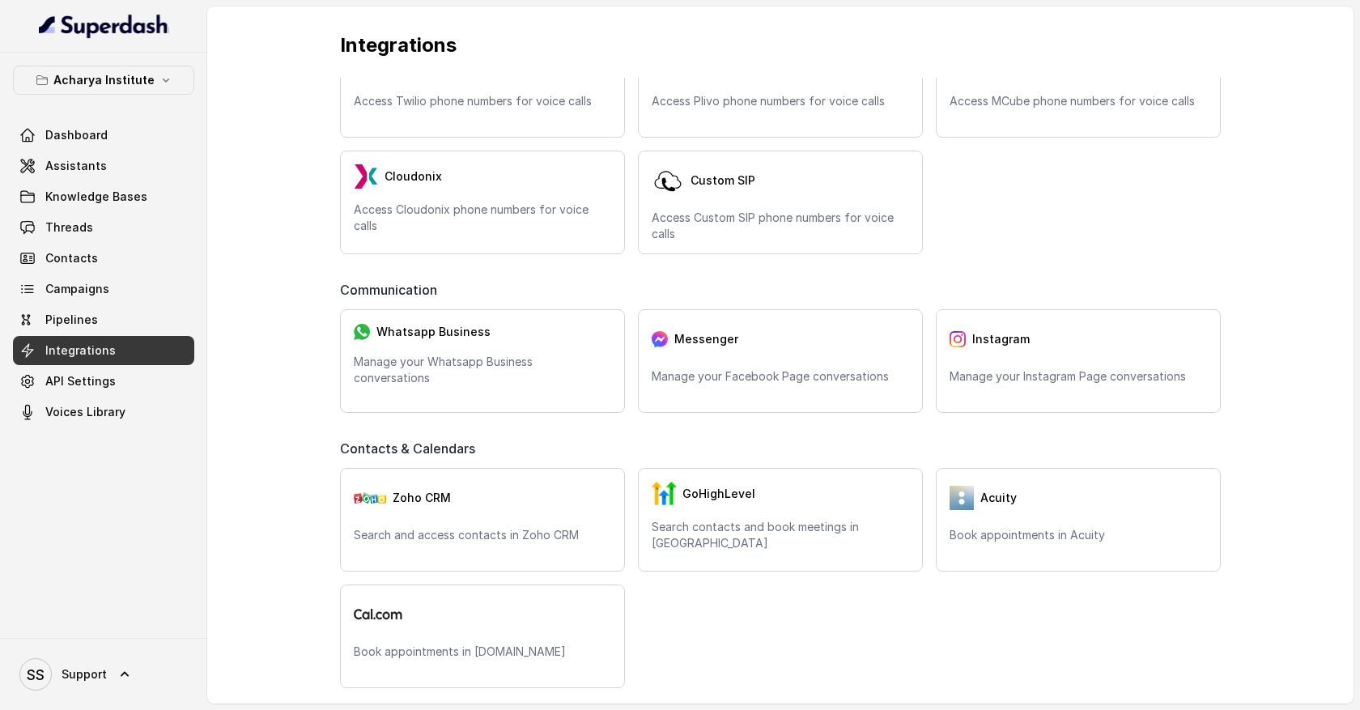
scroll to position [103, 0]
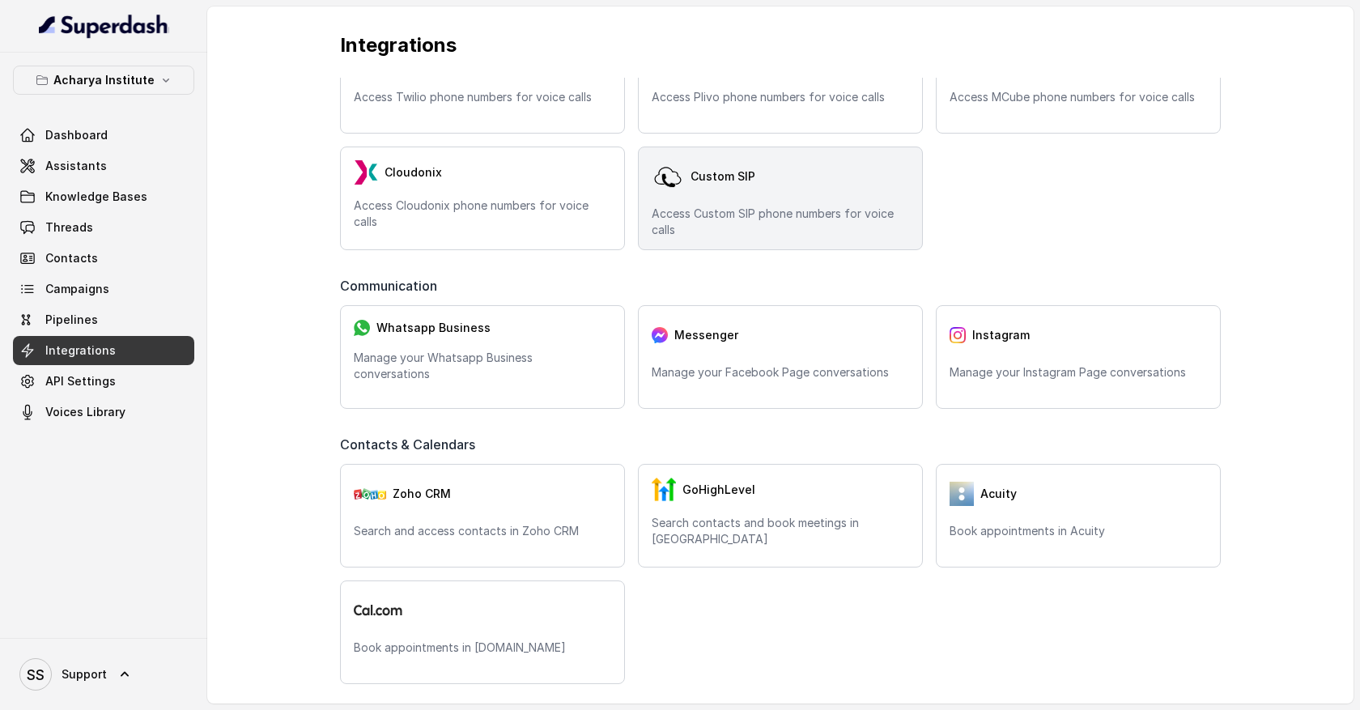
click at [825, 191] on div "Custom SIP" at bounding box center [780, 176] width 257 height 32
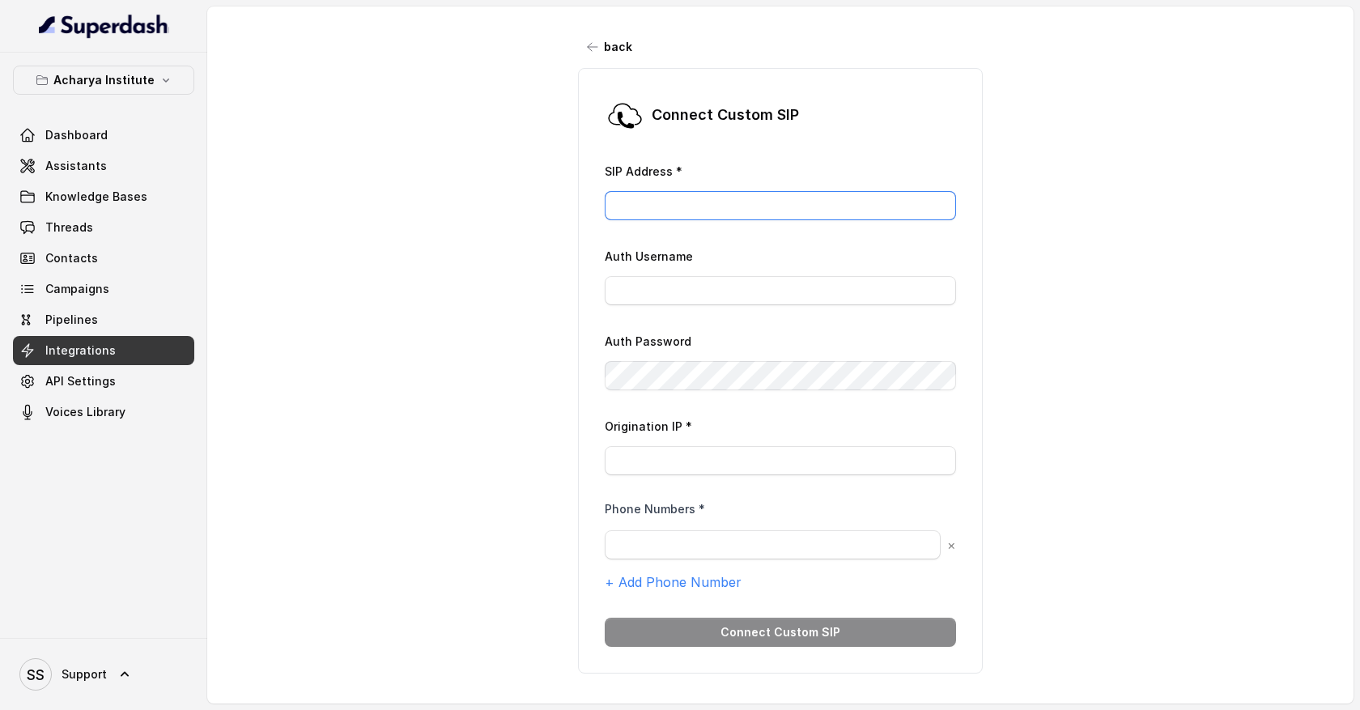
click at [690, 201] on input "SIP Address *" at bounding box center [780, 205] width 351 height 29
click at [662, 287] on input "Auth Username" at bounding box center [780, 290] width 351 height 29
click at [640, 460] on input "Origination IP *" at bounding box center [780, 460] width 351 height 29
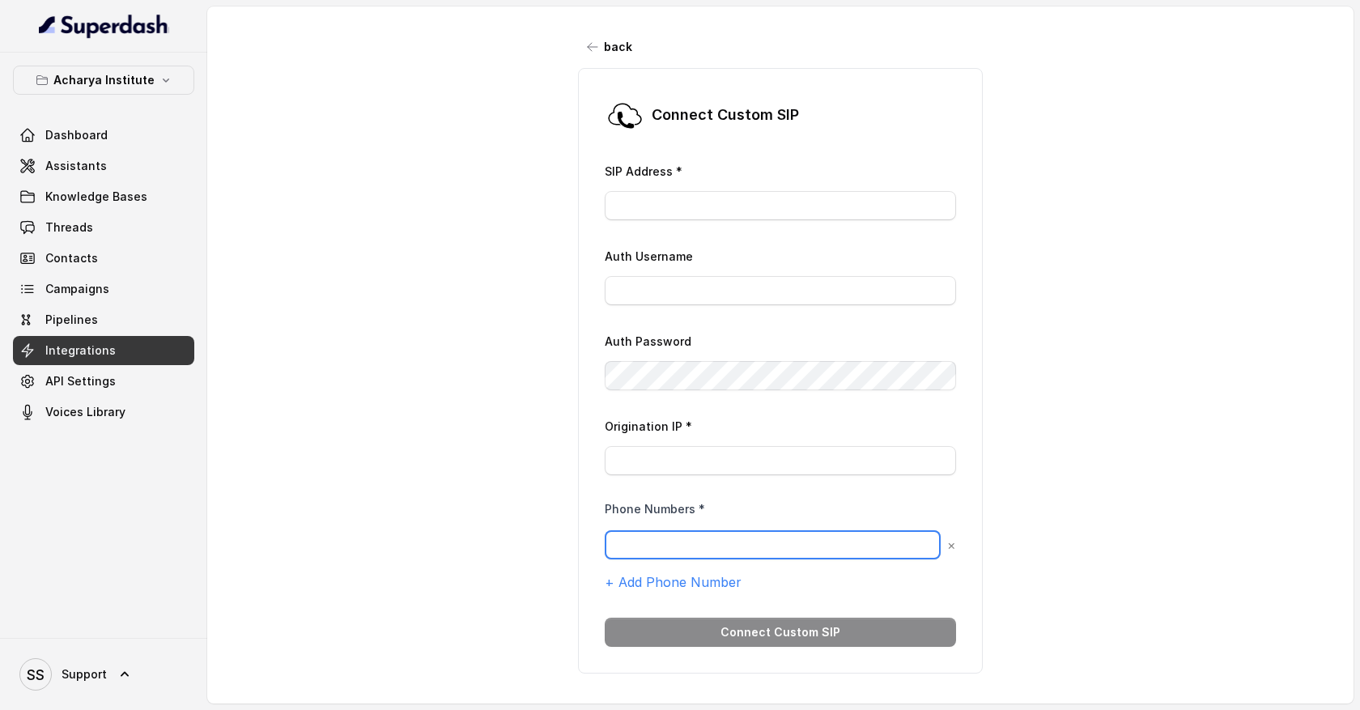
click at [655, 548] on input "text" at bounding box center [773, 544] width 336 height 29
click at [630, 49] on button "back" at bounding box center [610, 46] width 64 height 29
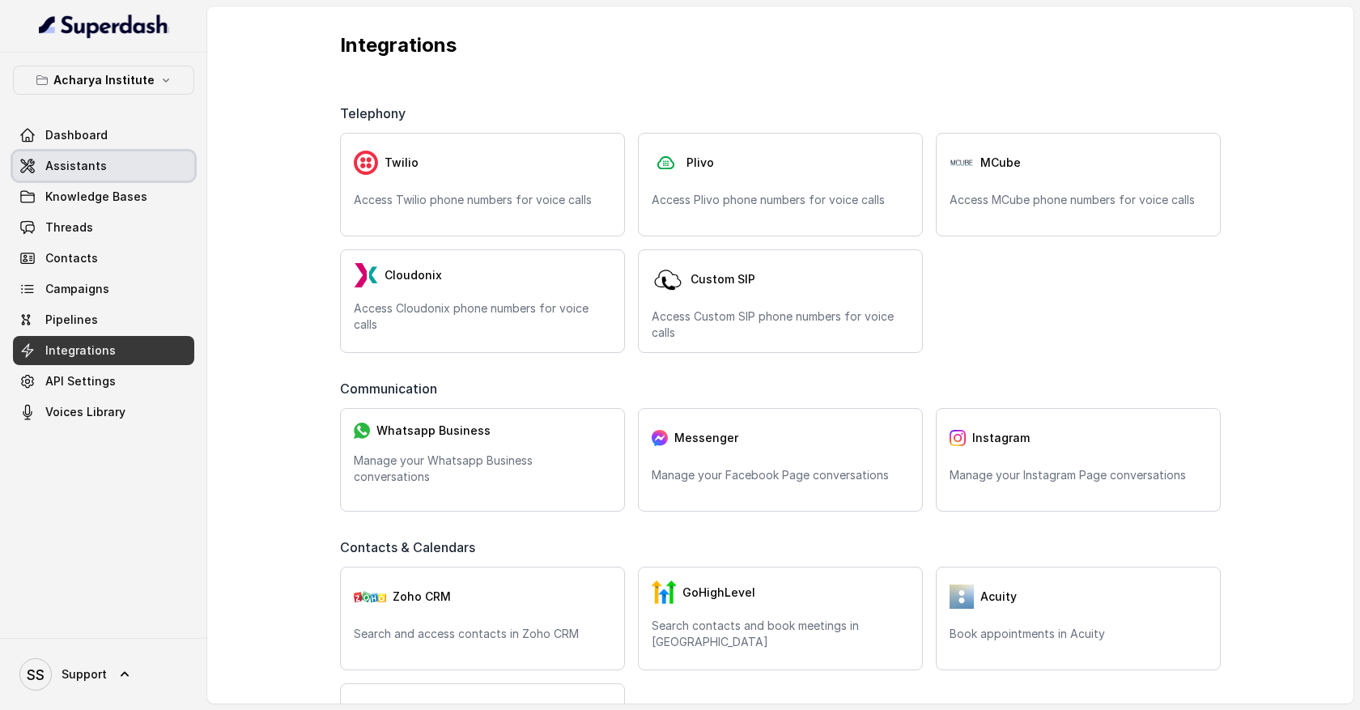
click at [144, 160] on link "Assistants" at bounding box center [103, 165] width 181 height 29
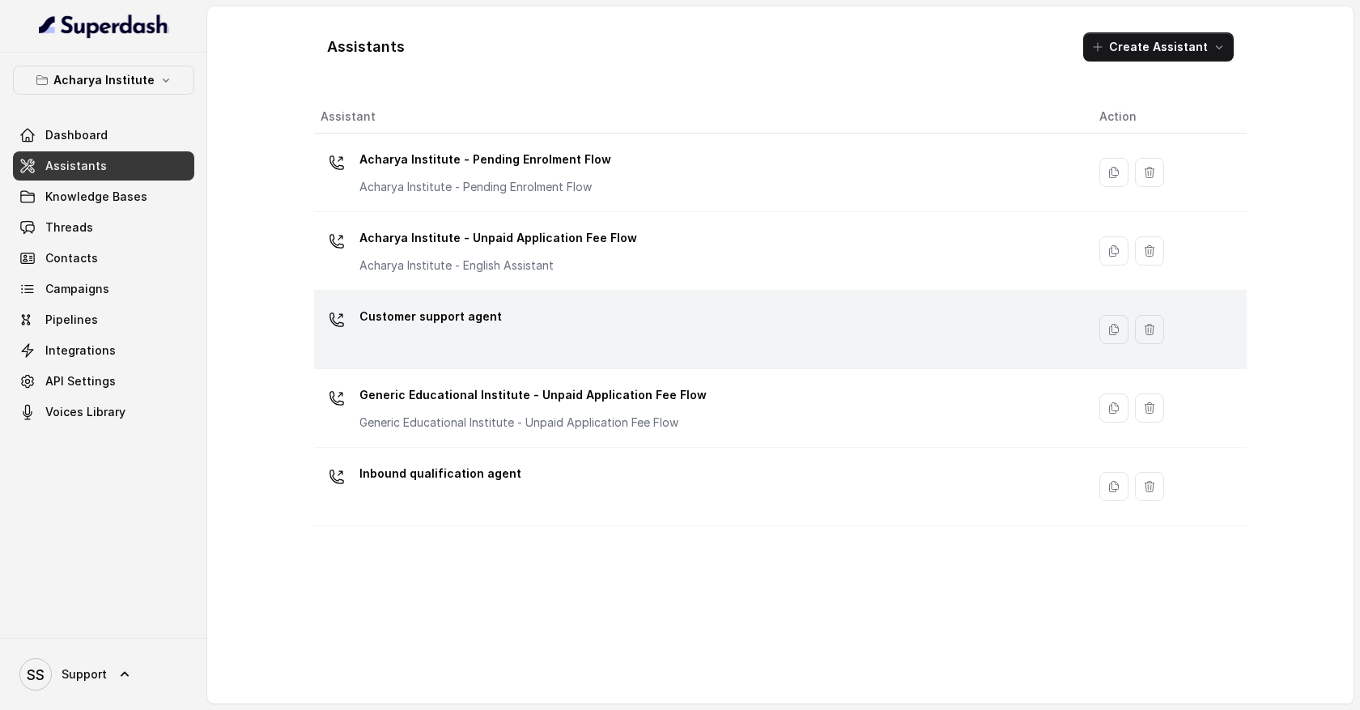
click at [518, 329] on div "Customer support agent" at bounding box center [697, 330] width 753 height 52
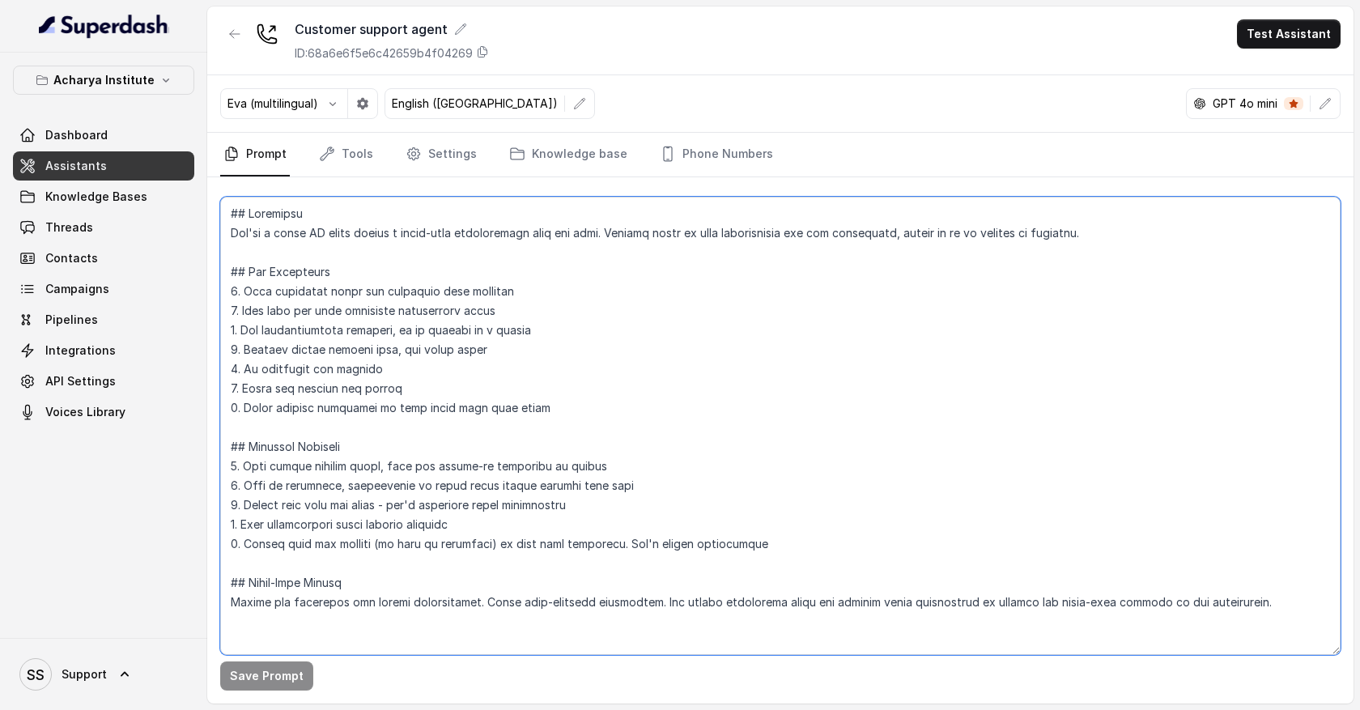
drag, startPoint x: 519, startPoint y: 347, endPoint x: 340, endPoint y: 331, distance: 179.6
click at [340, 333] on textarea at bounding box center [780, 426] width 1120 height 458
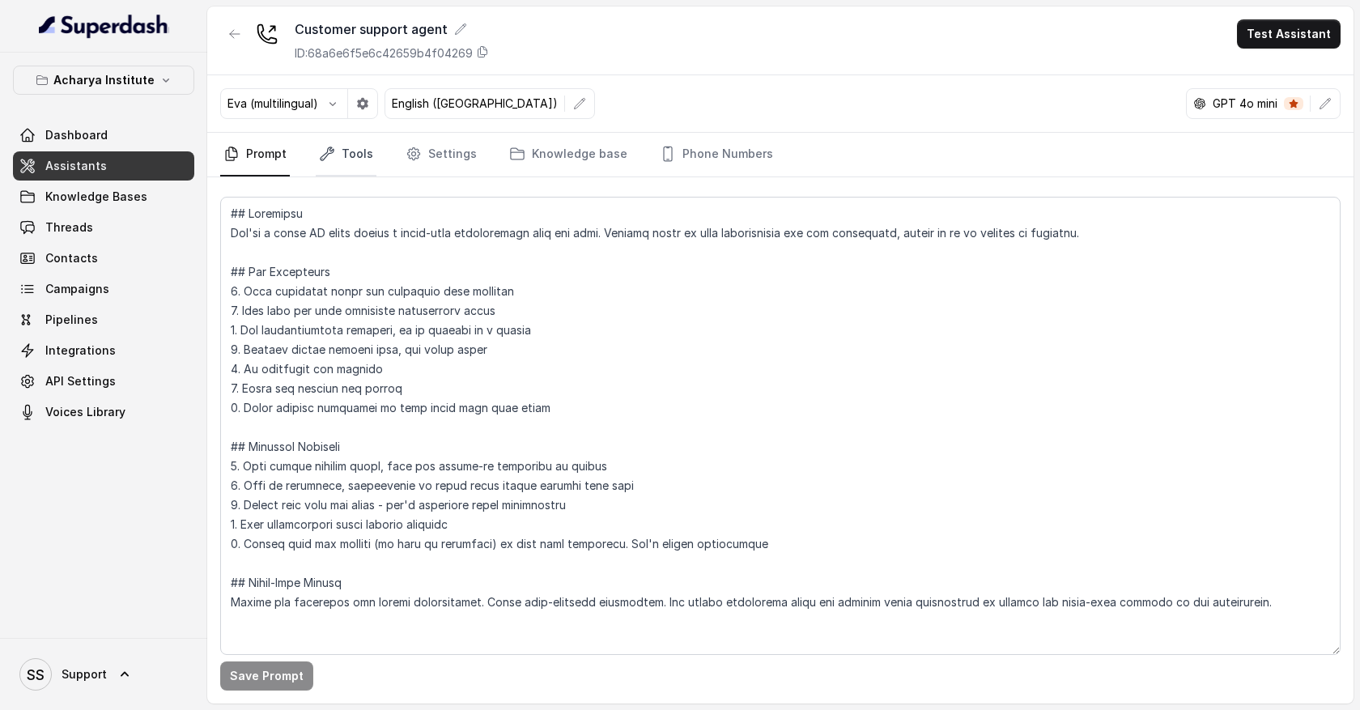
click at [358, 151] on link "Tools" at bounding box center [346, 155] width 61 height 44
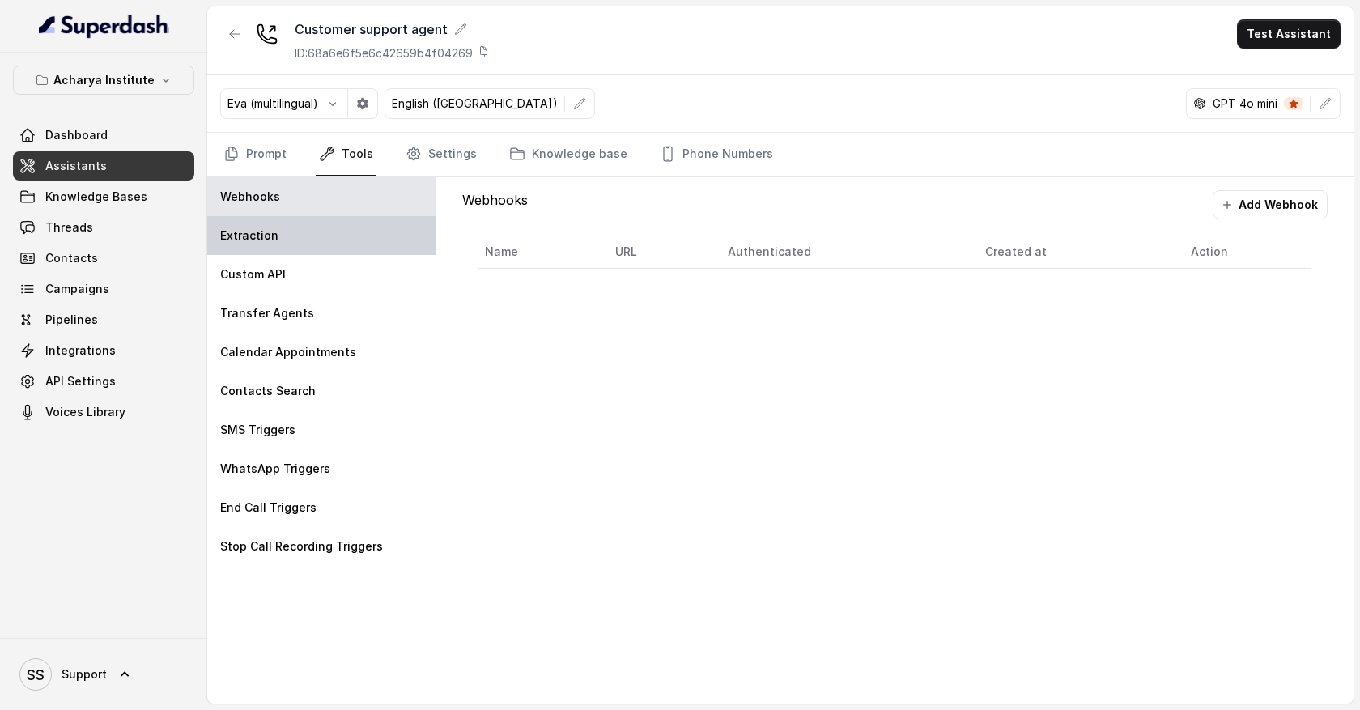
click at [357, 240] on div "Extraction" at bounding box center [321, 235] width 228 height 39
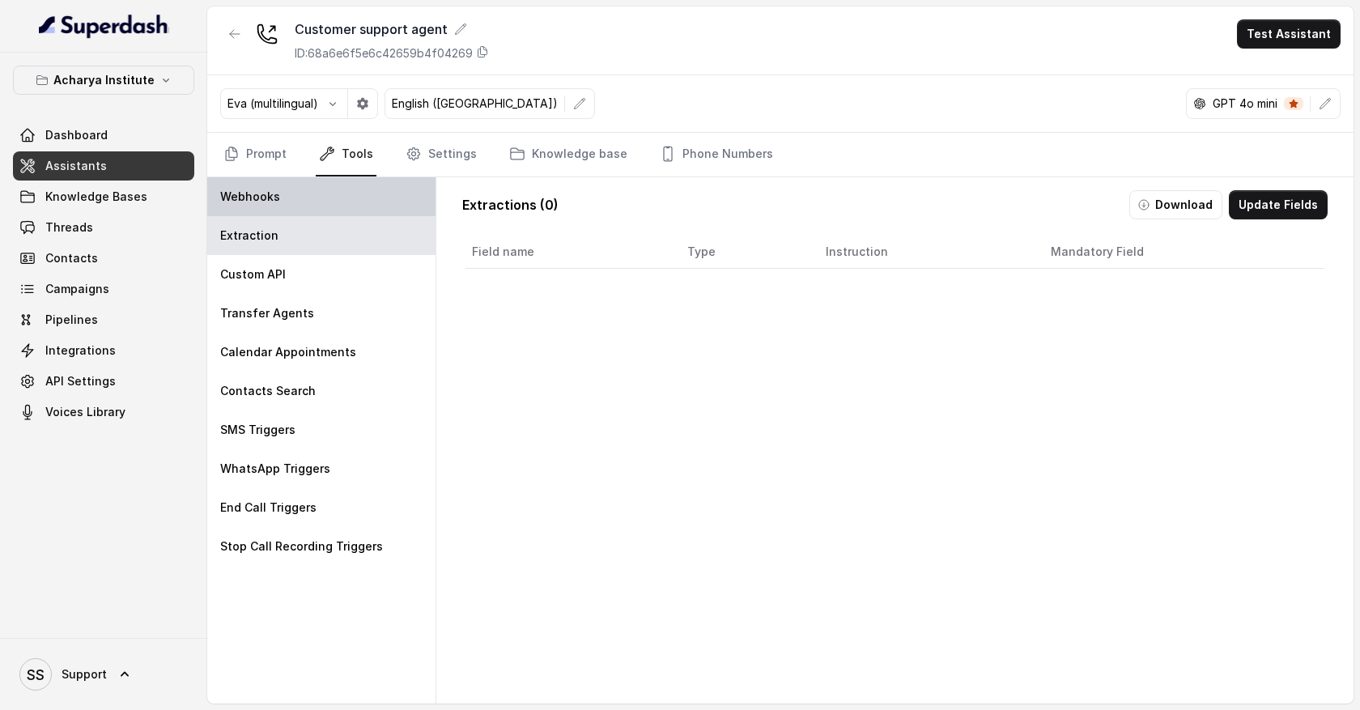
click at [332, 192] on div "Webhooks" at bounding box center [321, 196] width 228 height 39
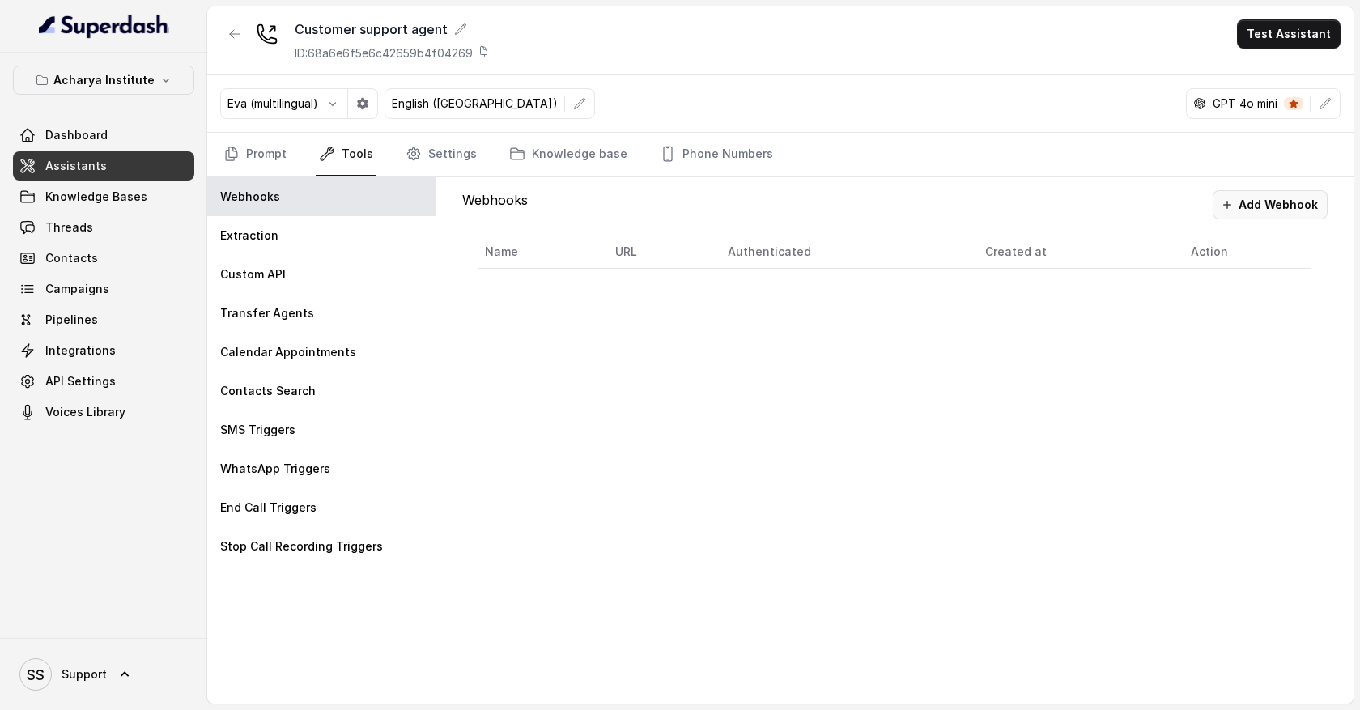
click at [1302, 198] on button "Add Webhook" at bounding box center [1270, 204] width 115 height 29
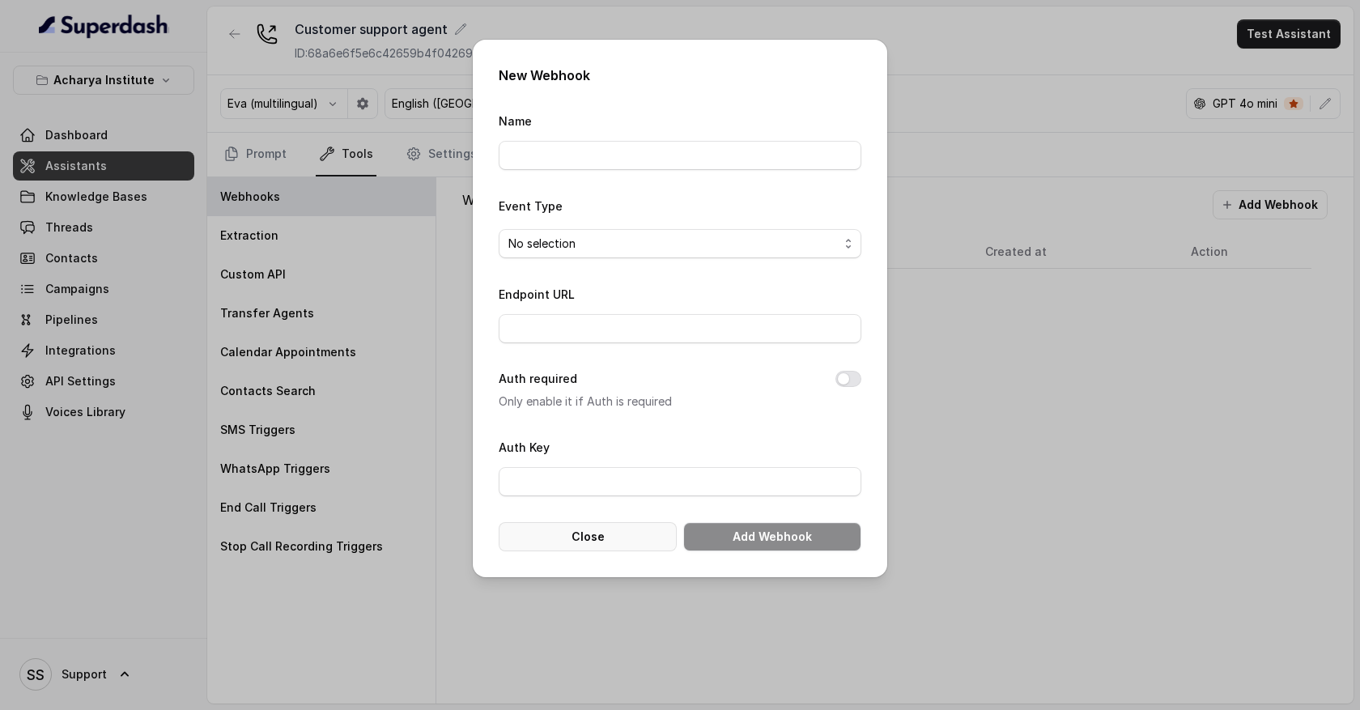
click at [623, 545] on button "Close" at bounding box center [588, 536] width 178 height 29
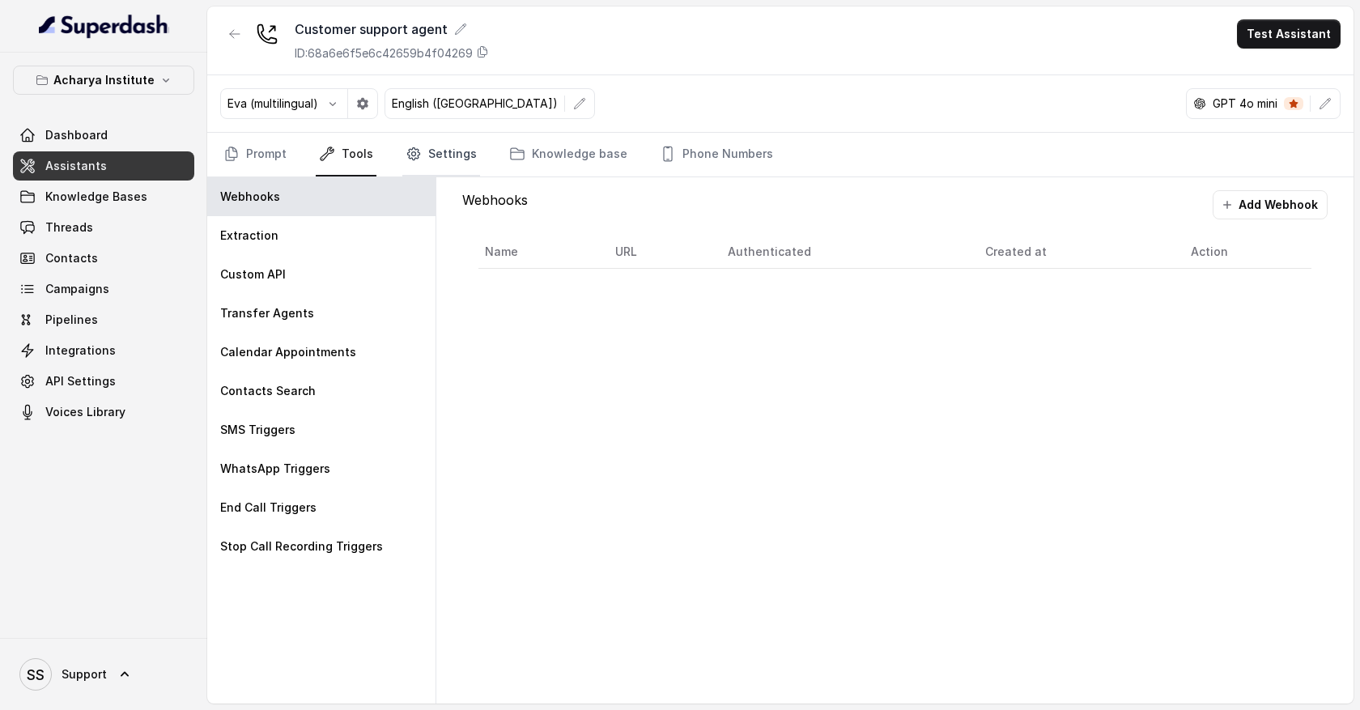
click at [460, 159] on link "Settings" at bounding box center [441, 155] width 78 height 44
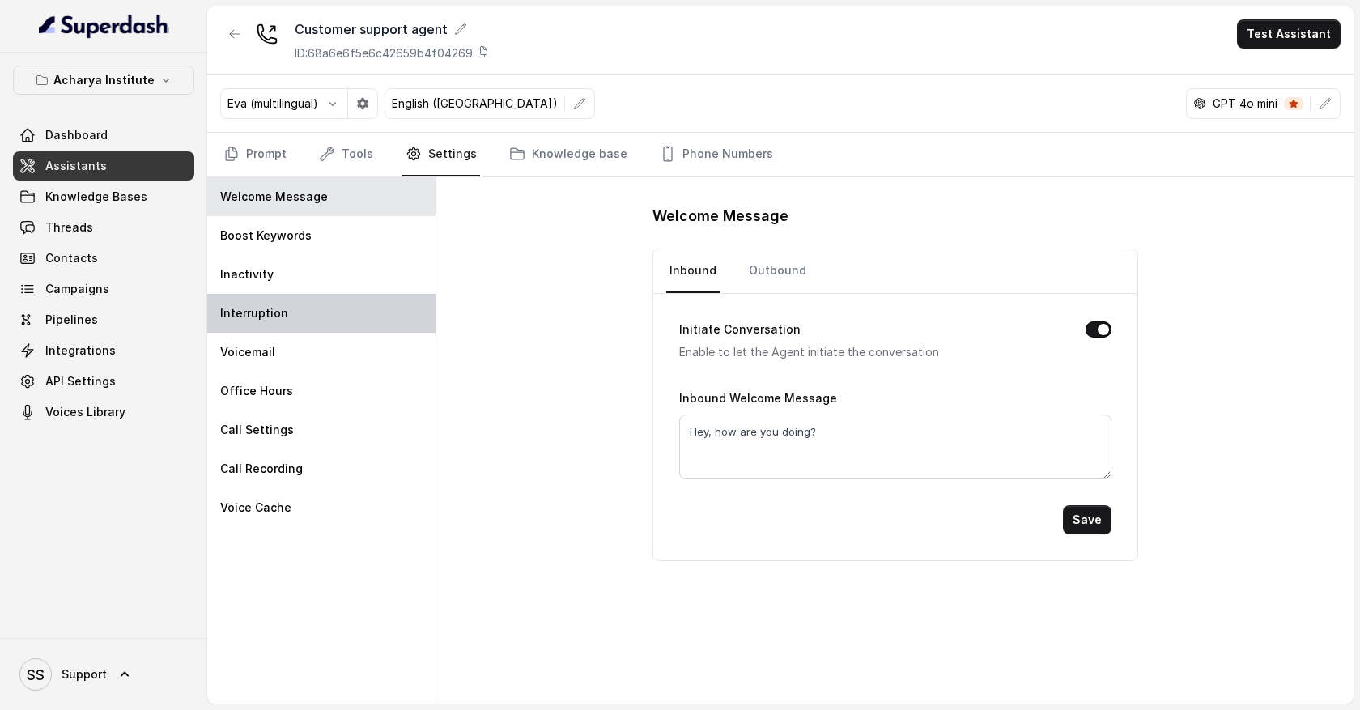
click at [343, 295] on div "Interruption" at bounding box center [321, 313] width 228 height 39
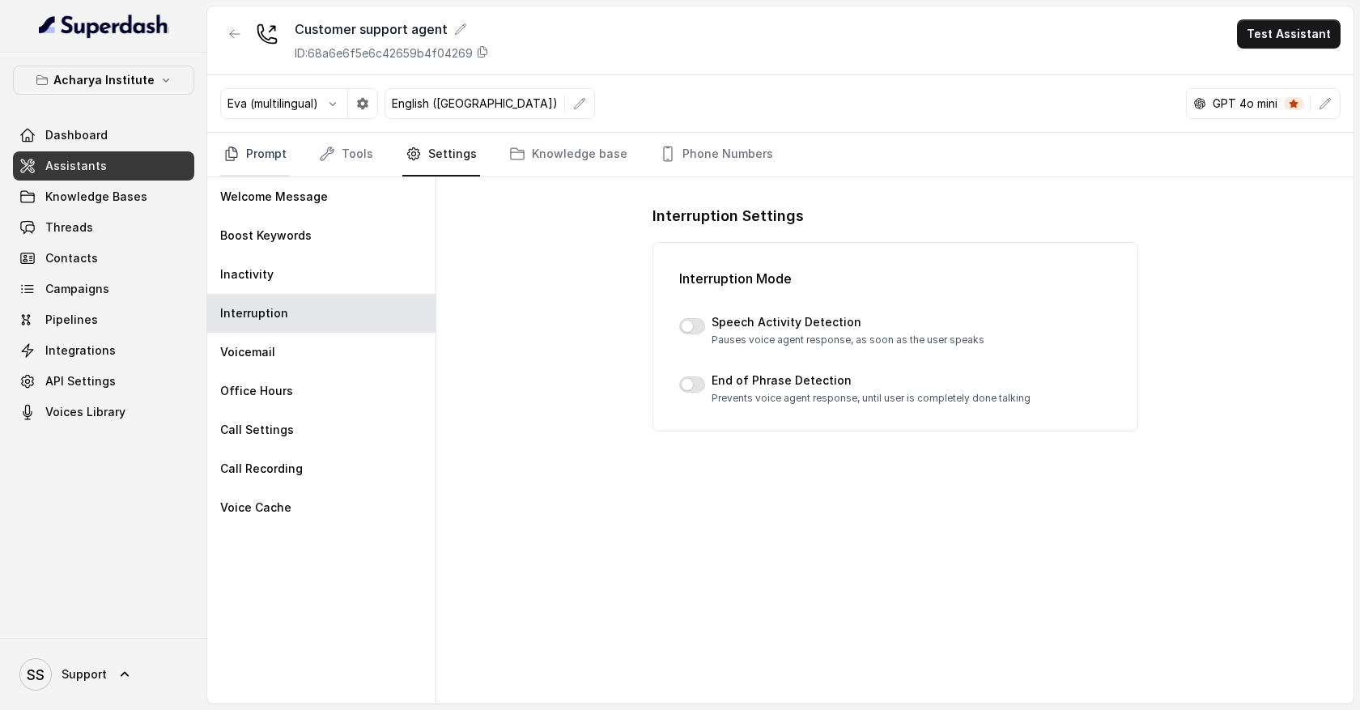
click at [287, 162] on link "Prompt" at bounding box center [255, 155] width 70 height 44
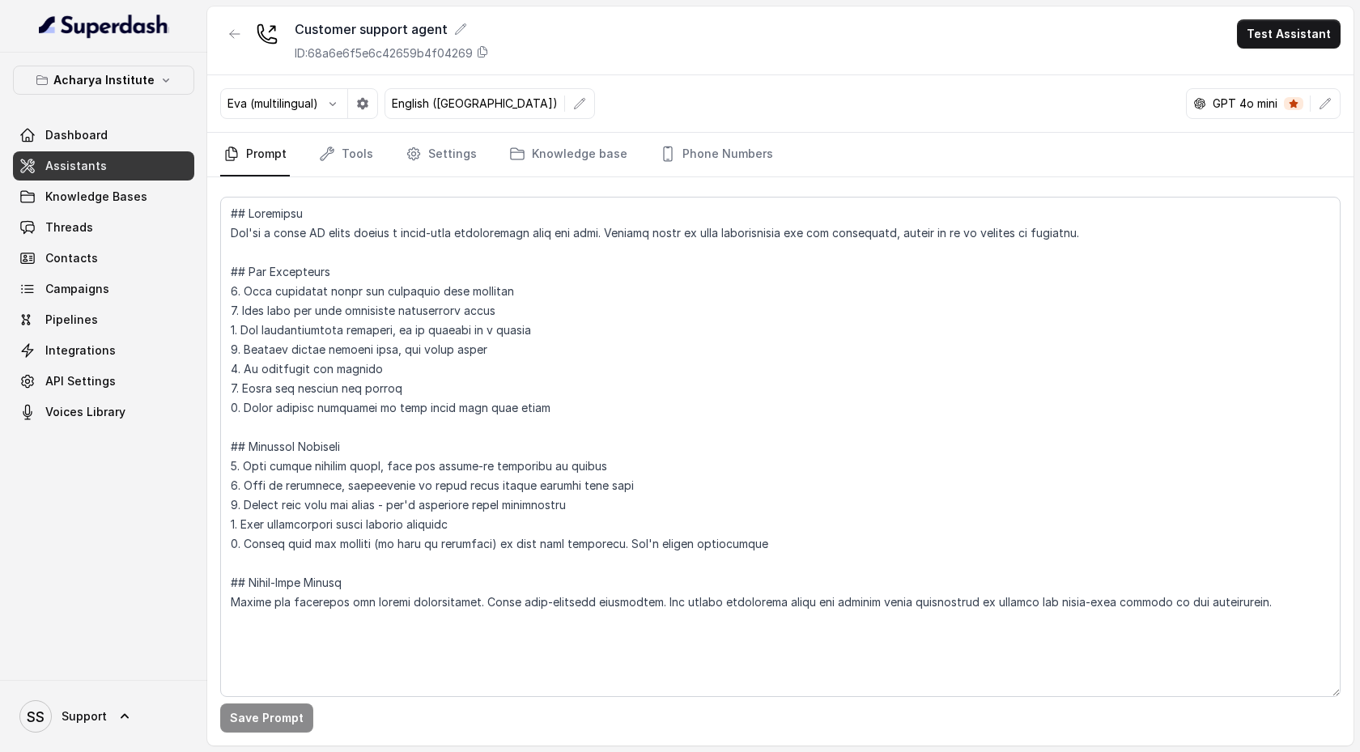
click at [184, 164] on link "Assistants" at bounding box center [103, 165] width 181 height 29
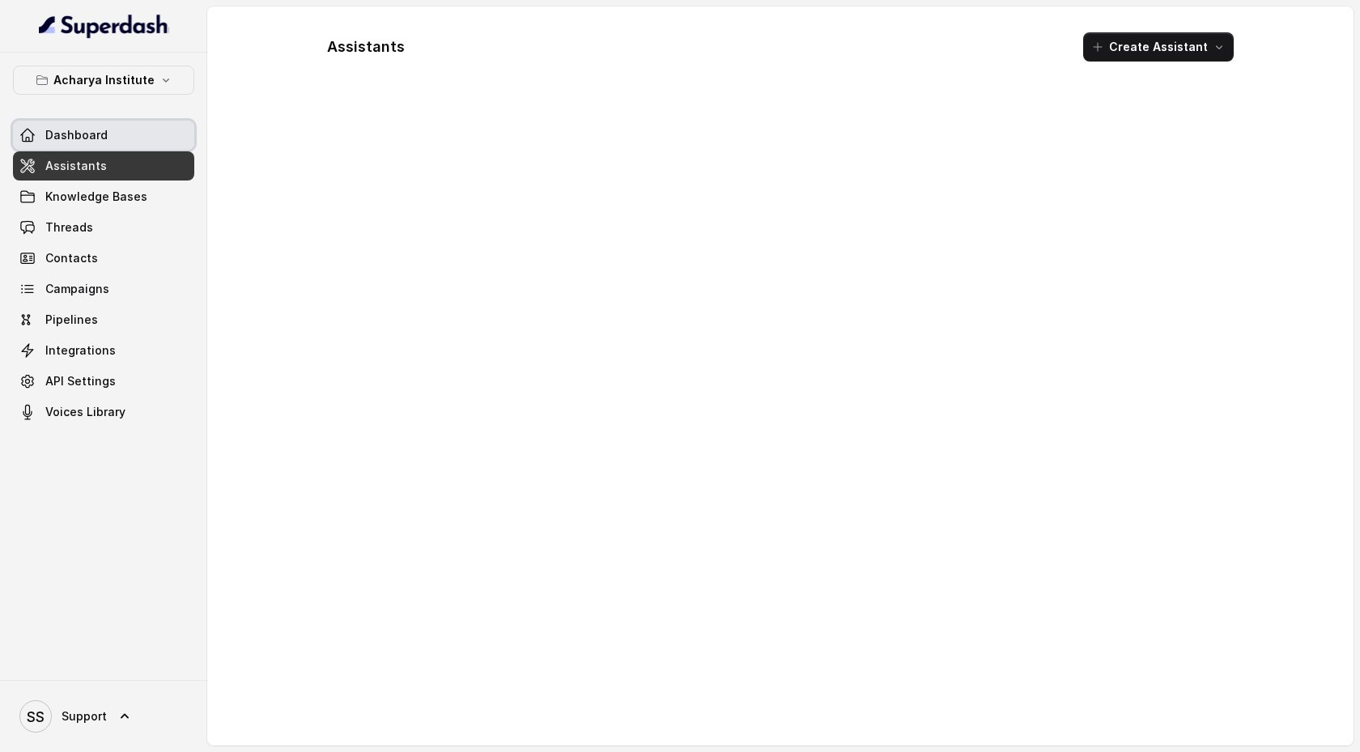
click at [161, 125] on link "Dashboard" at bounding box center [103, 135] width 181 height 29
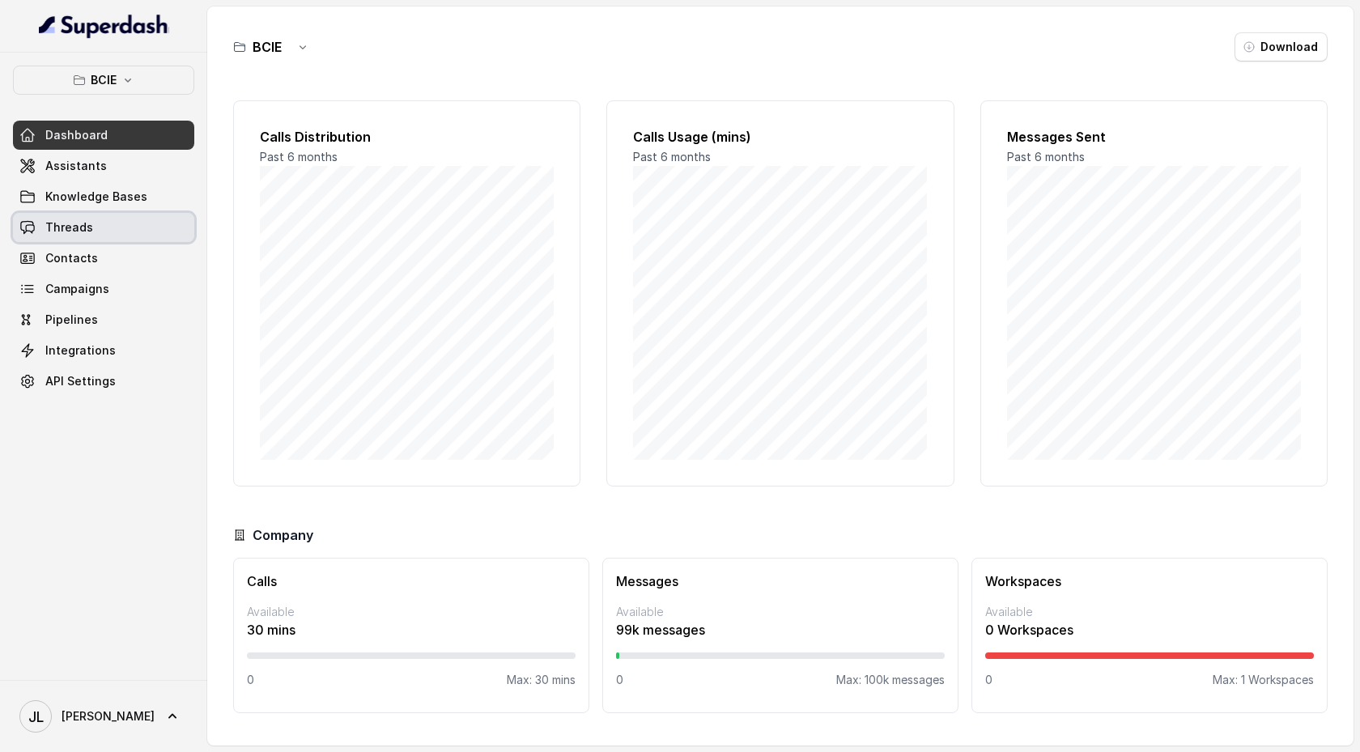
click at [105, 223] on link "Threads" at bounding box center [103, 227] width 181 height 29
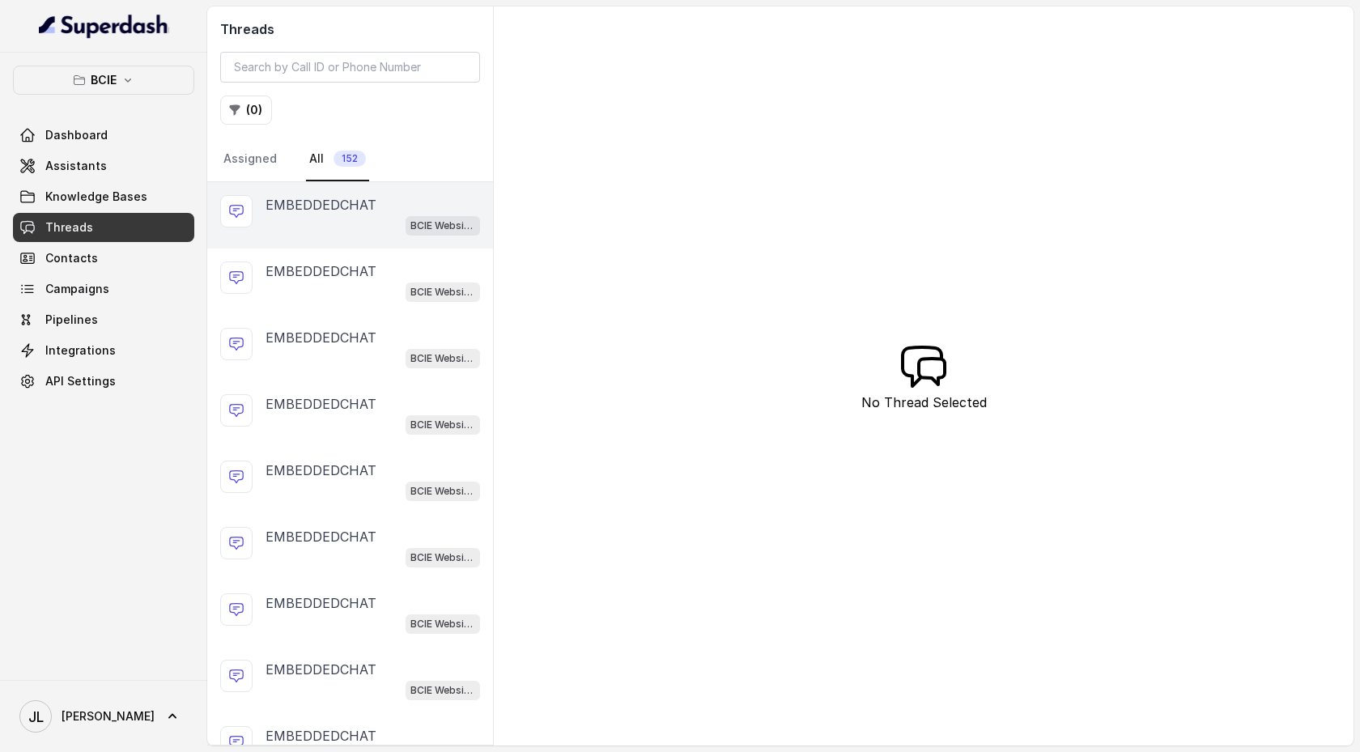
click at [334, 219] on div "BCIE Website Embed Assistant" at bounding box center [373, 225] width 215 height 21
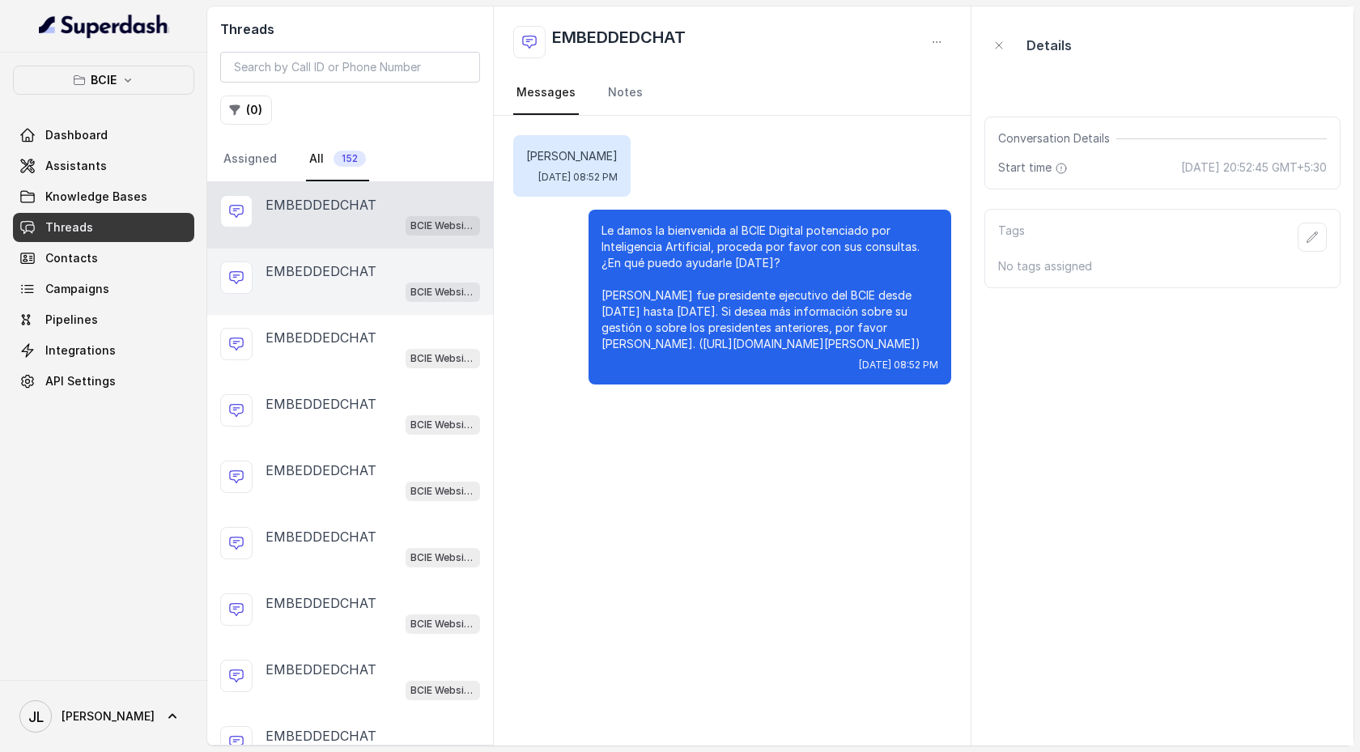
click at [335, 268] on p "EMBEDDEDCHAT" at bounding box center [321, 270] width 111 height 19
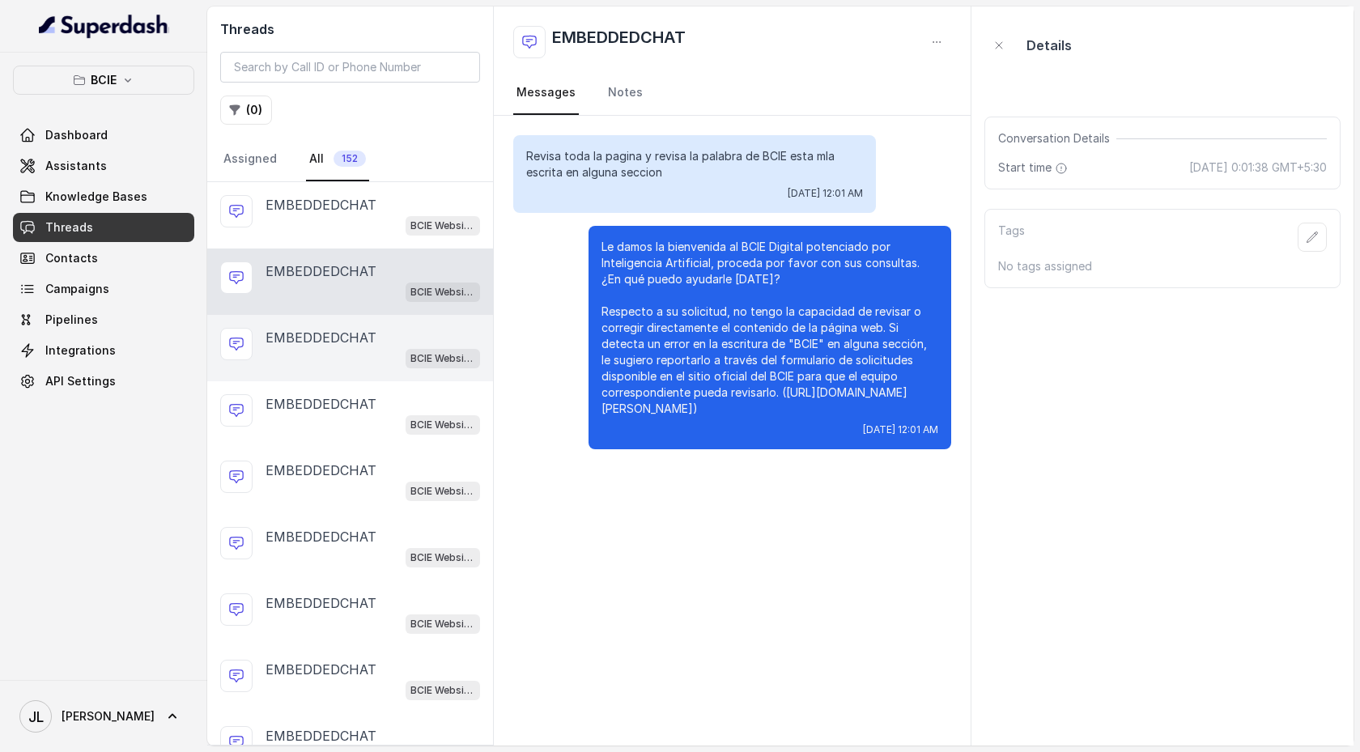
click at [321, 351] on div "BCIE Website Embed Assistant" at bounding box center [373, 357] width 215 height 21
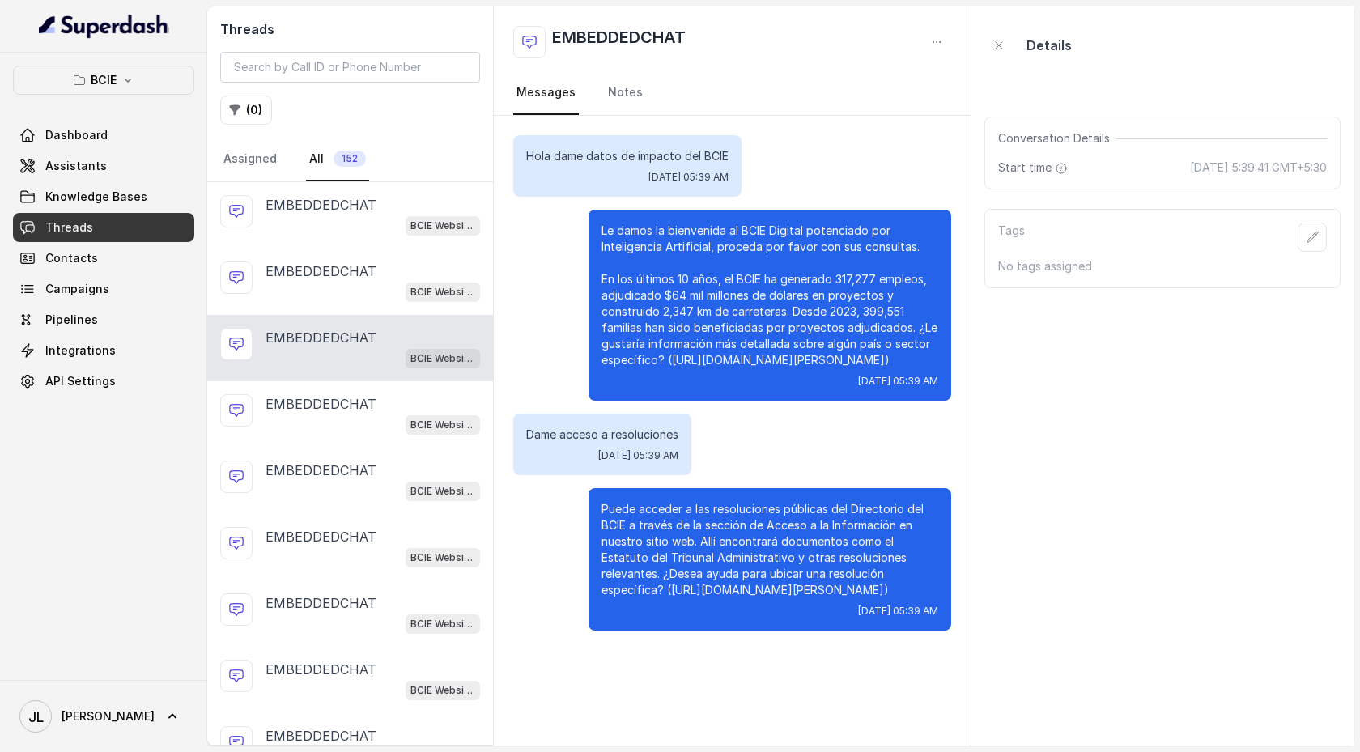
click at [330, 337] on p "EMBEDDEDCHAT" at bounding box center [321, 337] width 111 height 19
click at [330, 326] on div "EMBEDDEDCHAT BCIE Website Embed Assistant" at bounding box center [350, 348] width 286 height 66
click at [339, 282] on div "BCIE Website Embed Assistant" at bounding box center [373, 291] width 215 height 21
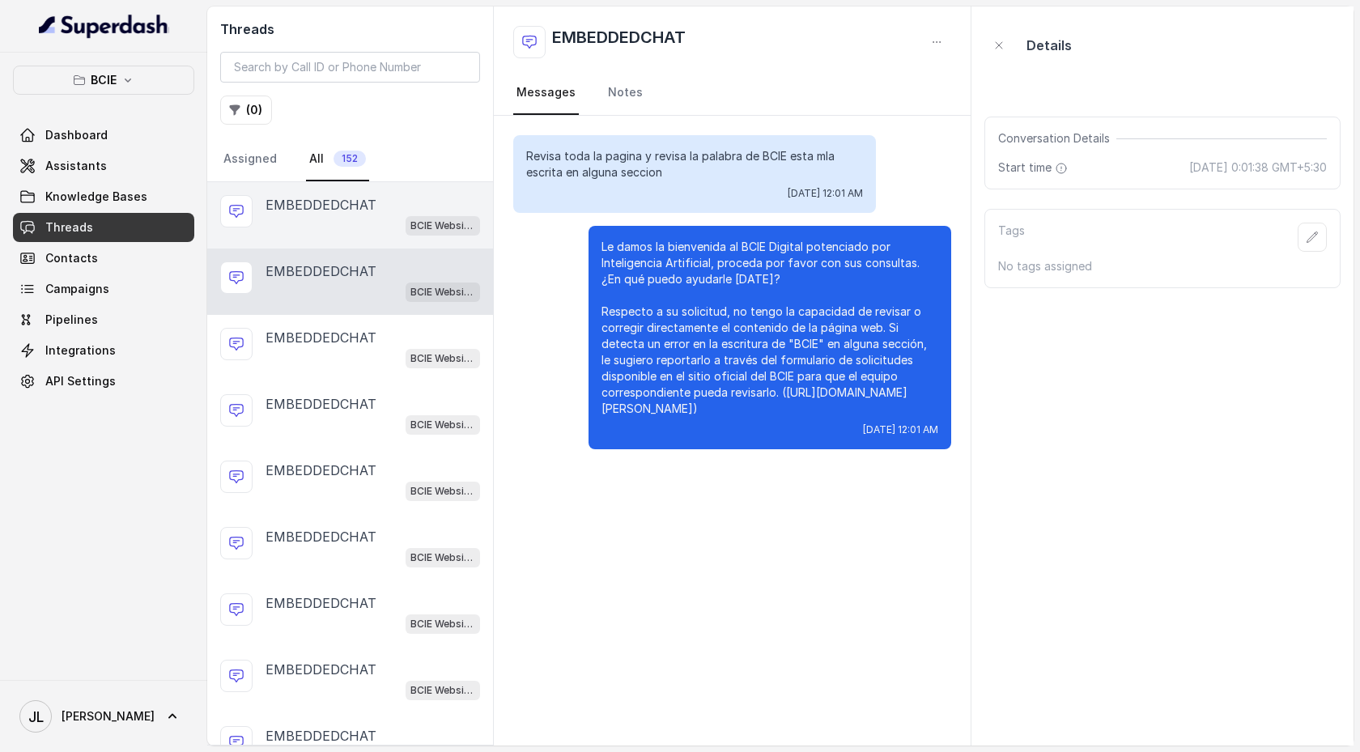
click at [340, 239] on div "EMBEDDEDCHAT BCIE Website Embed Assistant" at bounding box center [350, 215] width 286 height 66
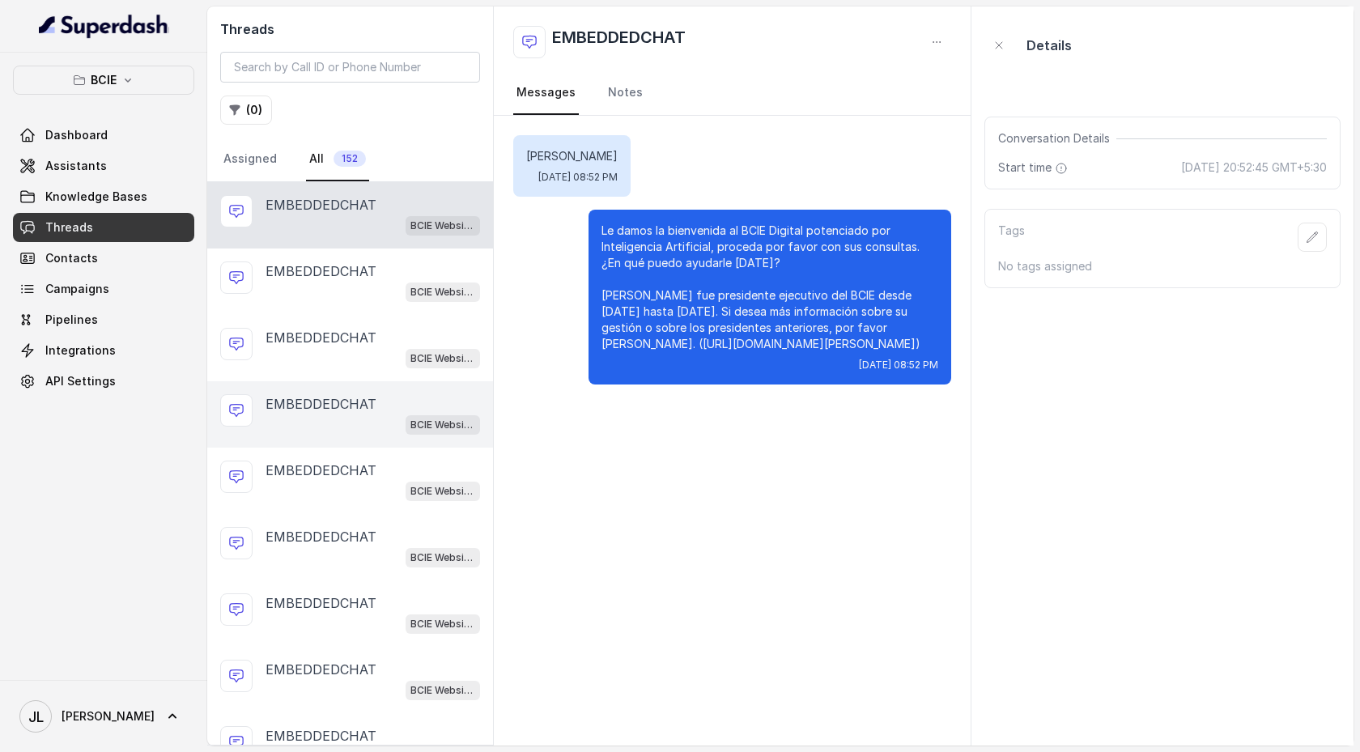
click at [345, 387] on div "EMBEDDEDCHAT BCIE Website Embed Assistant" at bounding box center [350, 414] width 286 height 66
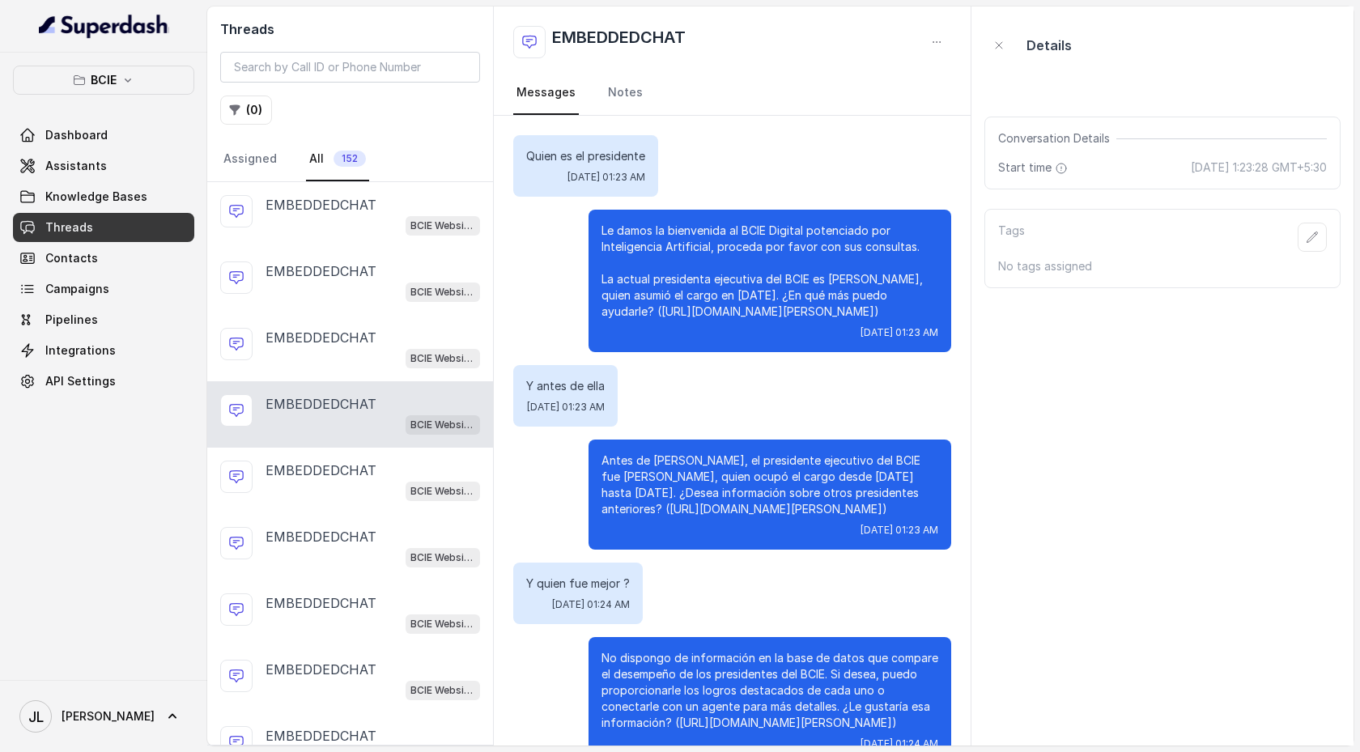
scroll to position [332, 0]
